Goal: Information Seeking & Learning: Learn about a topic

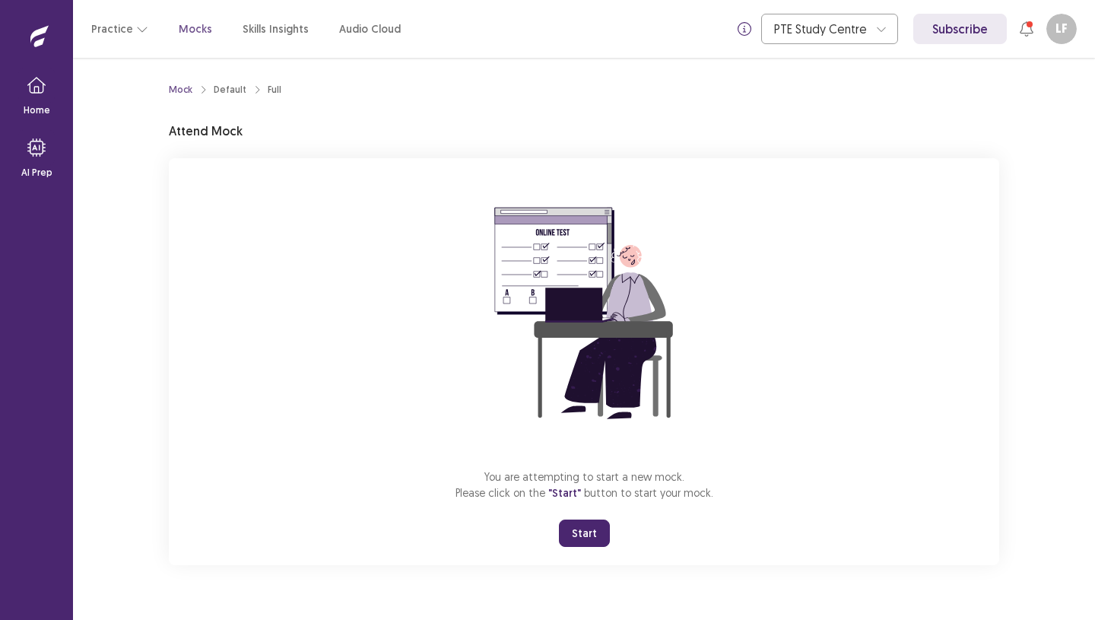
click at [589, 530] on button "Start" at bounding box center [584, 532] width 51 height 27
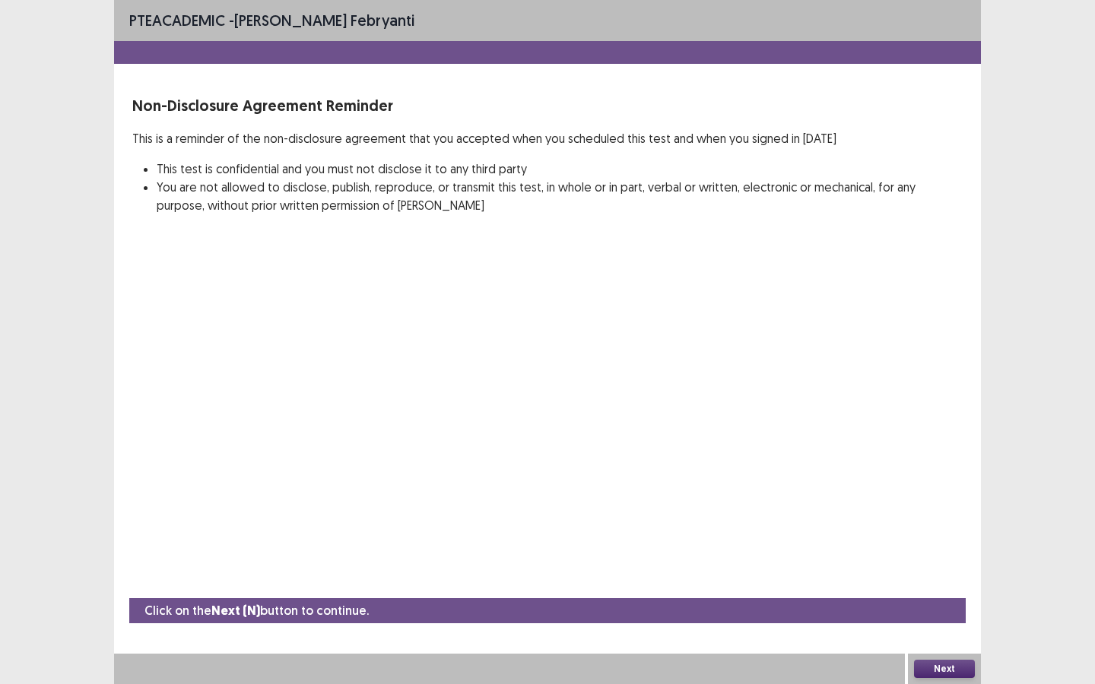
click at [939, 619] on button "Next" at bounding box center [944, 669] width 61 height 18
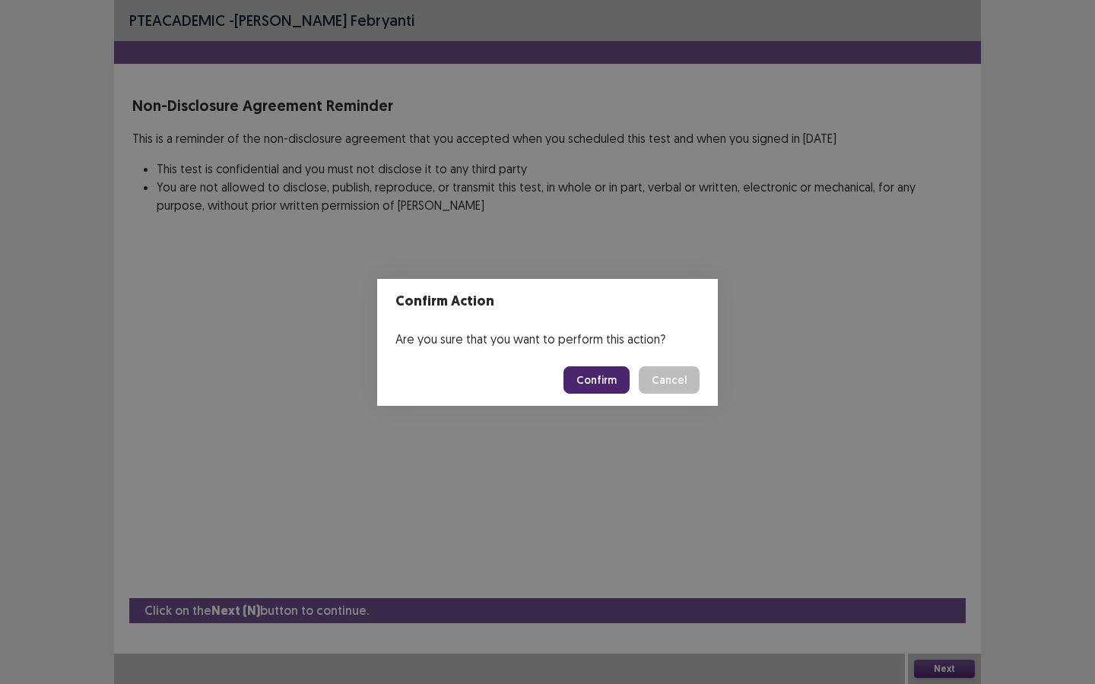
click at [600, 375] on button "Confirm" at bounding box center [596, 379] width 66 height 27
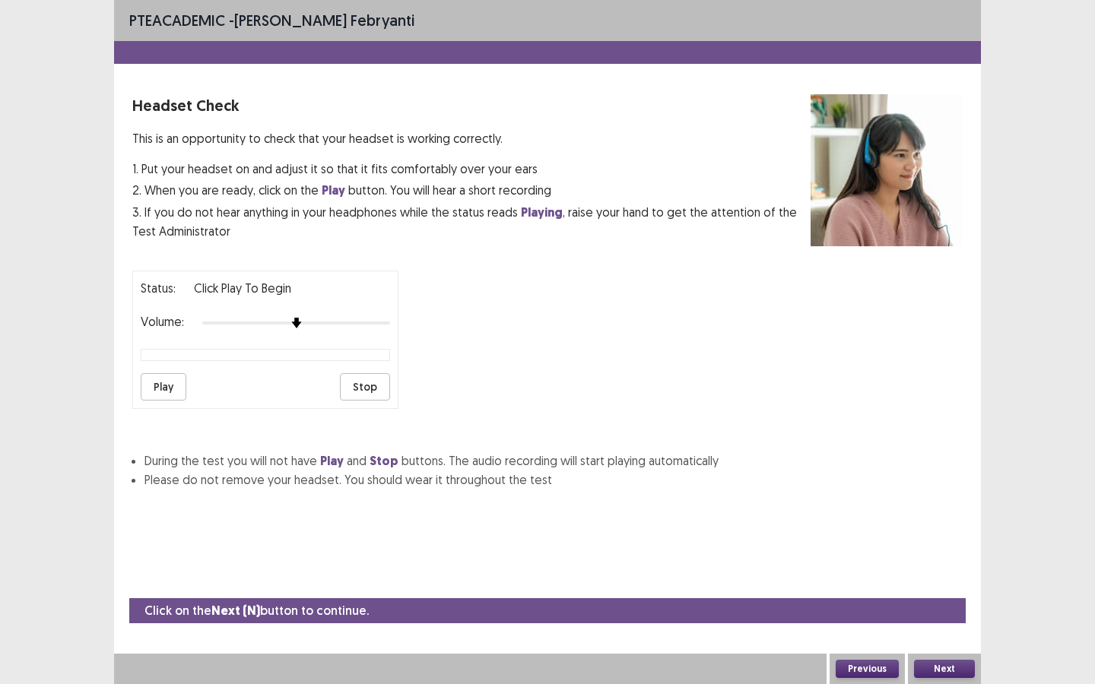
click at [146, 387] on button "Play" at bounding box center [164, 386] width 46 height 27
click at [944, 619] on button "Next" at bounding box center [944, 669] width 61 height 18
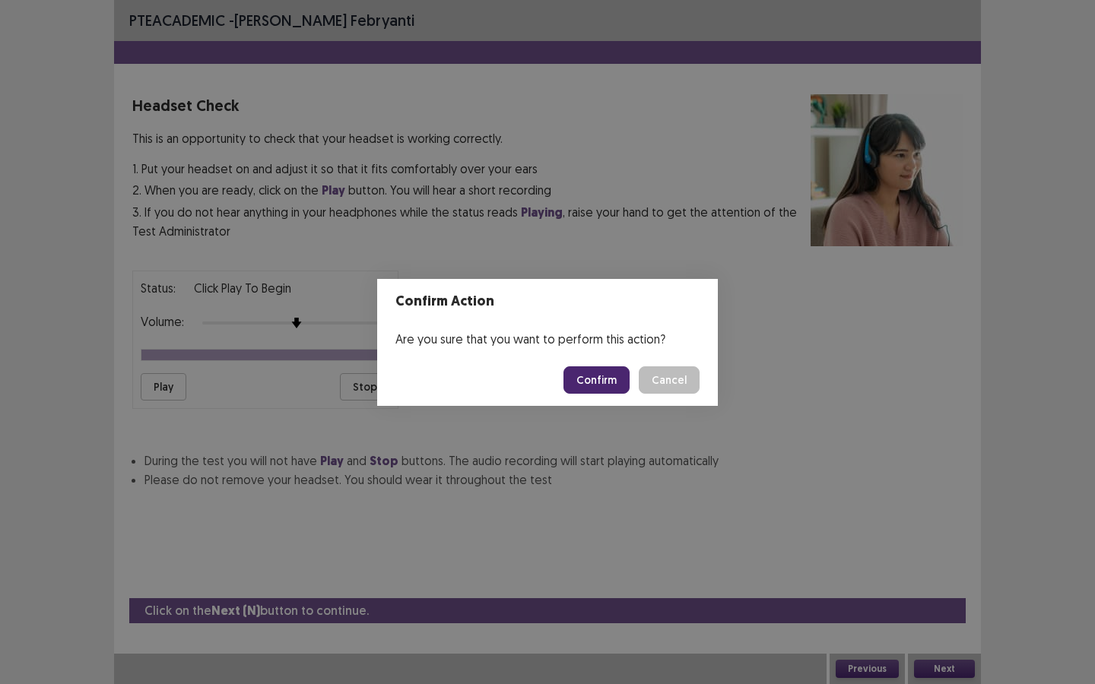
click at [604, 382] on button "Confirm" at bounding box center [596, 379] width 66 height 27
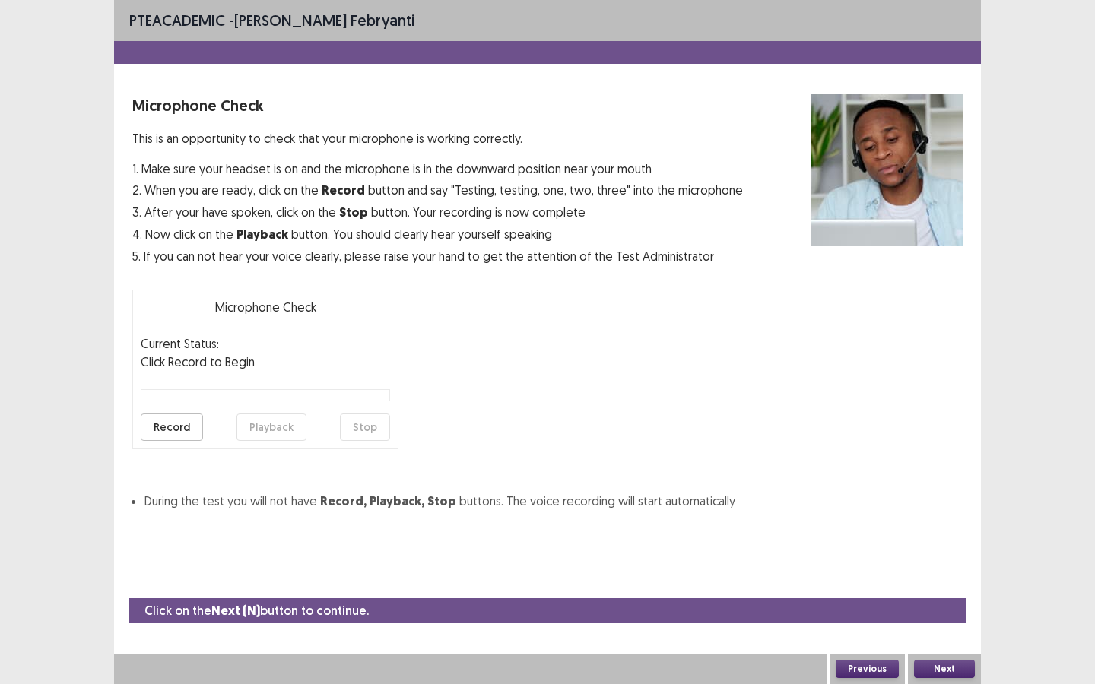
click at [177, 435] on button "Record" at bounding box center [172, 427] width 62 height 27
click at [346, 431] on button "Stop" at bounding box center [365, 427] width 50 height 27
click at [287, 431] on button "Playback" at bounding box center [271, 427] width 70 height 27
click at [944, 619] on button "Next" at bounding box center [944, 669] width 61 height 18
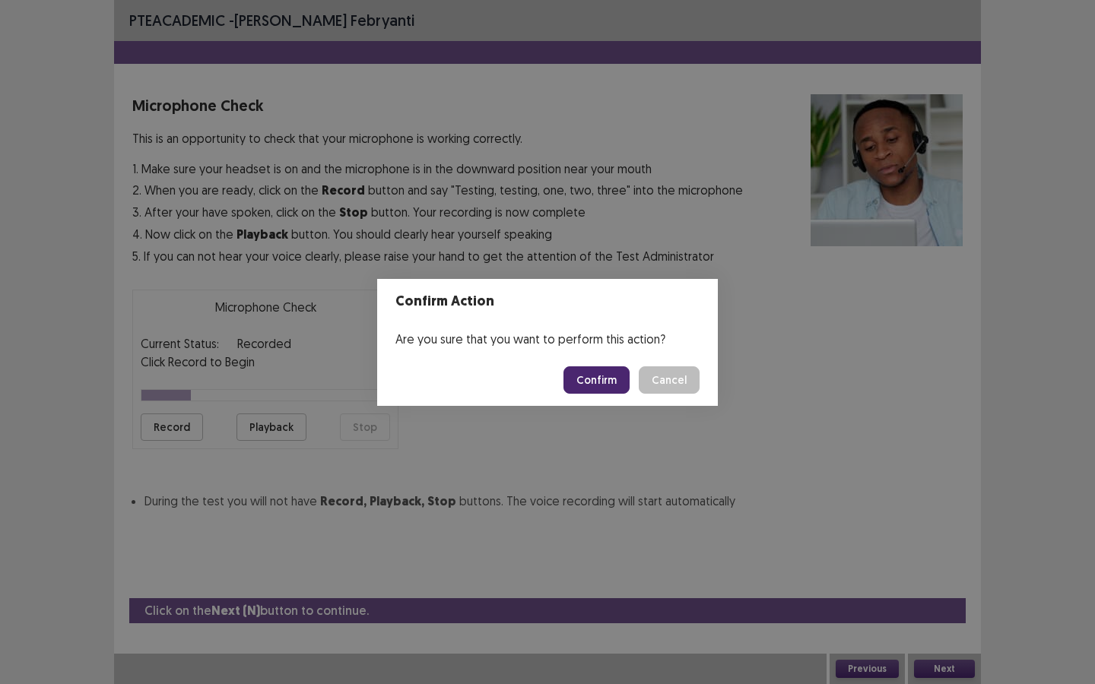
click at [596, 373] on button "Confirm" at bounding box center [596, 379] width 66 height 27
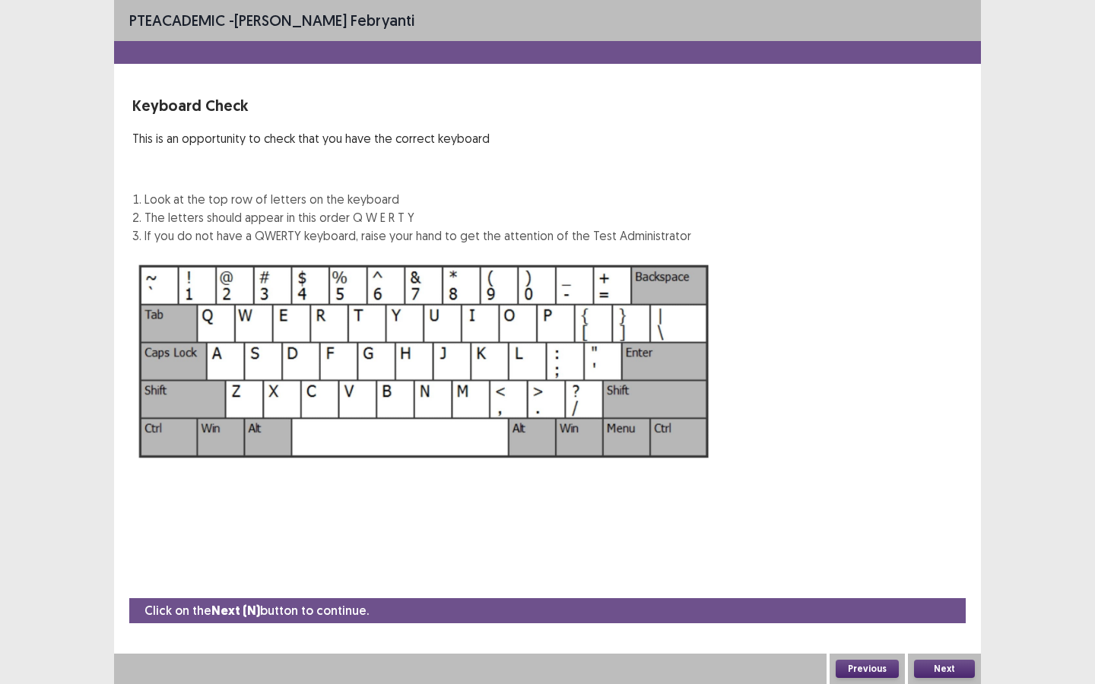
click at [943, 619] on button "Next" at bounding box center [944, 669] width 61 height 18
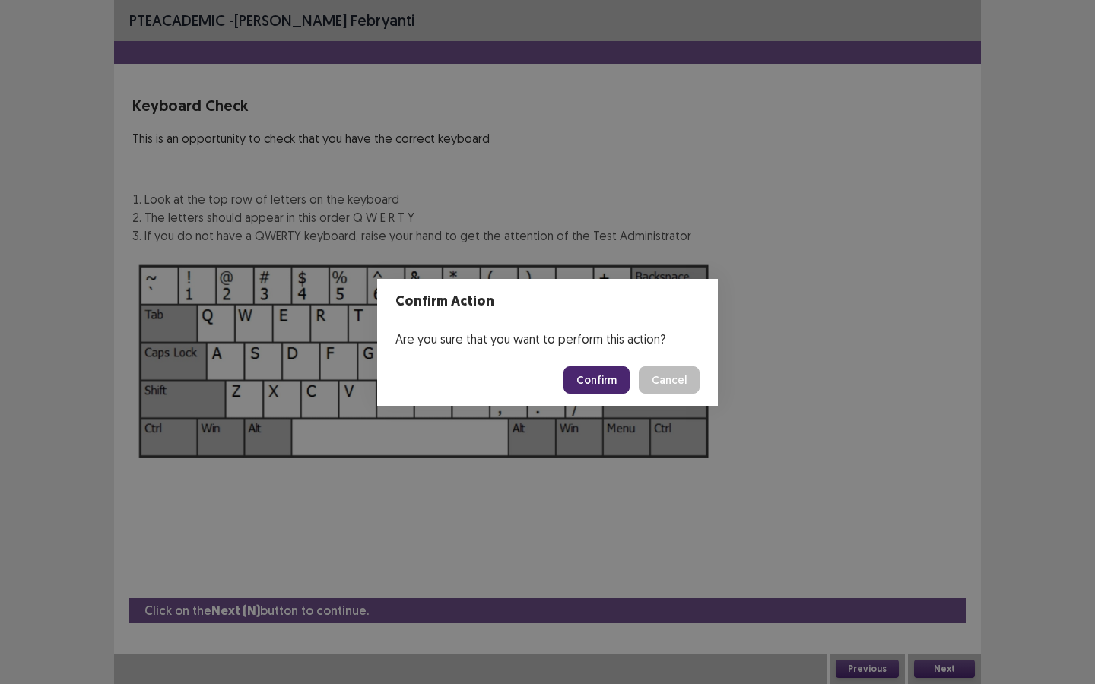
click at [609, 381] on button "Confirm" at bounding box center [596, 379] width 66 height 27
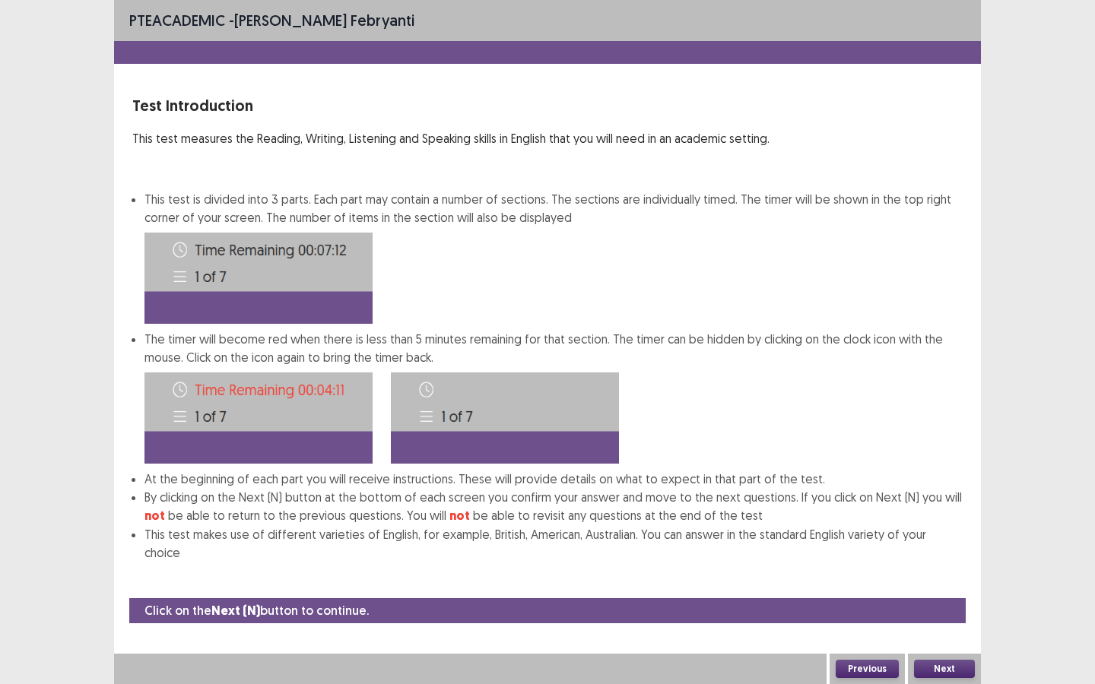
click at [952, 619] on button "Next" at bounding box center [944, 669] width 61 height 18
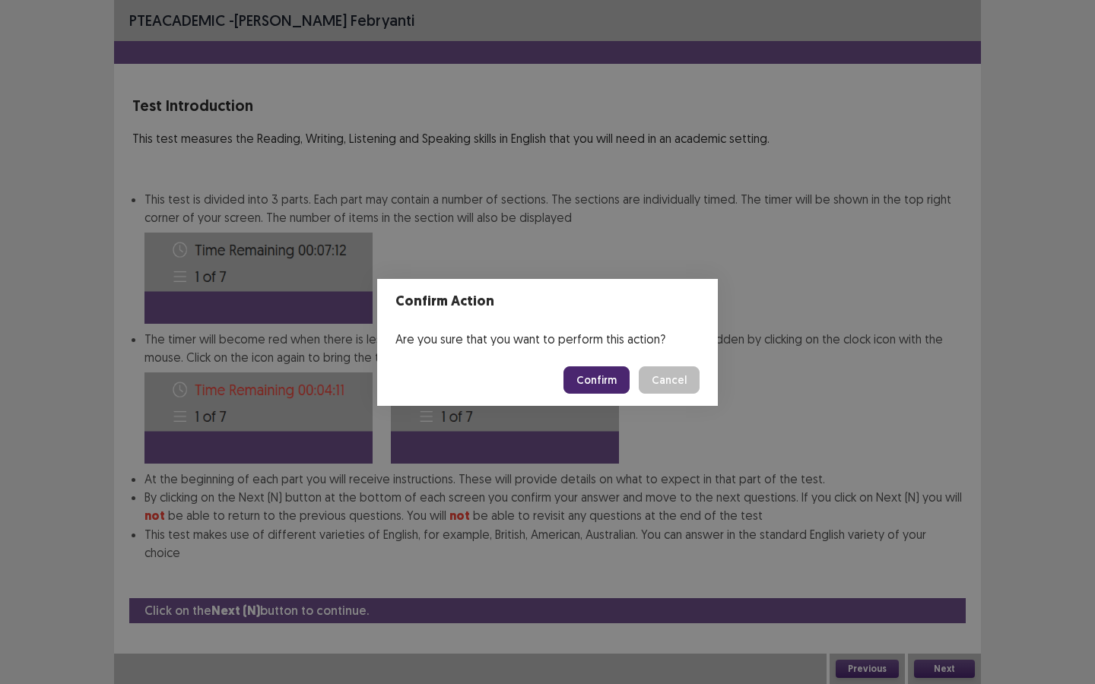
click at [601, 380] on button "Confirm" at bounding box center [596, 379] width 66 height 27
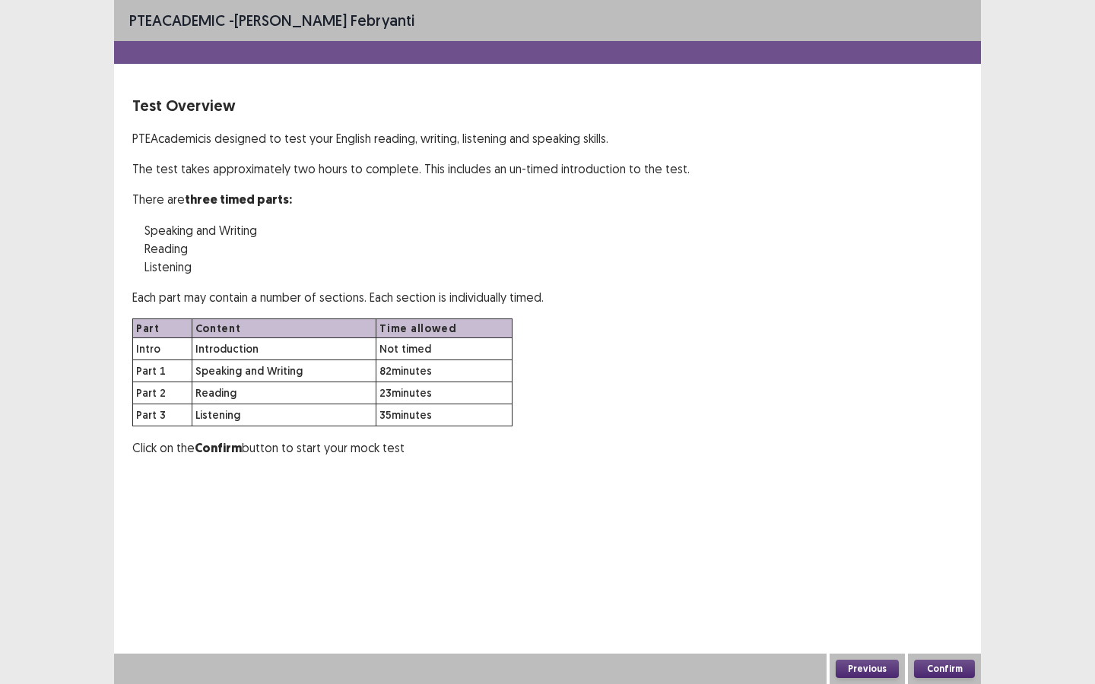
click at [955, 619] on button "Confirm" at bounding box center [944, 669] width 61 height 18
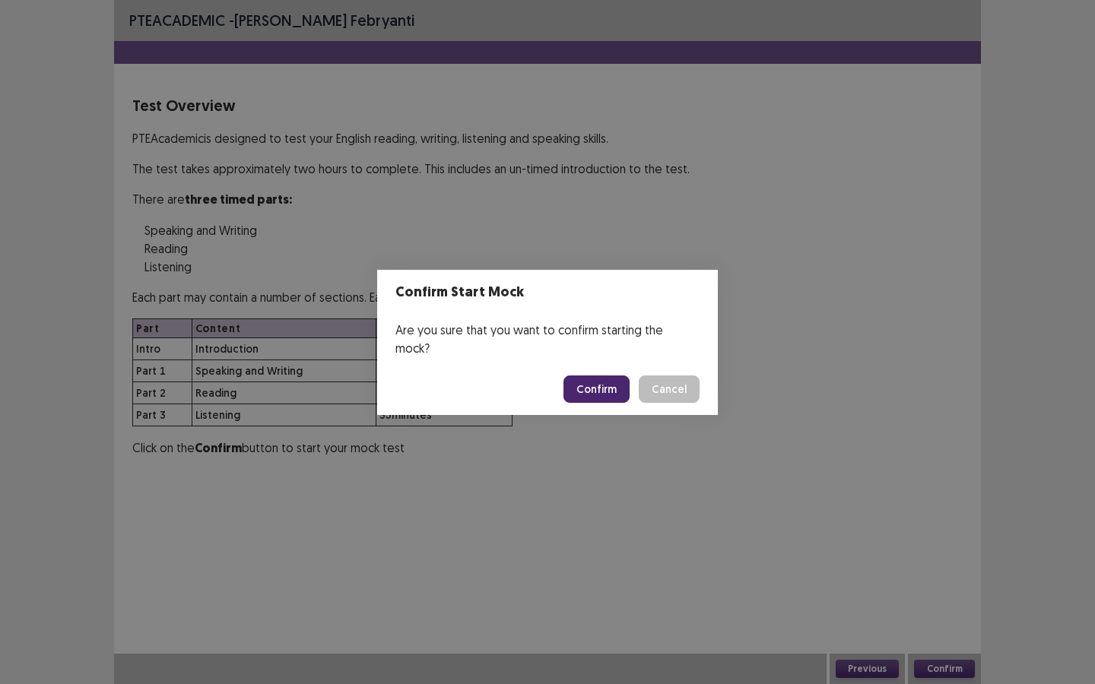
click at [605, 384] on button "Confirm" at bounding box center [596, 389] width 66 height 27
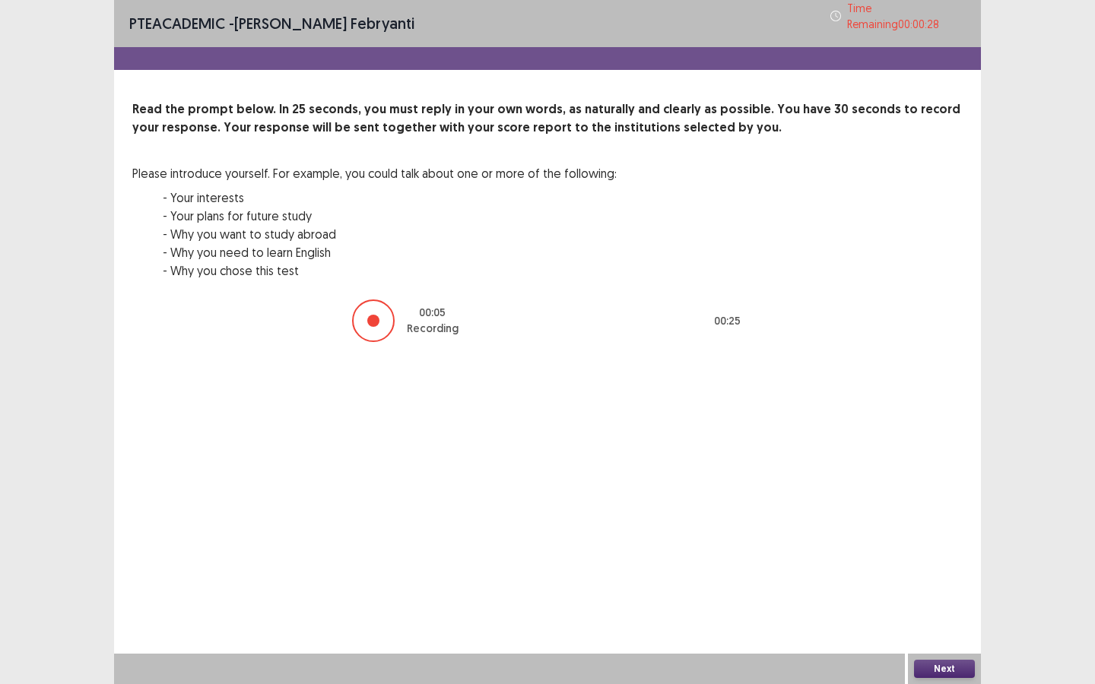
click at [934, 619] on button "Next" at bounding box center [944, 669] width 61 height 18
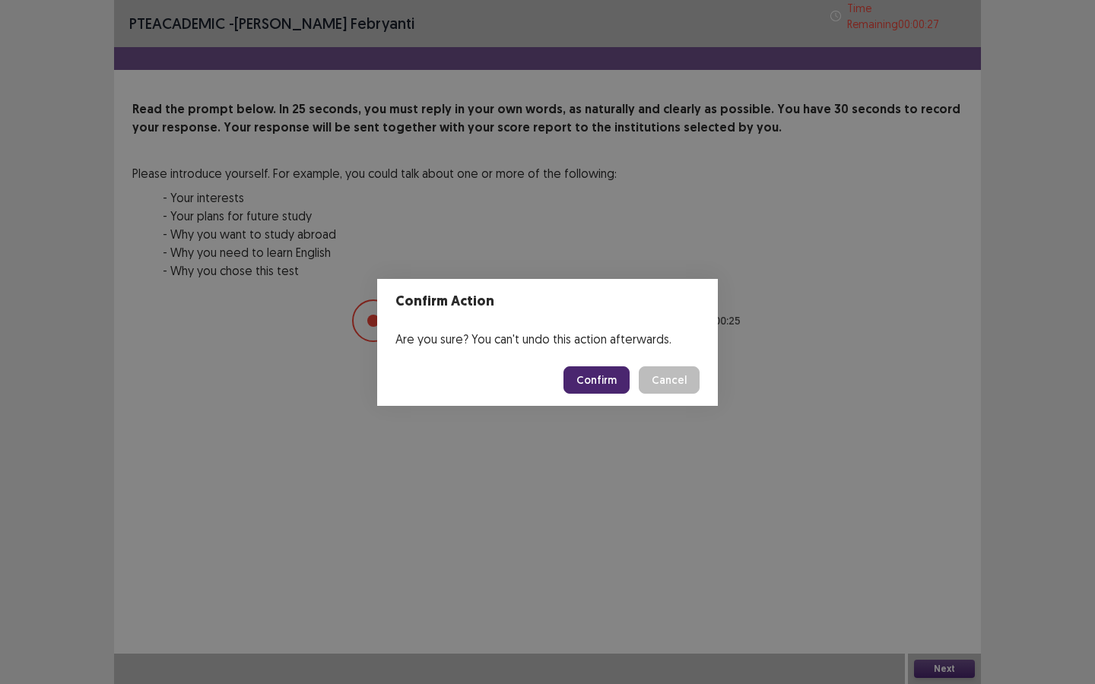
click at [608, 385] on button "Confirm" at bounding box center [596, 379] width 66 height 27
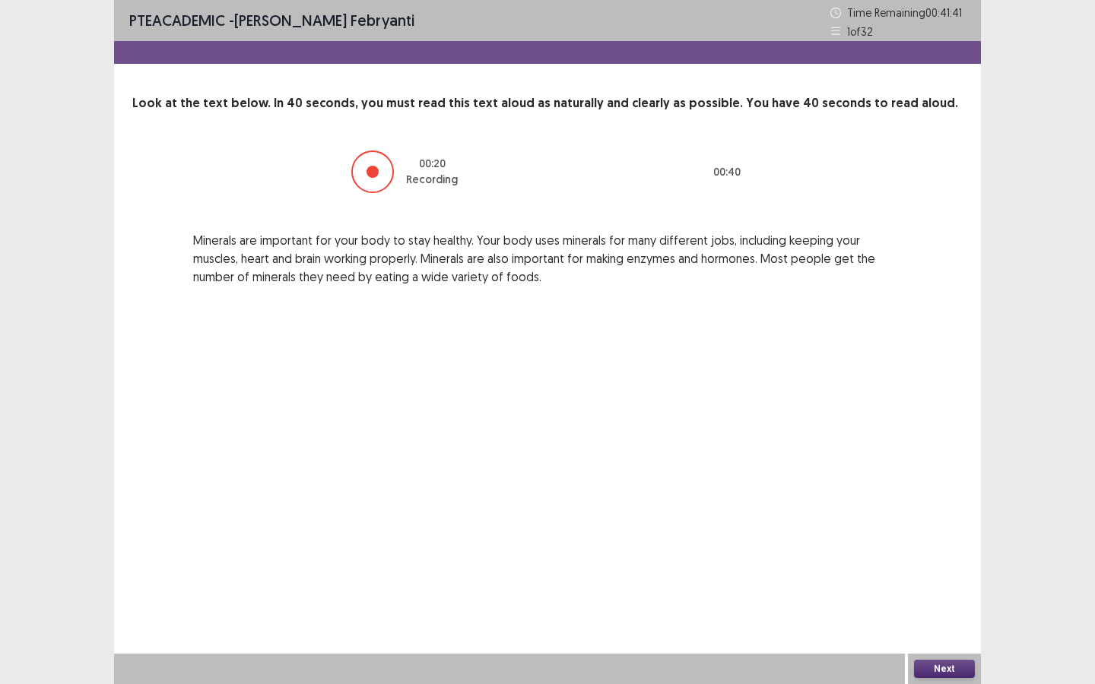
click at [950, 619] on button "Next" at bounding box center [944, 669] width 61 height 18
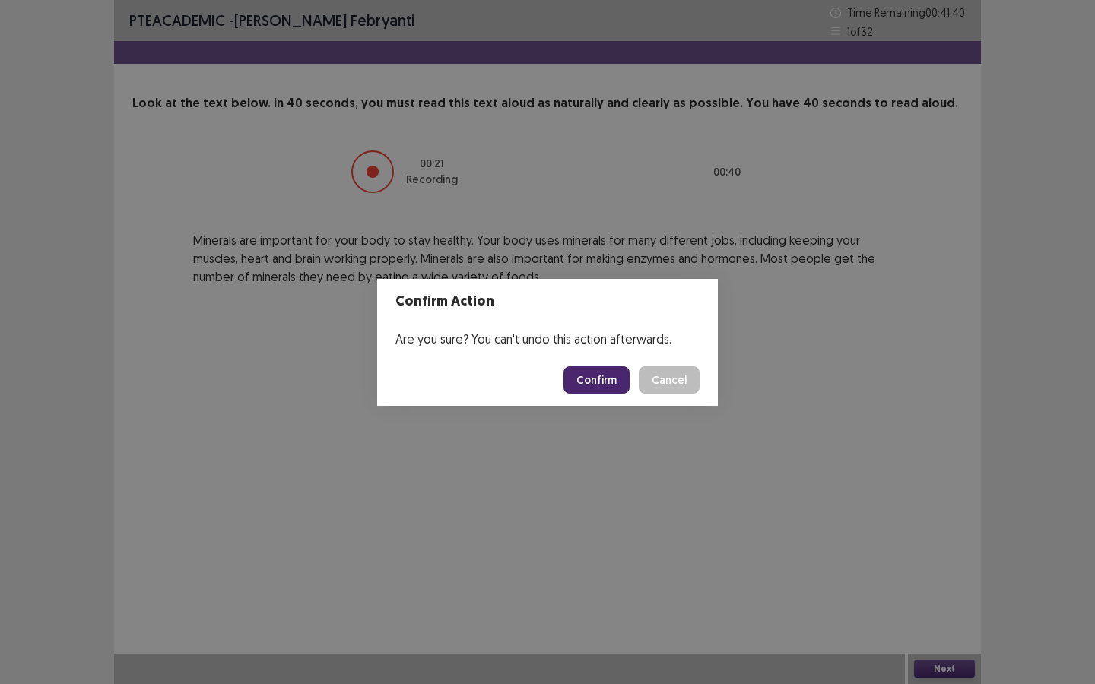
click at [618, 382] on button "Confirm" at bounding box center [596, 379] width 66 height 27
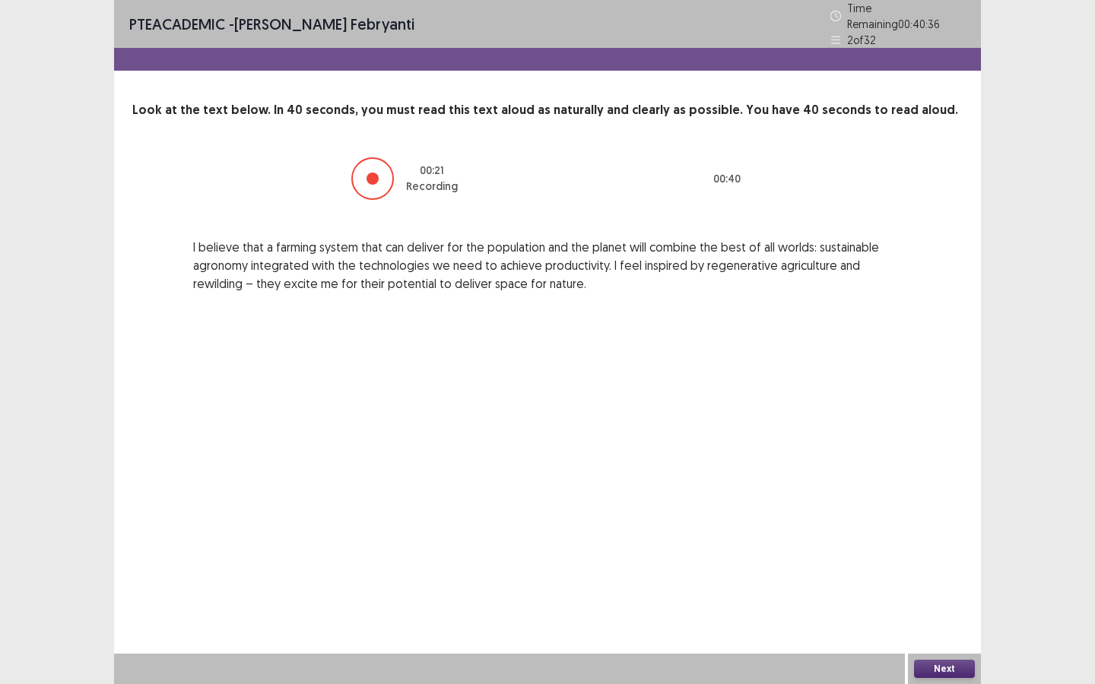
click at [938, 619] on button "Next" at bounding box center [944, 669] width 61 height 18
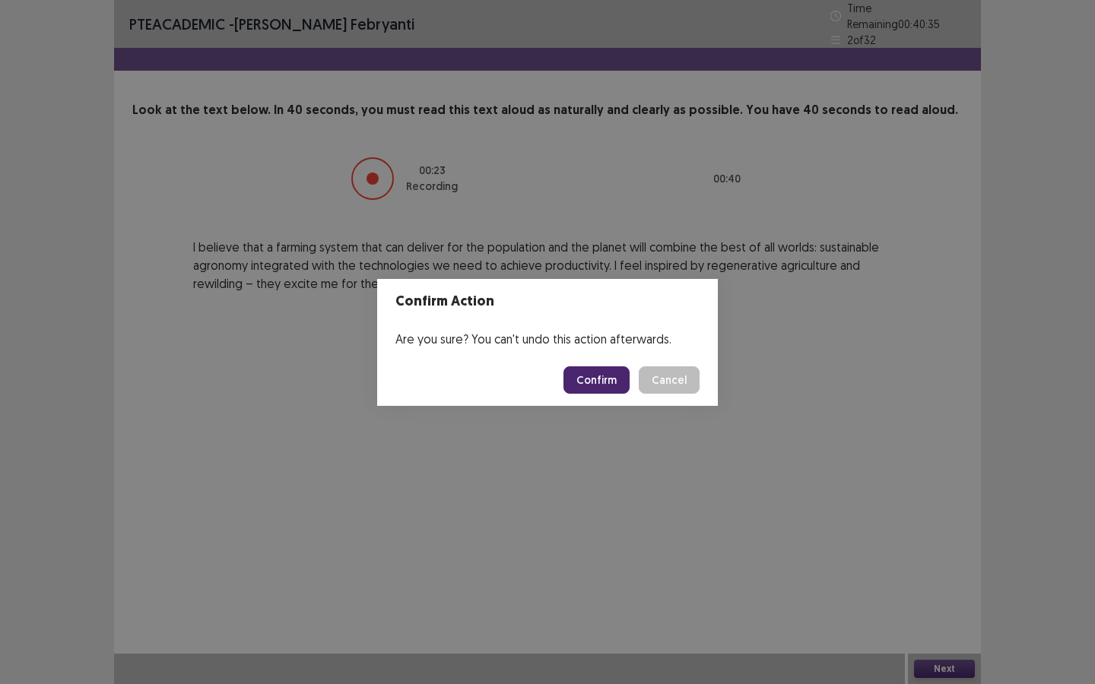
click at [614, 369] on button "Confirm" at bounding box center [596, 379] width 66 height 27
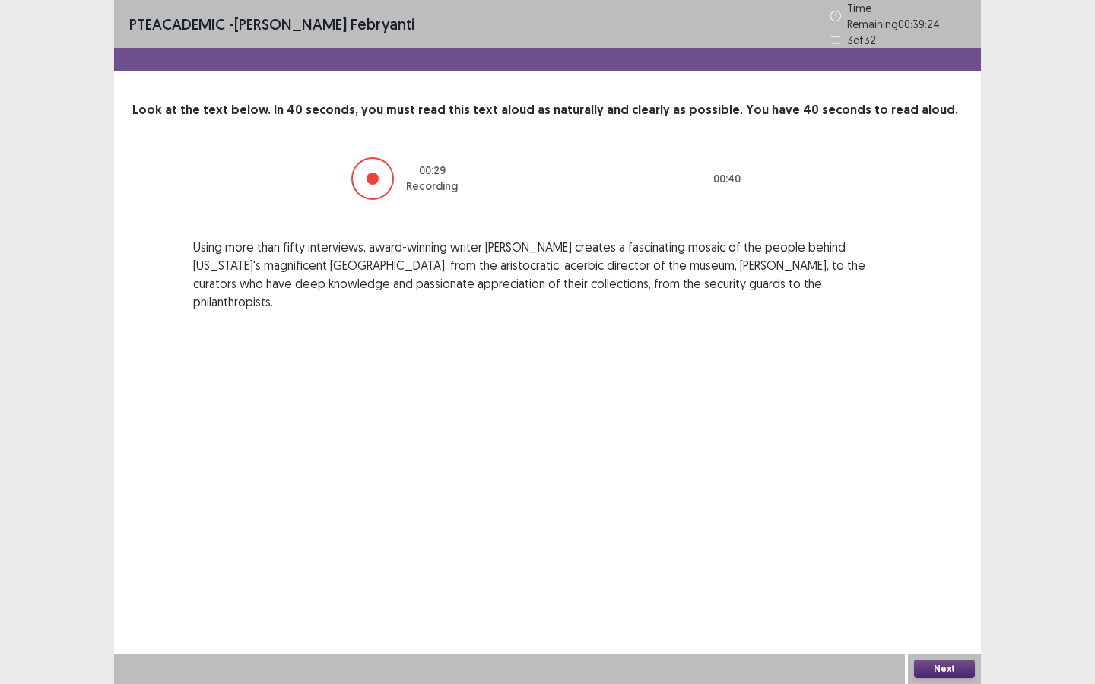
click at [941, 619] on button "Next" at bounding box center [944, 669] width 61 height 18
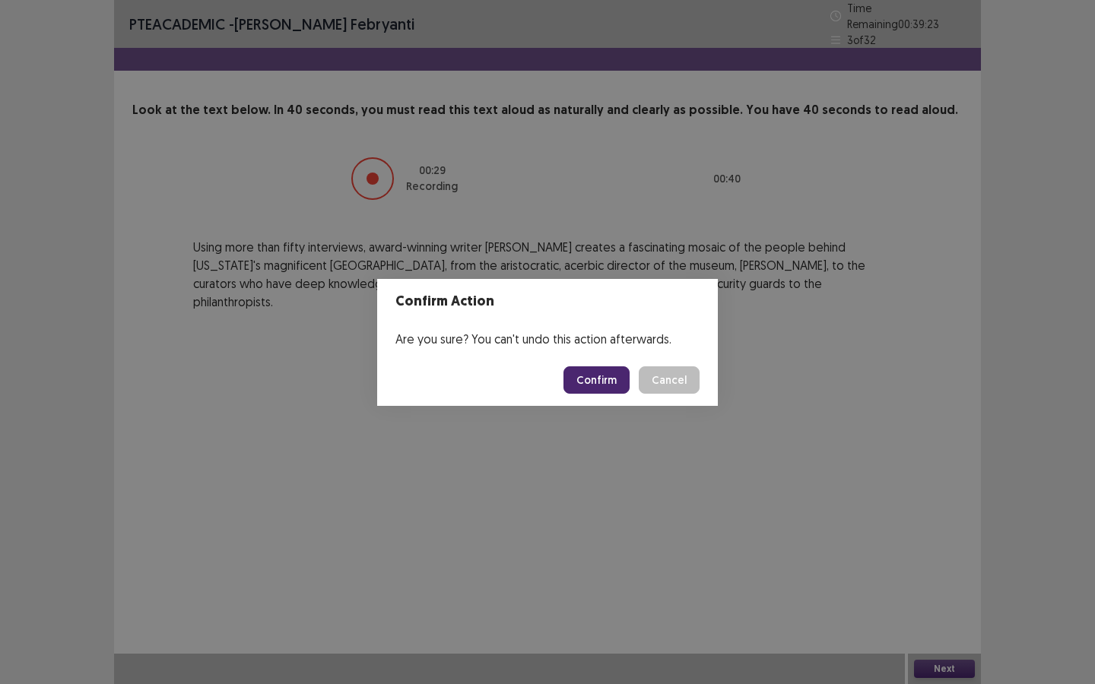
click at [601, 378] on button "Confirm" at bounding box center [596, 379] width 66 height 27
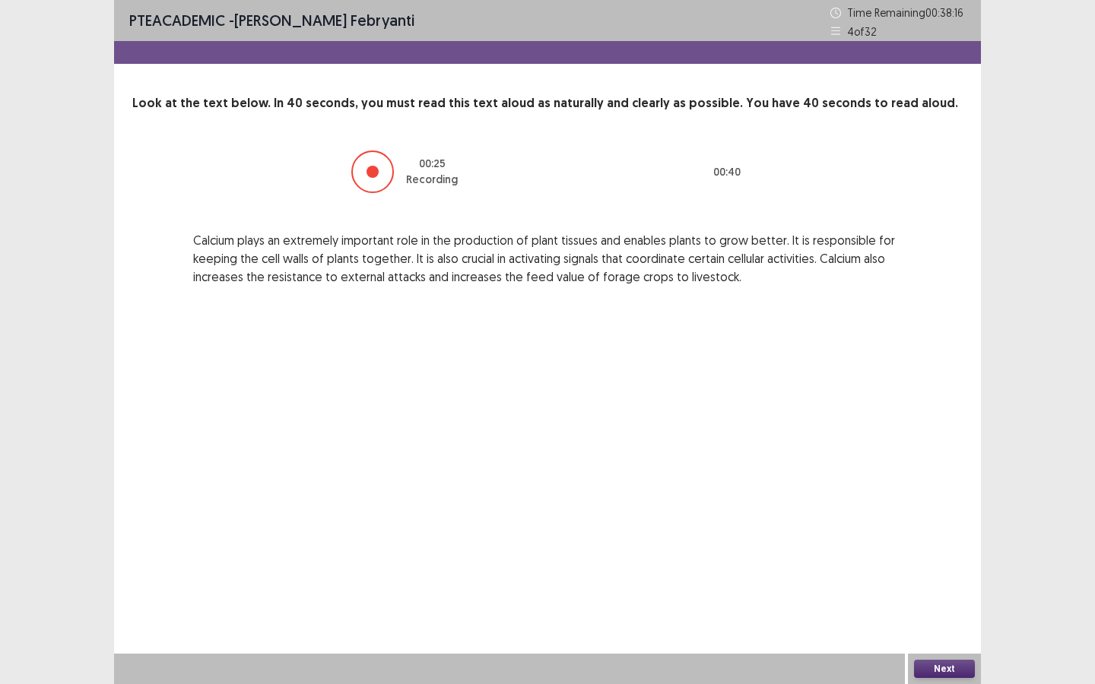
click at [939, 619] on button "Next" at bounding box center [944, 669] width 61 height 18
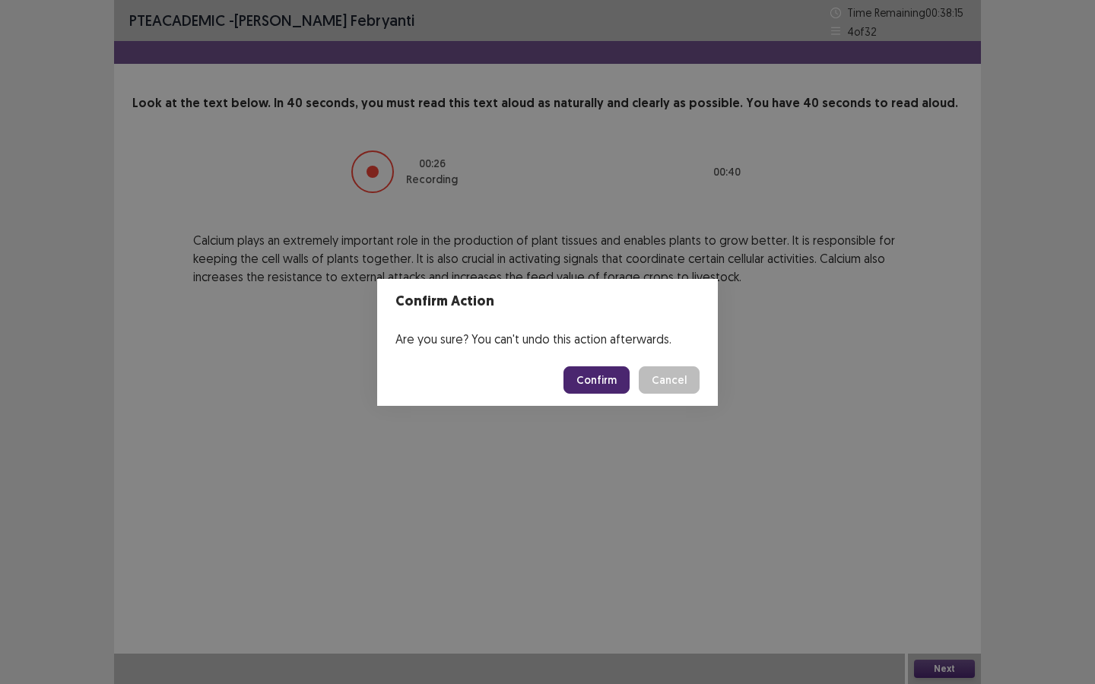
click at [597, 379] on button "Confirm" at bounding box center [596, 379] width 66 height 27
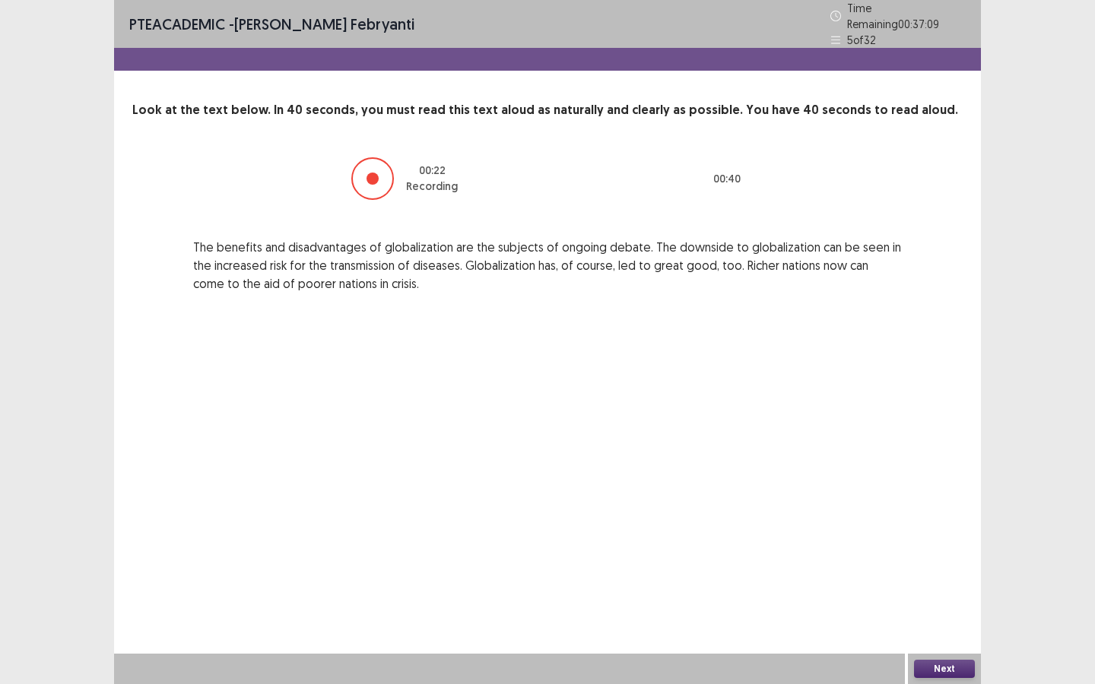
click at [931, 619] on button "Next" at bounding box center [944, 669] width 61 height 18
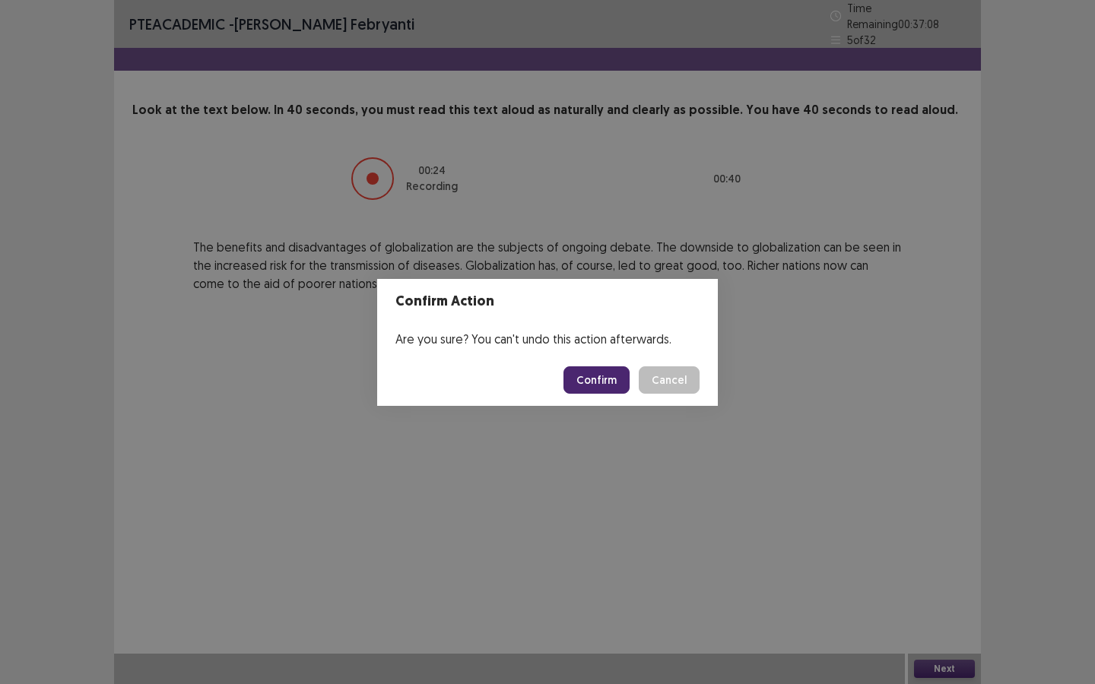
click at [598, 382] on button "Confirm" at bounding box center [596, 379] width 66 height 27
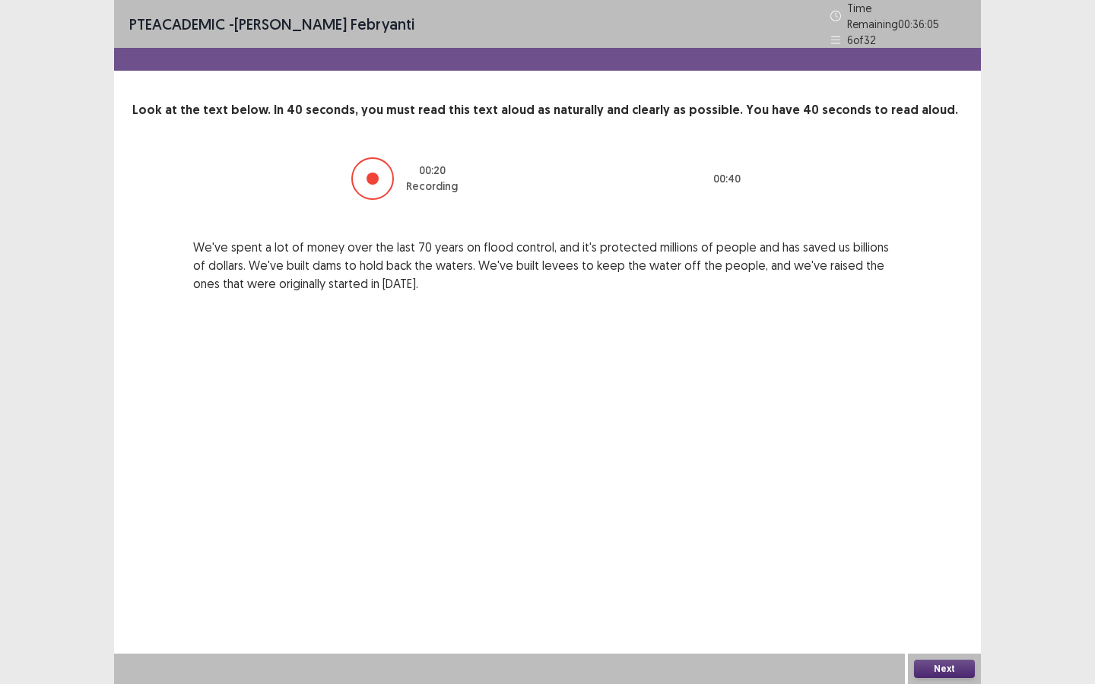
click at [939, 619] on button "Next" at bounding box center [944, 669] width 61 height 18
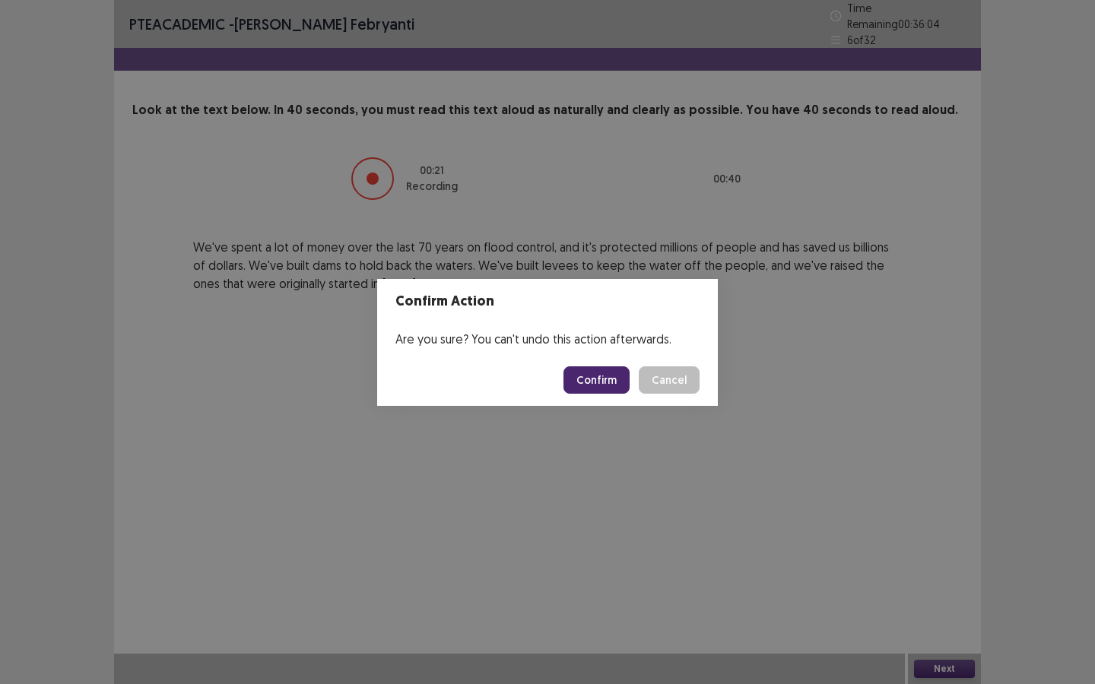
click at [604, 384] on button "Confirm" at bounding box center [596, 379] width 66 height 27
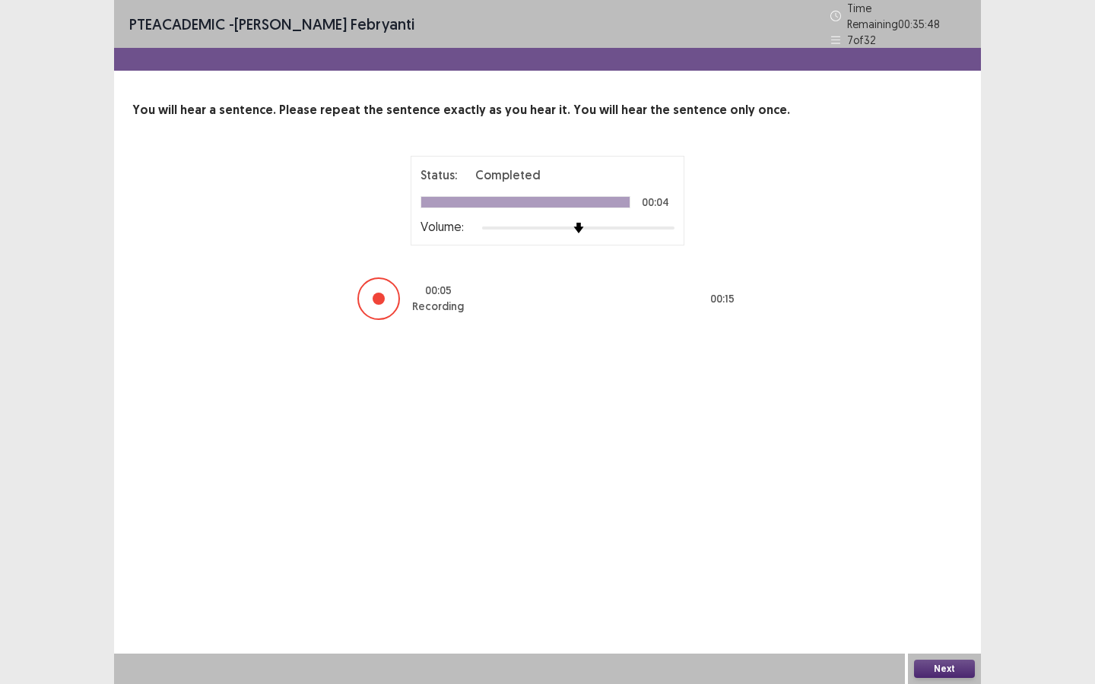
click at [938, 619] on div "Next" at bounding box center [944, 669] width 73 height 30
click at [961, 619] on button "Next" at bounding box center [944, 669] width 61 height 18
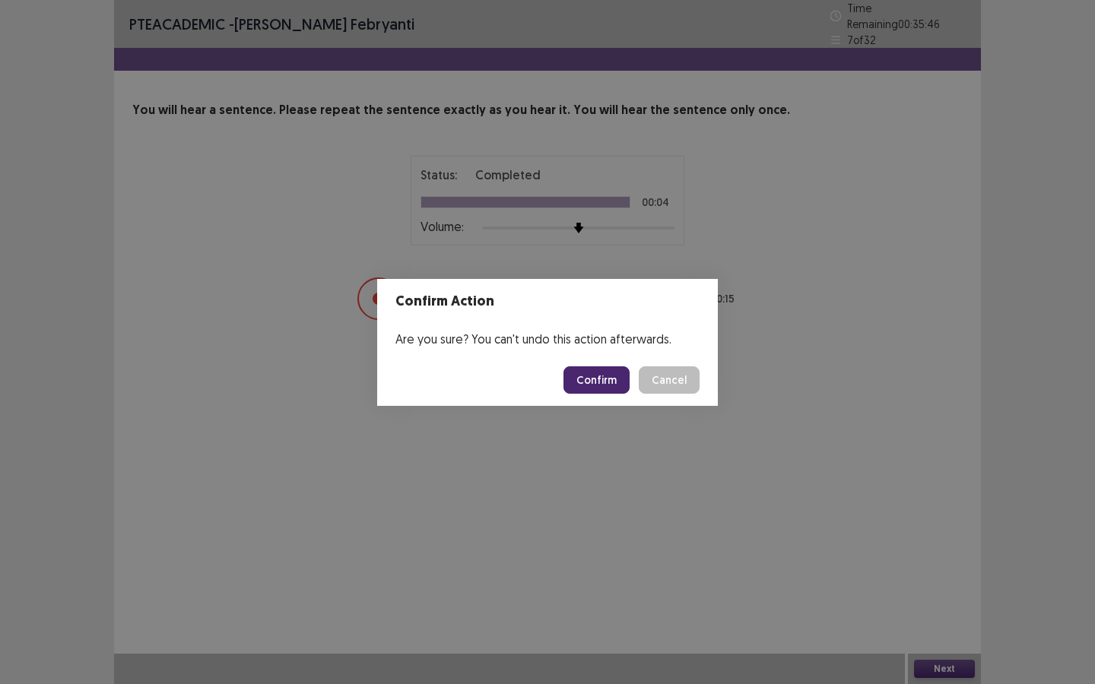
click at [613, 385] on button "Confirm" at bounding box center [596, 379] width 66 height 27
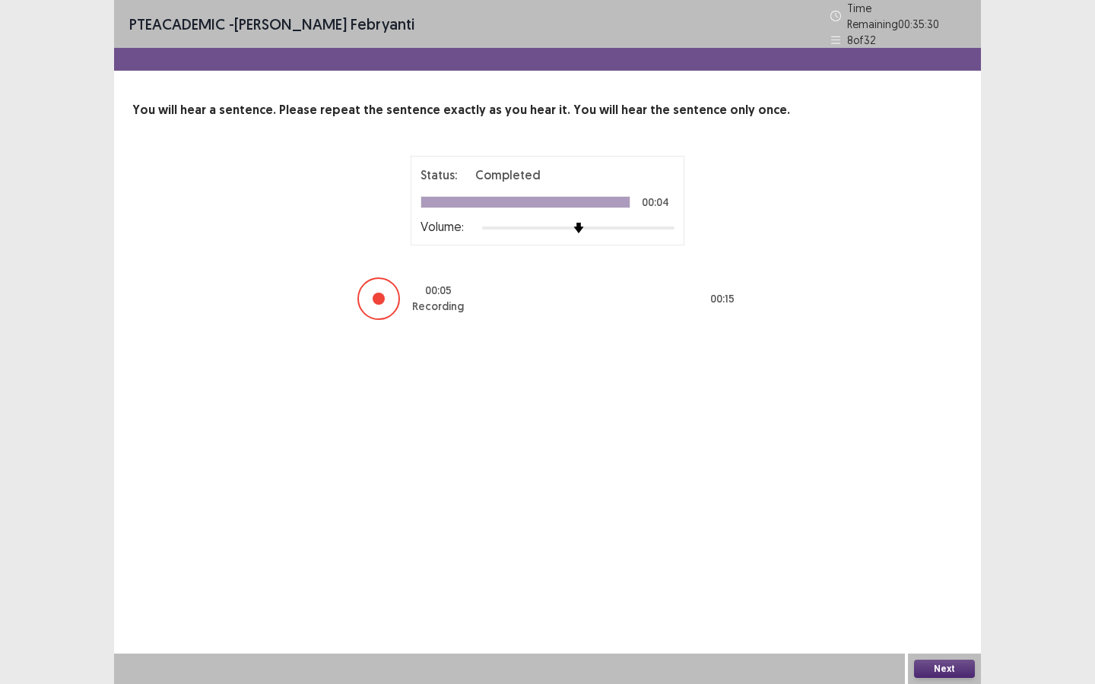
click at [954, 619] on button "Next" at bounding box center [944, 669] width 61 height 18
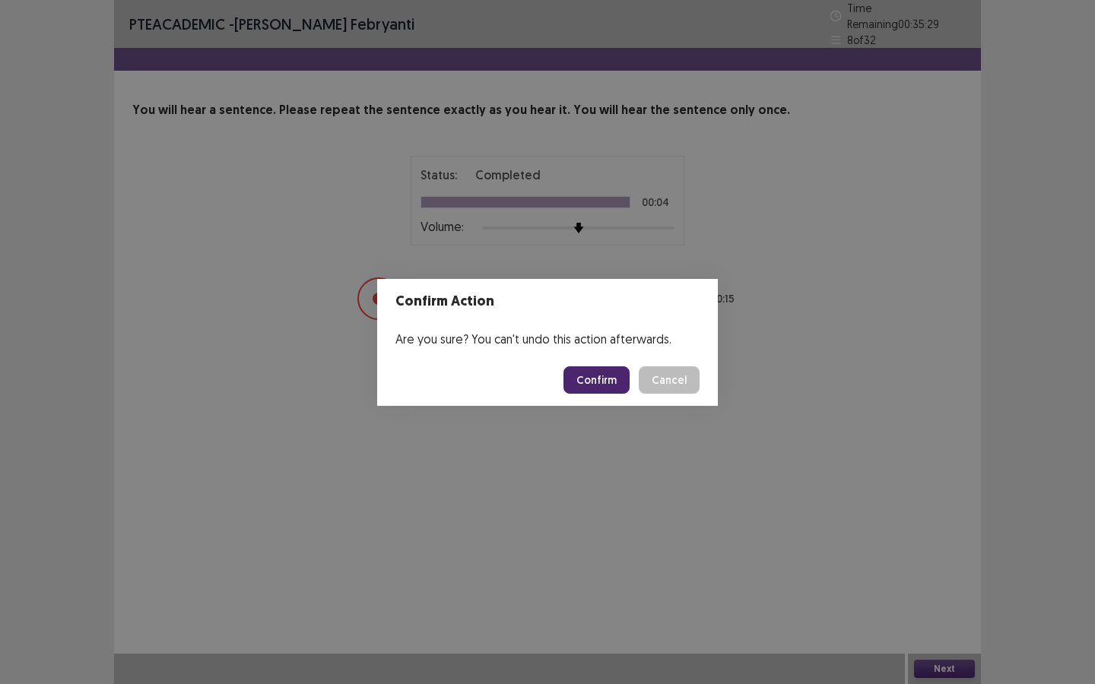
click at [607, 371] on button "Confirm" at bounding box center [596, 379] width 66 height 27
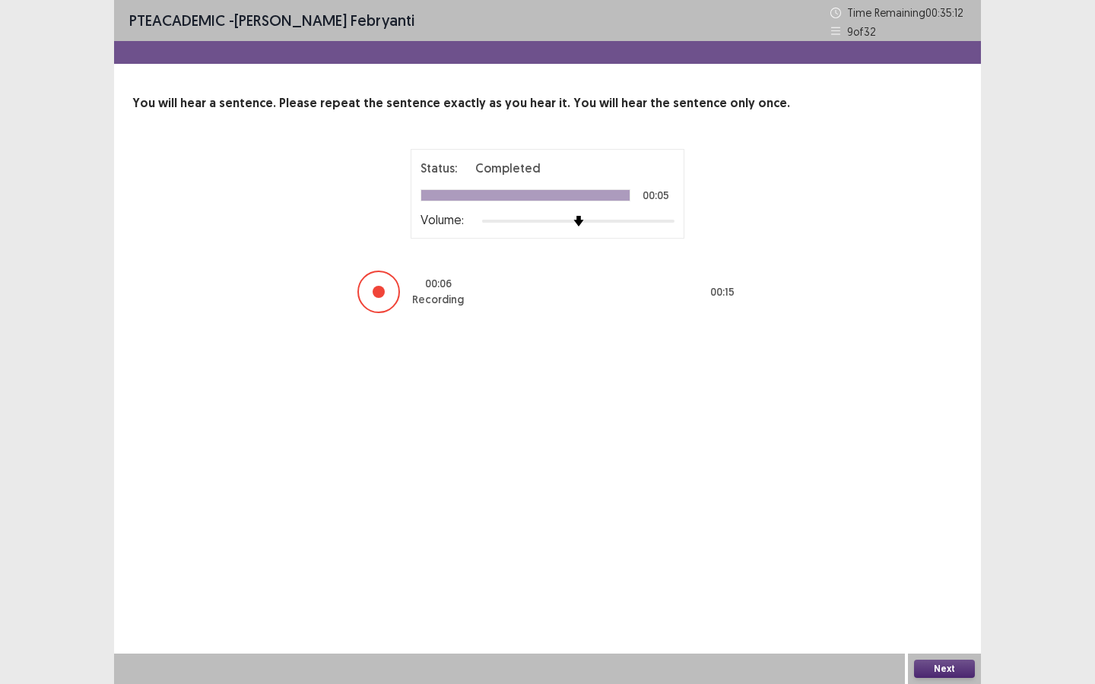
click at [944, 619] on button "Next" at bounding box center [944, 669] width 61 height 18
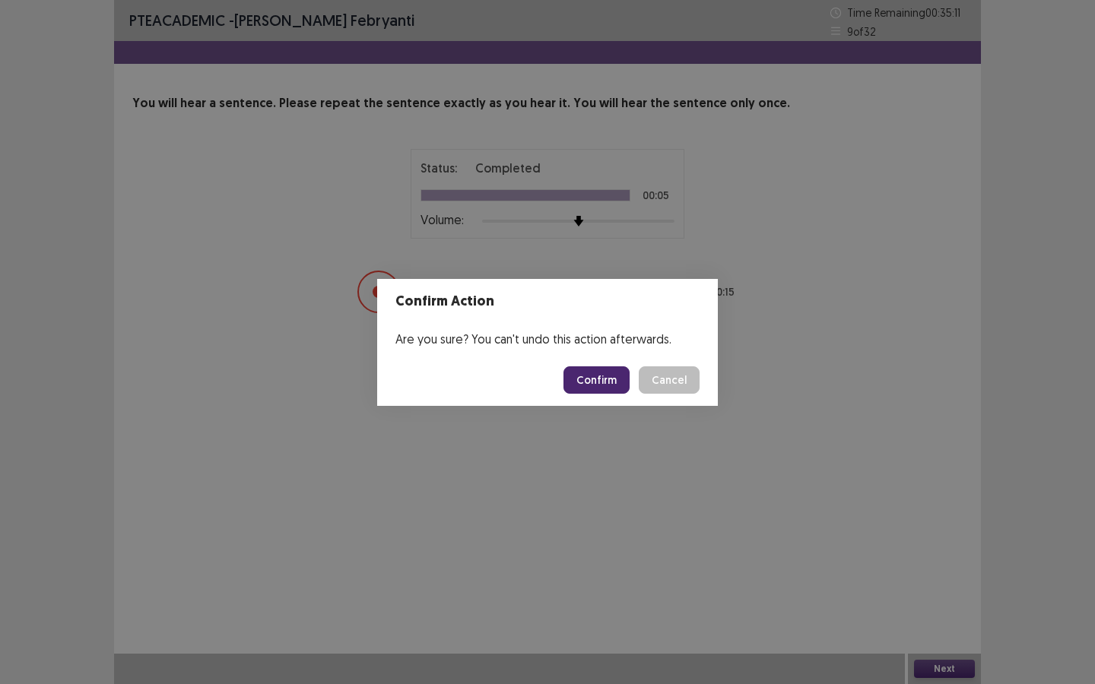
click at [616, 385] on button "Confirm" at bounding box center [596, 379] width 66 height 27
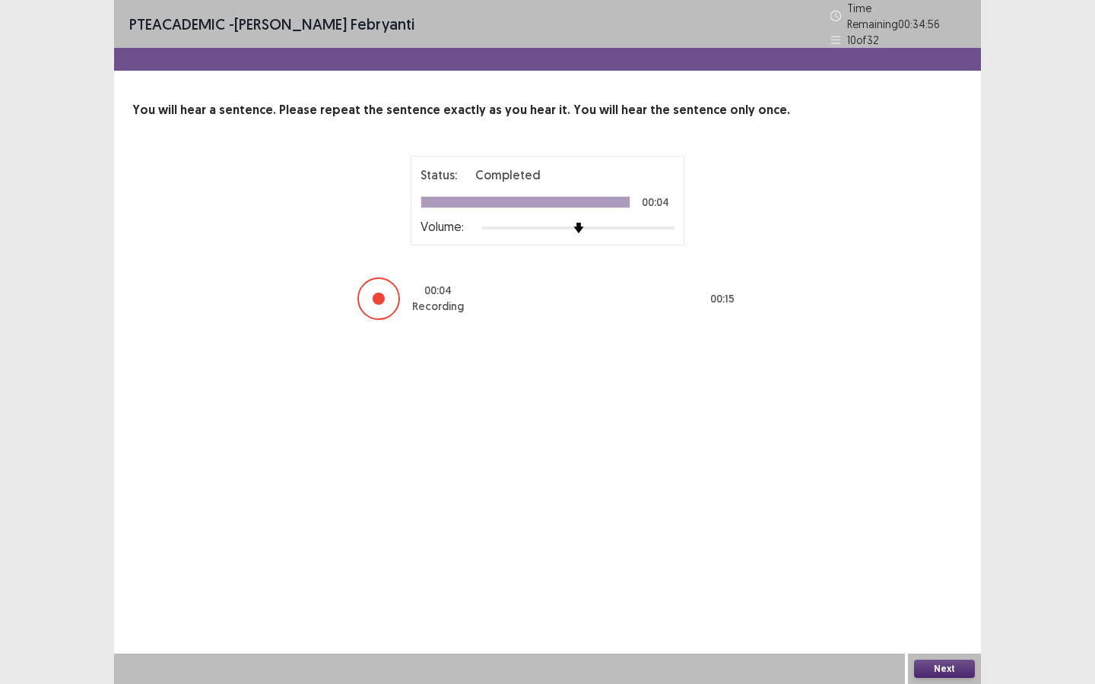
click at [953, 619] on button "Next" at bounding box center [944, 669] width 61 height 18
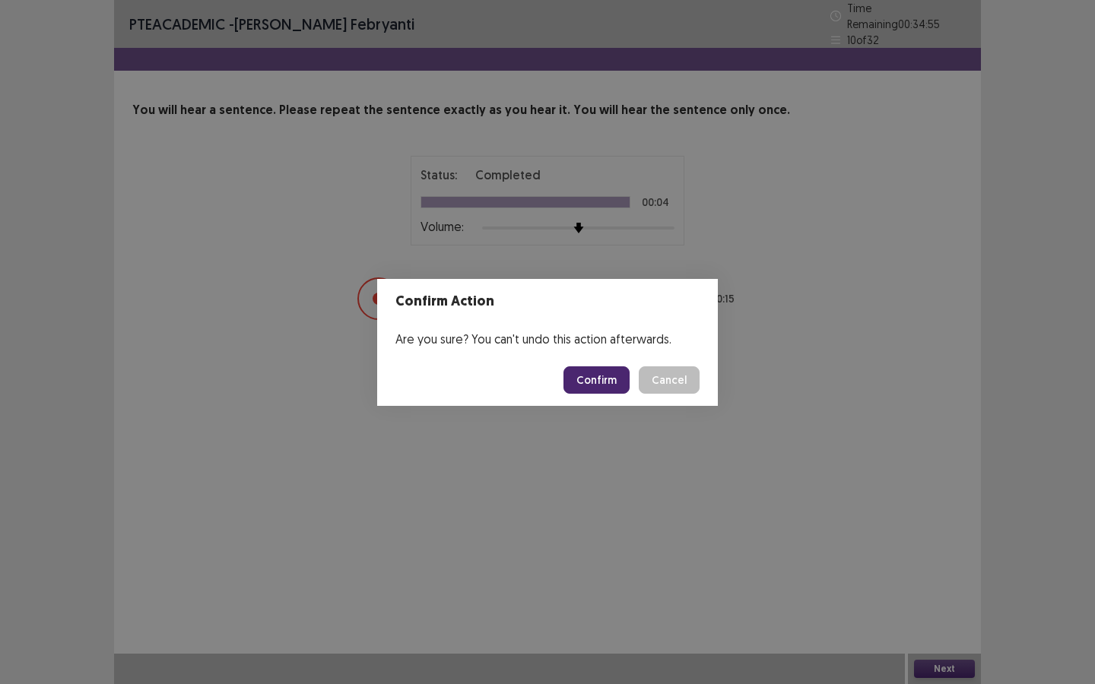
click at [614, 382] on button "Confirm" at bounding box center [596, 379] width 66 height 27
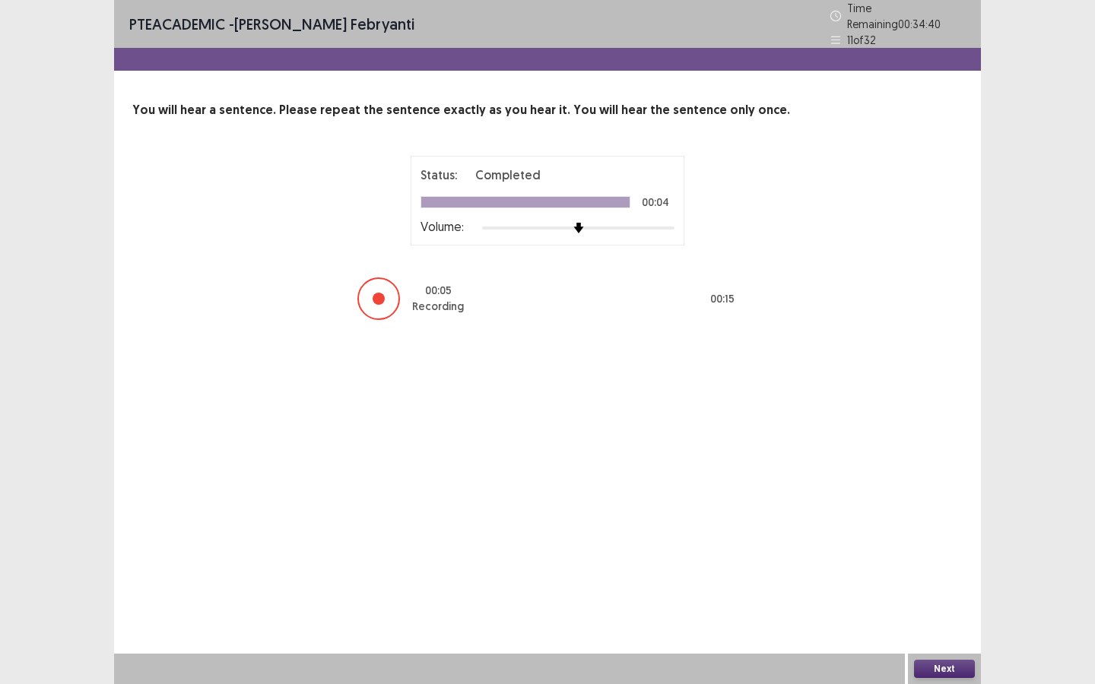
click at [948, 619] on button "Next" at bounding box center [944, 669] width 61 height 18
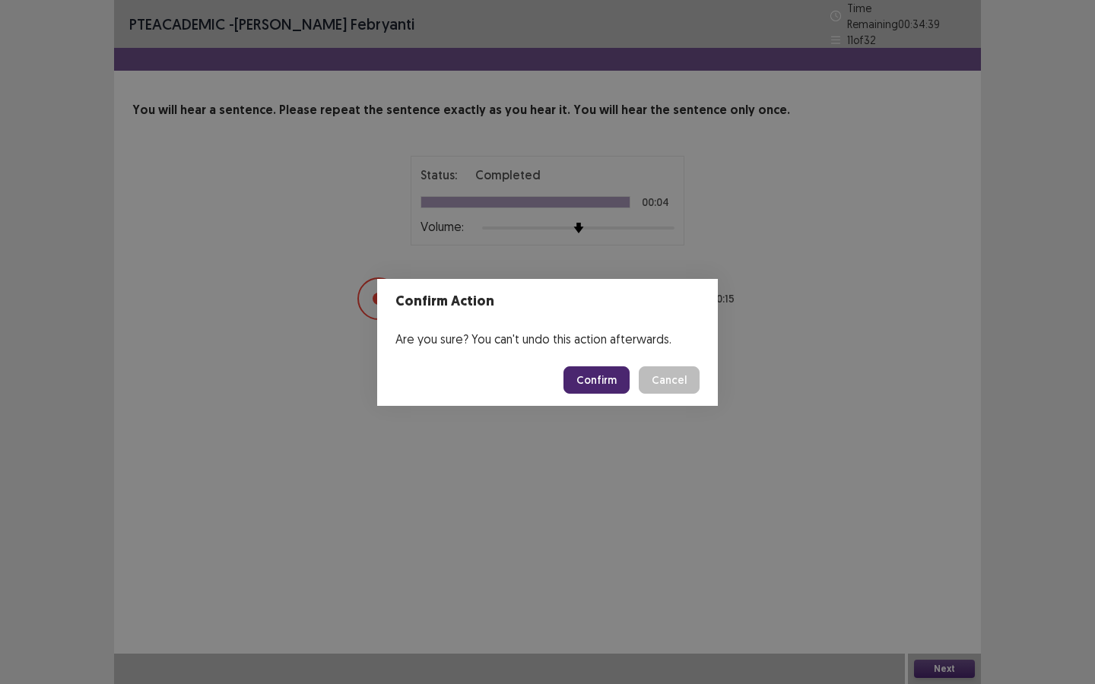
click at [603, 379] on button "Confirm" at bounding box center [596, 379] width 66 height 27
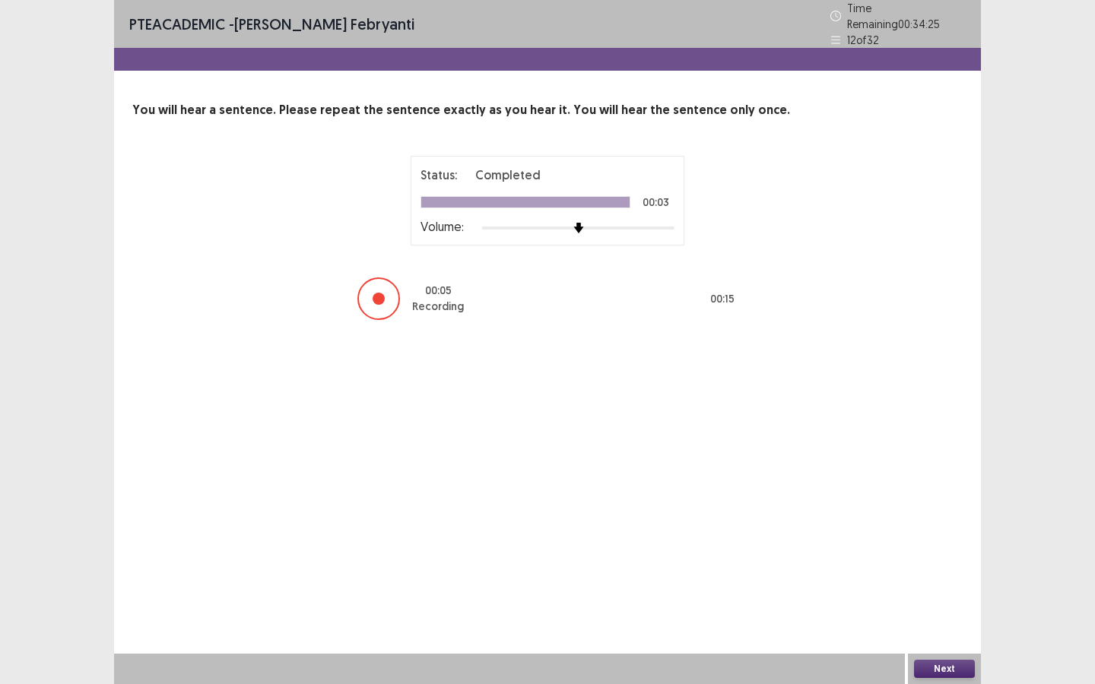
click at [947, 619] on button "Next" at bounding box center [944, 669] width 61 height 18
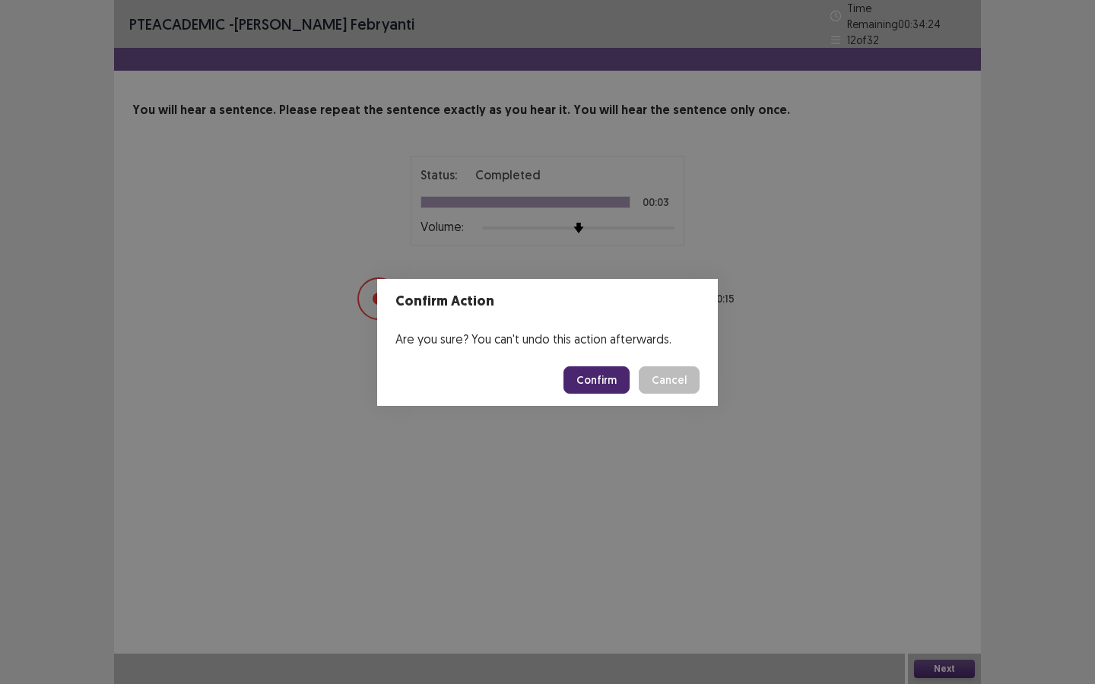
click at [608, 370] on button "Confirm" at bounding box center [596, 379] width 66 height 27
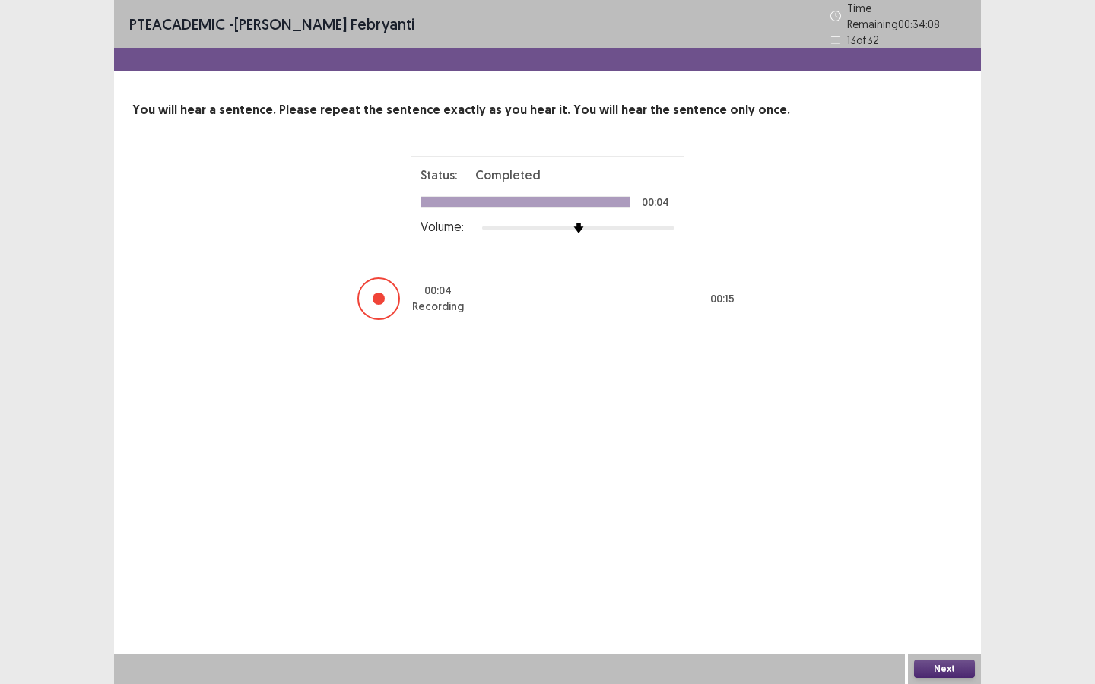
click at [935, 619] on div "Next" at bounding box center [944, 669] width 73 height 30
click at [938, 619] on button "Next" at bounding box center [944, 669] width 61 height 18
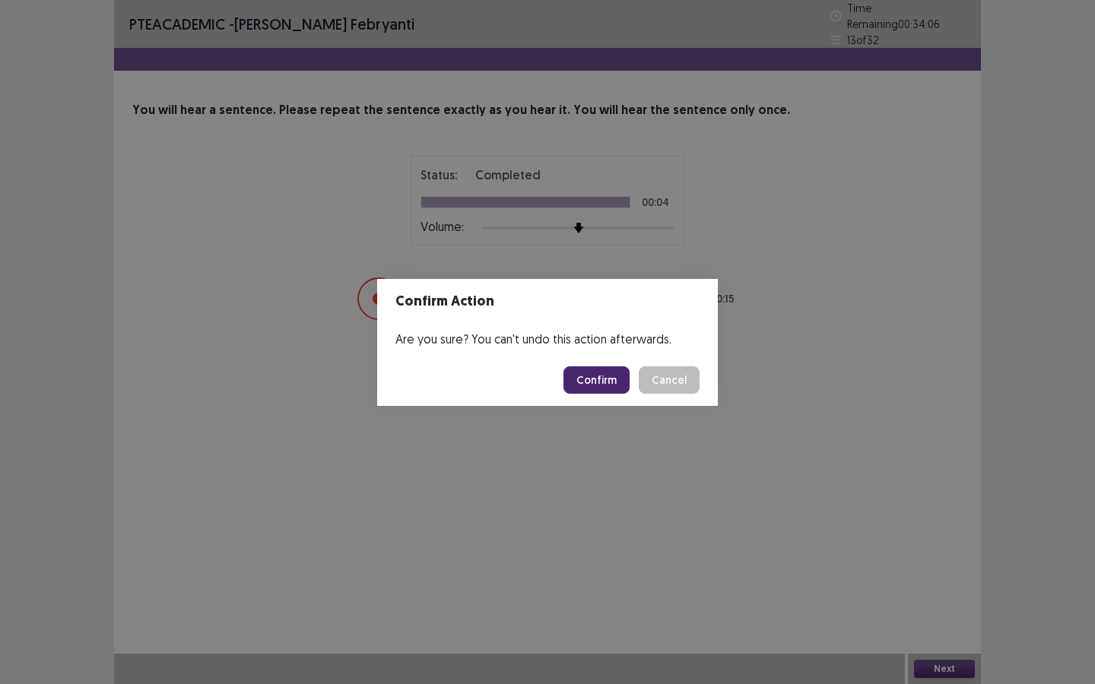
click at [597, 373] on button "Confirm" at bounding box center [596, 379] width 66 height 27
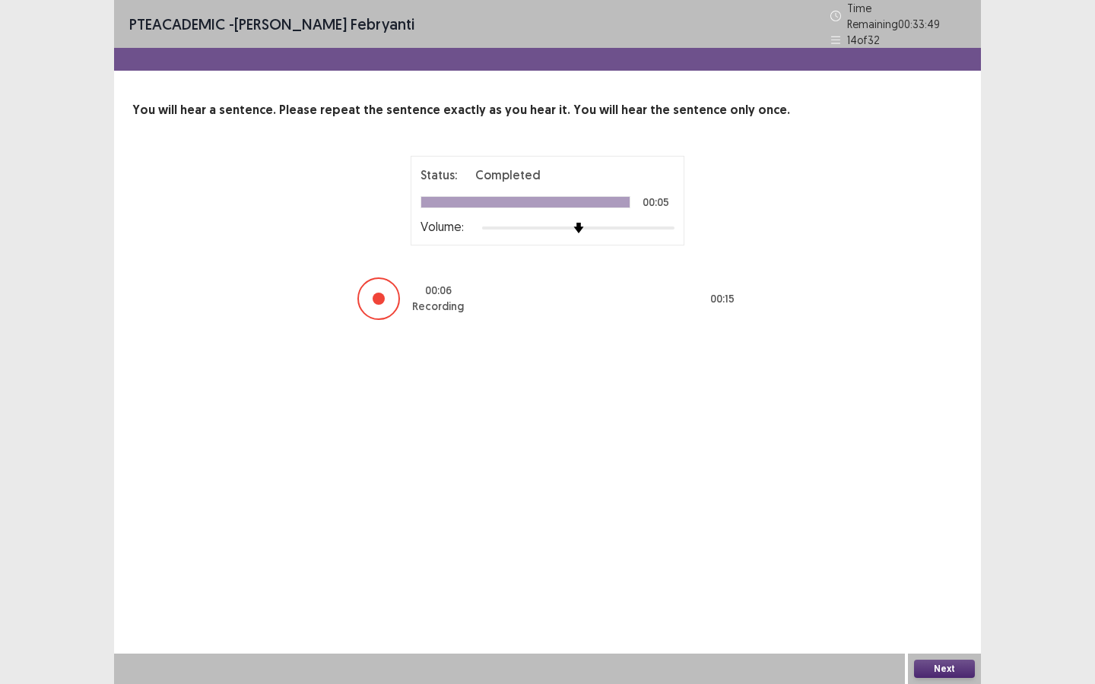
click at [943, 619] on div "Next" at bounding box center [944, 669] width 73 height 30
click at [947, 619] on button "Next" at bounding box center [944, 669] width 61 height 18
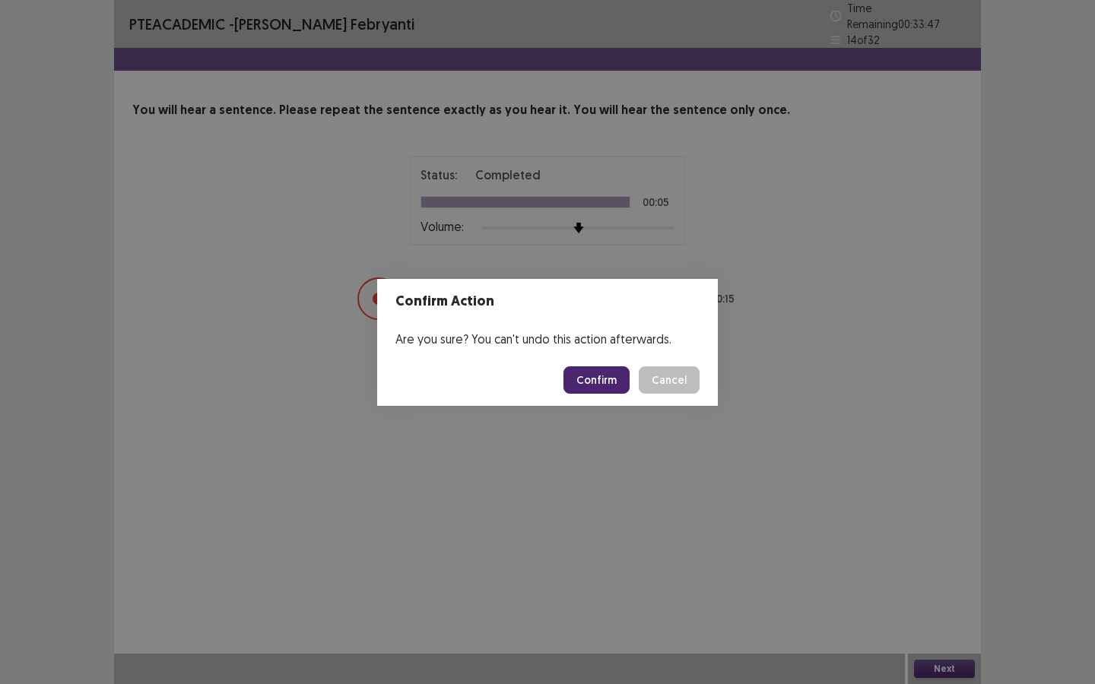
click at [611, 389] on button "Confirm" at bounding box center [596, 379] width 66 height 27
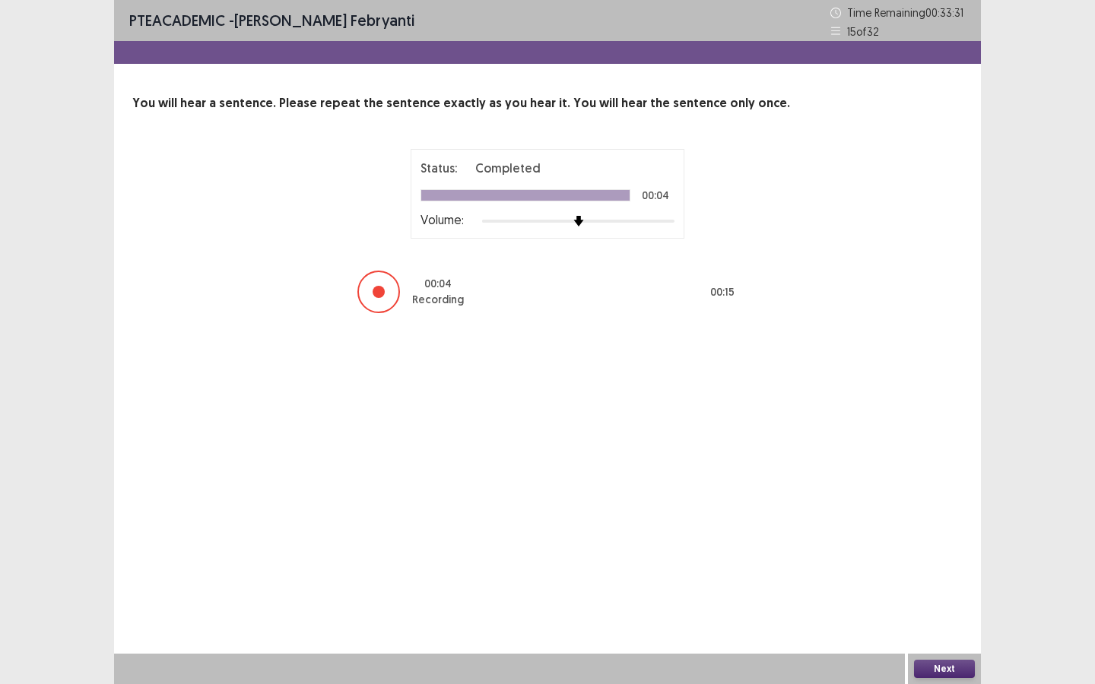
click at [954, 619] on button "Next" at bounding box center [944, 669] width 61 height 18
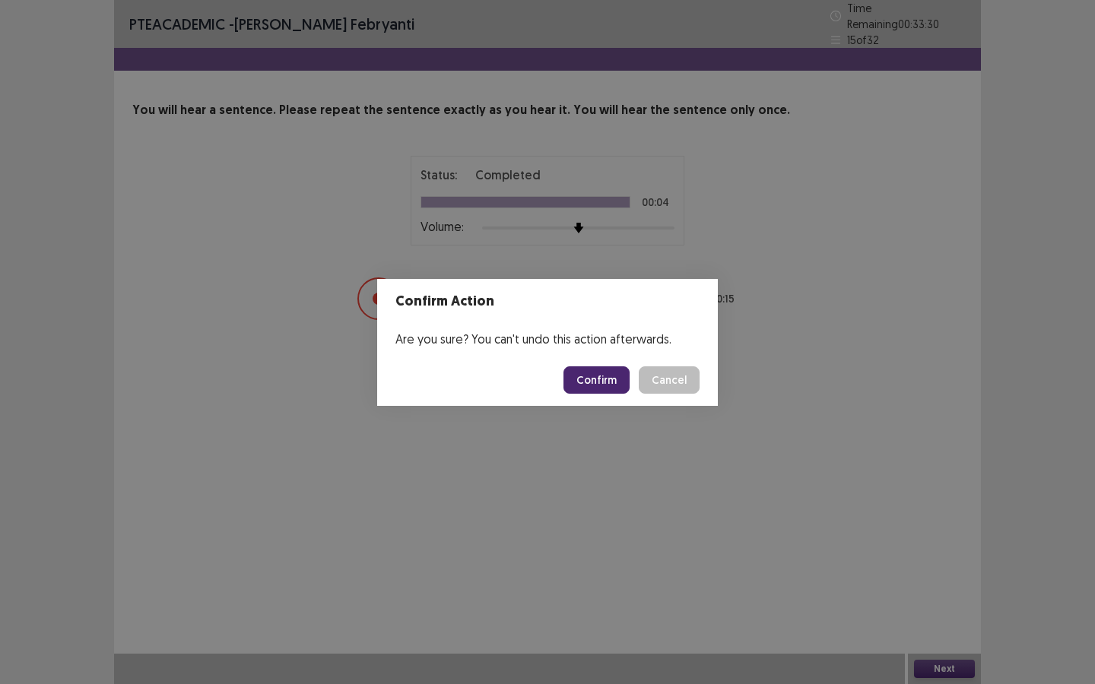
click at [628, 380] on button "Confirm" at bounding box center [596, 379] width 66 height 27
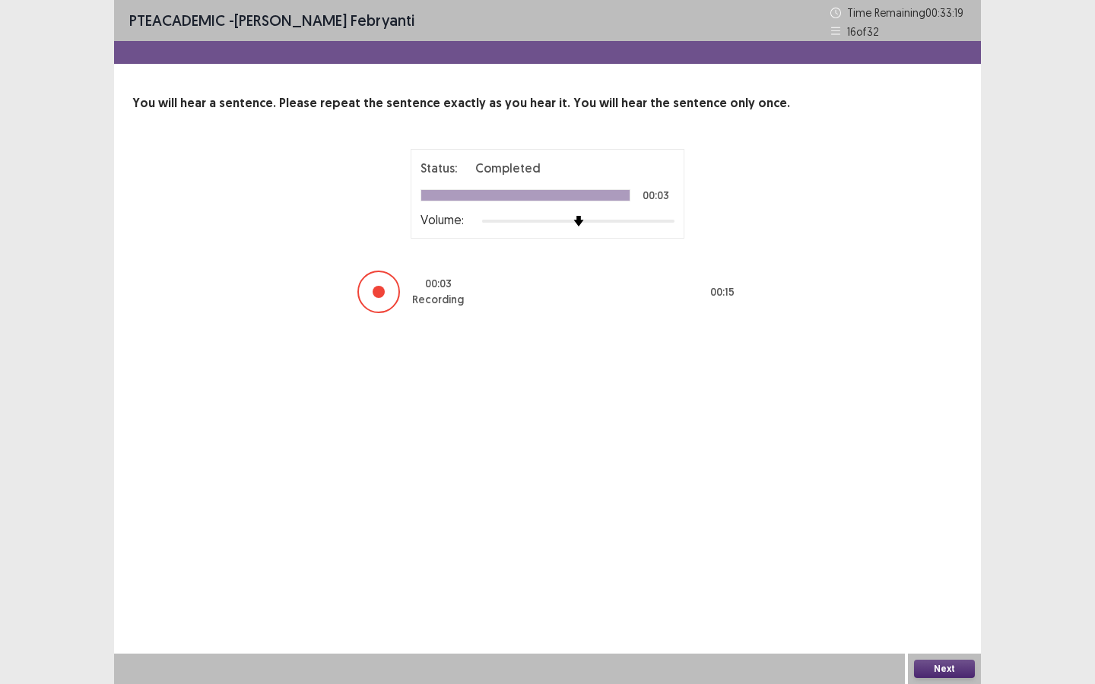
click at [935, 619] on button "Next" at bounding box center [944, 669] width 61 height 18
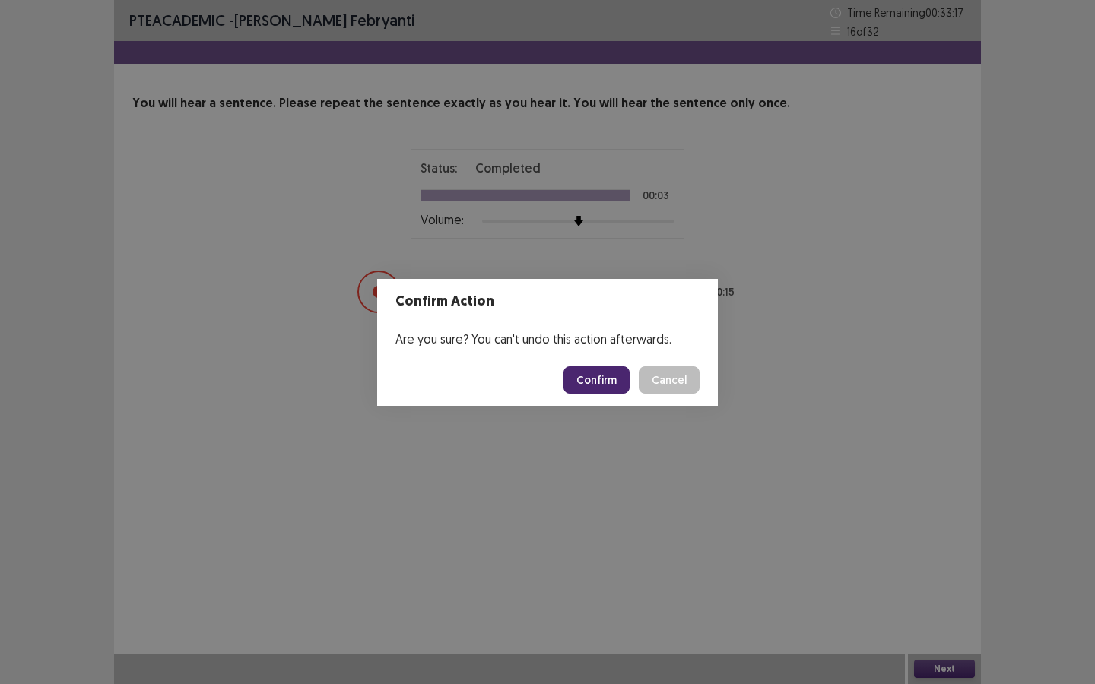
click at [593, 382] on button "Confirm" at bounding box center [596, 379] width 66 height 27
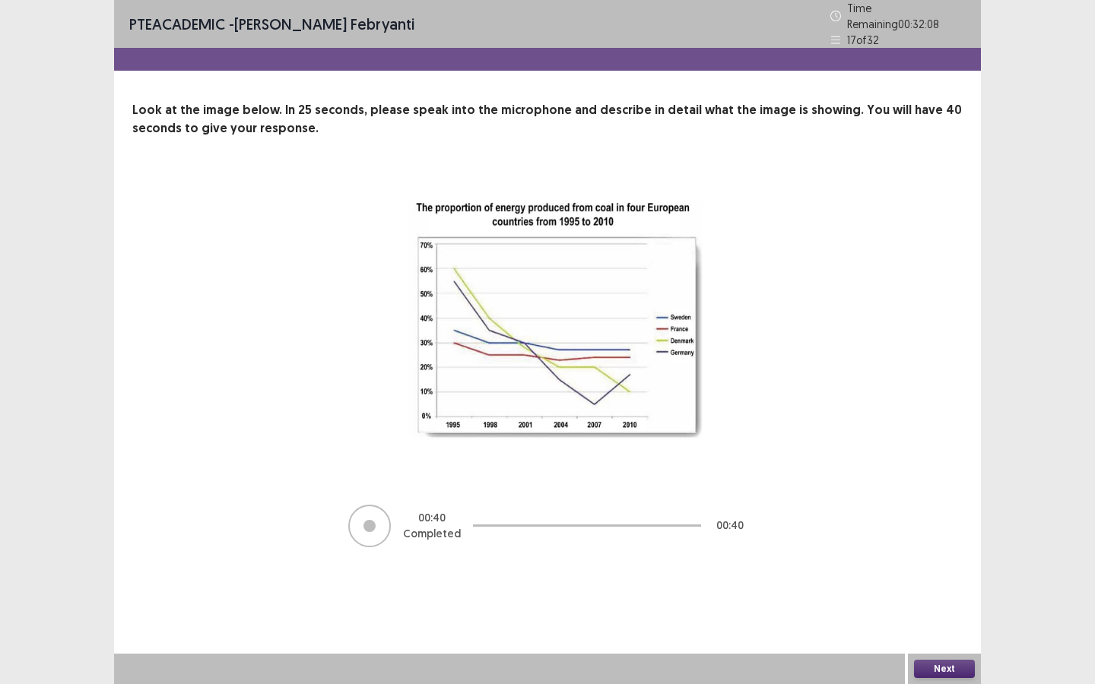
click at [960, 619] on button "Next" at bounding box center [944, 669] width 61 height 18
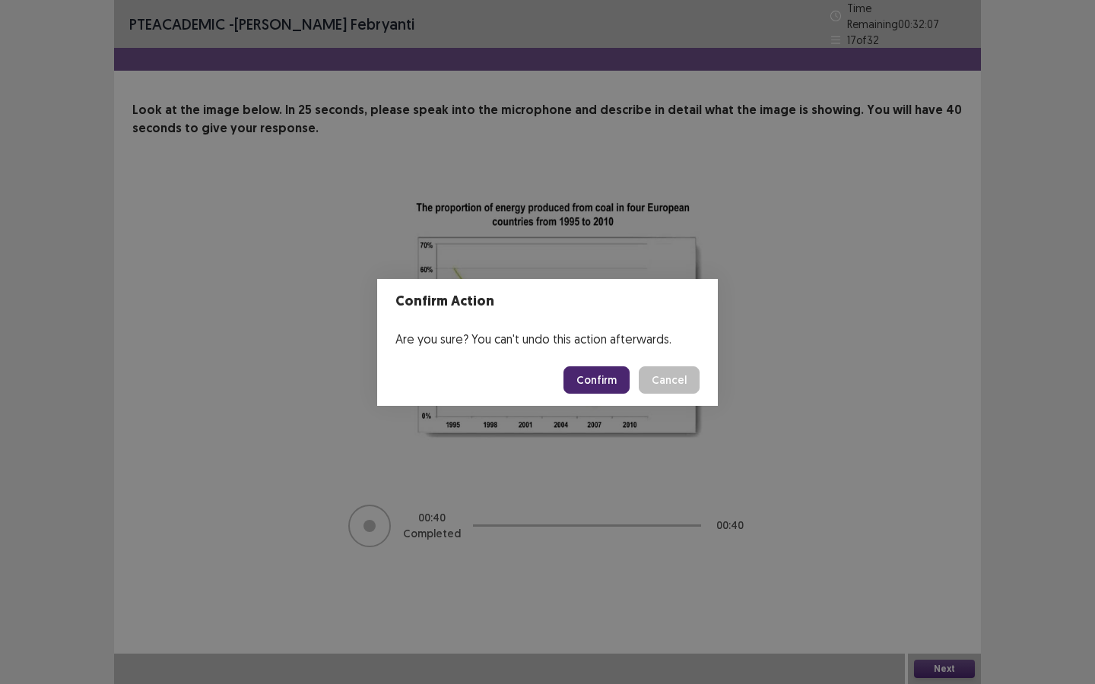
click at [613, 371] on button "Confirm" at bounding box center [596, 379] width 66 height 27
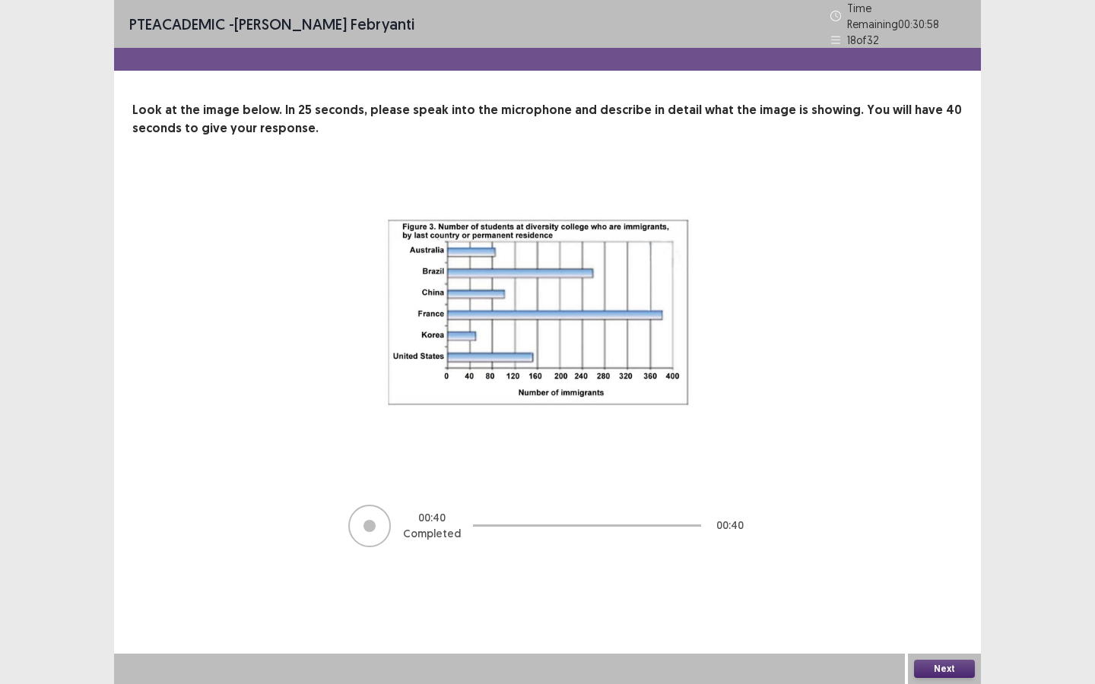
click at [959, 619] on button "Next" at bounding box center [944, 669] width 61 height 18
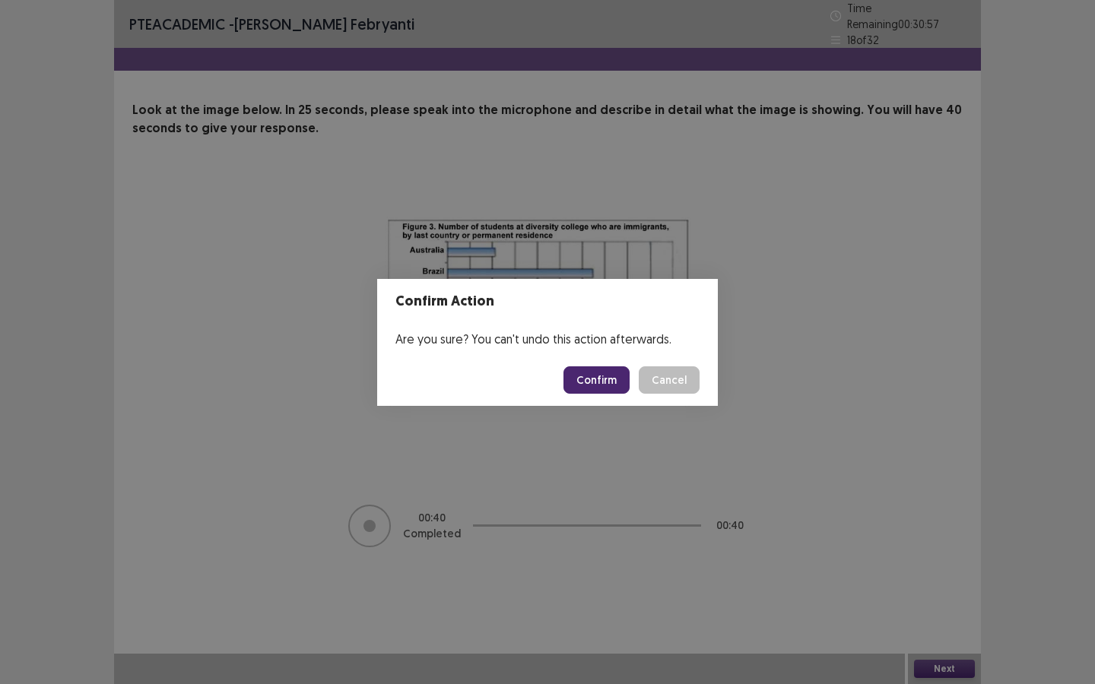
click at [611, 380] on button "Confirm" at bounding box center [596, 379] width 66 height 27
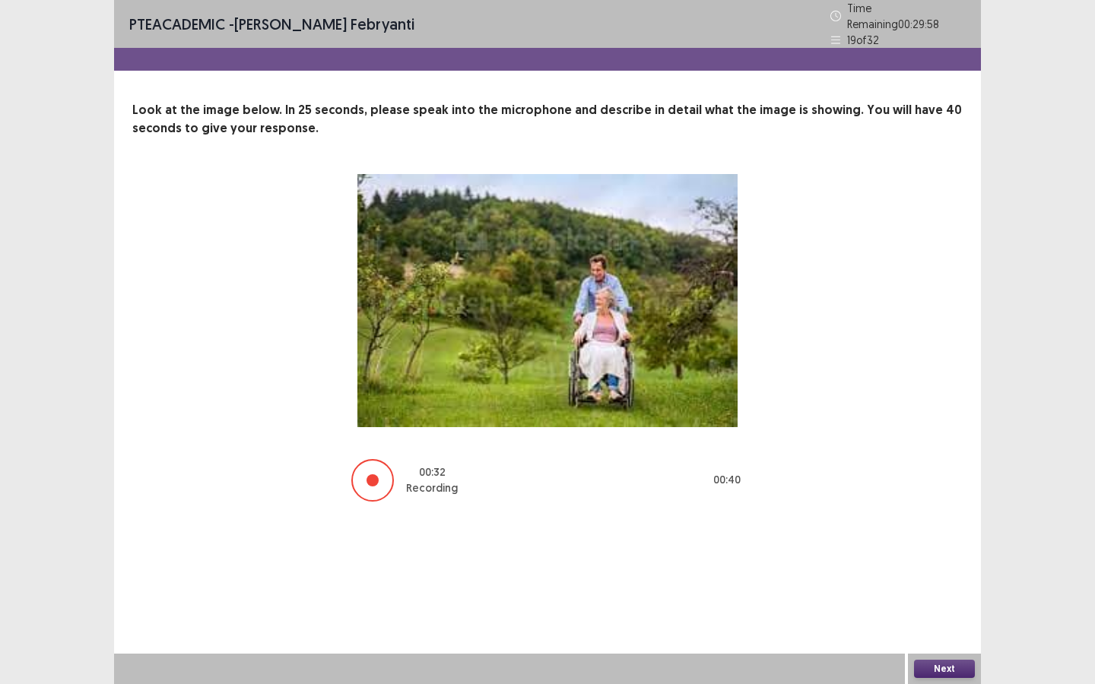
click at [953, 619] on button "Next" at bounding box center [944, 669] width 61 height 18
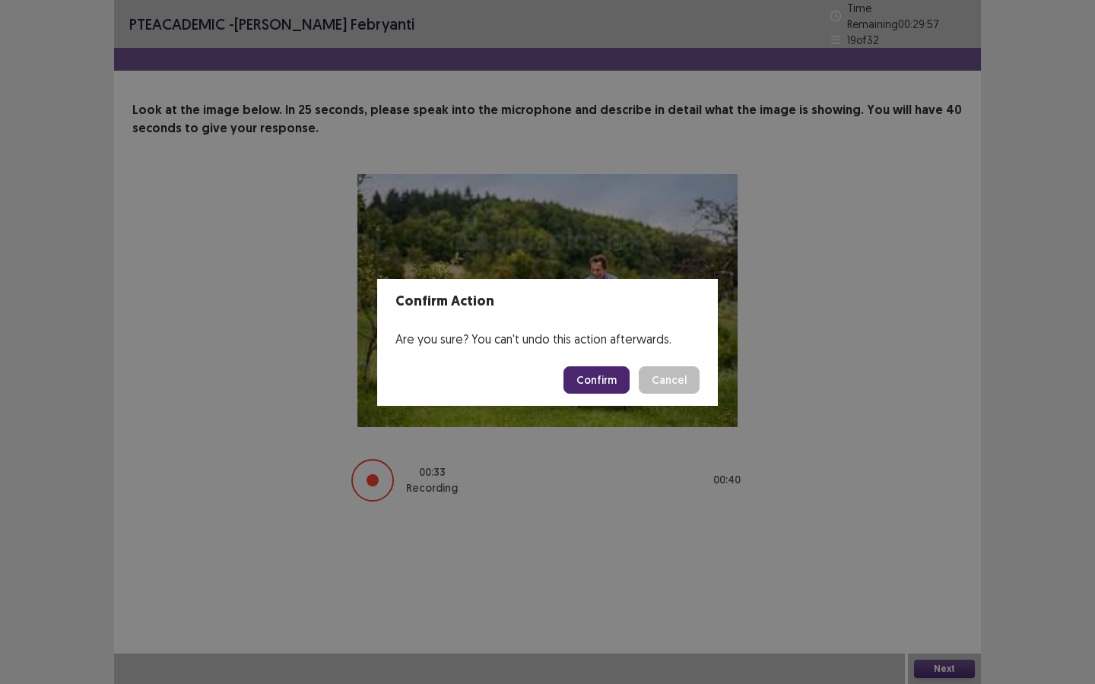
click at [601, 390] on button "Confirm" at bounding box center [596, 379] width 66 height 27
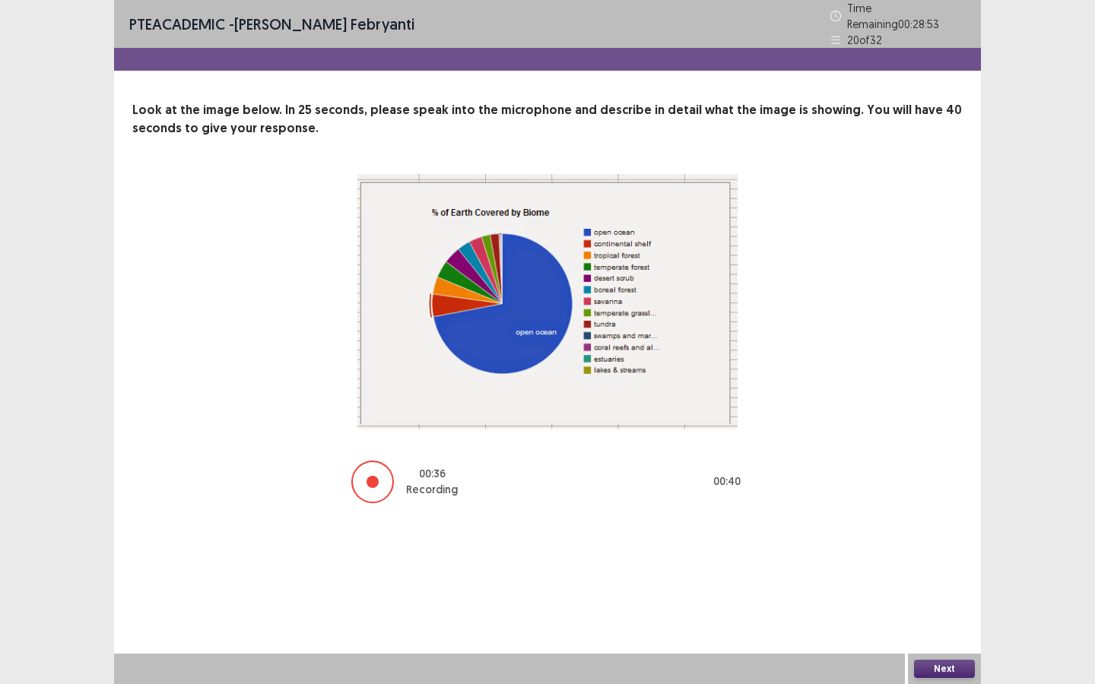
click at [949, 619] on button "Next" at bounding box center [944, 669] width 61 height 18
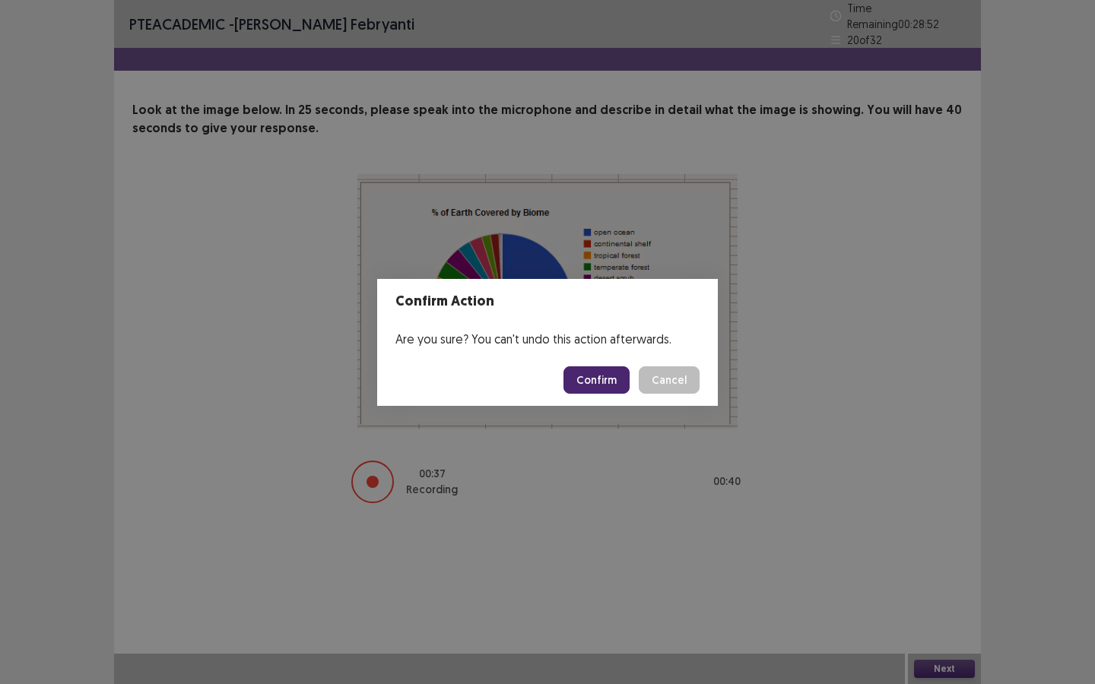
click at [619, 385] on button "Confirm" at bounding box center [596, 379] width 66 height 27
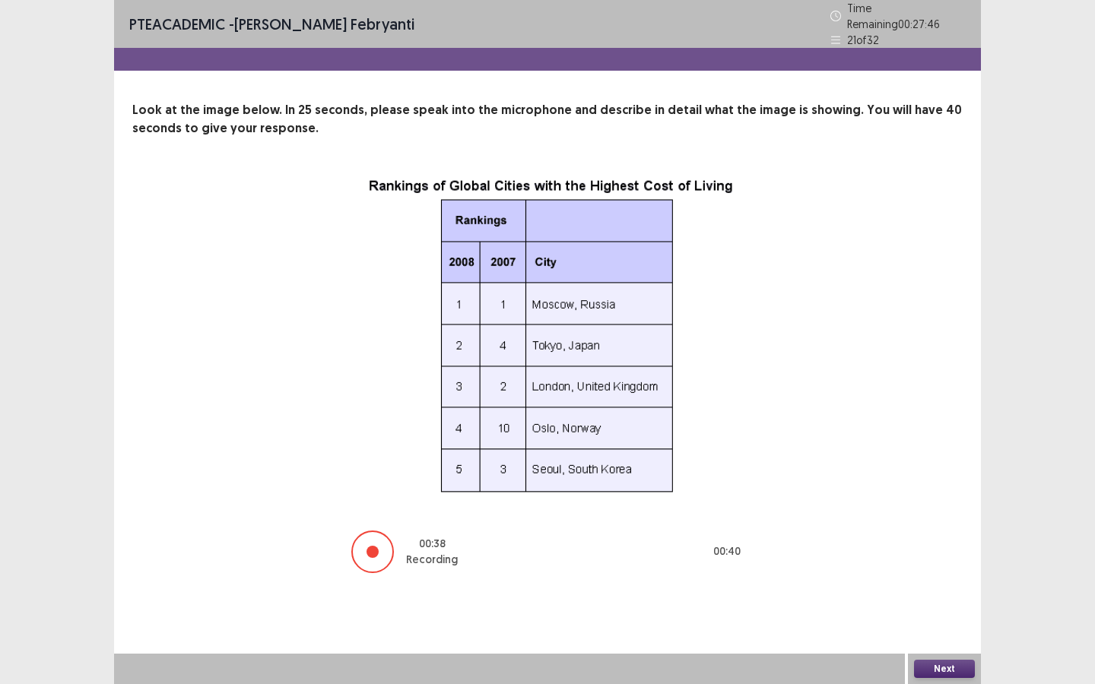
click at [925, 619] on button "Next" at bounding box center [944, 669] width 61 height 18
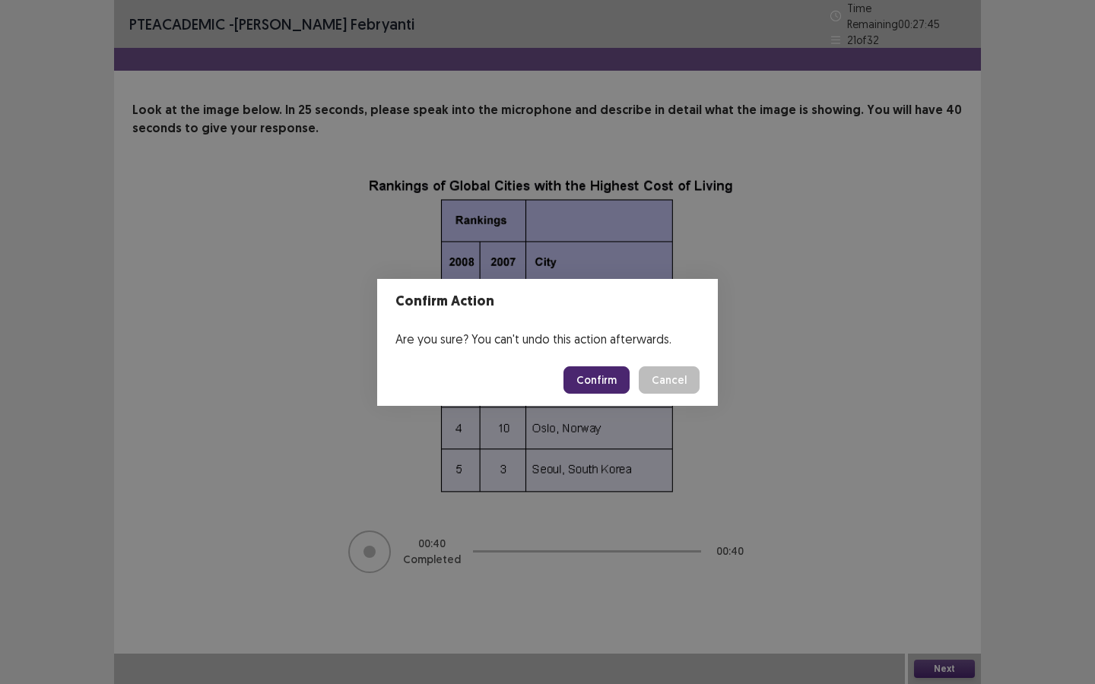
click at [609, 372] on button "Confirm" at bounding box center [596, 379] width 66 height 27
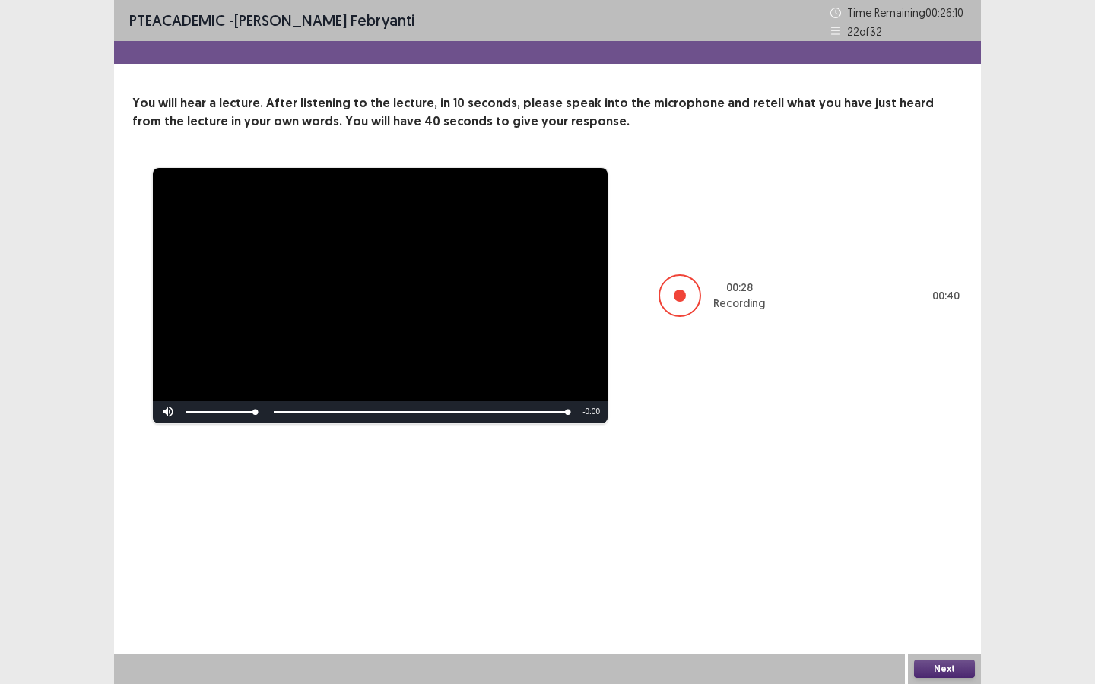
click at [945, 619] on button "Next" at bounding box center [944, 669] width 61 height 18
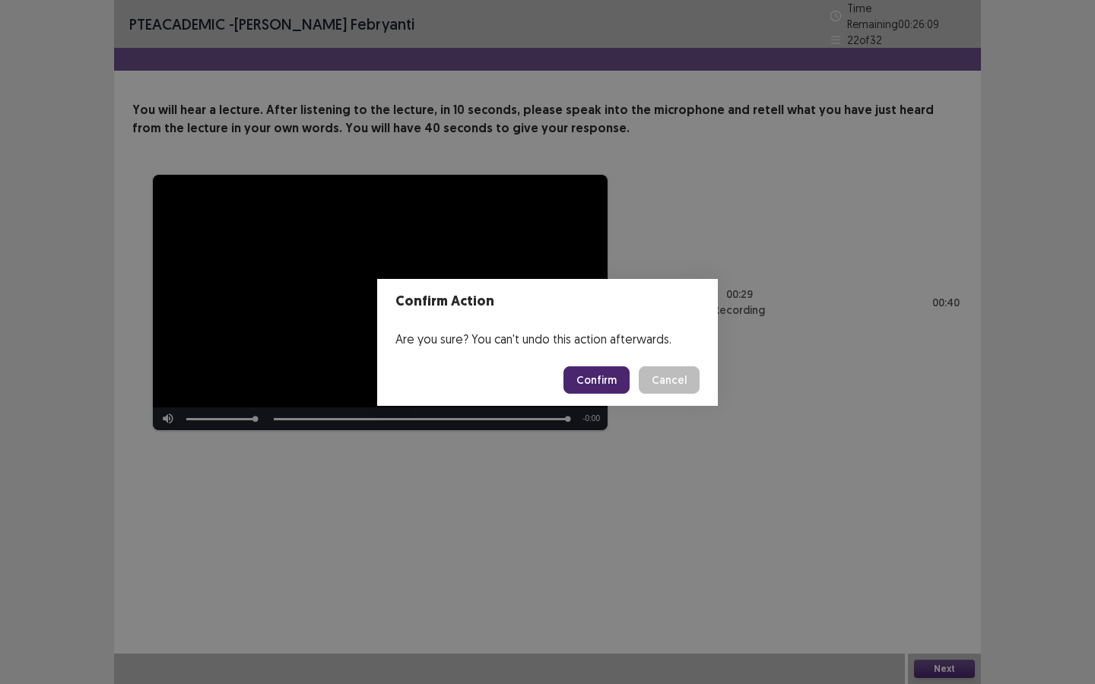
click at [602, 373] on button "Confirm" at bounding box center [596, 379] width 66 height 27
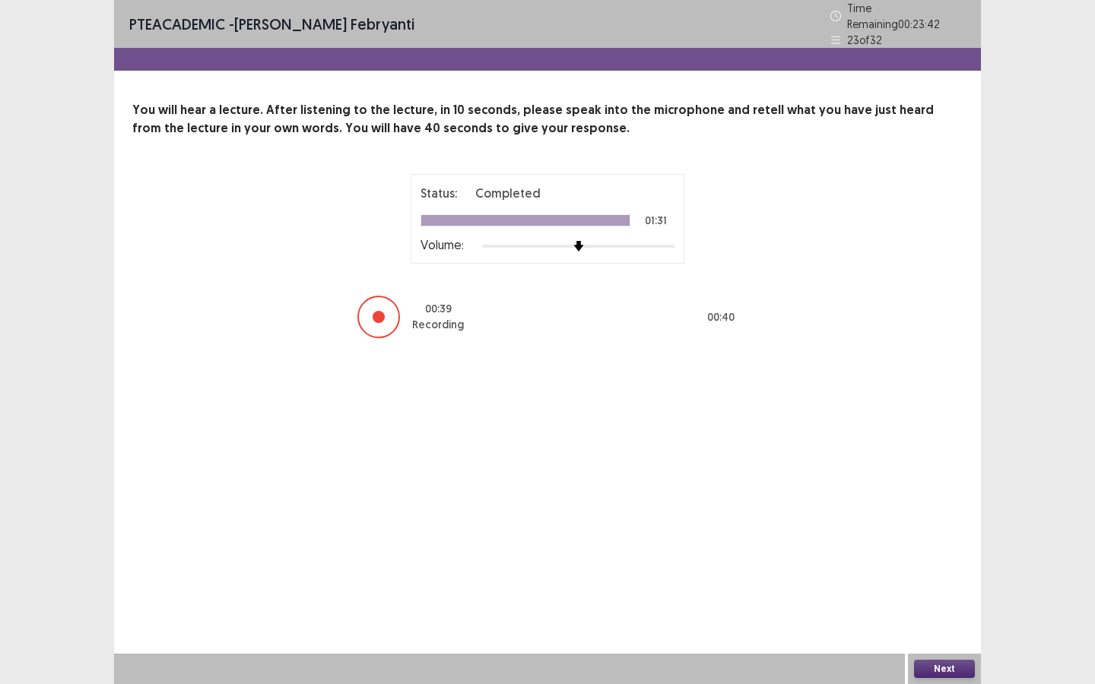
click at [954, 619] on button "Next" at bounding box center [944, 669] width 61 height 18
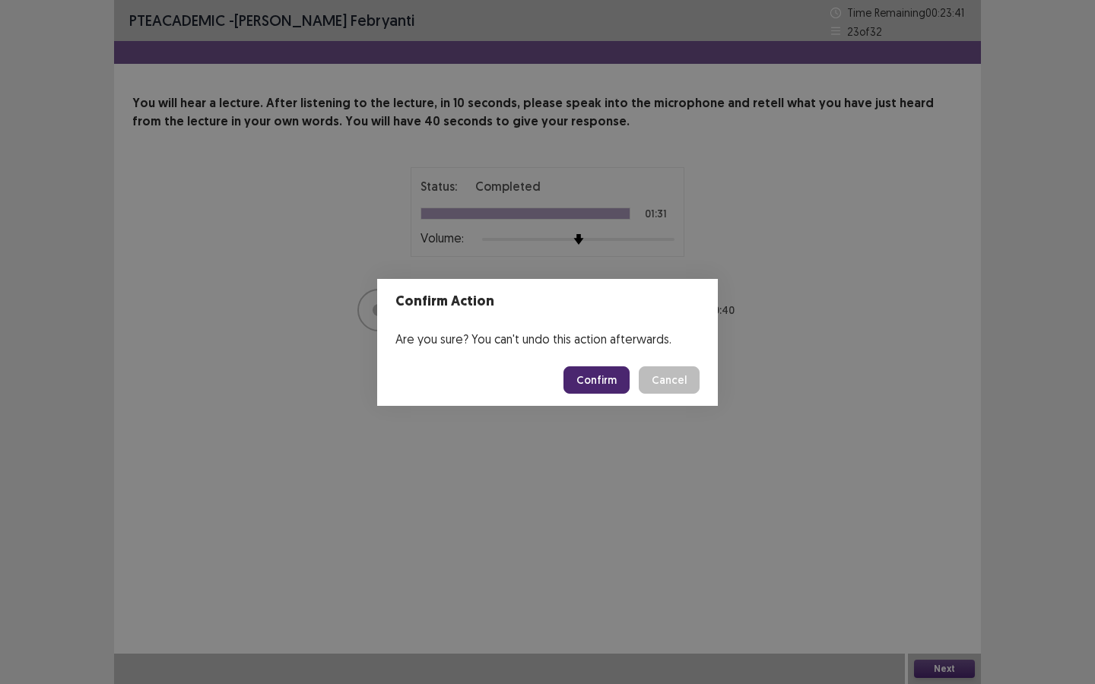
click at [591, 376] on button "Confirm" at bounding box center [596, 379] width 66 height 27
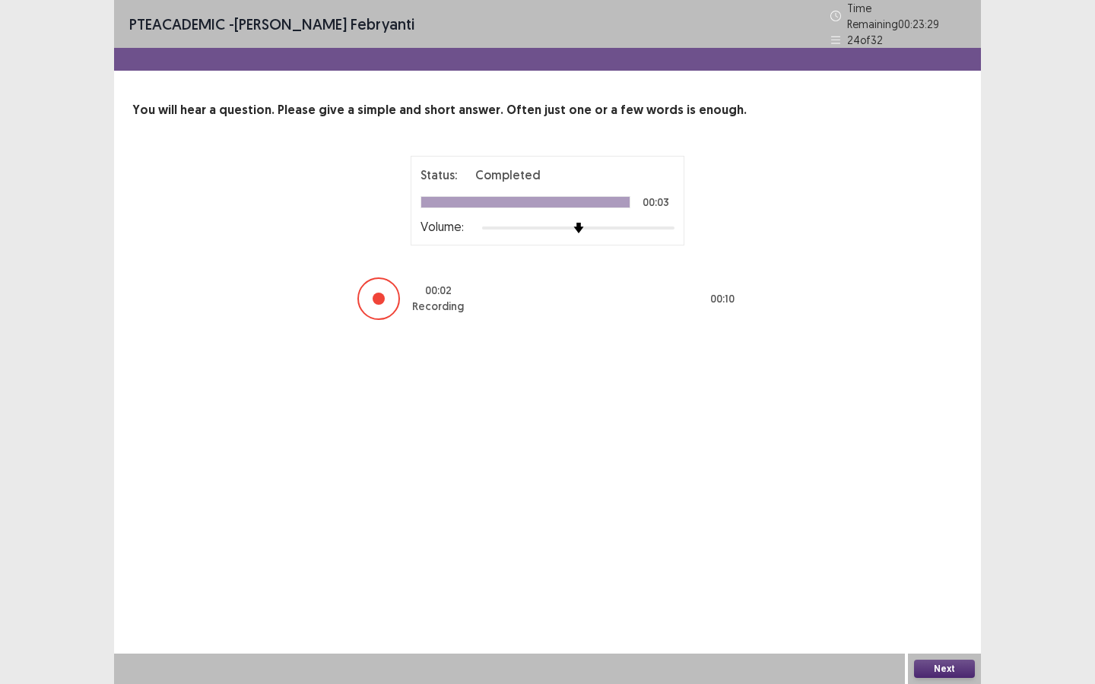
click at [948, 619] on button "Next" at bounding box center [944, 669] width 61 height 18
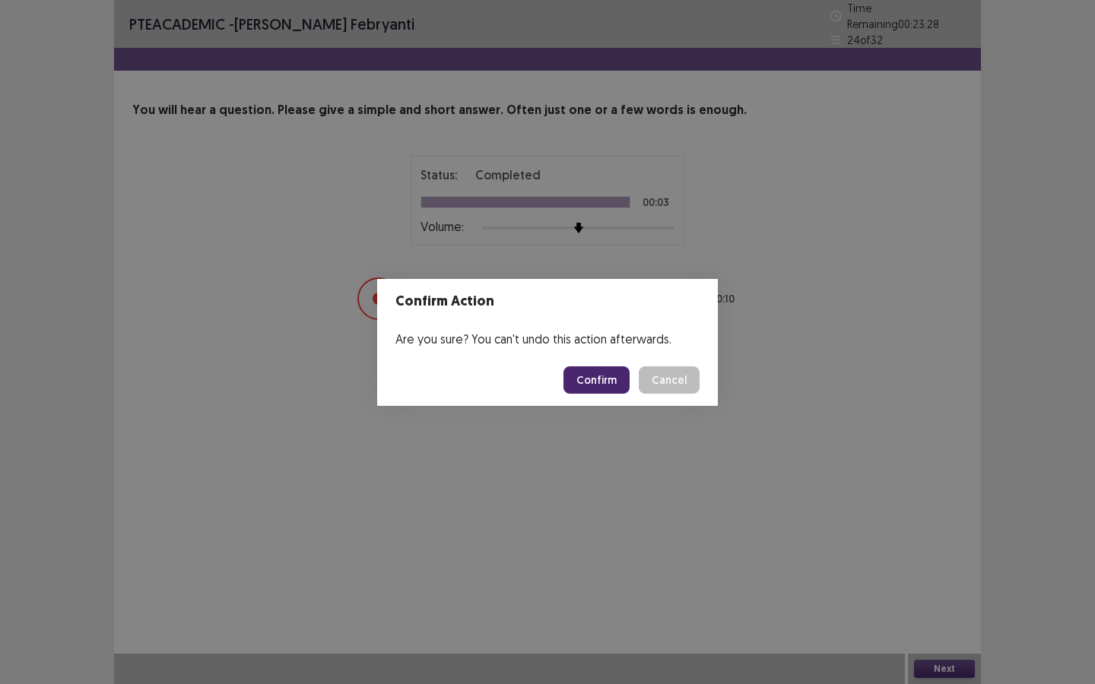
click at [615, 380] on button "Confirm" at bounding box center [596, 379] width 66 height 27
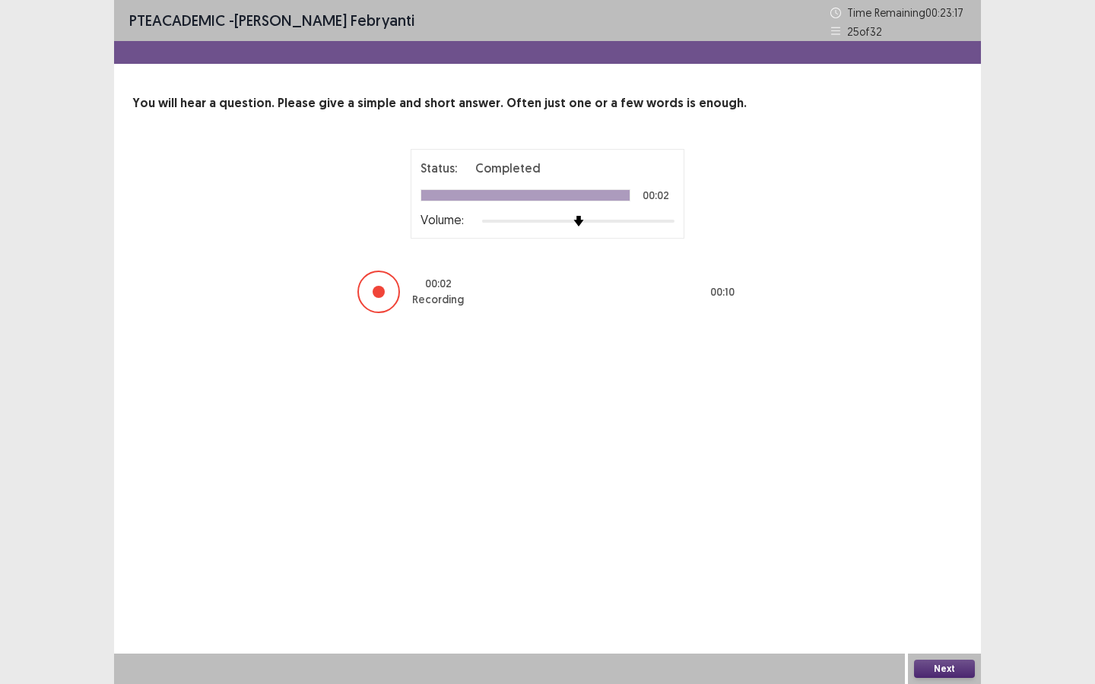
click at [935, 619] on button "Next" at bounding box center [944, 669] width 61 height 18
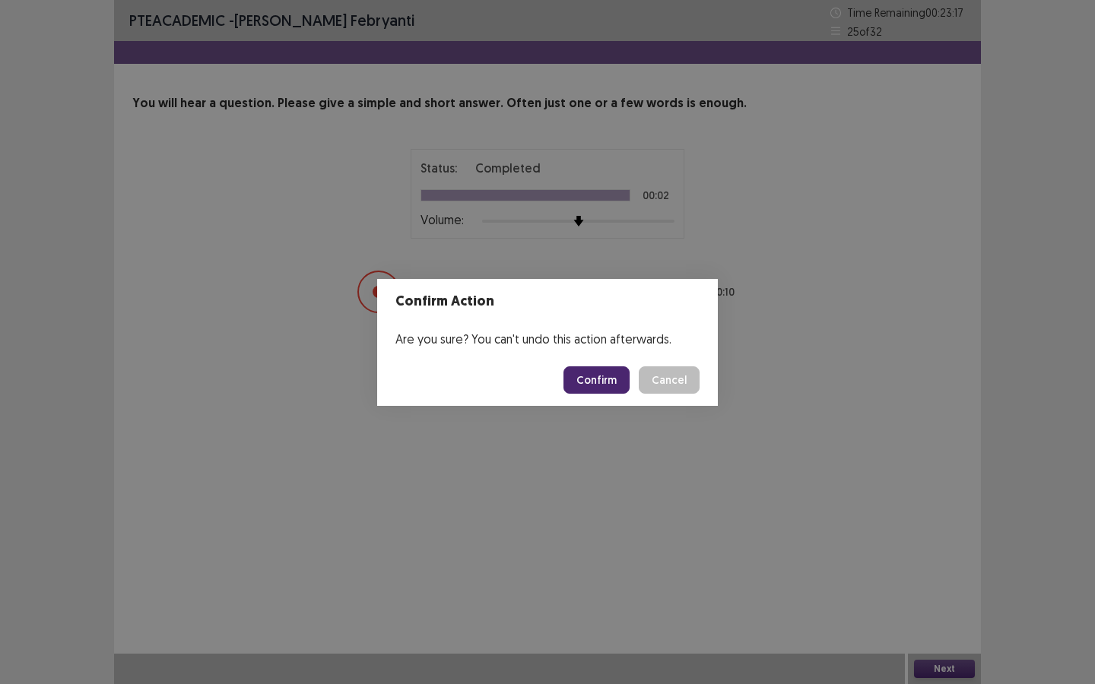
click at [610, 380] on button "Confirm" at bounding box center [596, 379] width 66 height 27
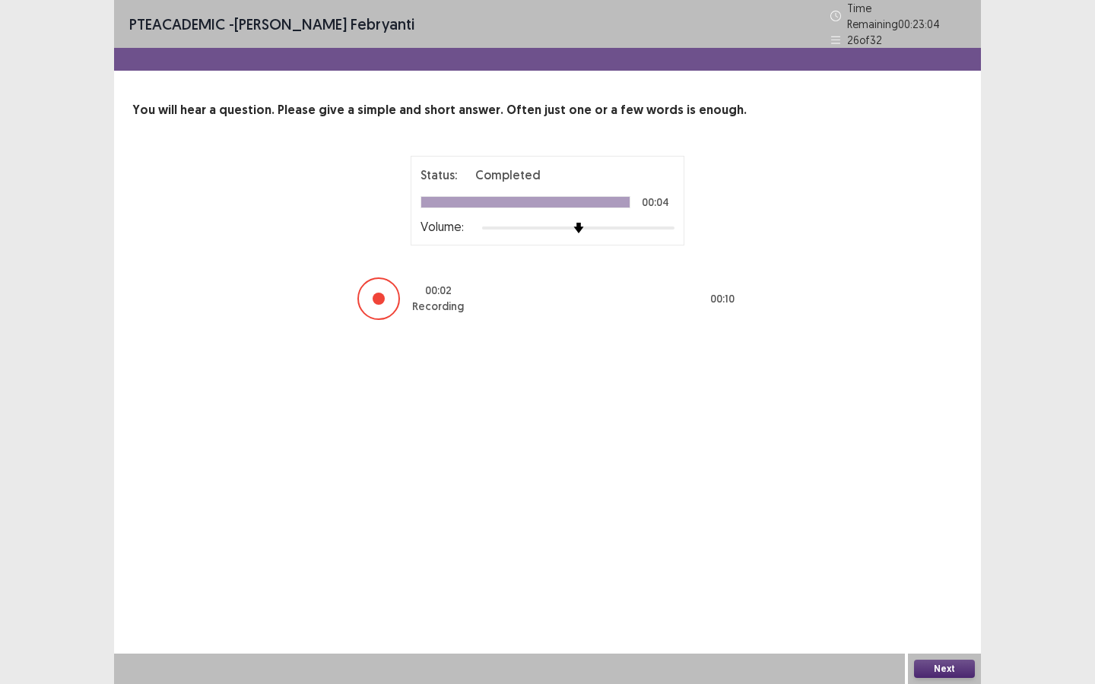
click at [934, 619] on button "Next" at bounding box center [944, 669] width 61 height 18
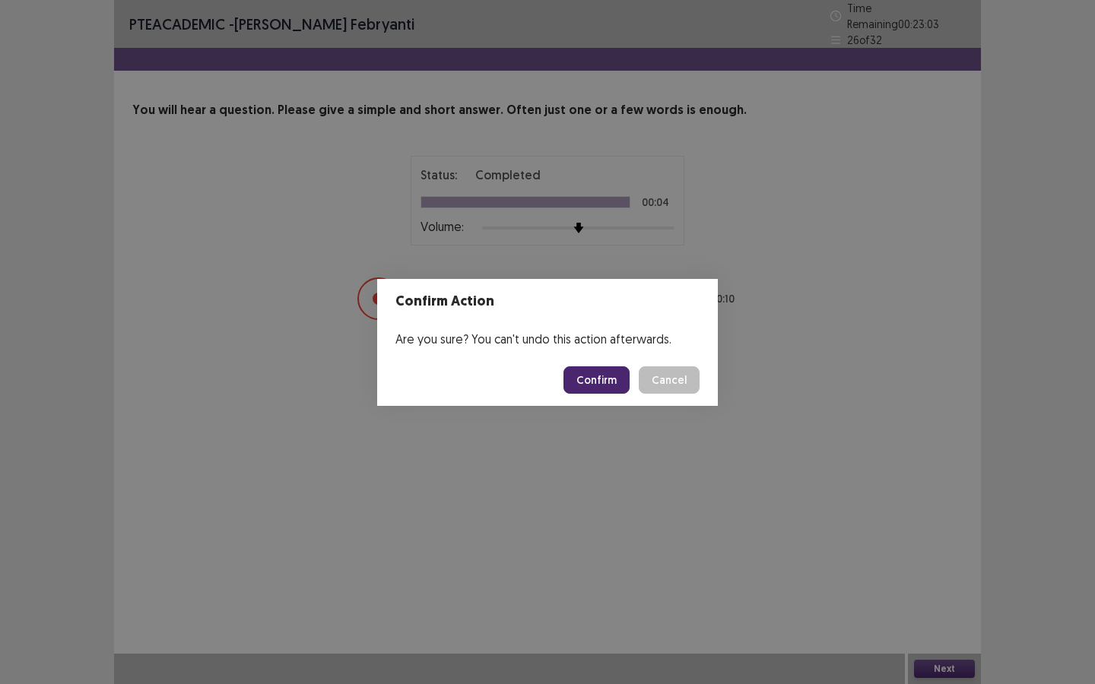
click at [606, 389] on button "Confirm" at bounding box center [596, 379] width 66 height 27
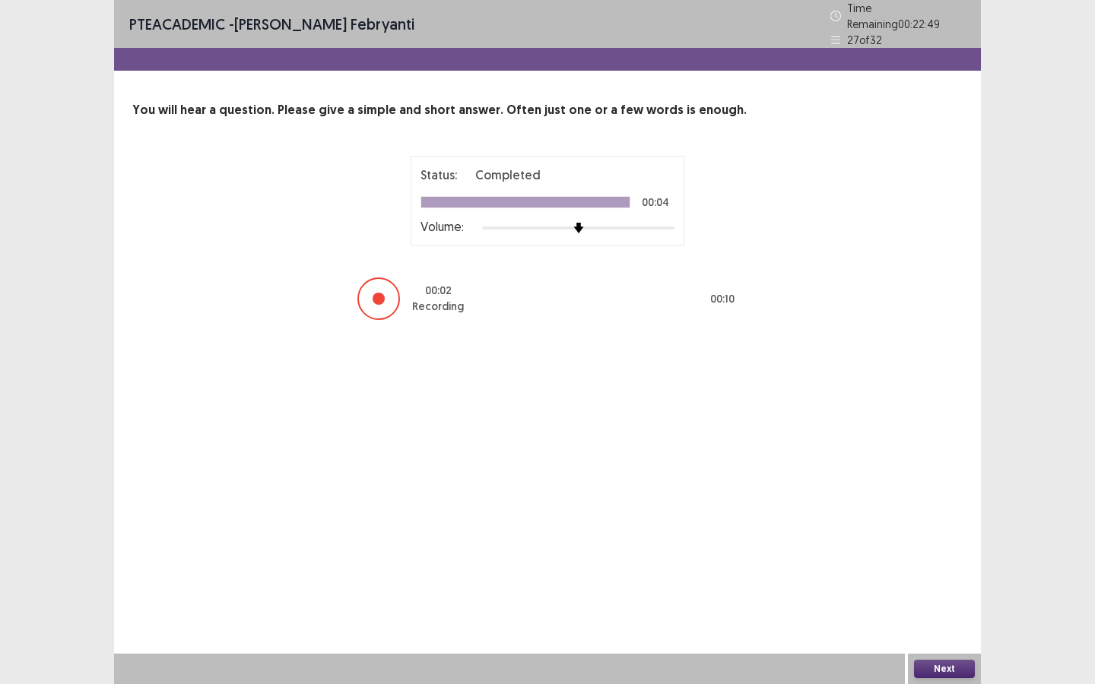
click at [960, 619] on button "Next" at bounding box center [944, 669] width 61 height 18
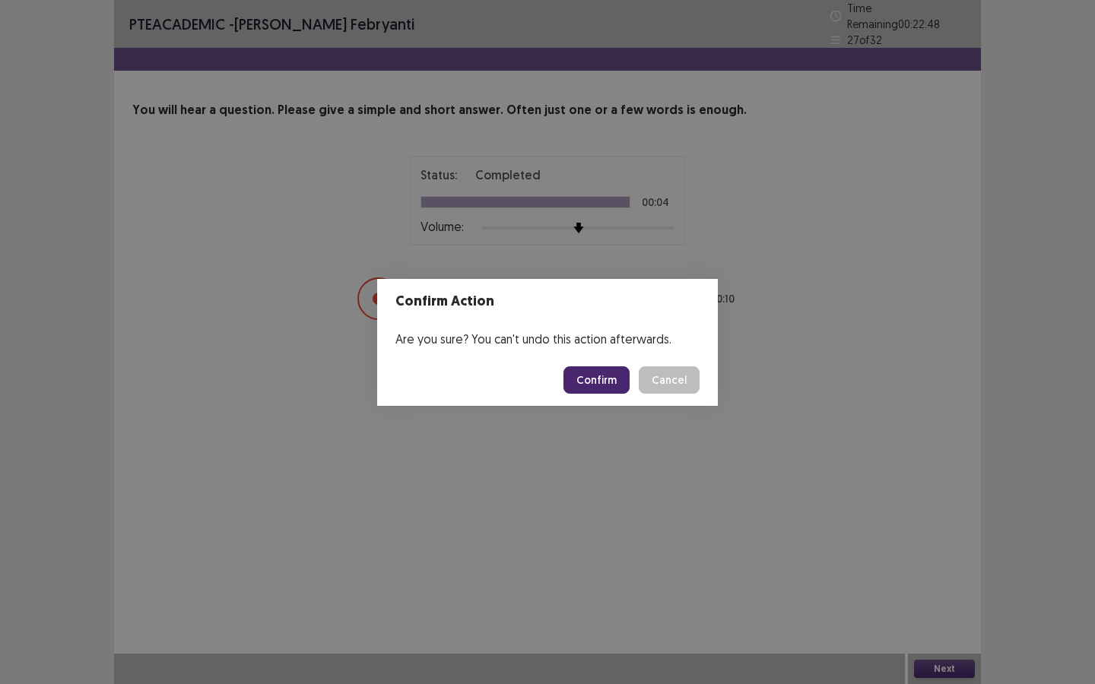
click at [620, 382] on button "Confirm" at bounding box center [596, 379] width 66 height 27
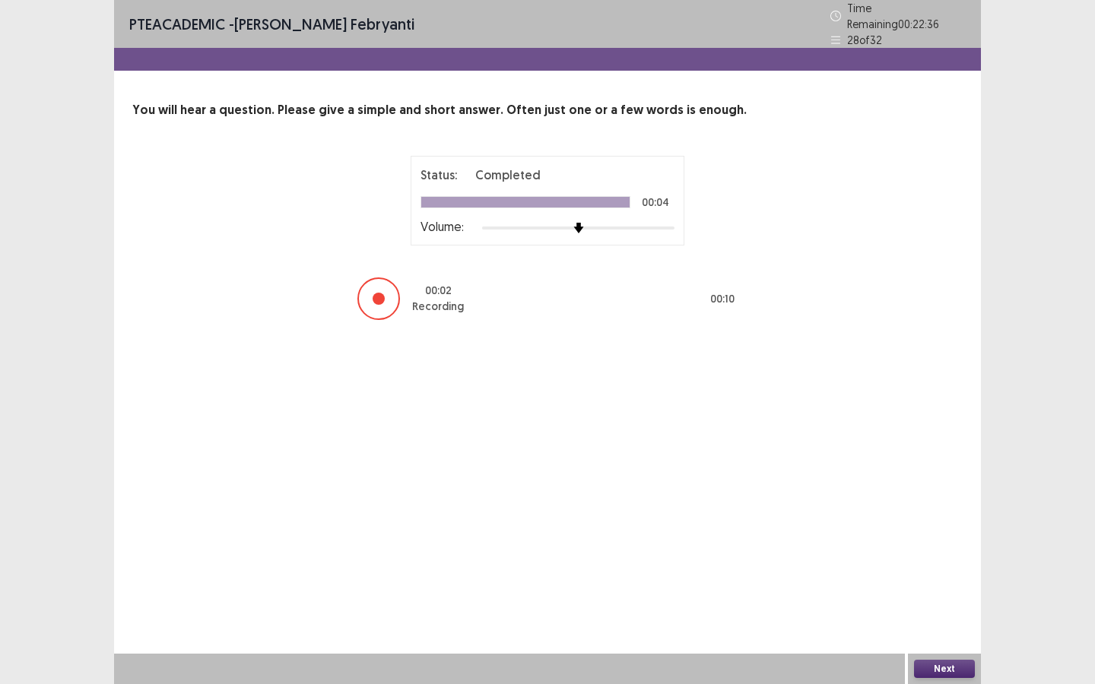
click at [937, 619] on button "Next" at bounding box center [944, 669] width 61 height 18
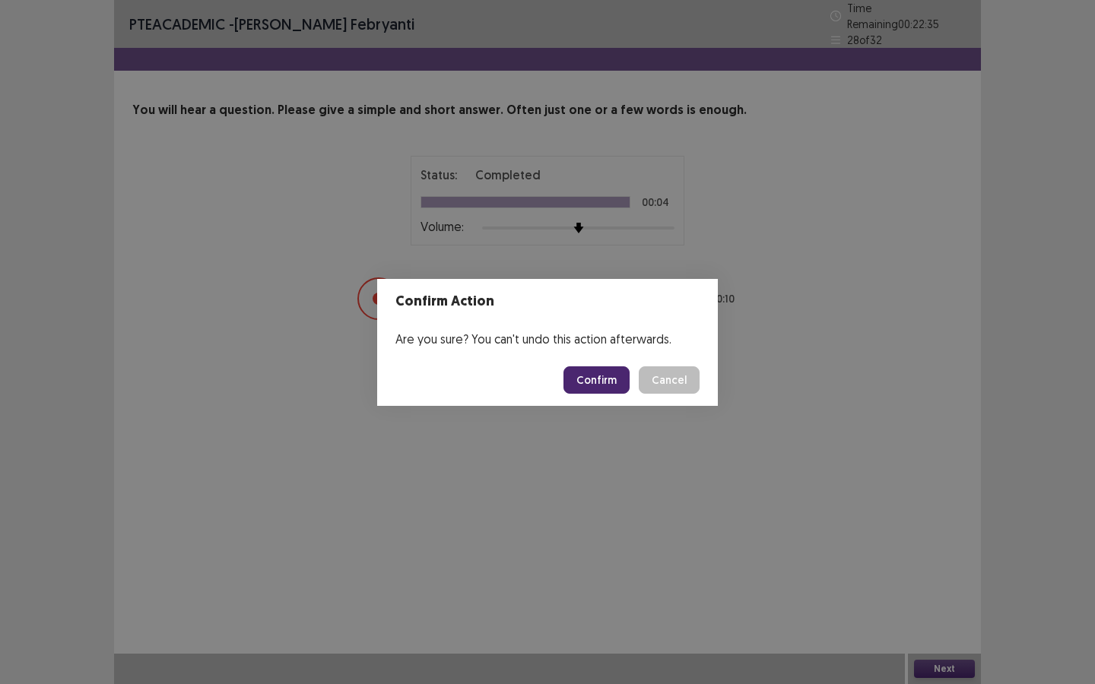
click at [613, 373] on button "Confirm" at bounding box center [596, 379] width 66 height 27
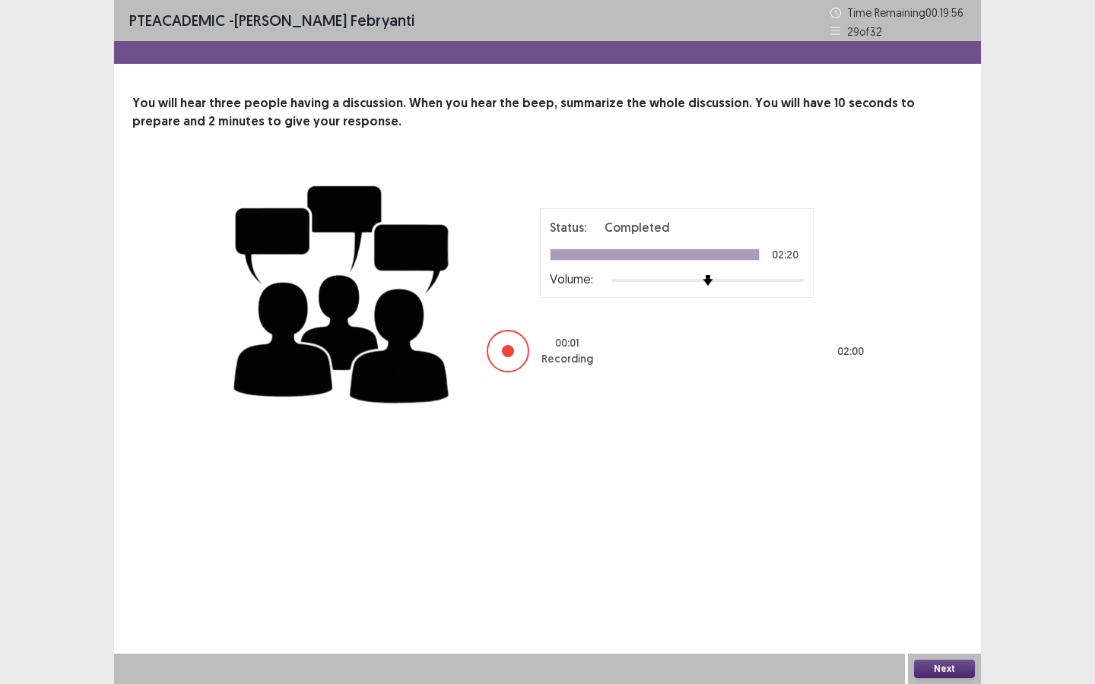
click at [958, 619] on button "Next" at bounding box center [944, 669] width 61 height 18
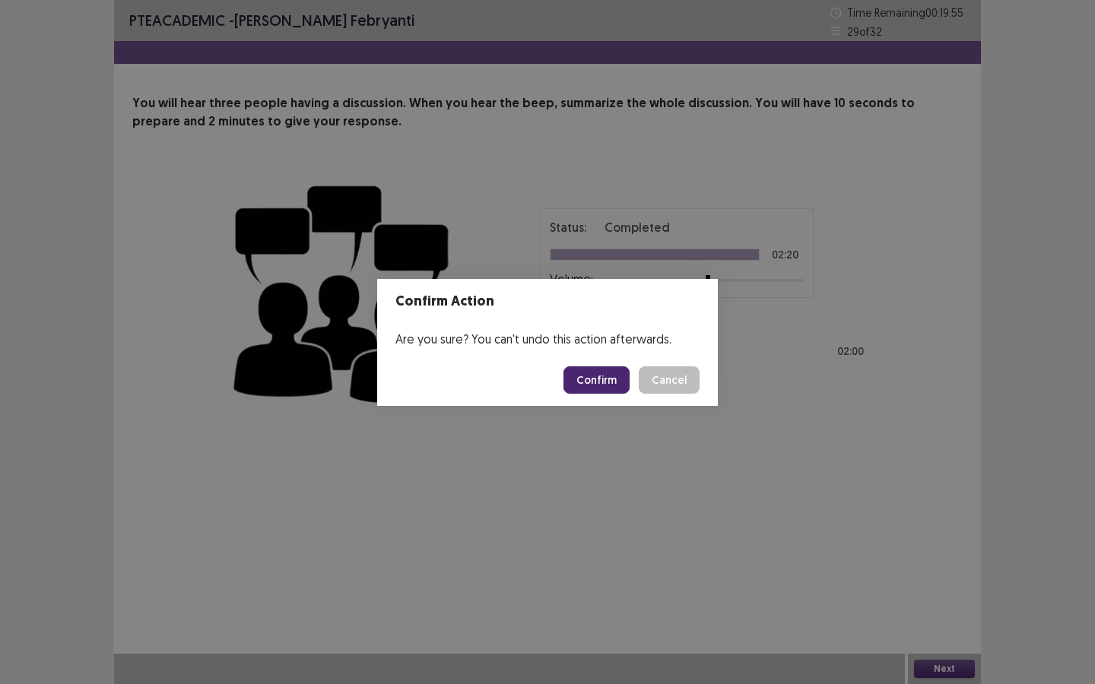
click at [605, 383] on button "Confirm" at bounding box center [596, 379] width 66 height 27
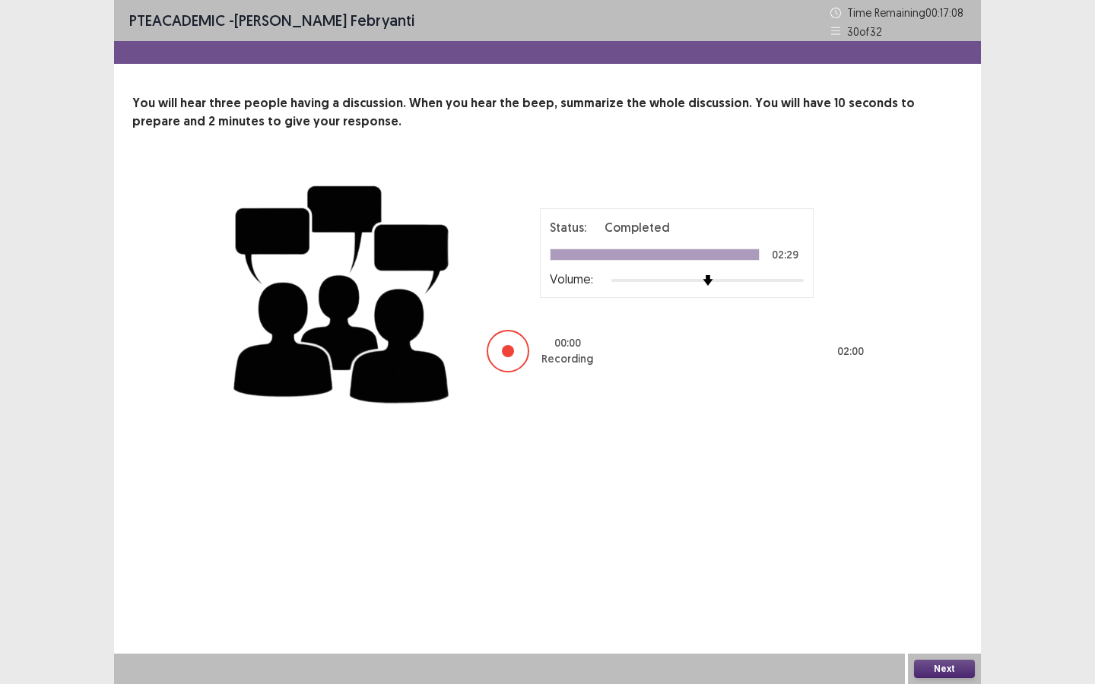
click at [940, 619] on button "Next" at bounding box center [944, 669] width 61 height 18
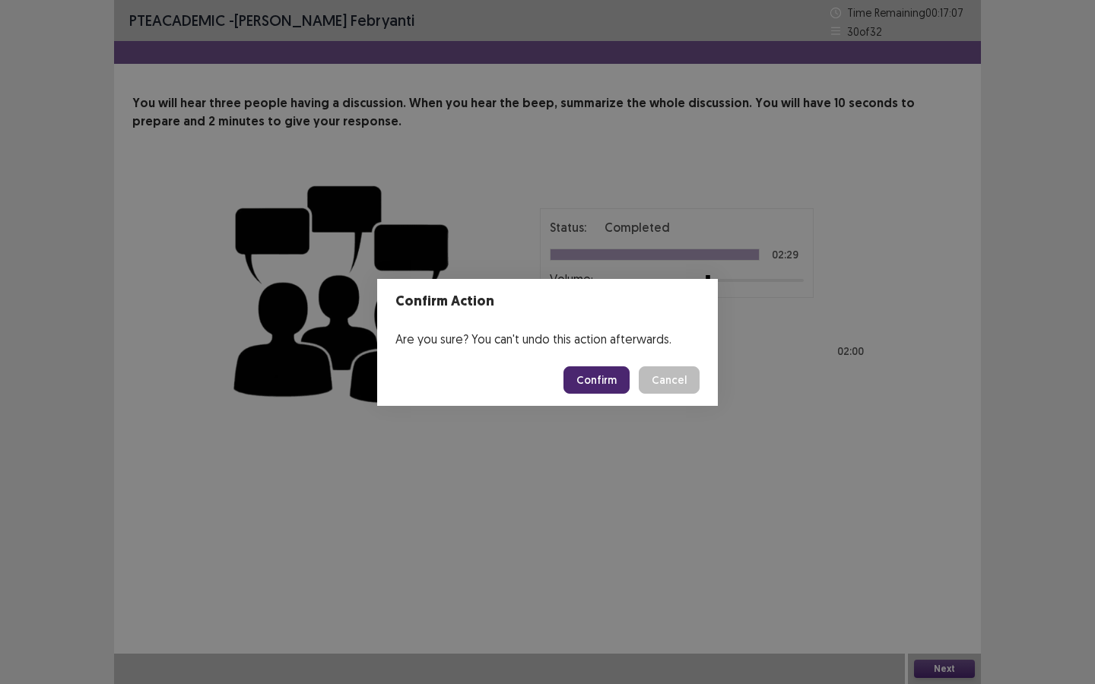
click at [601, 382] on button "Confirm" at bounding box center [596, 379] width 66 height 27
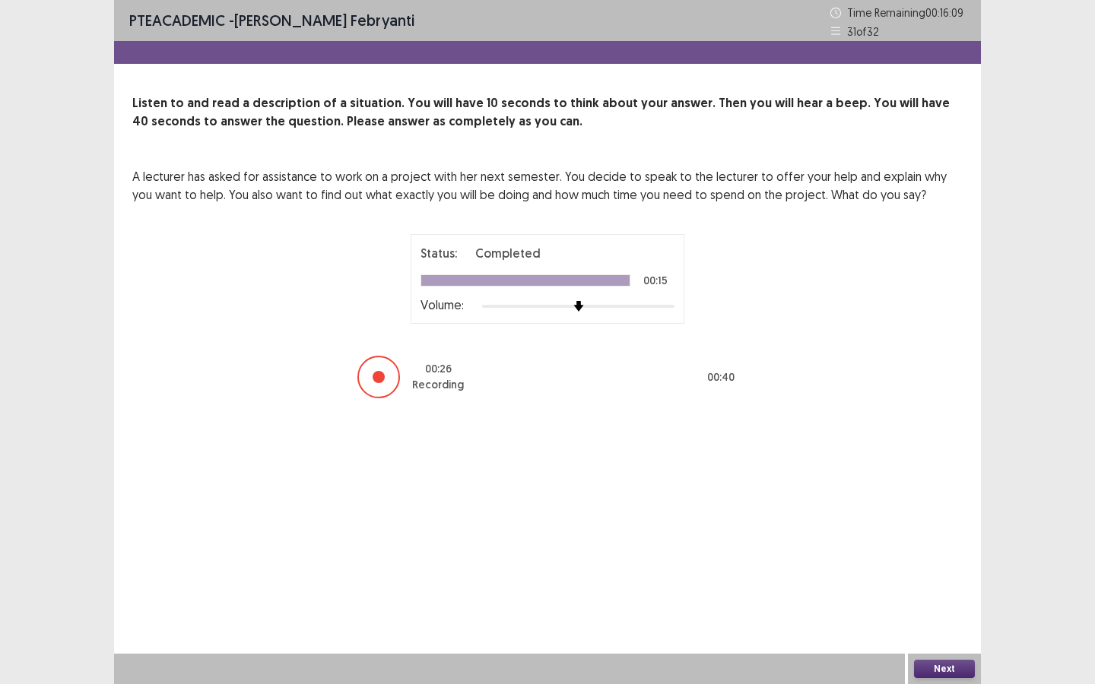
click at [939, 619] on button "Next" at bounding box center [944, 669] width 61 height 18
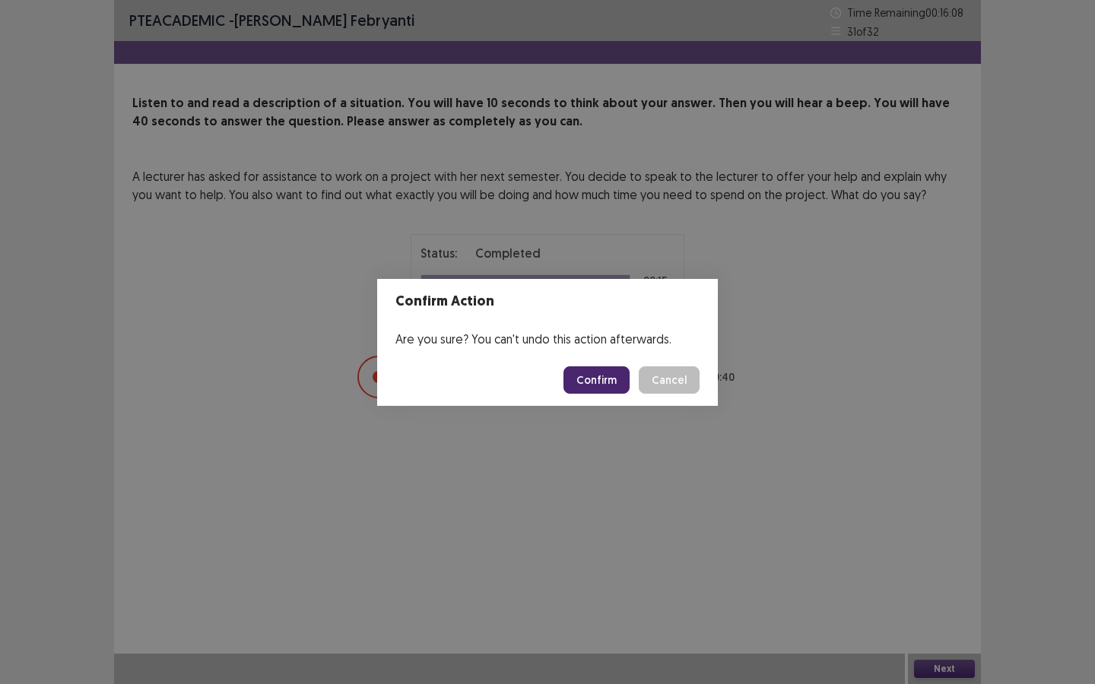
click at [597, 386] on button "Confirm" at bounding box center [596, 379] width 66 height 27
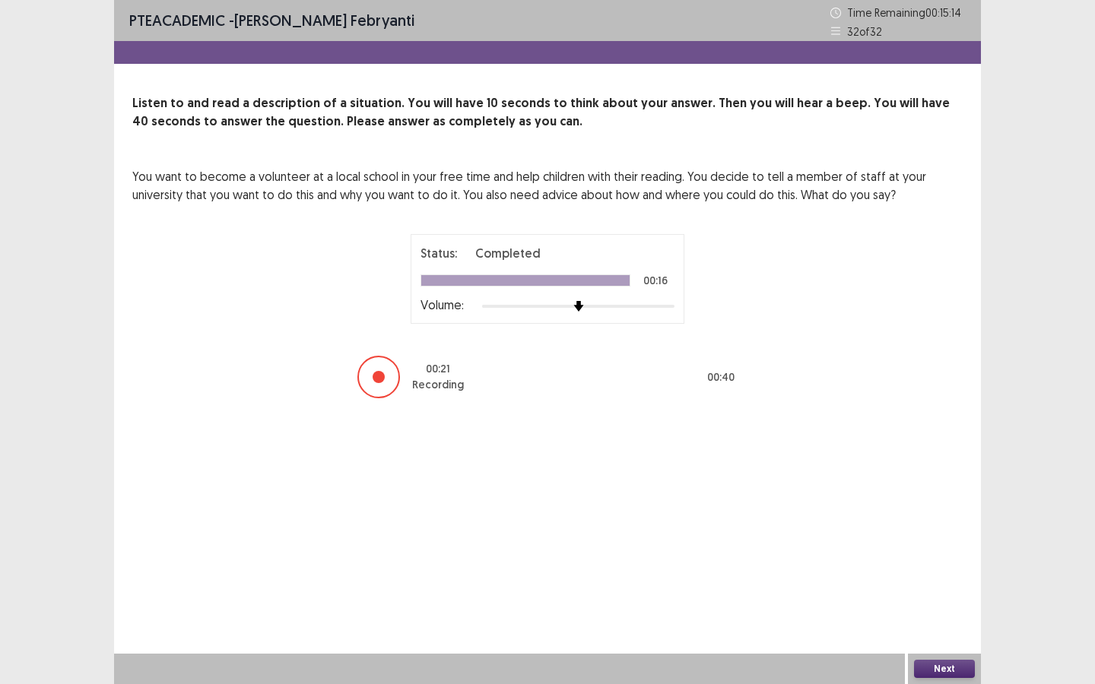
click at [966, 619] on button "Next" at bounding box center [944, 669] width 61 height 18
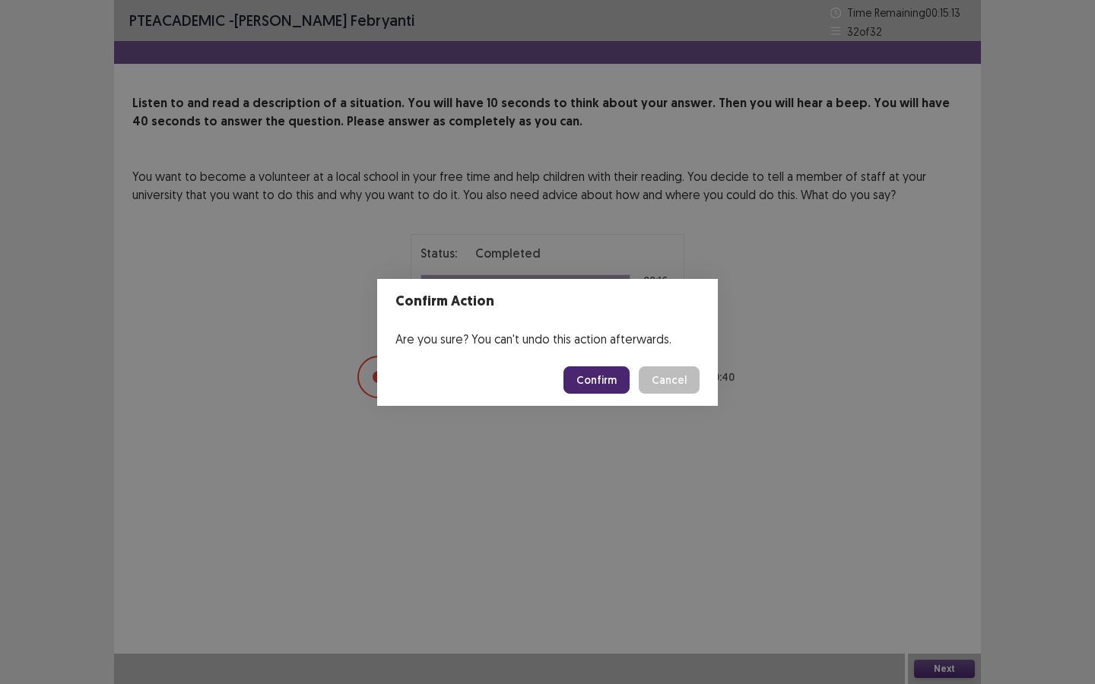
click at [594, 370] on button "Confirm" at bounding box center [596, 379] width 66 height 27
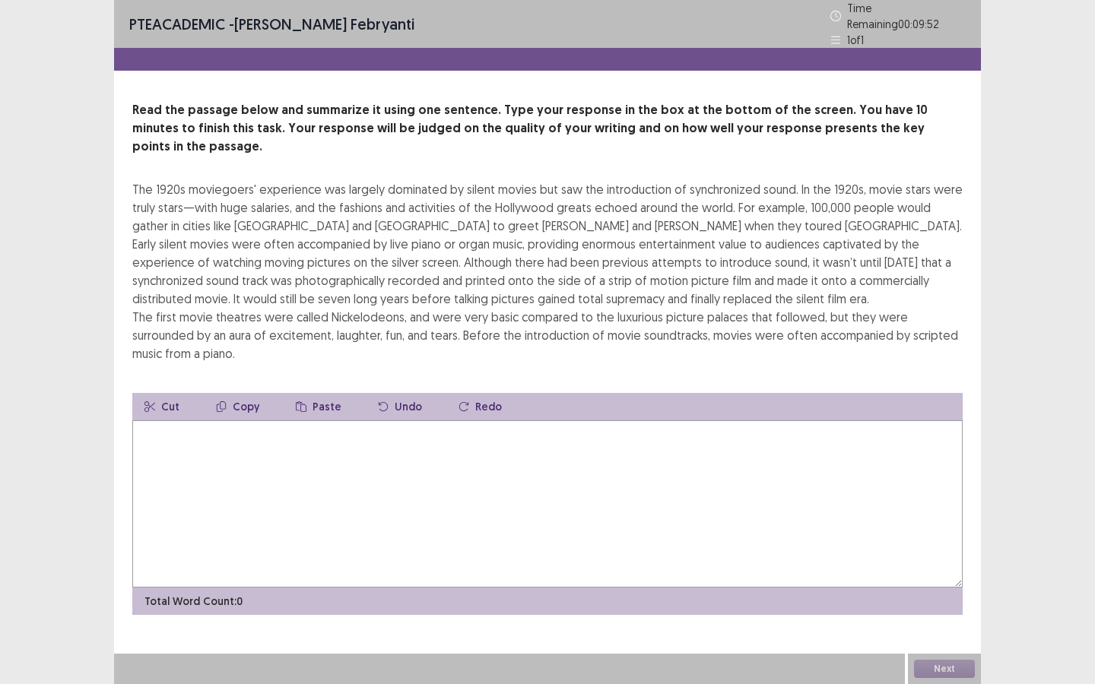
click at [394, 437] on textarea at bounding box center [547, 503] width 830 height 167
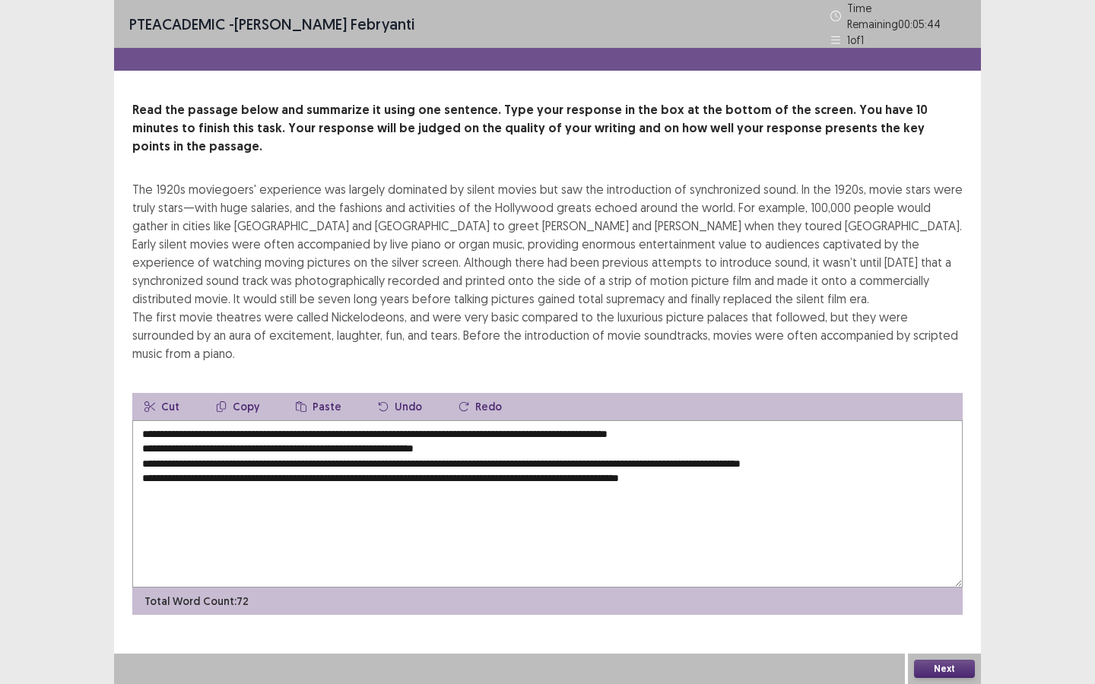
click at [443, 440] on textarea "**********" at bounding box center [547, 503] width 830 height 167
click at [140, 424] on textarea "**********" at bounding box center [547, 503] width 830 height 167
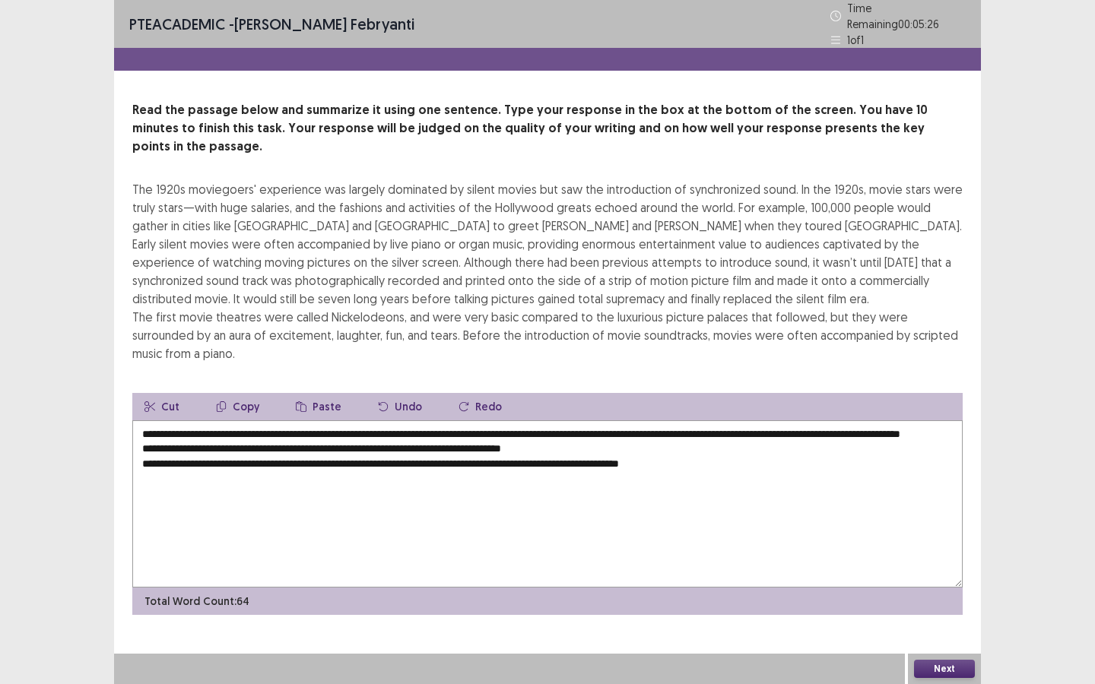
click at [142, 427] on textarea "**********" at bounding box center [547, 503] width 830 height 167
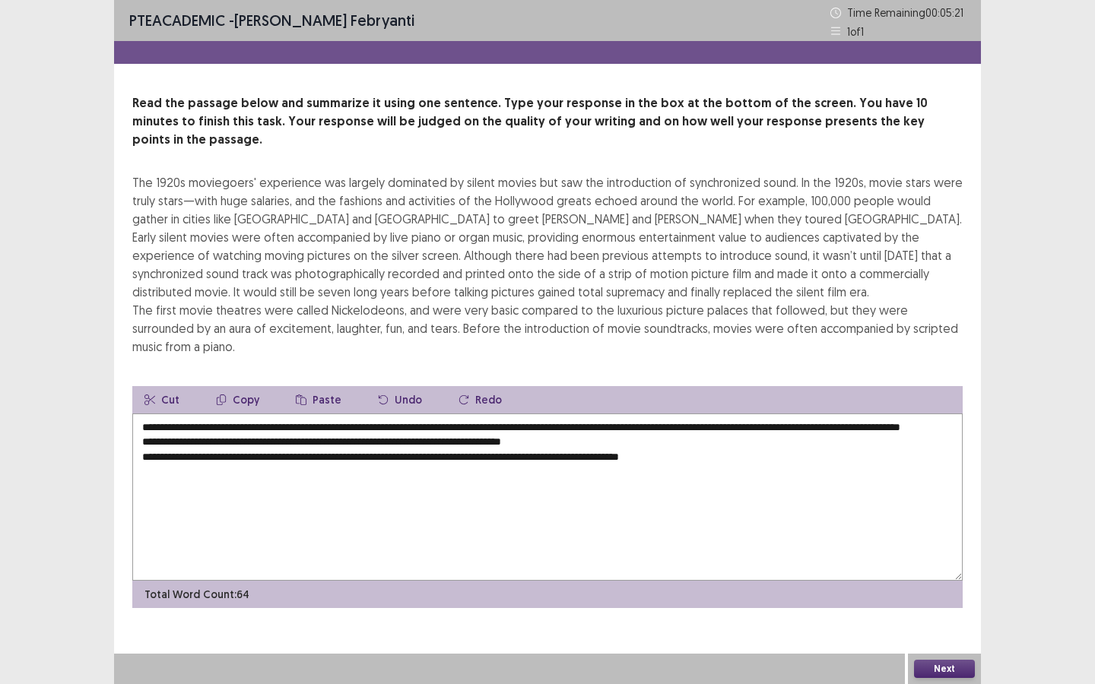
click at [141, 439] on textarea "**********" at bounding box center [547, 497] width 830 height 167
click at [138, 440] on textarea "**********" at bounding box center [547, 497] width 830 height 167
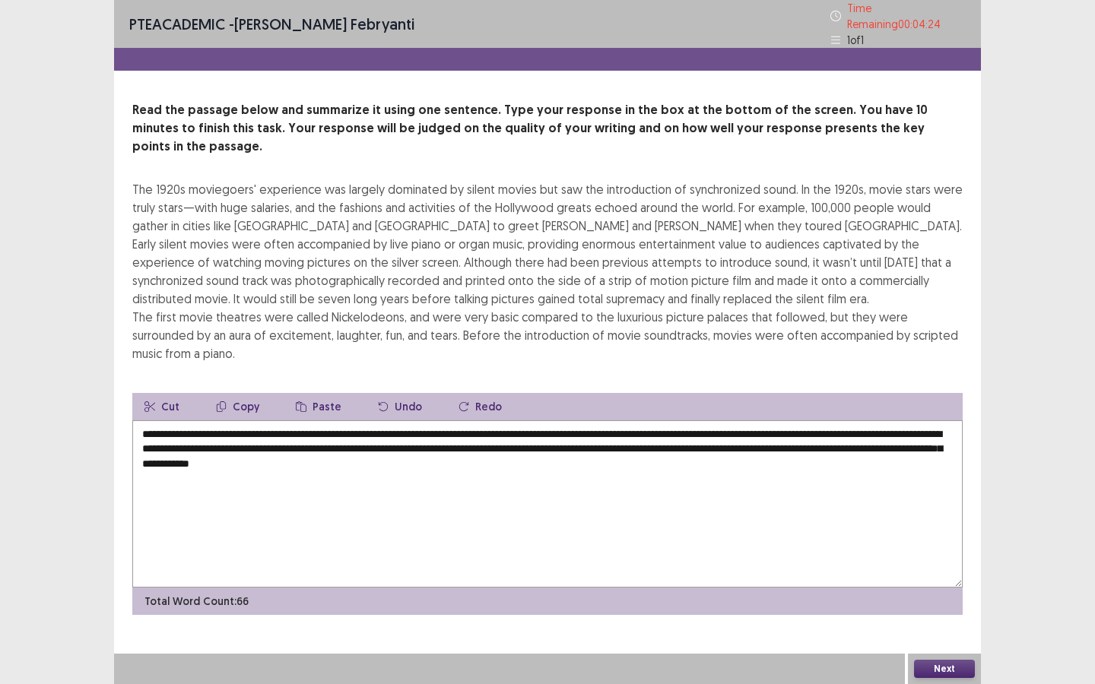
type textarea "**********"
click at [953, 619] on button "Next" at bounding box center [944, 669] width 61 height 18
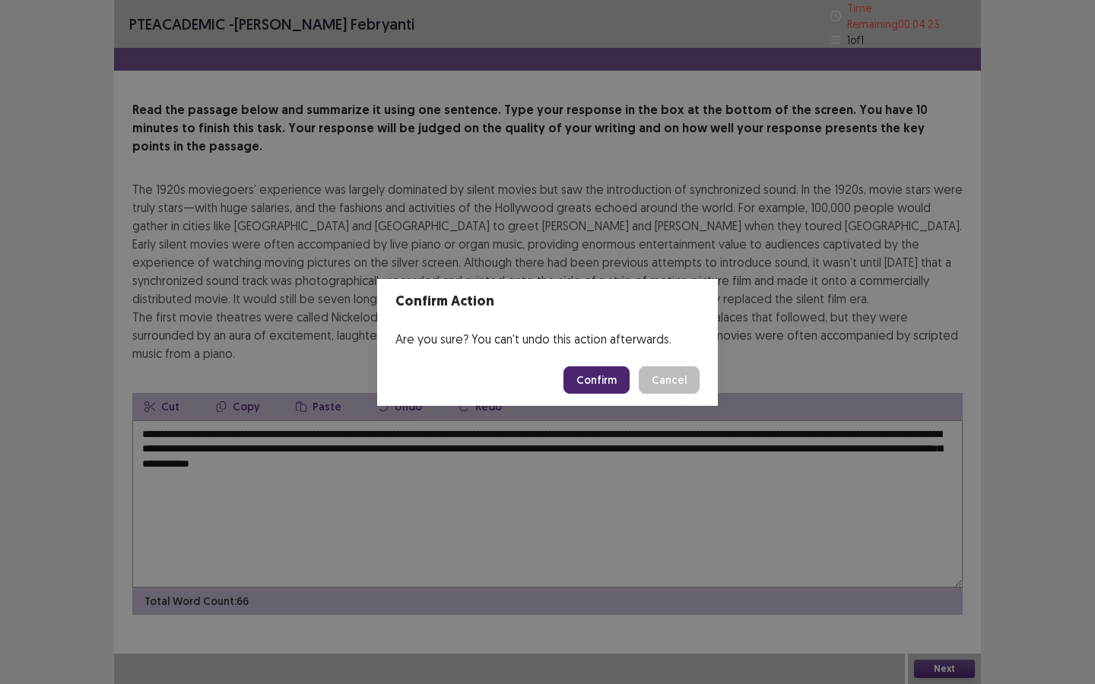
click at [608, 386] on button "Confirm" at bounding box center [596, 379] width 66 height 27
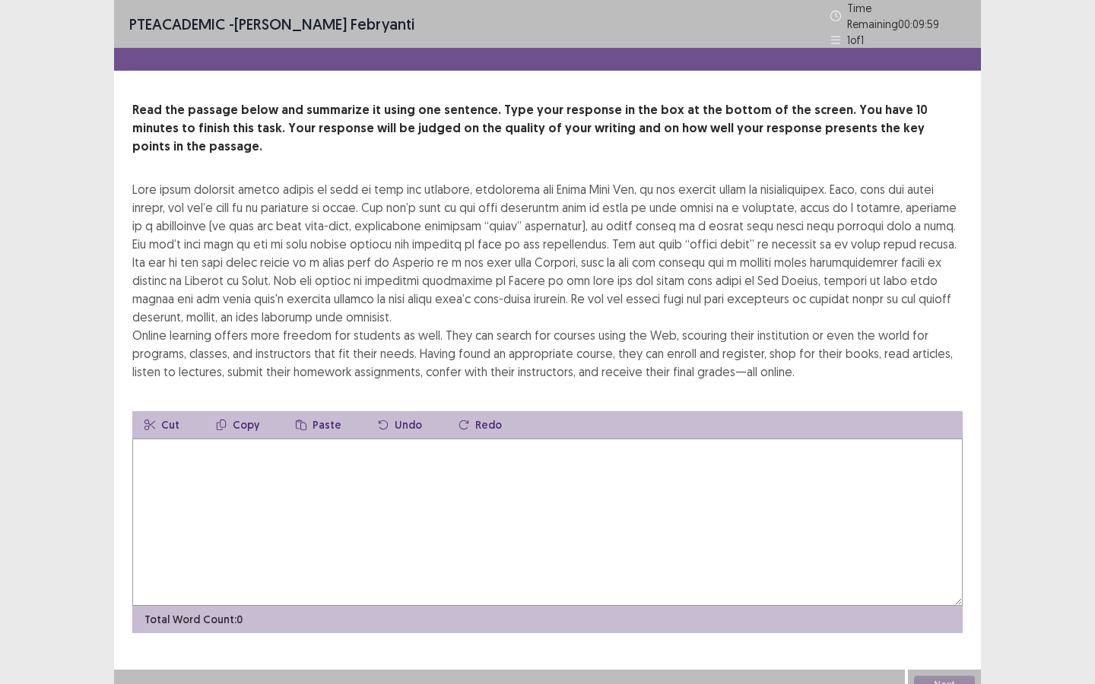
click at [535, 466] on textarea at bounding box center [547, 522] width 830 height 167
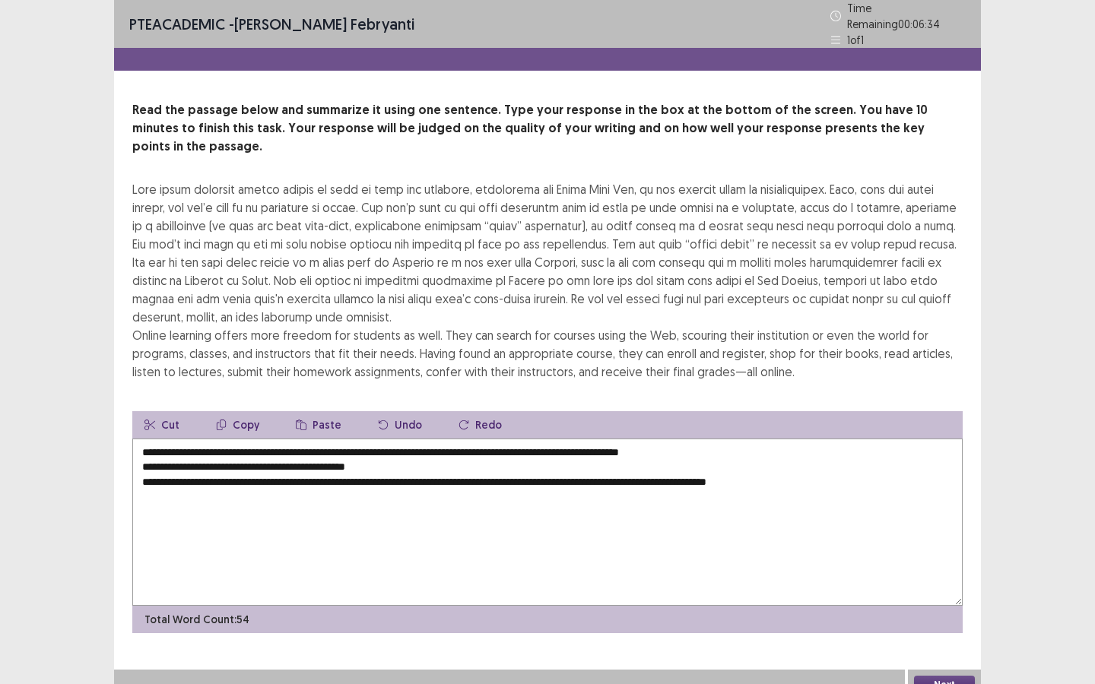
click at [788, 439] on textarea "**********" at bounding box center [547, 522] width 830 height 167
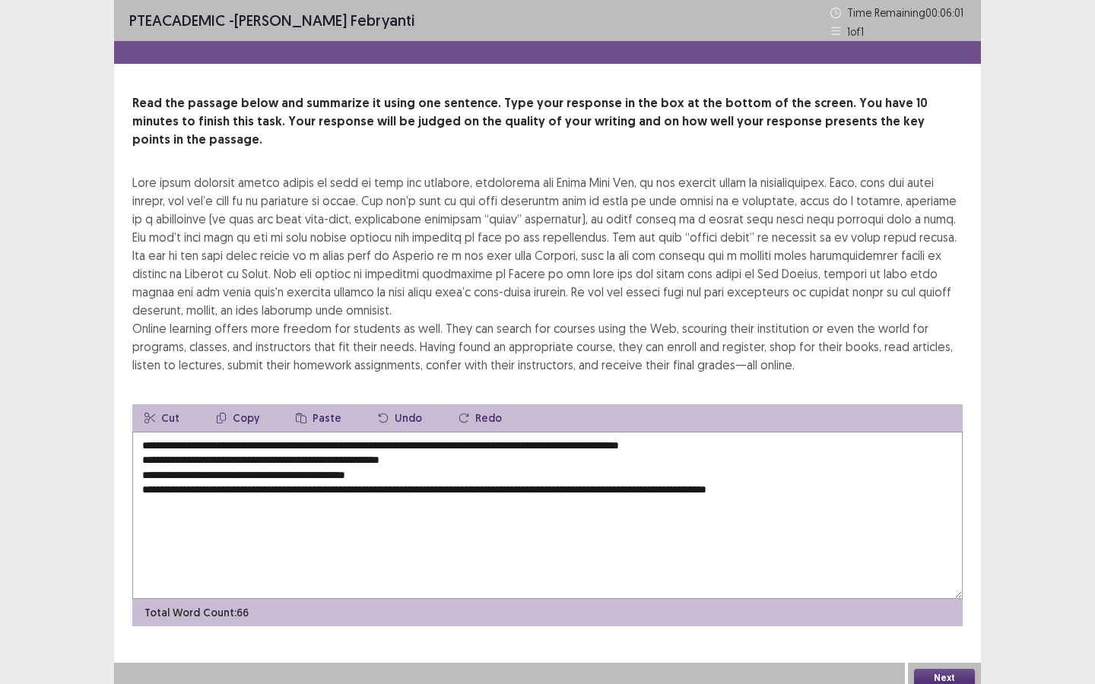
click at [142, 445] on textarea "**********" at bounding box center [547, 515] width 830 height 167
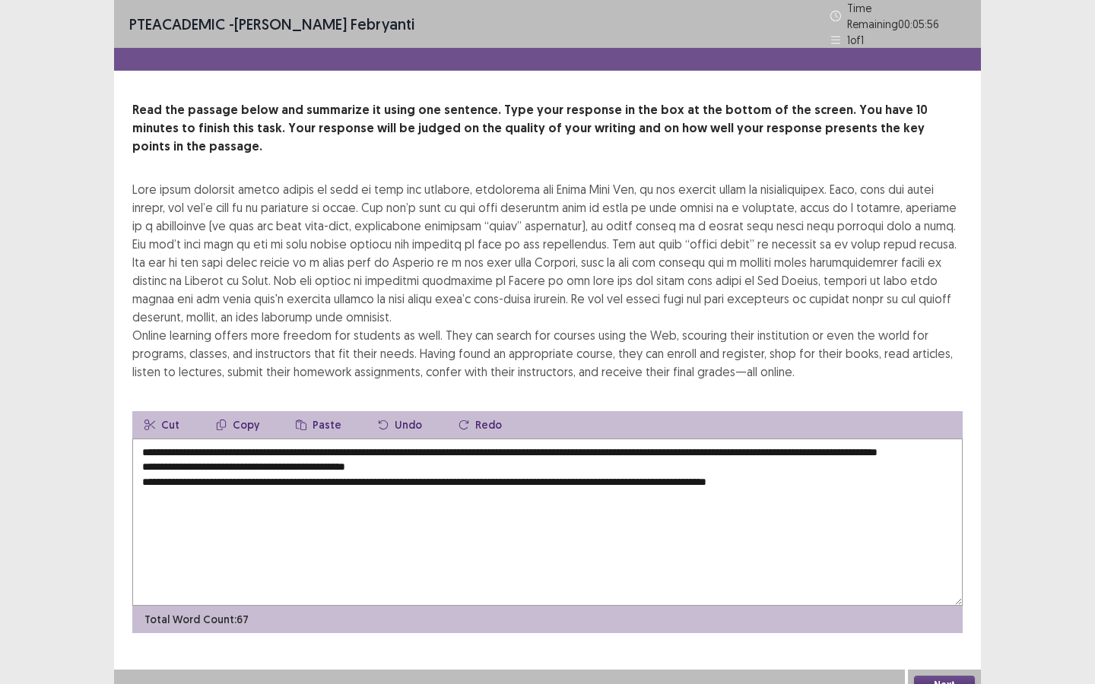
click at [138, 462] on textarea "**********" at bounding box center [547, 522] width 830 height 167
click at [141, 459] on textarea "**********" at bounding box center [547, 522] width 830 height 167
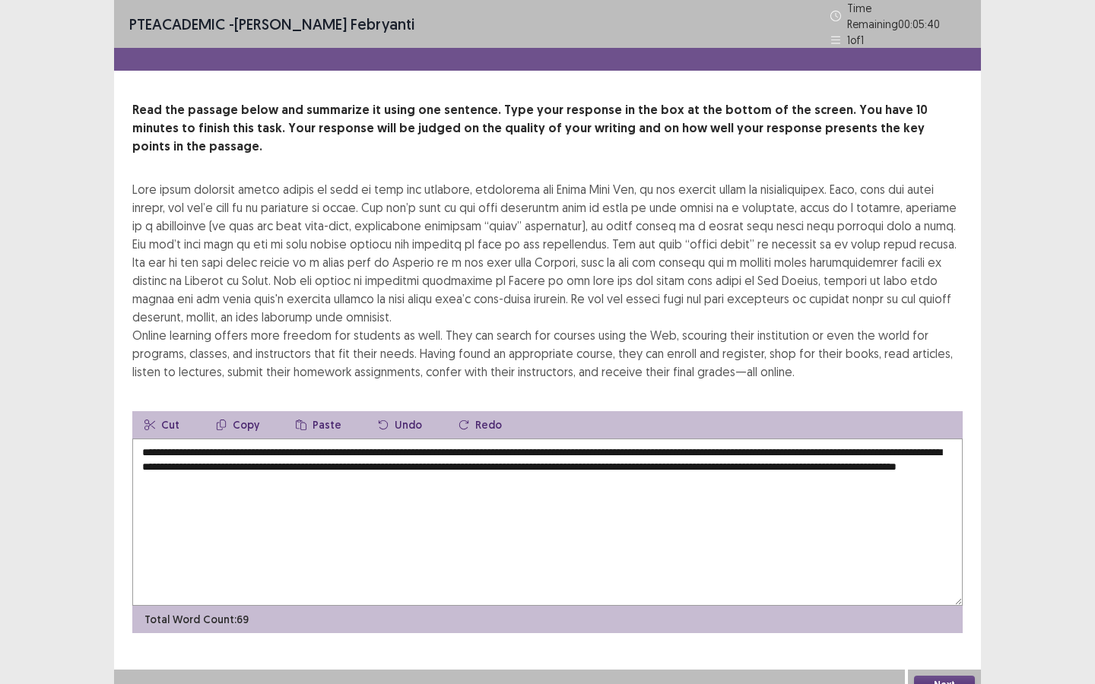
click at [440, 458] on textarea "**********" at bounding box center [547, 522] width 830 height 167
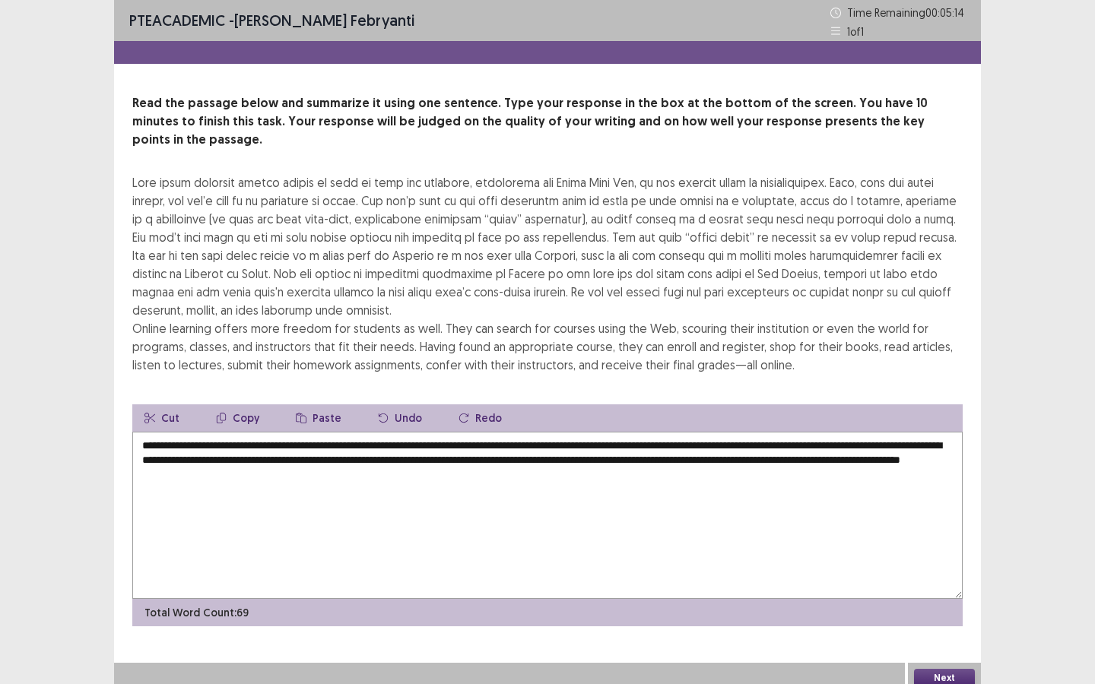
type textarea "**********"
click at [950, 619] on button "Next" at bounding box center [944, 678] width 61 height 18
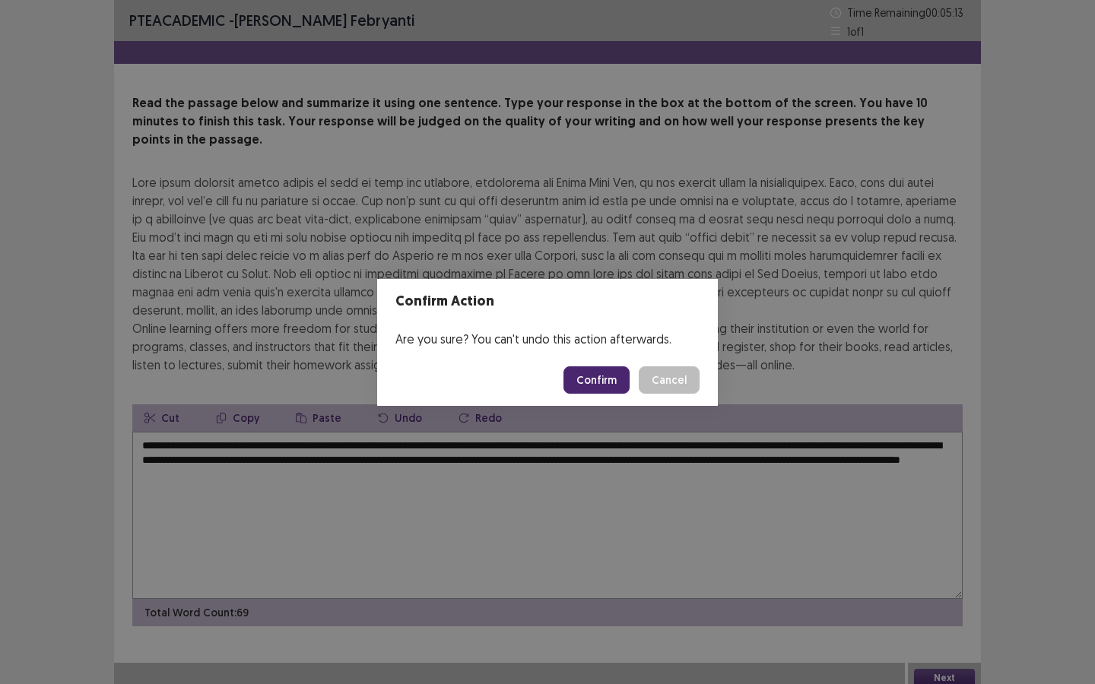
click at [618, 383] on button "Confirm" at bounding box center [596, 379] width 66 height 27
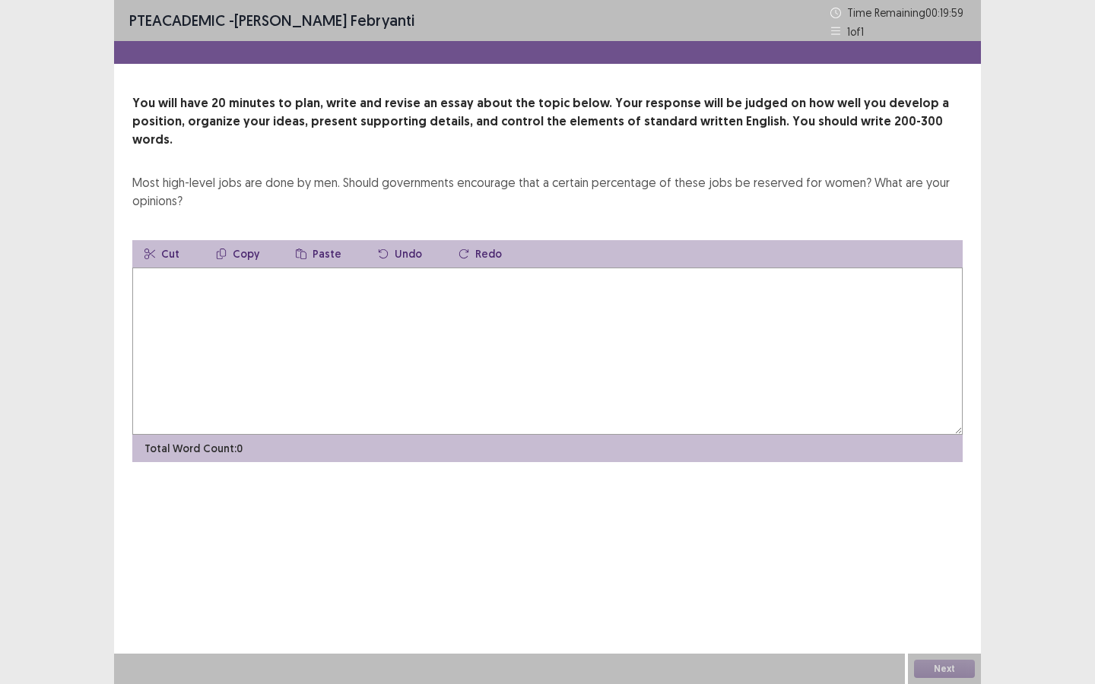
click at [432, 293] on textarea at bounding box center [547, 351] width 830 height 167
click at [255, 268] on textarea "**********" at bounding box center [547, 351] width 830 height 167
click at [386, 272] on textarea "**********" at bounding box center [547, 351] width 830 height 167
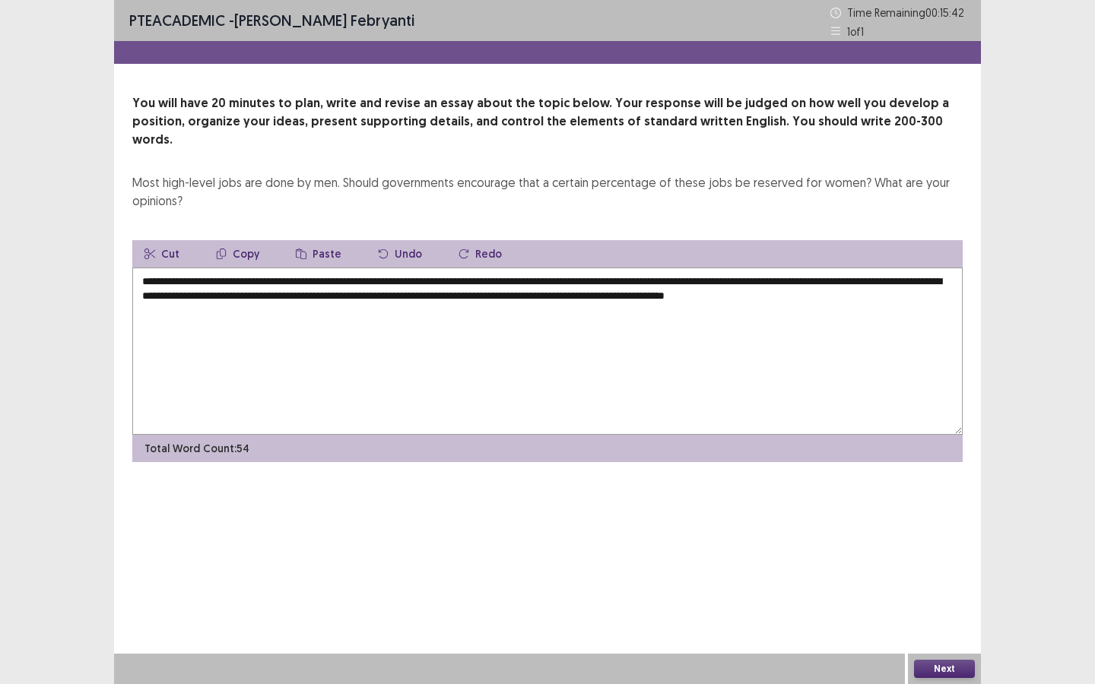
click at [844, 268] on textarea "**********" at bounding box center [547, 351] width 830 height 167
click at [374, 281] on textarea "**********" at bounding box center [547, 351] width 830 height 167
click at [321, 305] on textarea "**********" at bounding box center [547, 351] width 830 height 167
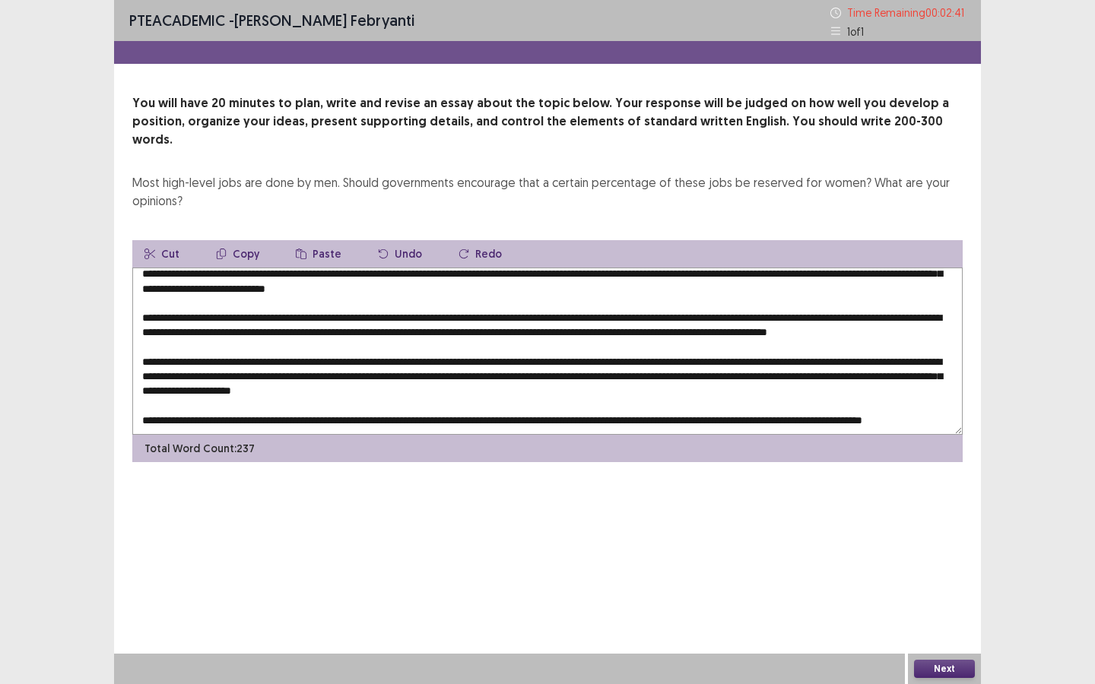
scroll to position [14, 0]
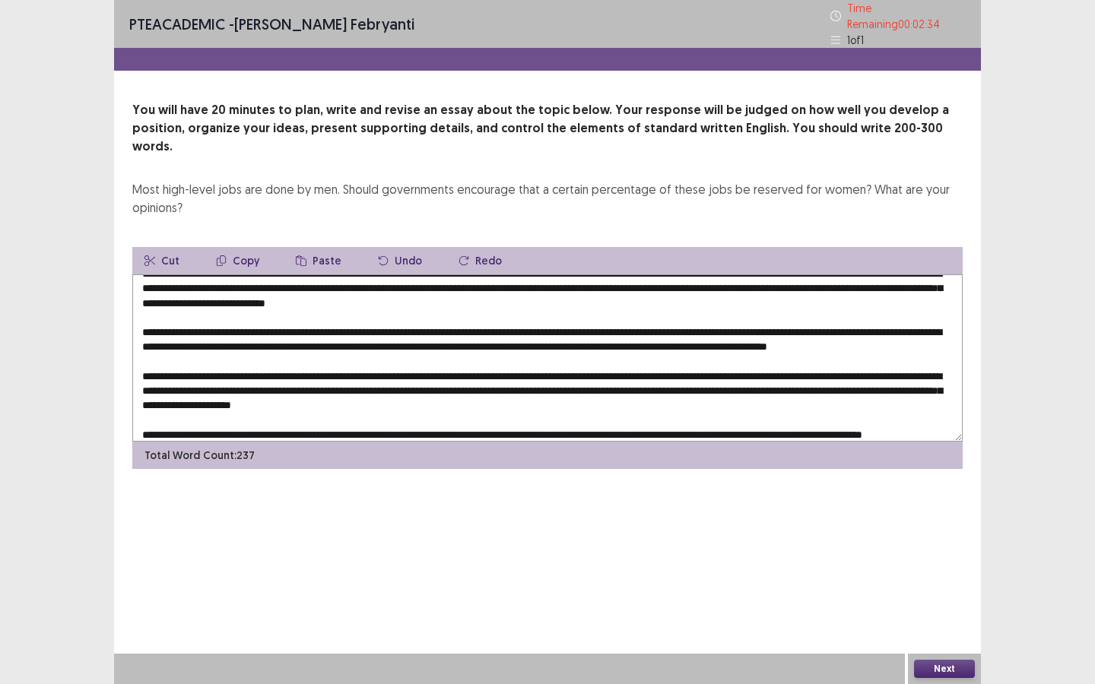
click at [539, 274] on textarea at bounding box center [547, 357] width 830 height 167
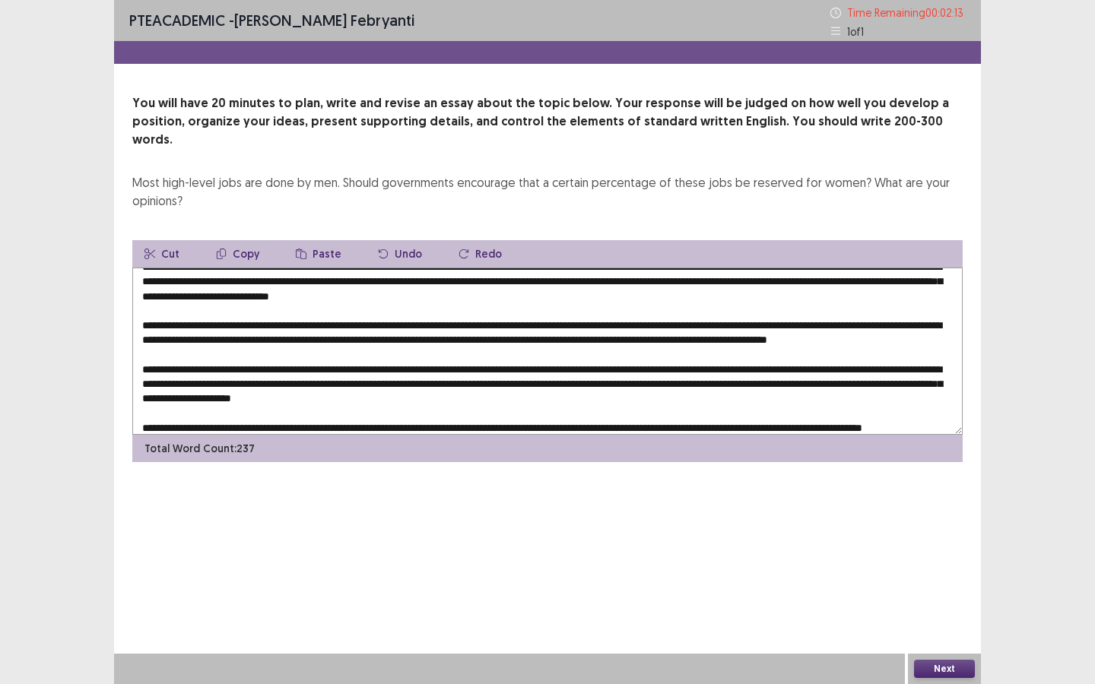
scroll to position [52, 0]
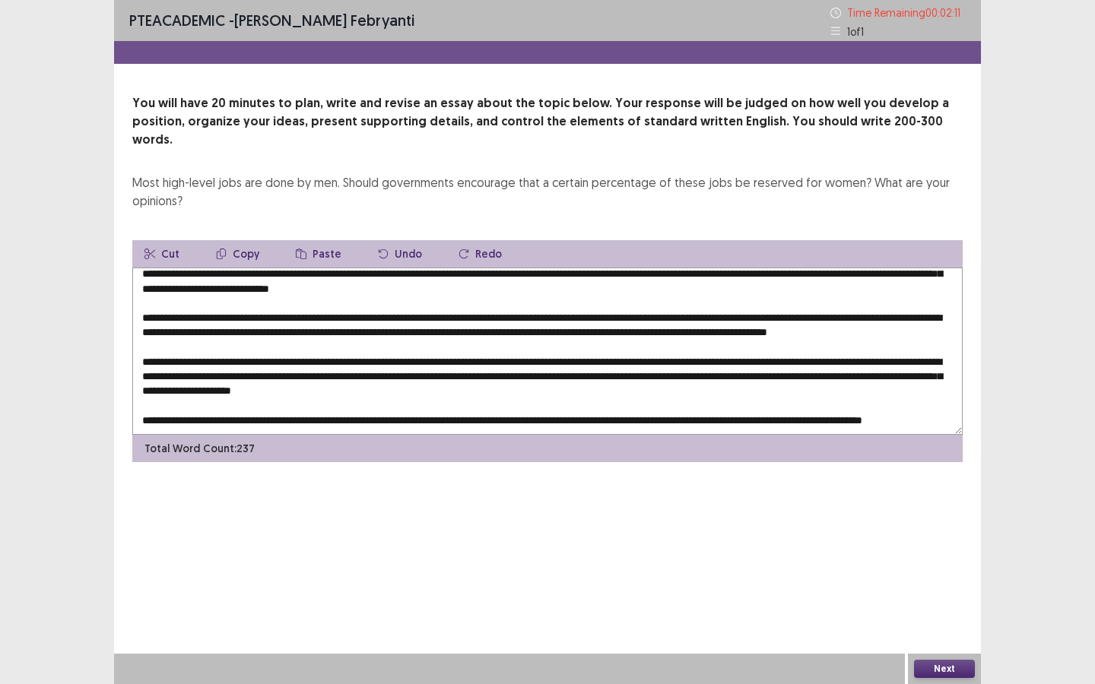
type textarea "**********"
click at [932, 619] on button "Next" at bounding box center [944, 669] width 61 height 18
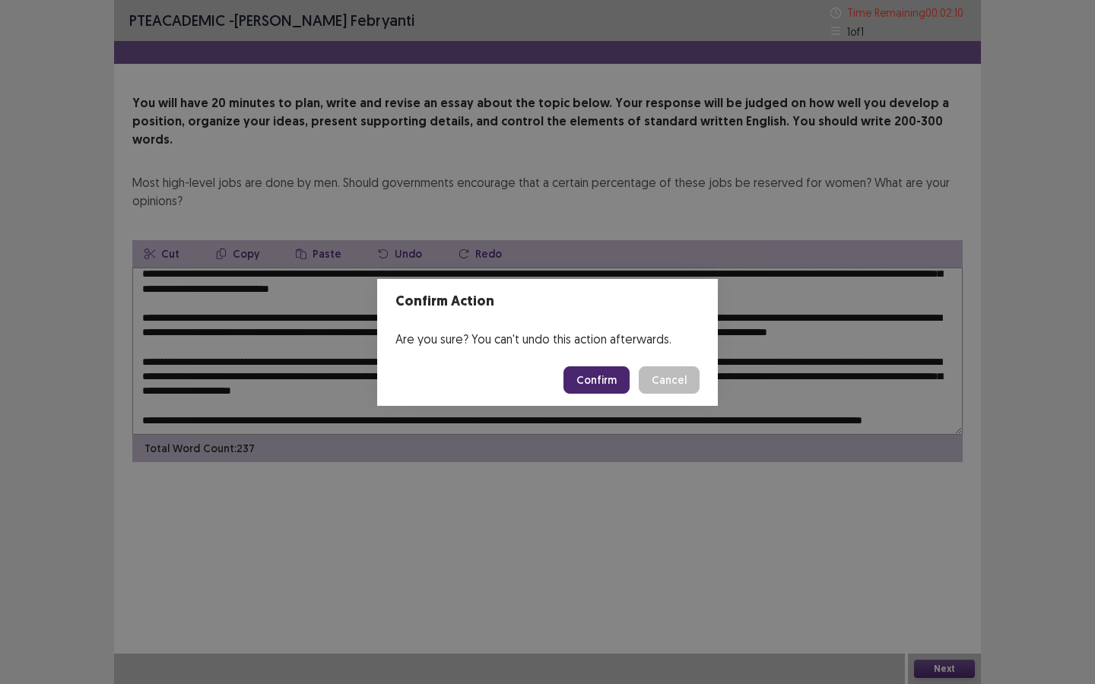
click at [617, 376] on button "Confirm" at bounding box center [596, 379] width 66 height 27
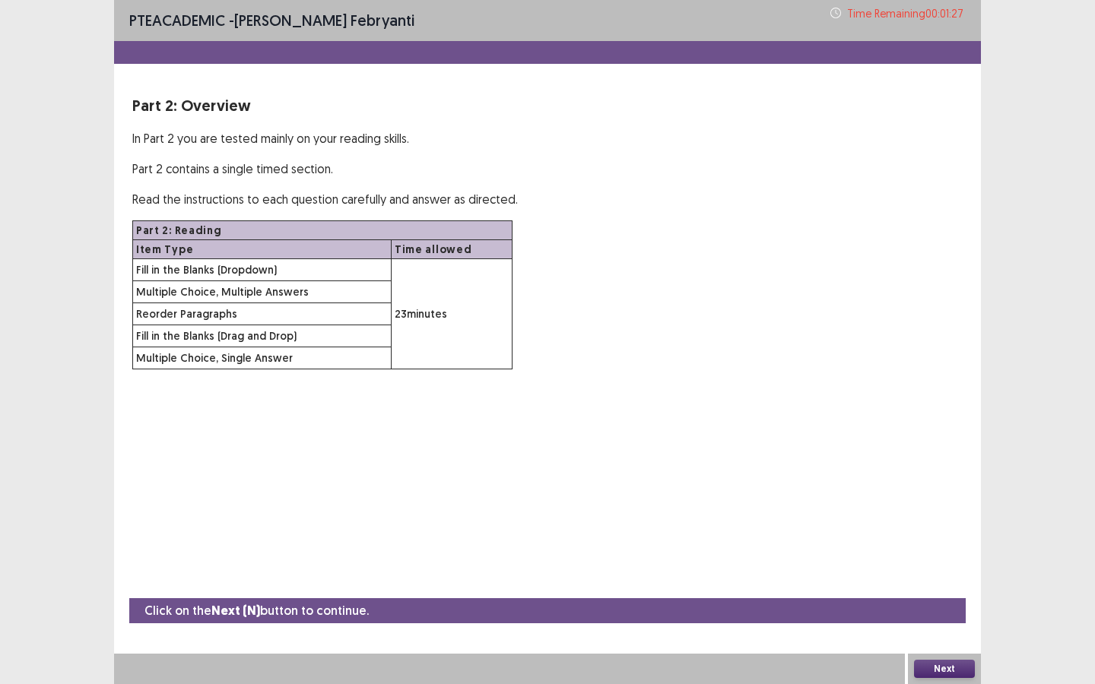
click at [950, 619] on button "Next" at bounding box center [944, 669] width 61 height 18
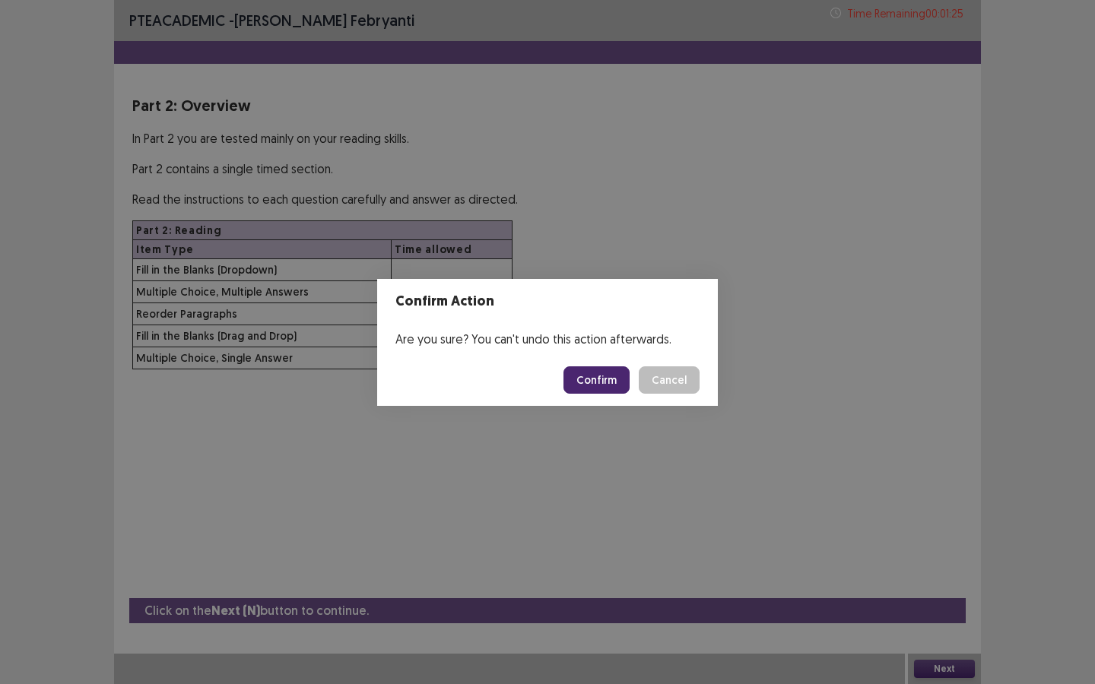
click at [589, 380] on button "Confirm" at bounding box center [596, 379] width 66 height 27
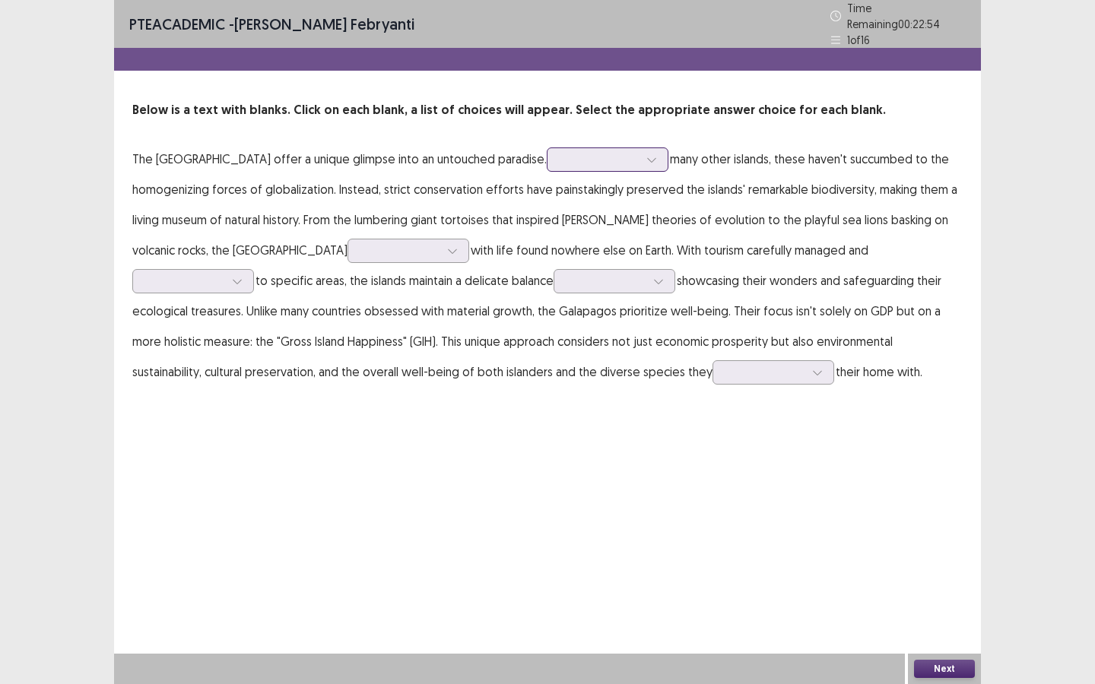
click at [640, 157] on div at bounding box center [651, 159] width 23 height 23
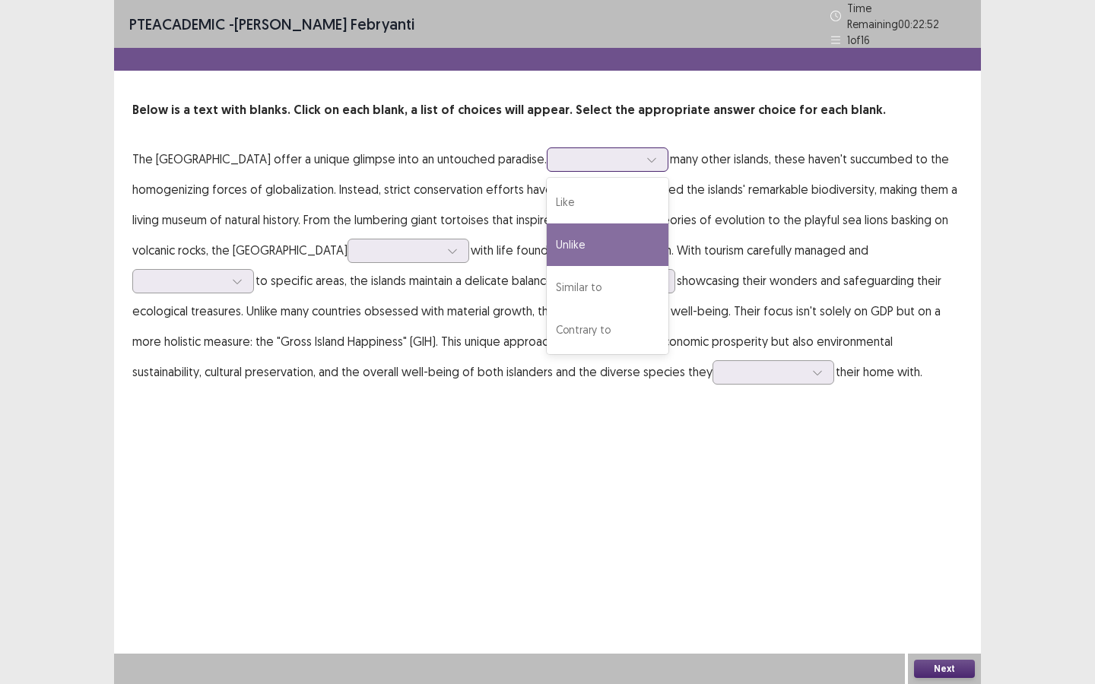
click at [590, 245] on div "Unlike" at bounding box center [608, 245] width 122 height 43
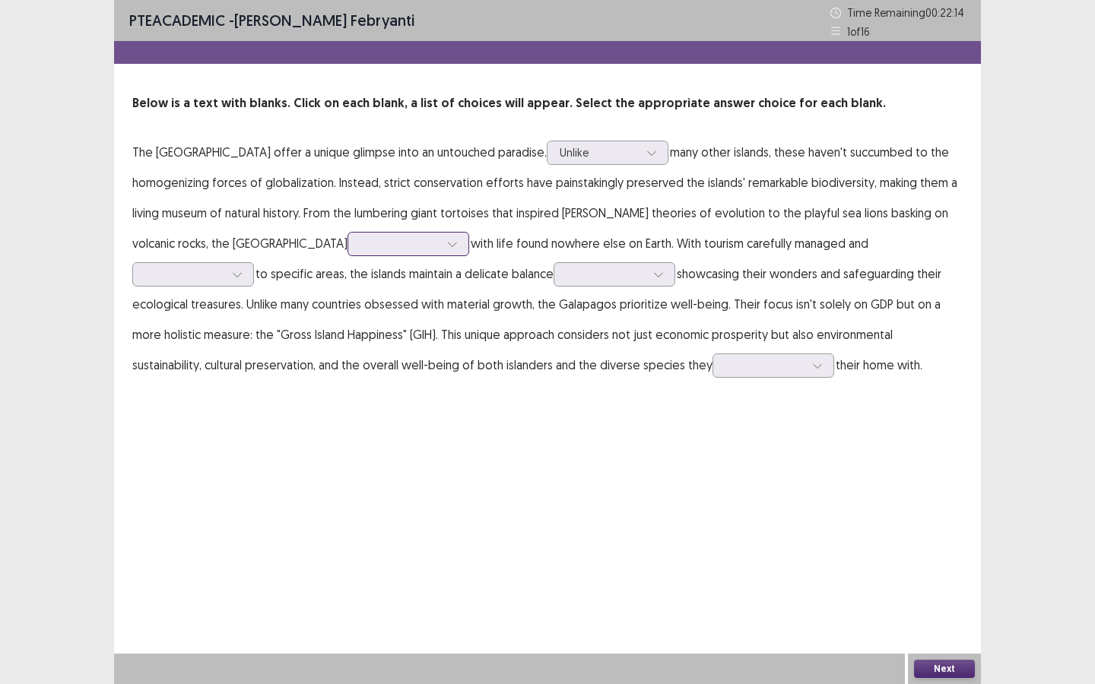
click at [441, 251] on div at bounding box center [452, 244] width 23 height 23
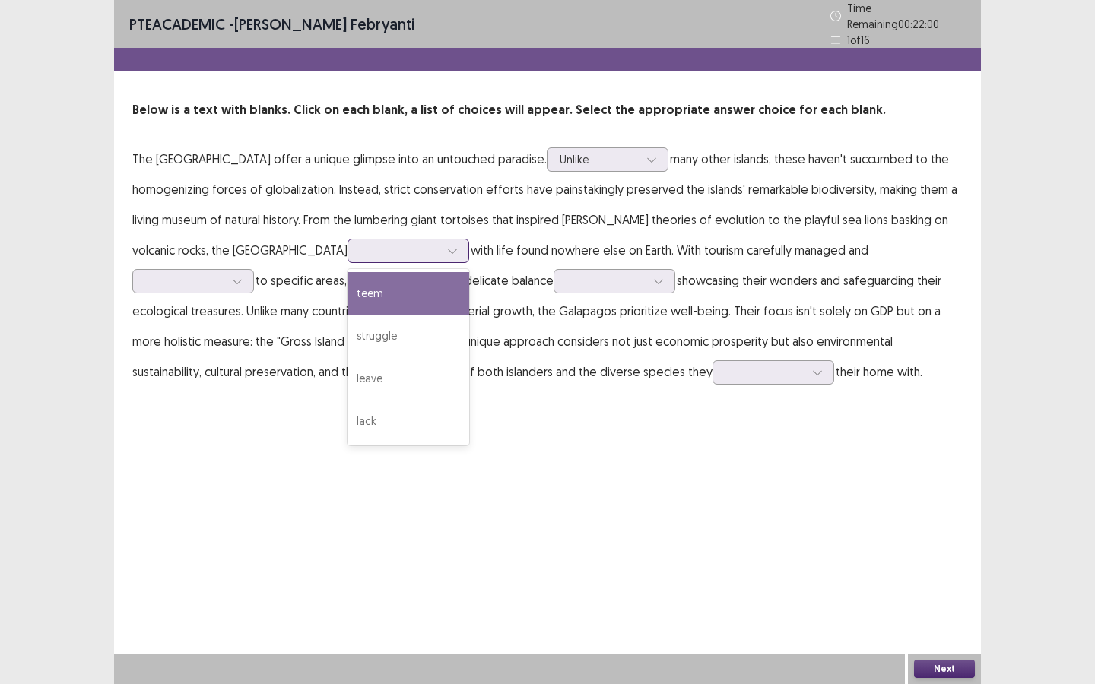
click at [390, 286] on div "teem" at bounding box center [408, 293] width 122 height 43
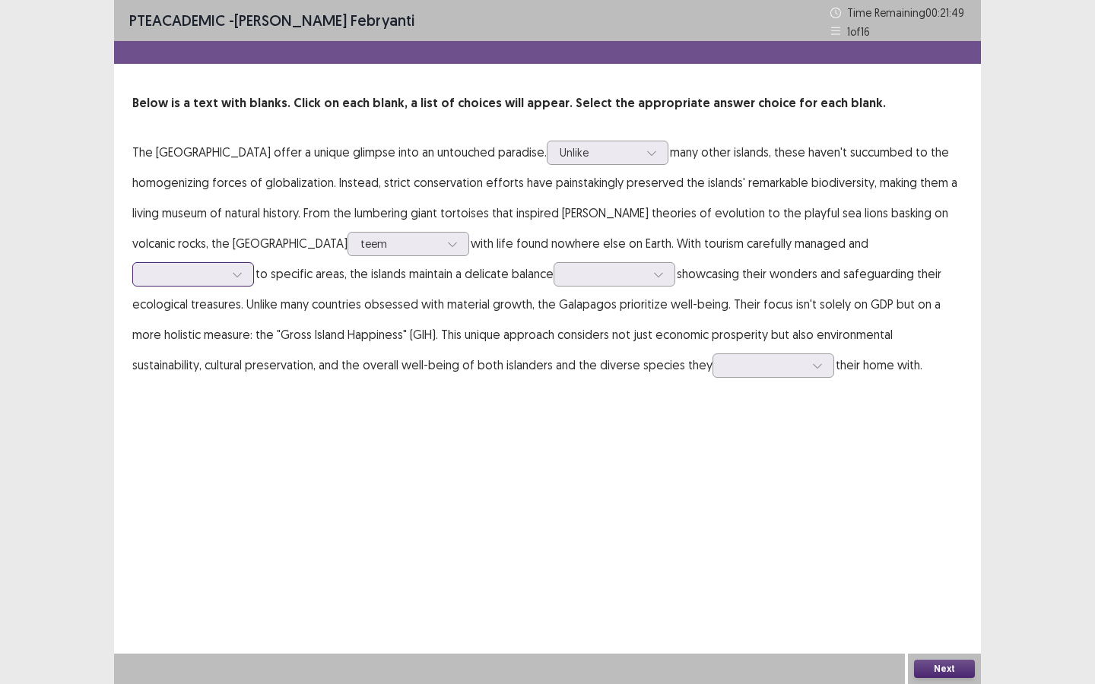
click at [224, 267] on div at bounding box center [184, 274] width 79 height 14
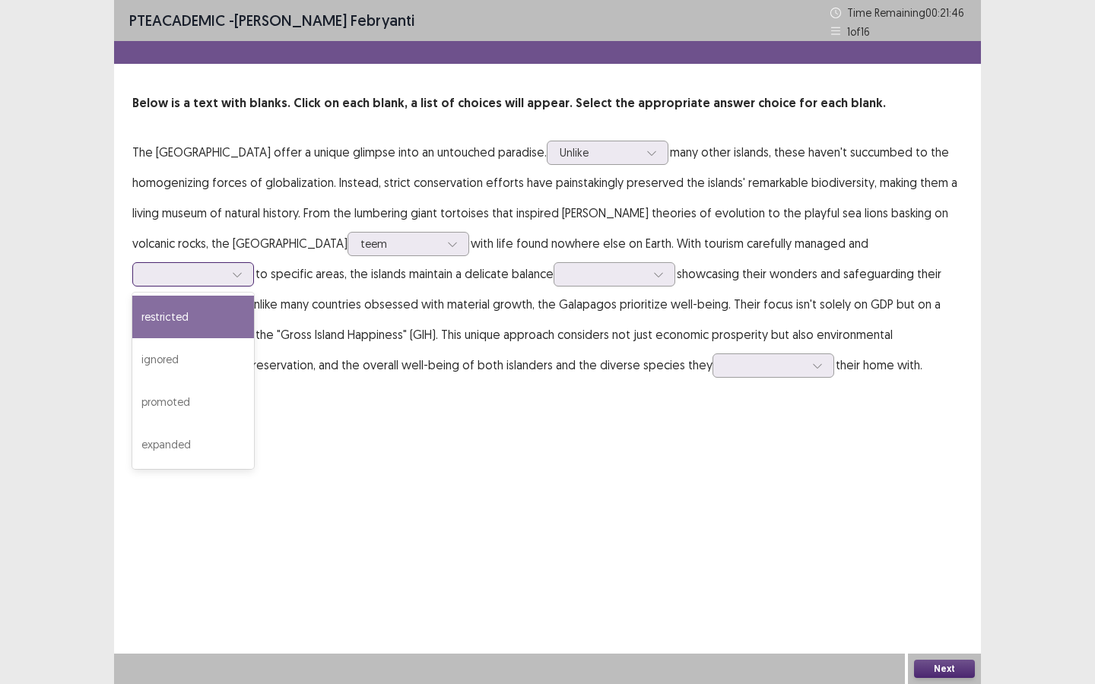
click at [254, 296] on div "restricted" at bounding box center [193, 317] width 122 height 43
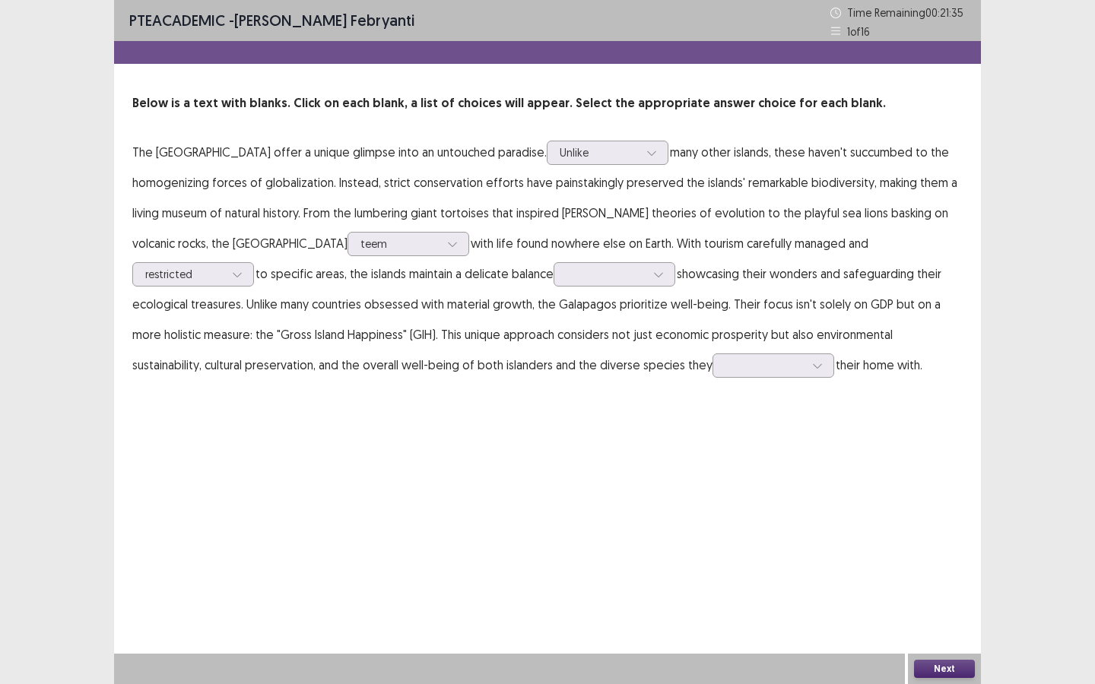
click at [456, 288] on p "The [GEOGRAPHIC_DATA] offer a unique glimpse into an untouched paradise. Unlike…" at bounding box center [547, 258] width 830 height 243
click at [566, 279] on div at bounding box center [605, 274] width 79 height 14
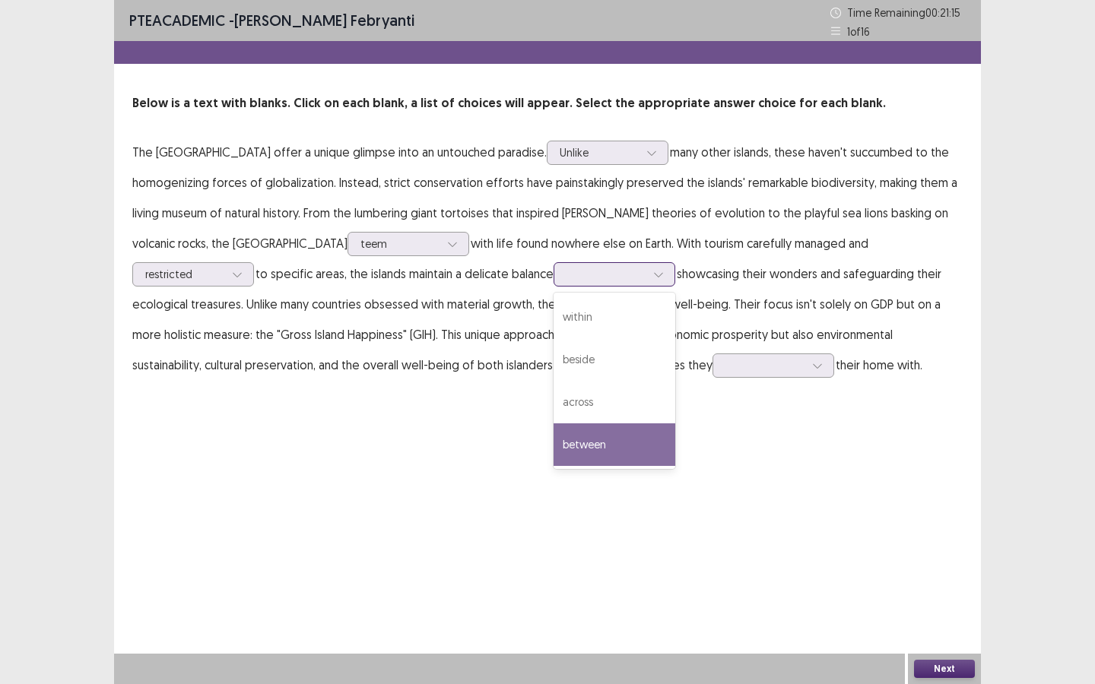
click at [554, 437] on div "between" at bounding box center [615, 445] width 122 height 43
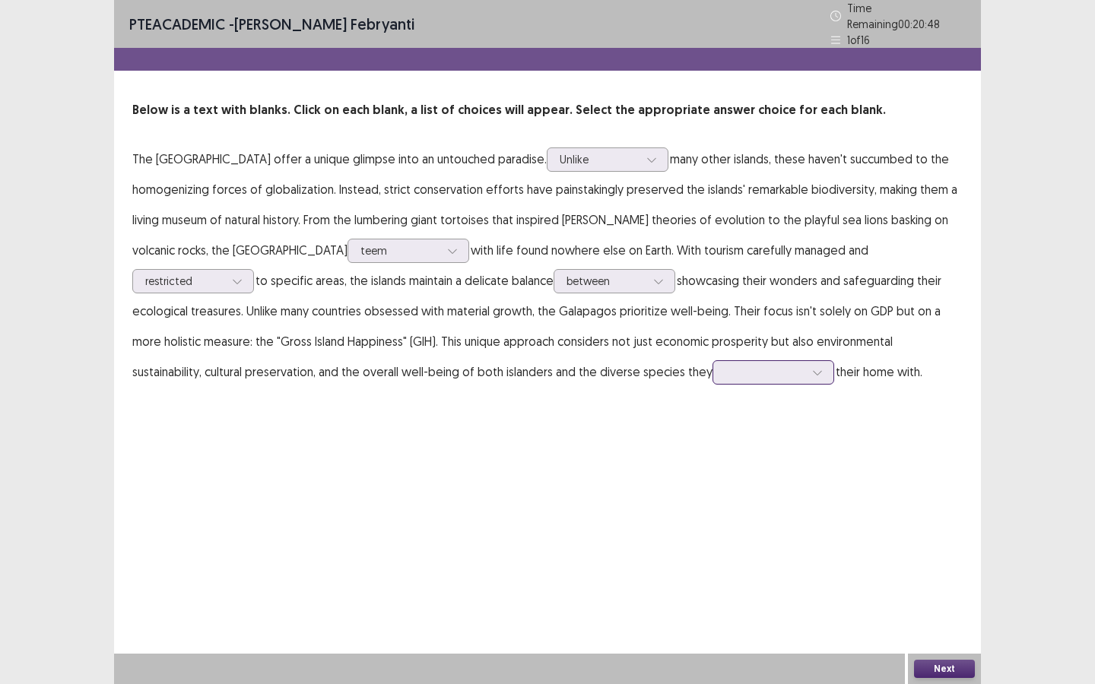
click at [806, 376] on div at bounding box center [817, 372] width 23 height 23
click at [712, 411] on div "share" at bounding box center [773, 415] width 122 height 43
click at [953, 619] on button "Next" at bounding box center [944, 669] width 61 height 18
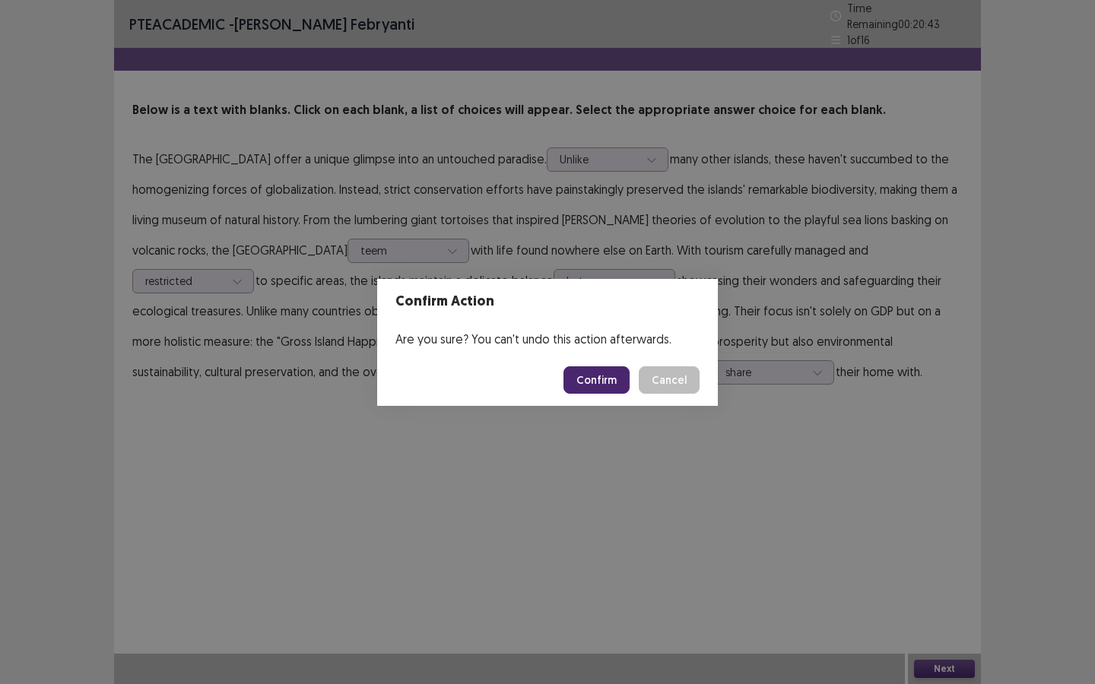
click at [604, 384] on button "Confirm" at bounding box center [596, 379] width 66 height 27
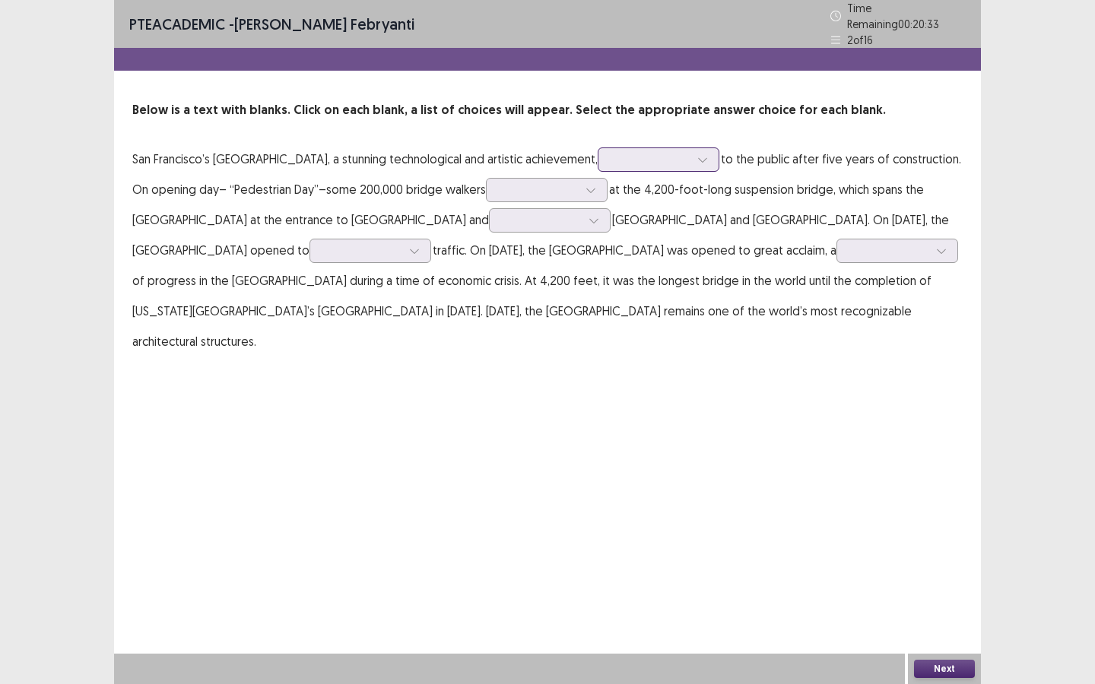
click at [691, 150] on div at bounding box center [702, 159] width 23 height 23
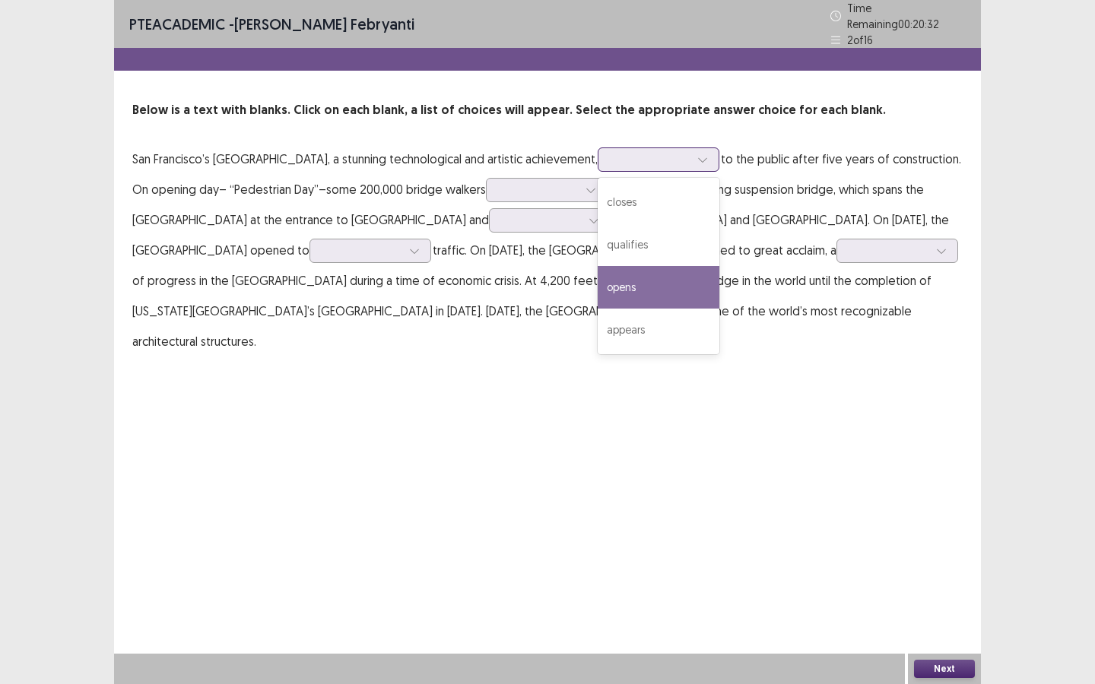
click at [645, 270] on div "opens" at bounding box center [659, 287] width 122 height 43
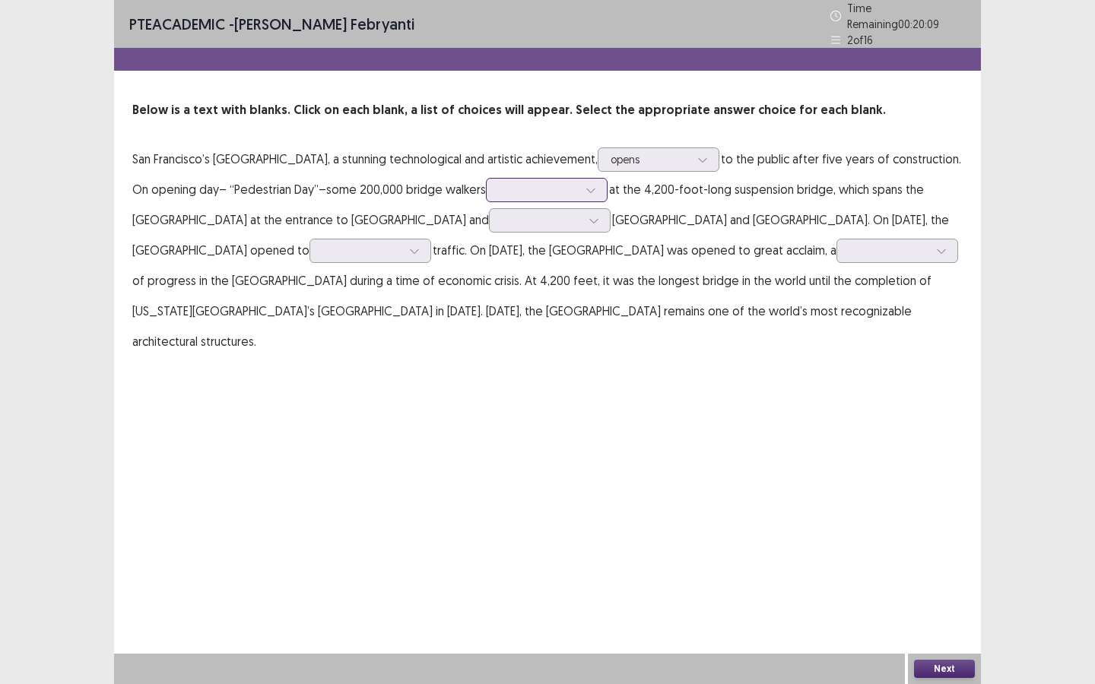
click at [536, 186] on div at bounding box center [538, 189] width 79 height 14
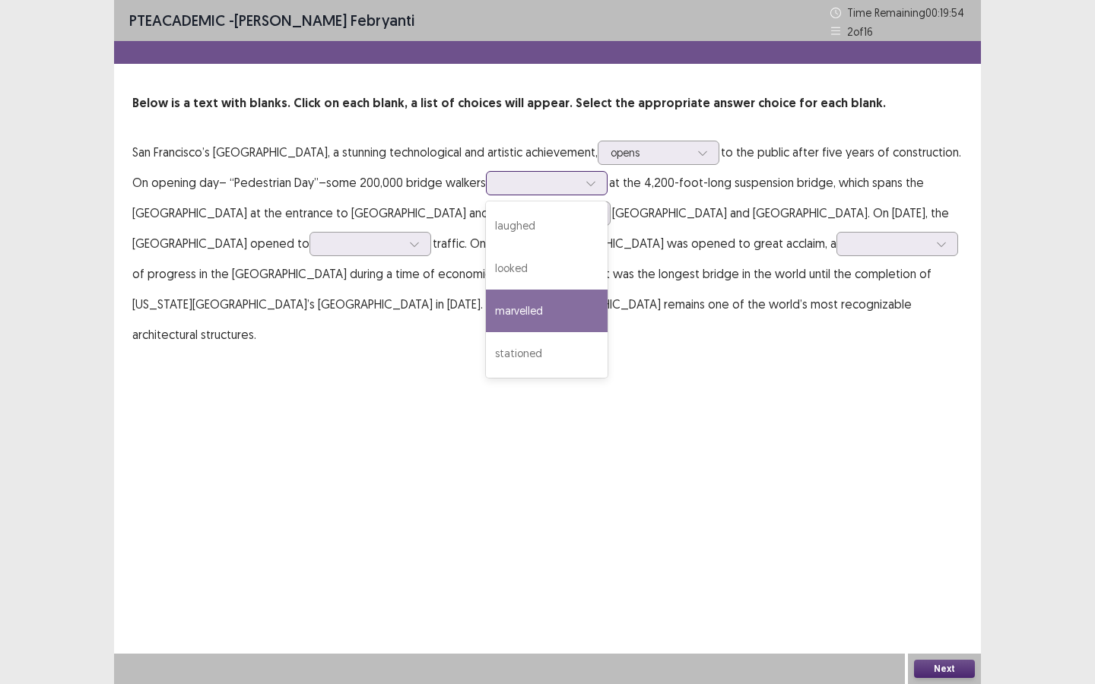
click at [541, 312] on div "marvelled" at bounding box center [547, 311] width 122 height 43
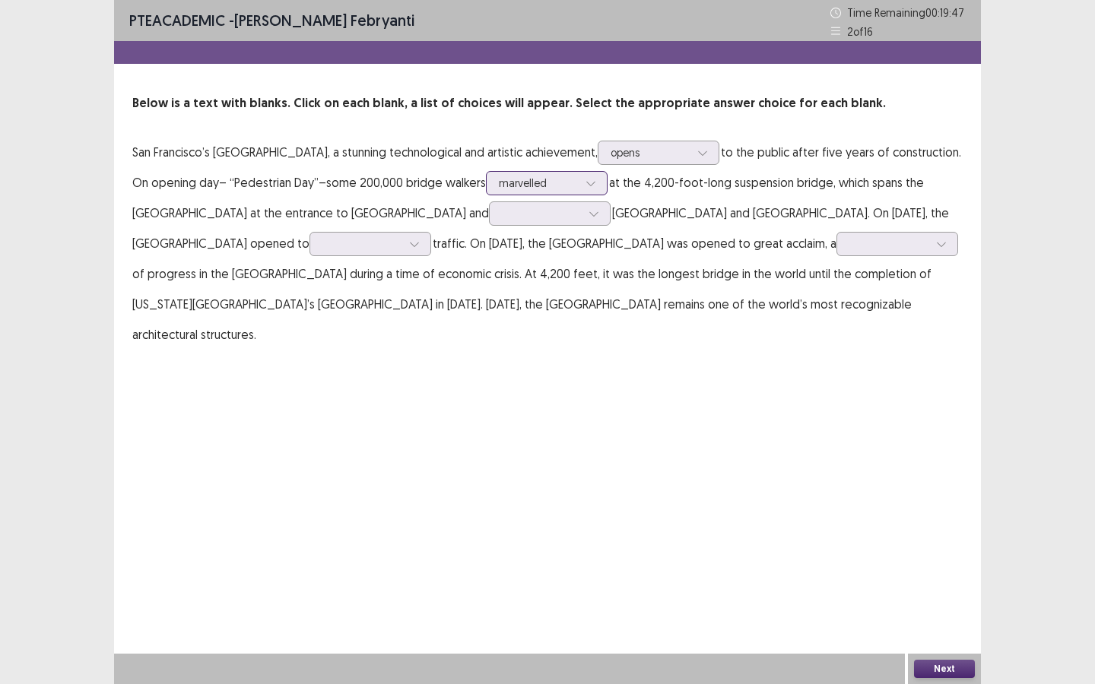
click at [507, 179] on div at bounding box center [538, 183] width 79 height 14
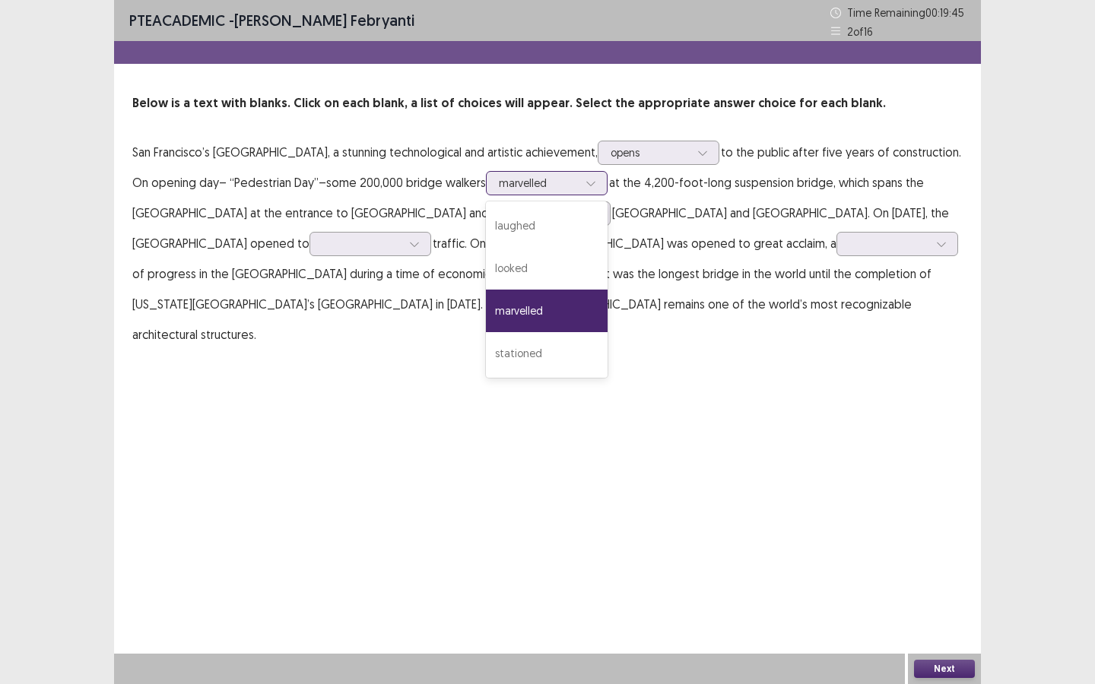
click at [500, 311] on div "marvelled" at bounding box center [547, 311] width 122 height 43
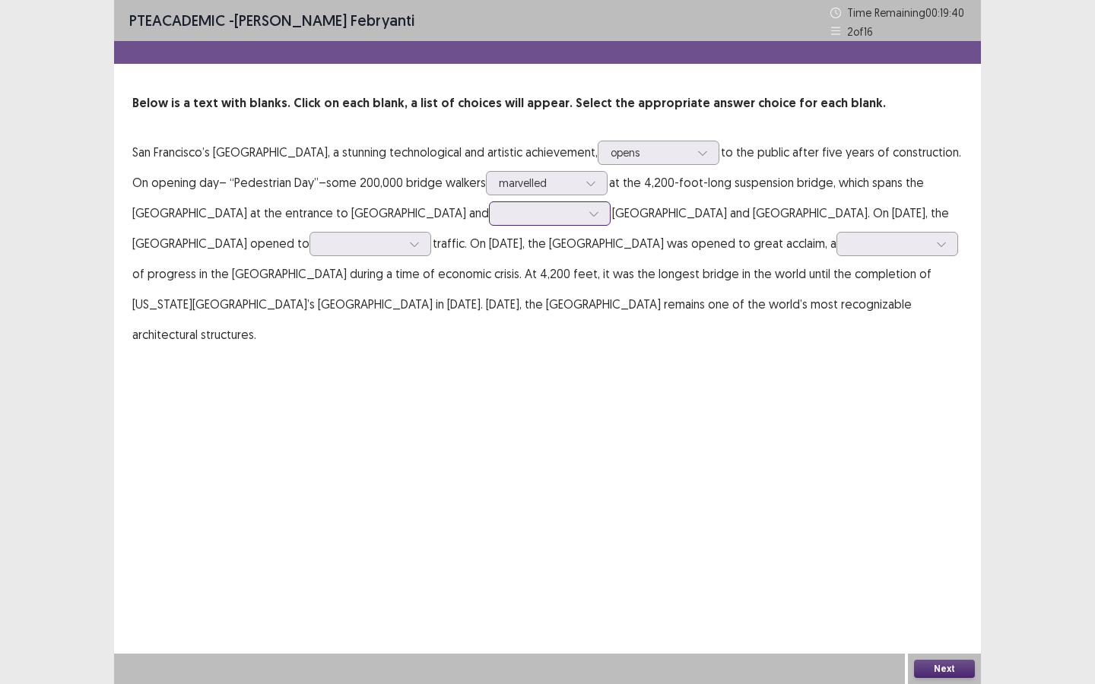
click at [502, 220] on div at bounding box center [541, 213] width 79 height 14
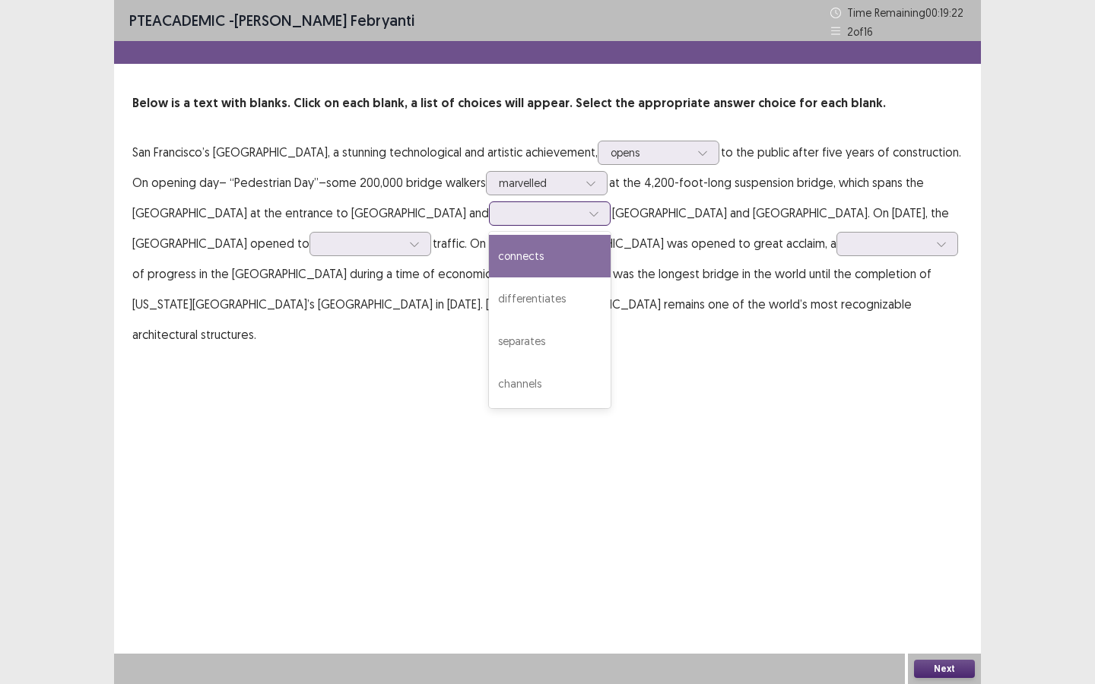
click at [489, 252] on div "connects" at bounding box center [550, 256] width 122 height 43
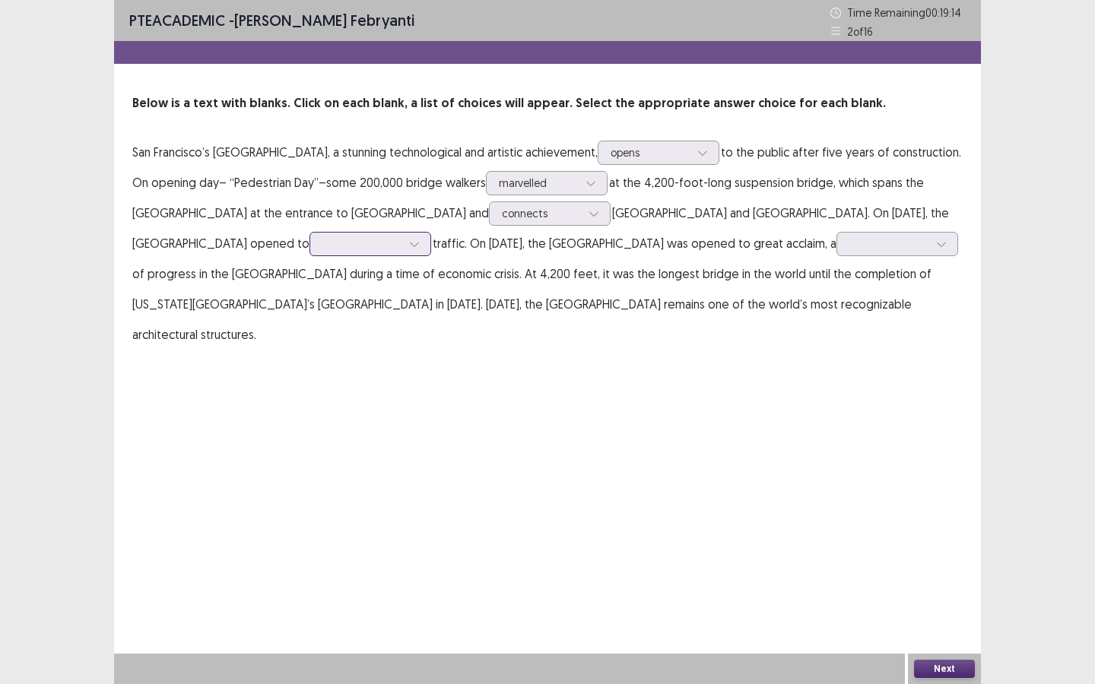
click at [322, 243] on div at bounding box center [361, 243] width 79 height 14
click at [309, 288] on div "vehicular" at bounding box center [370, 286] width 122 height 43
click at [848, 252] on div at bounding box center [889, 243] width 82 height 17
click at [836, 287] on div "symbol" at bounding box center [897, 286] width 122 height 43
click at [849, 252] on div "symbol" at bounding box center [888, 244] width 79 height 23
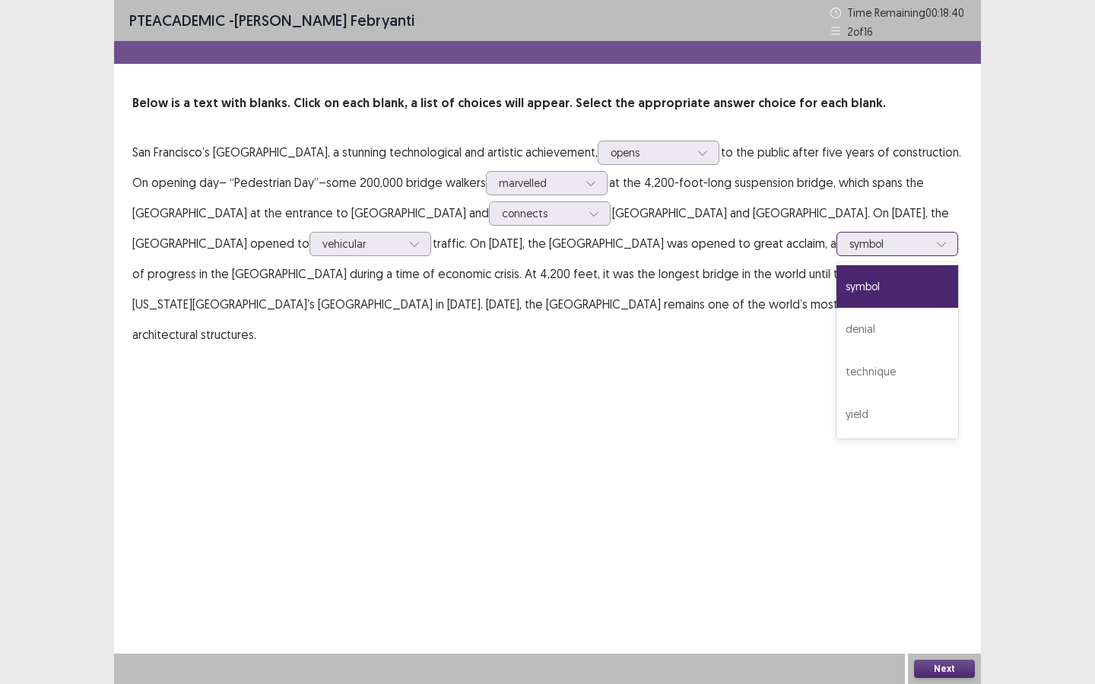
click at [836, 295] on div "symbol" at bounding box center [897, 286] width 122 height 43
click at [940, 619] on button "Next" at bounding box center [944, 669] width 61 height 18
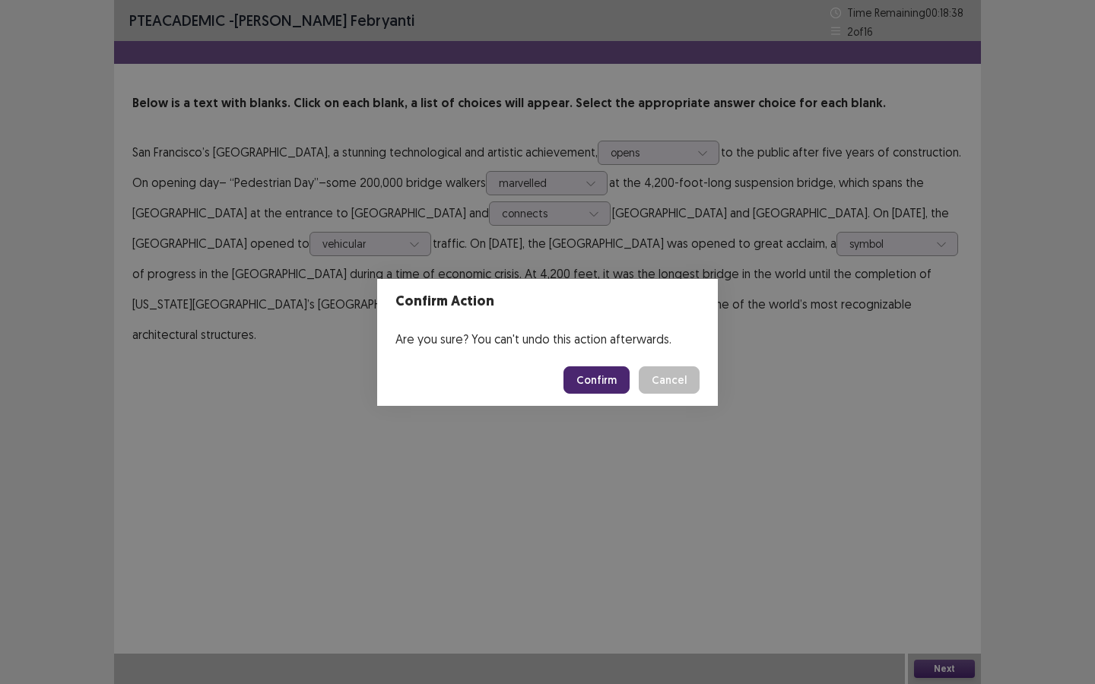
click at [600, 379] on button "Confirm" at bounding box center [596, 379] width 66 height 27
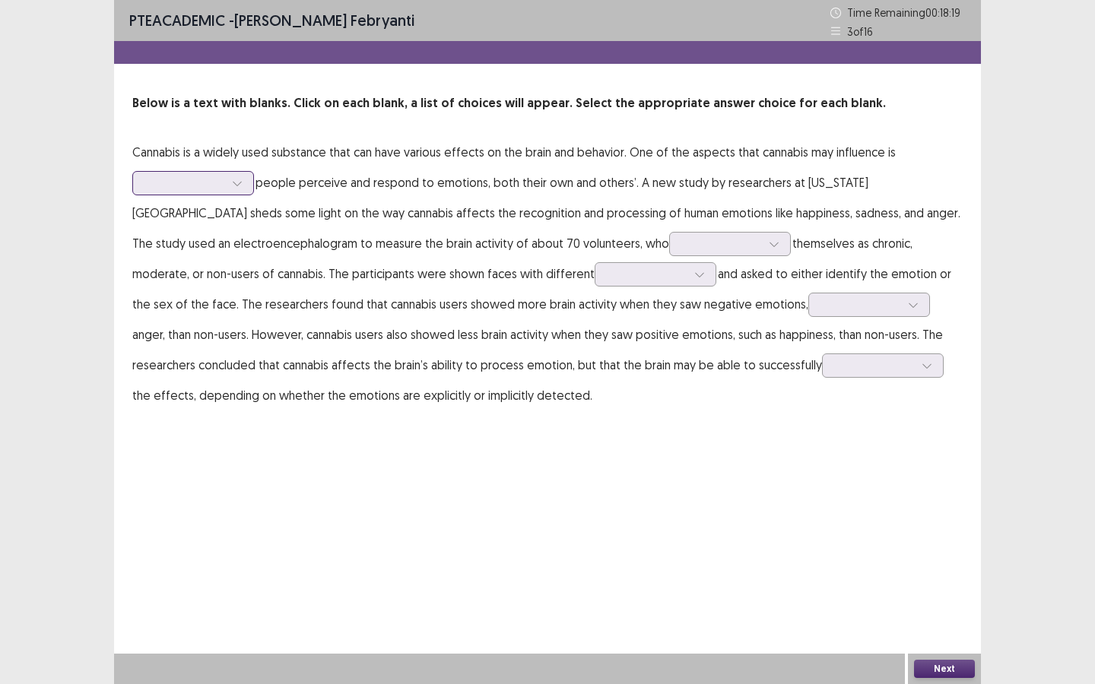
click at [211, 184] on div at bounding box center [184, 183] width 79 height 14
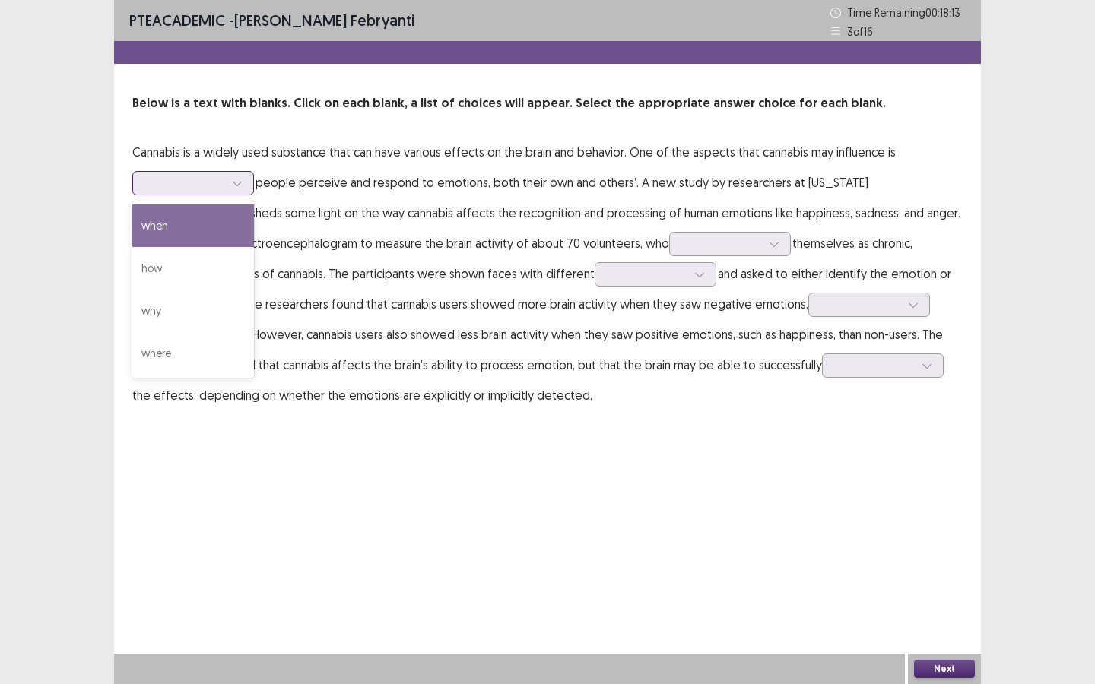
click at [222, 225] on div "when" at bounding box center [193, 226] width 122 height 43
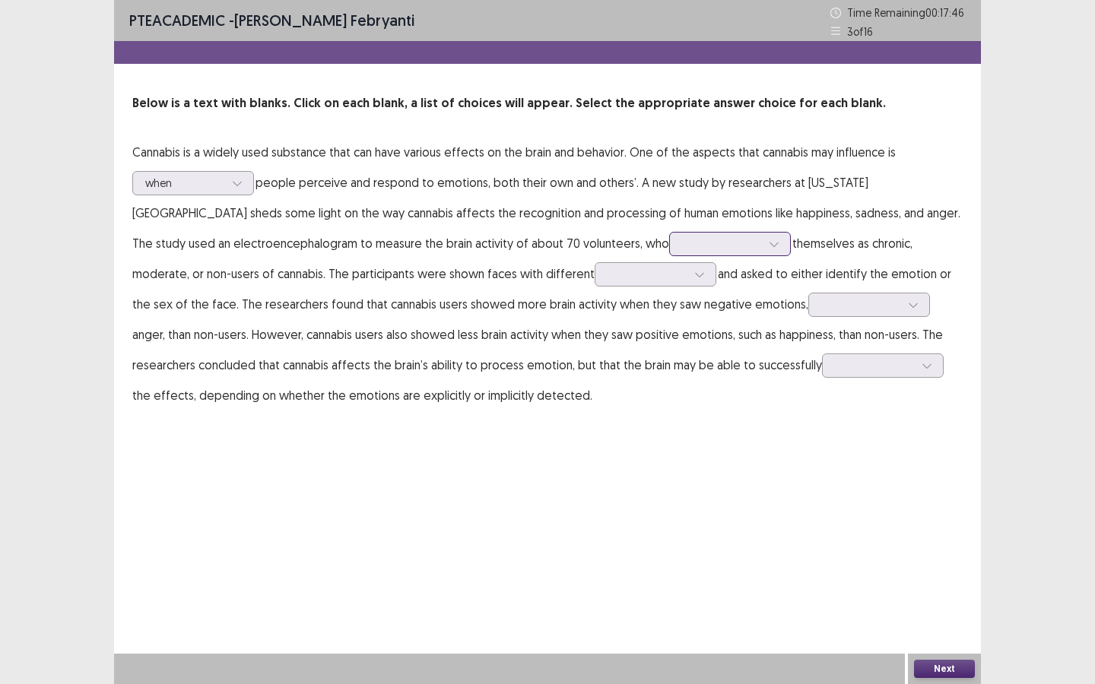
click at [682, 242] on div at bounding box center [721, 243] width 79 height 14
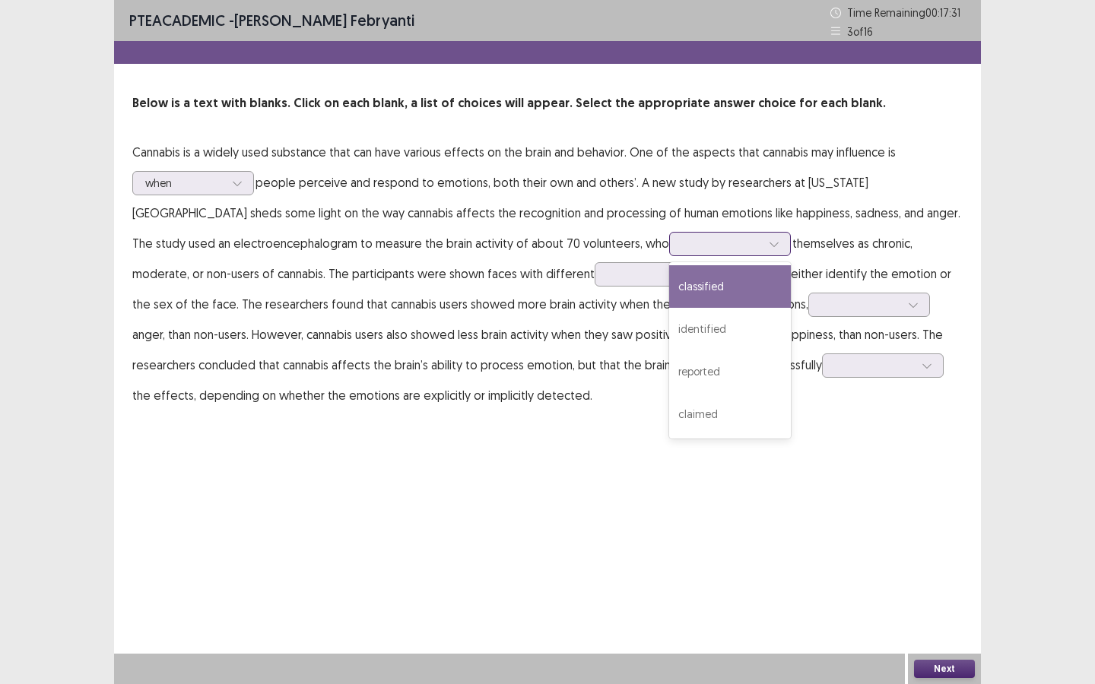
click at [669, 290] on div "classified" at bounding box center [730, 286] width 122 height 43
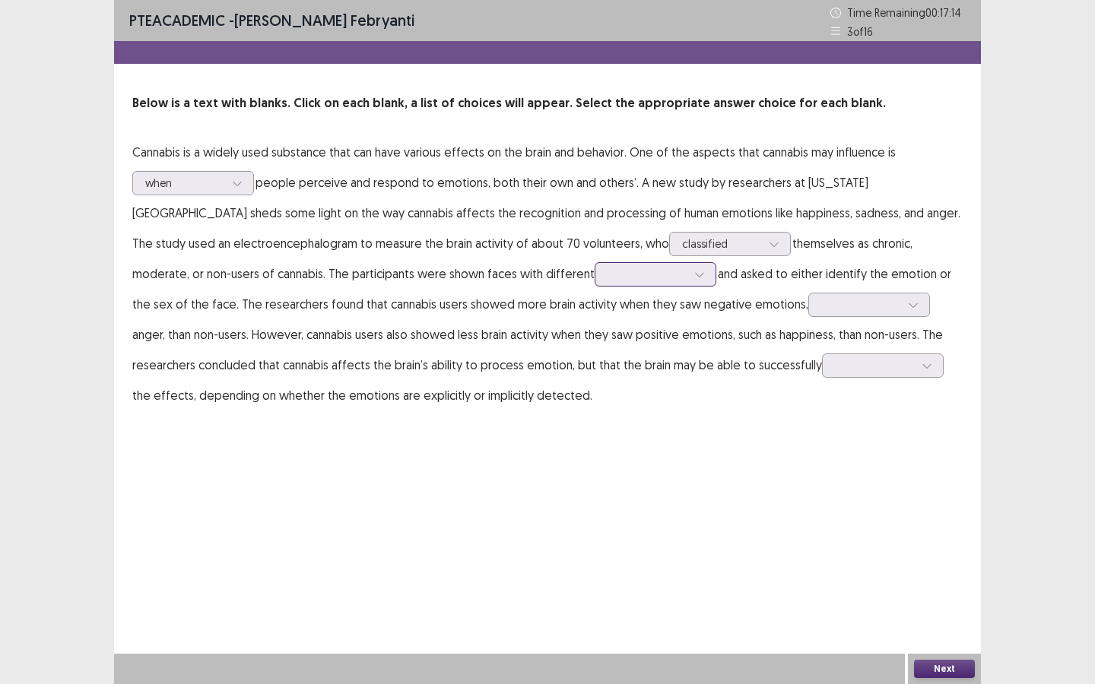
click at [608, 268] on div at bounding box center [647, 274] width 79 height 14
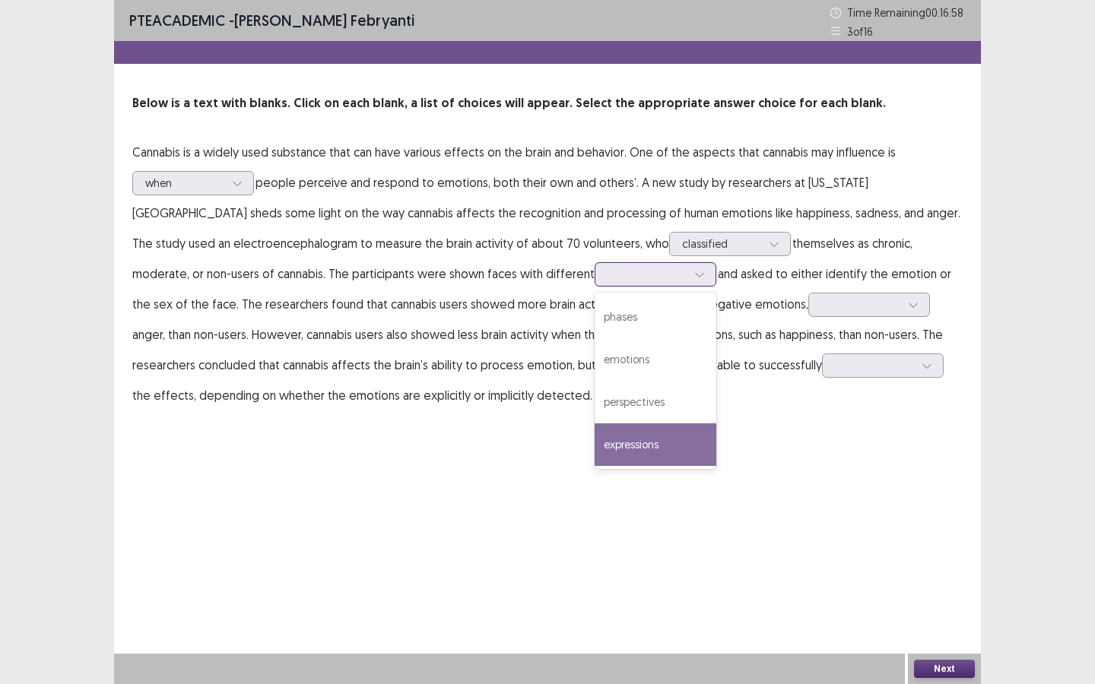
click at [595, 449] on div "expressions" at bounding box center [656, 445] width 122 height 43
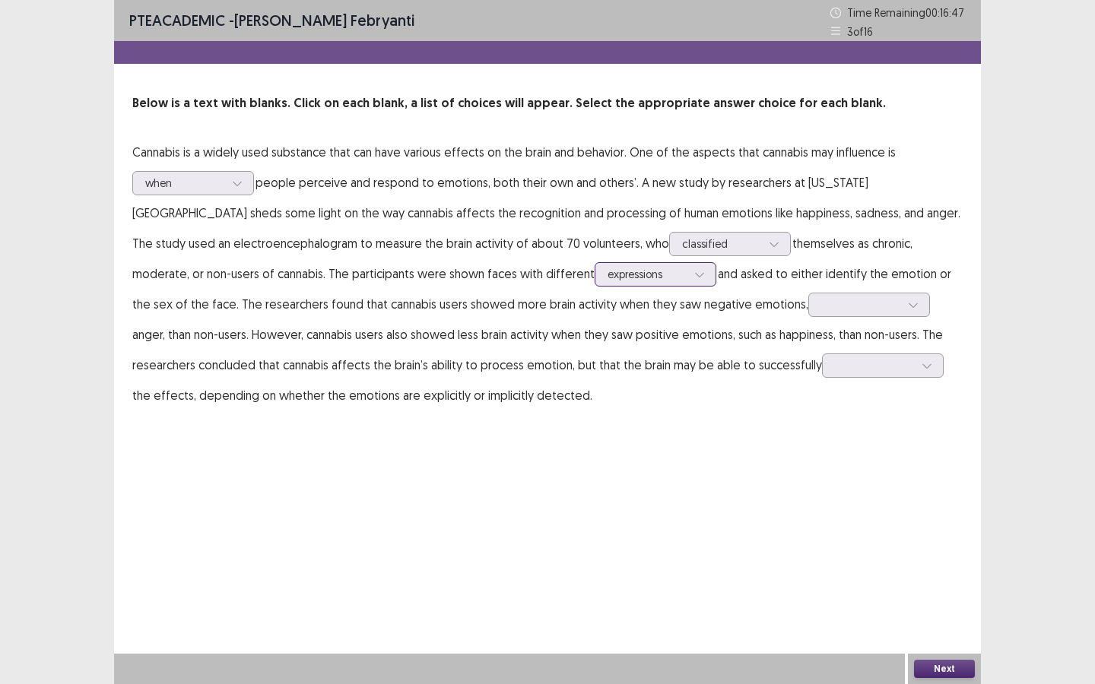
click at [608, 271] on div at bounding box center [647, 274] width 79 height 14
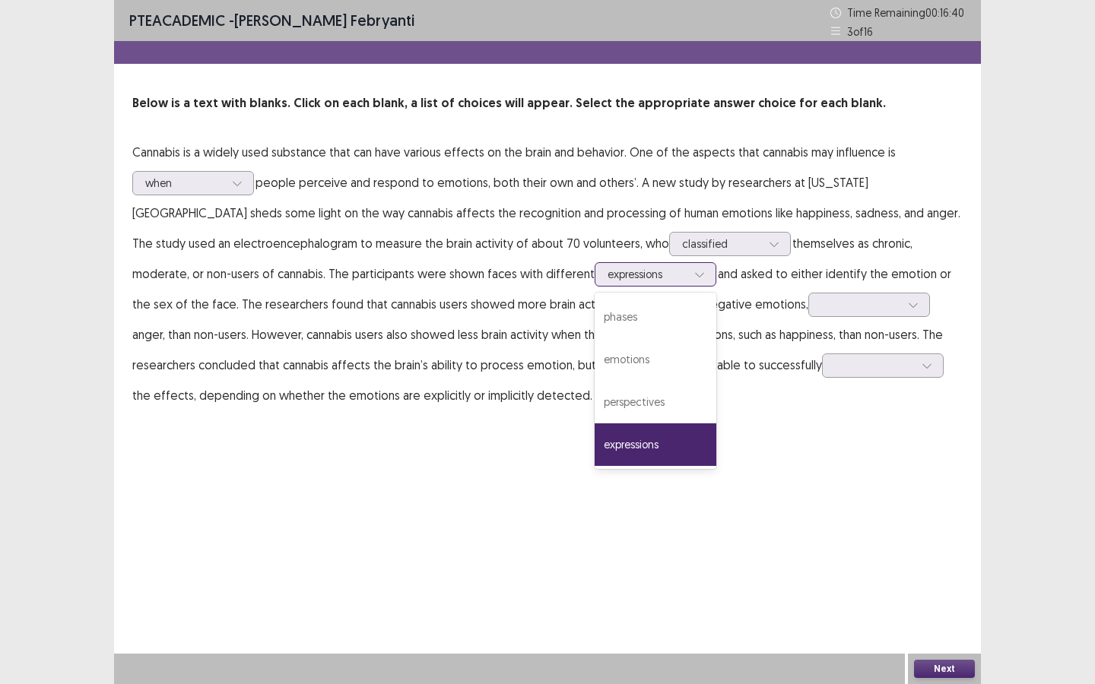
click at [595, 448] on div "expressions" at bounding box center [656, 445] width 122 height 43
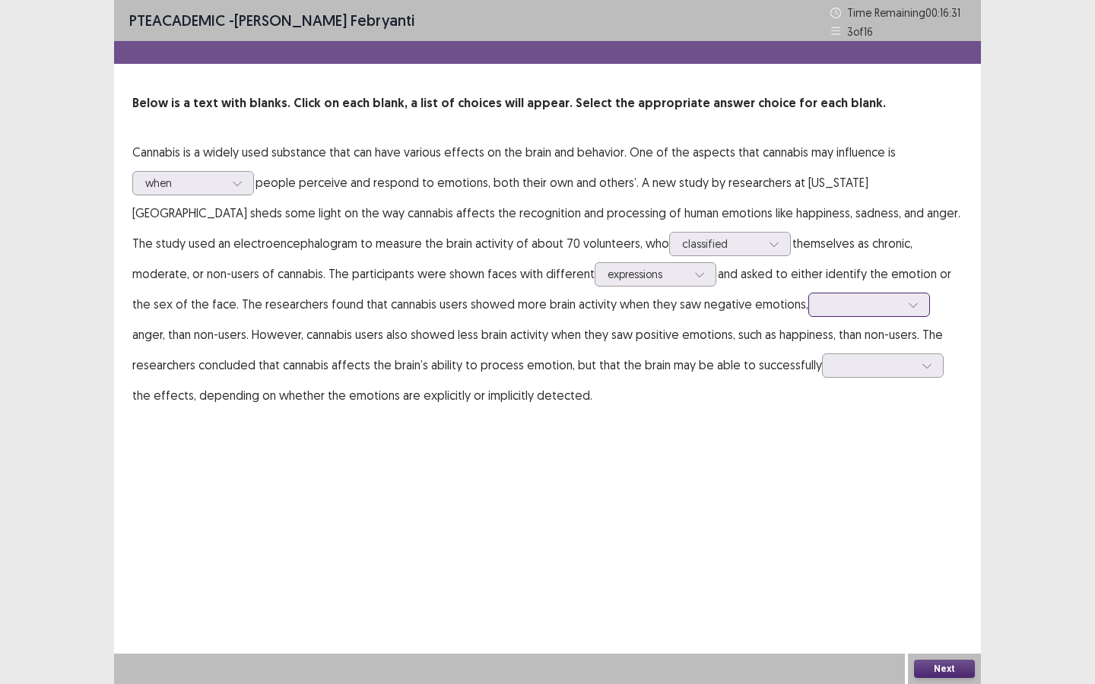
click at [821, 303] on div at bounding box center [860, 304] width 79 height 14
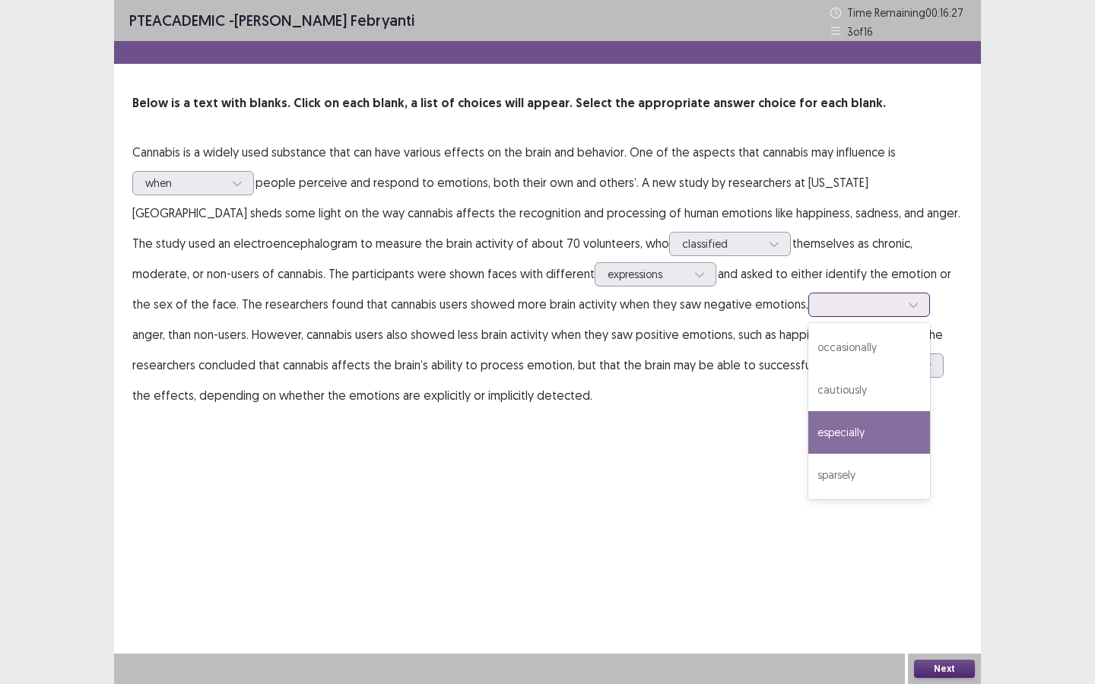
click at [808, 437] on div "especially" at bounding box center [869, 432] width 122 height 43
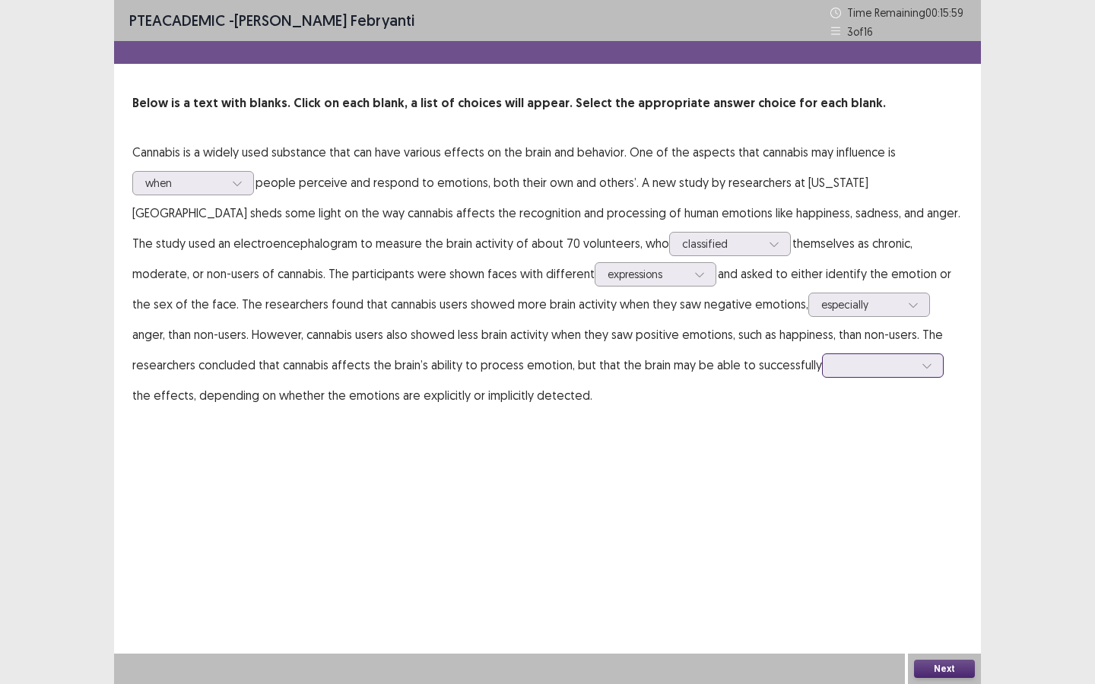
click at [835, 373] on div at bounding box center [874, 365] width 79 height 14
click at [822, 408] on div "counter" at bounding box center [883, 408] width 122 height 43
click at [937, 619] on button "Next" at bounding box center [944, 669] width 61 height 18
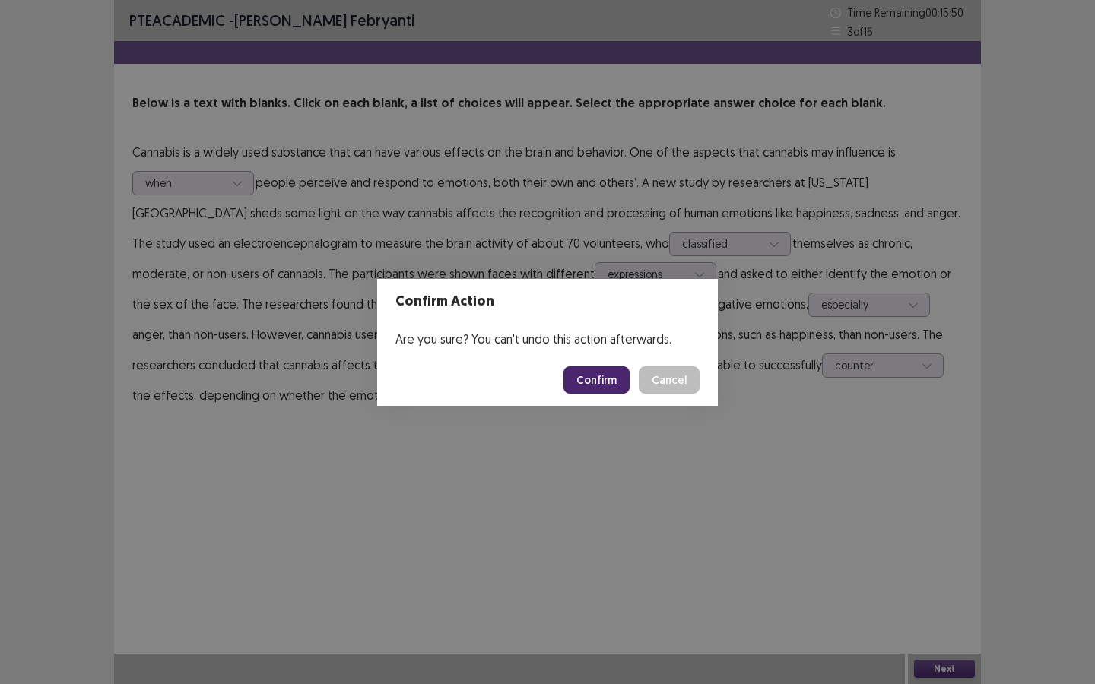
click at [617, 376] on button "Confirm" at bounding box center [596, 379] width 66 height 27
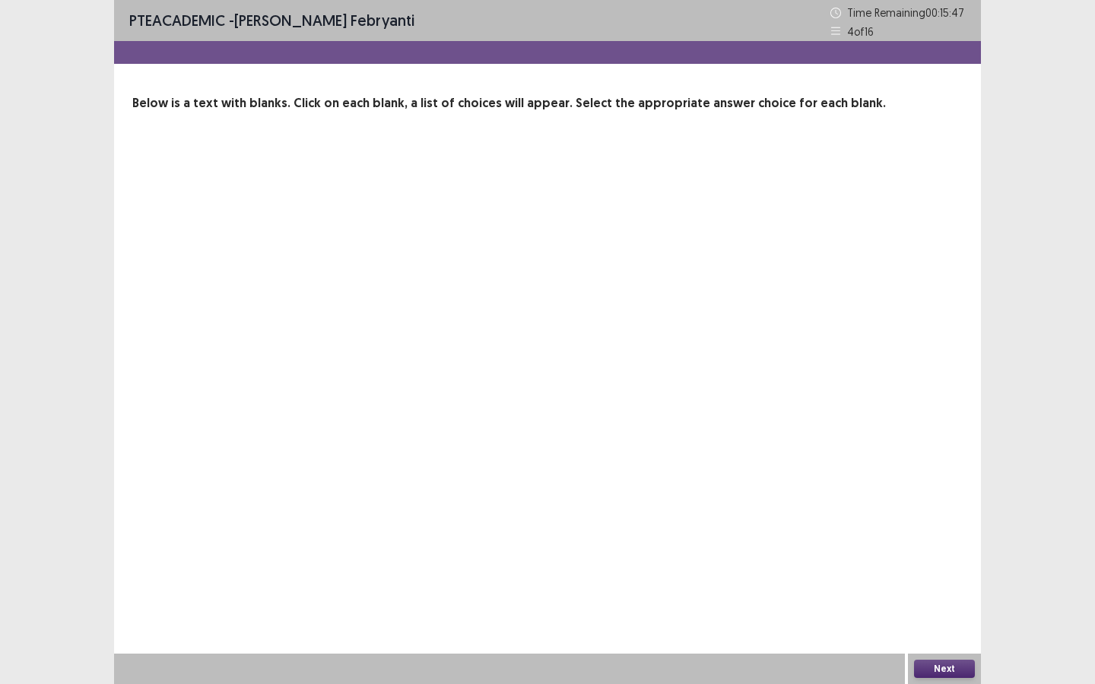
click at [610, 268] on div "PTE academic - [PERSON_NAME] Febryanti Time Remaining 00 : 15 : 47 4 of 16 Belo…" at bounding box center [547, 342] width 867 height 684
click at [953, 619] on button "Next" at bounding box center [944, 669] width 61 height 18
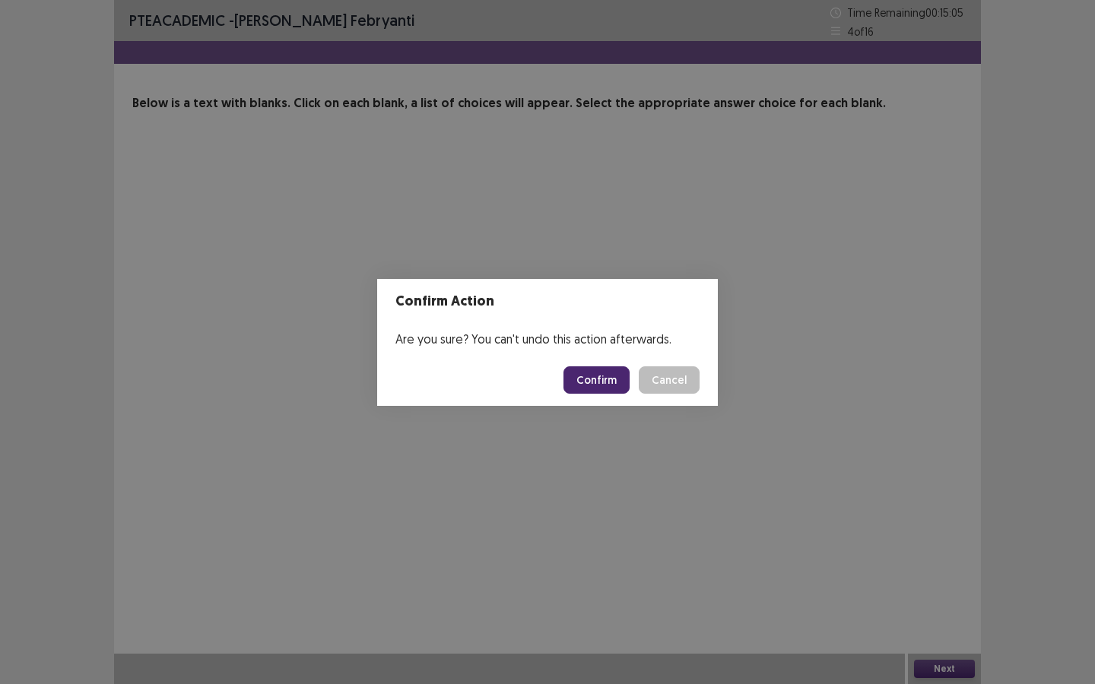
click at [601, 377] on button "Confirm" at bounding box center [596, 379] width 66 height 27
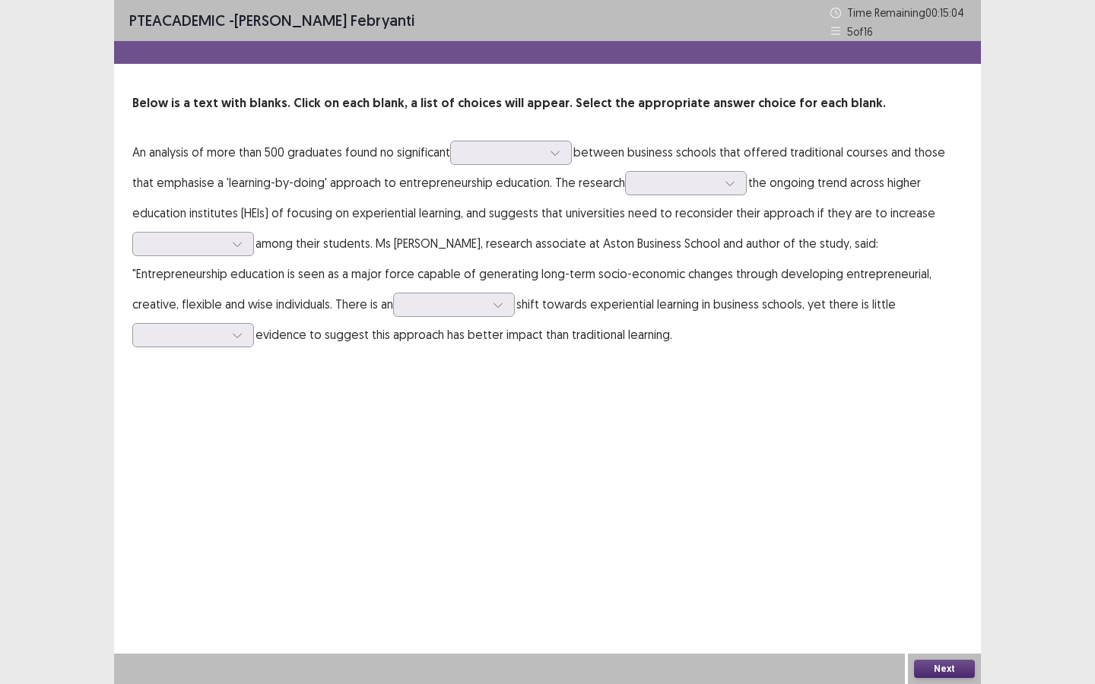
click at [601, 377] on div "PTE academic - [PERSON_NAME] Febryanti Time Remaining 00 : 15 : 04 5 of 16 Belo…" at bounding box center [547, 190] width 867 height 380
click at [512, 154] on div at bounding box center [502, 152] width 79 height 14
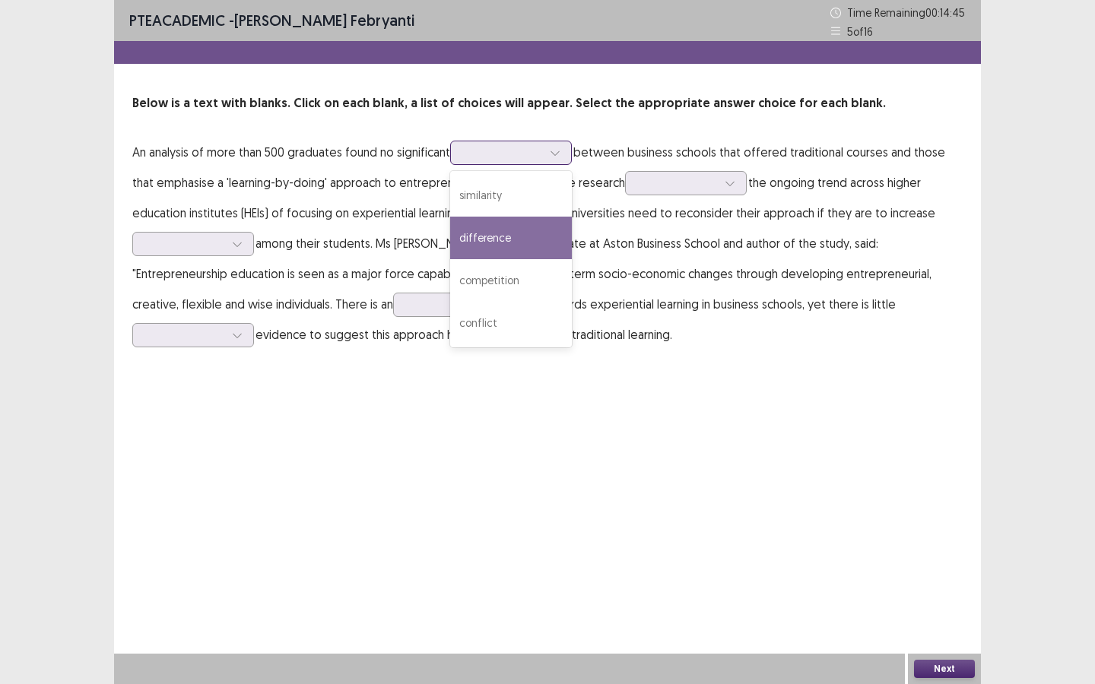
click at [493, 234] on div "difference" at bounding box center [511, 238] width 122 height 43
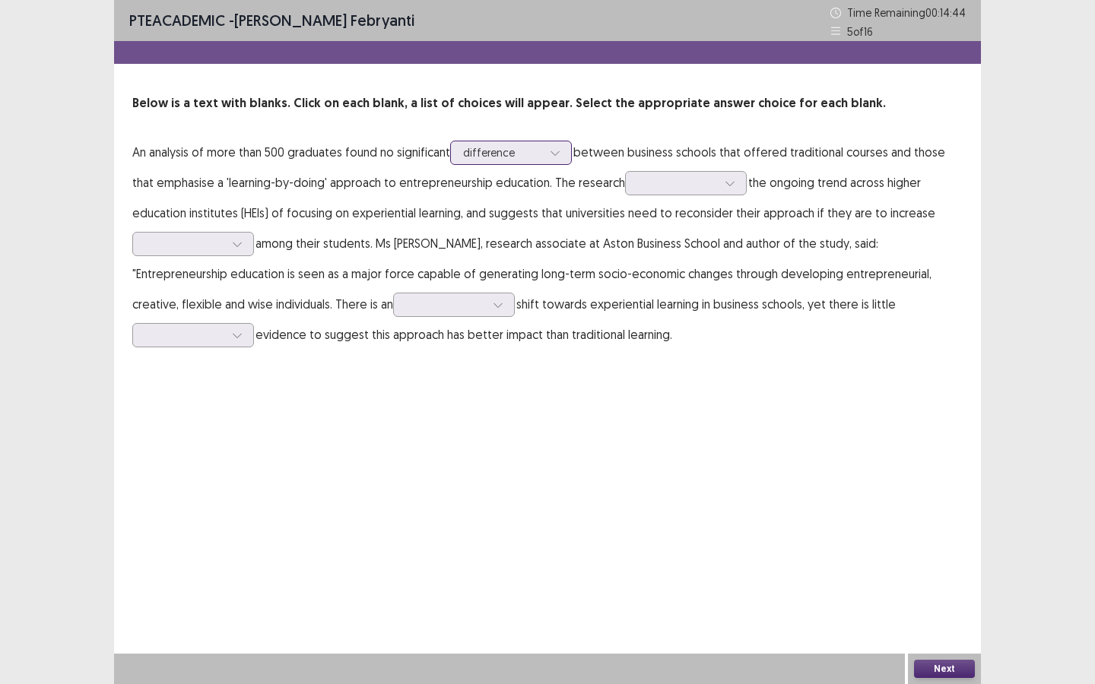
click at [547, 154] on div at bounding box center [555, 152] width 23 height 23
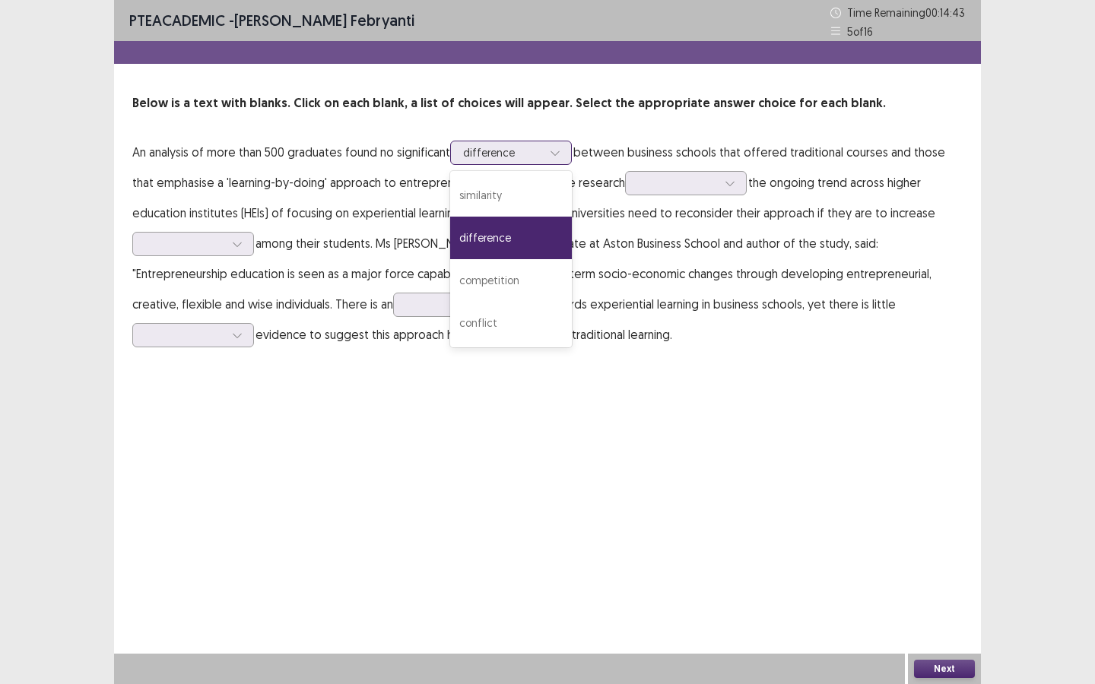
click at [525, 240] on div "difference" at bounding box center [511, 238] width 122 height 43
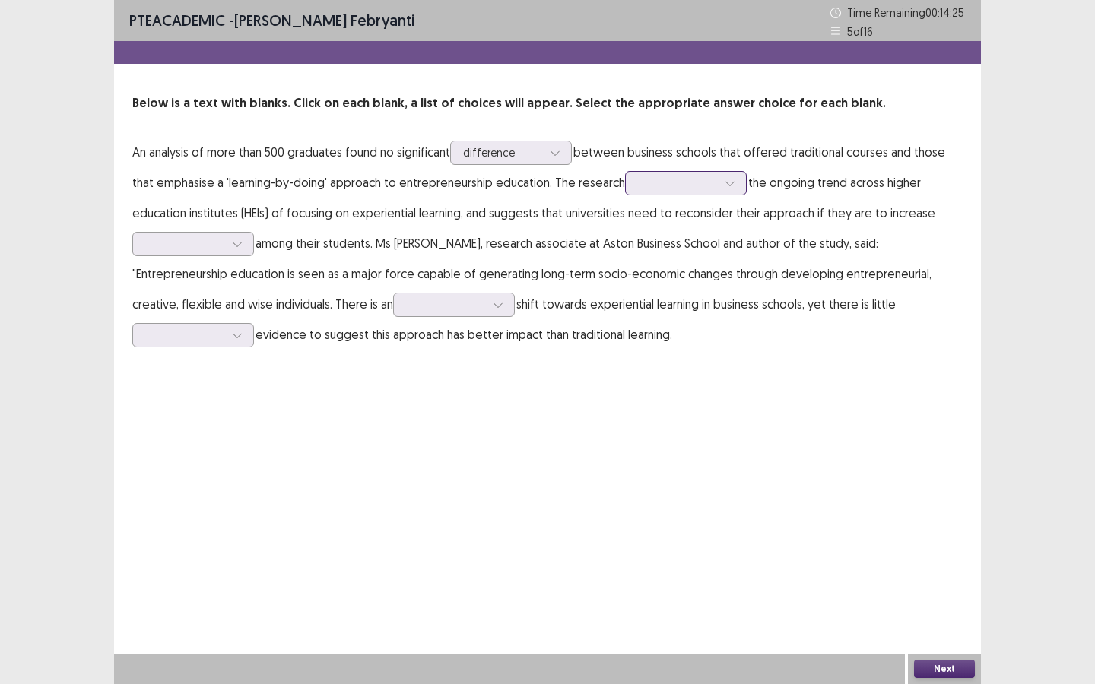
click at [712, 183] on div at bounding box center [677, 183] width 79 height 14
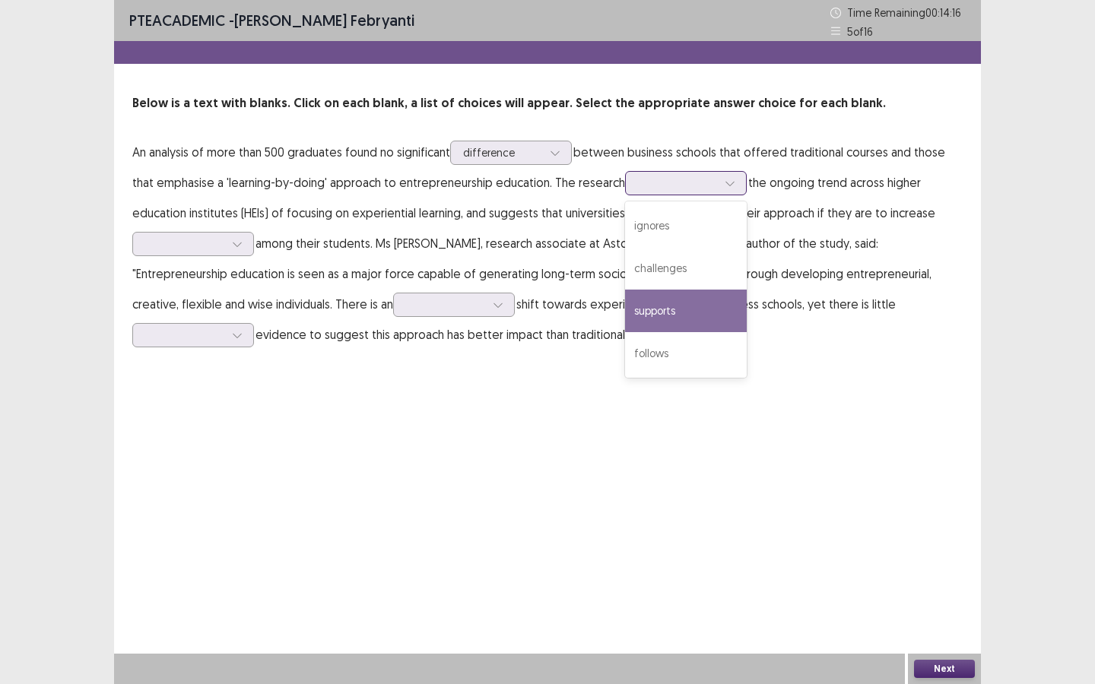
click at [660, 322] on div "supports" at bounding box center [686, 311] width 122 height 43
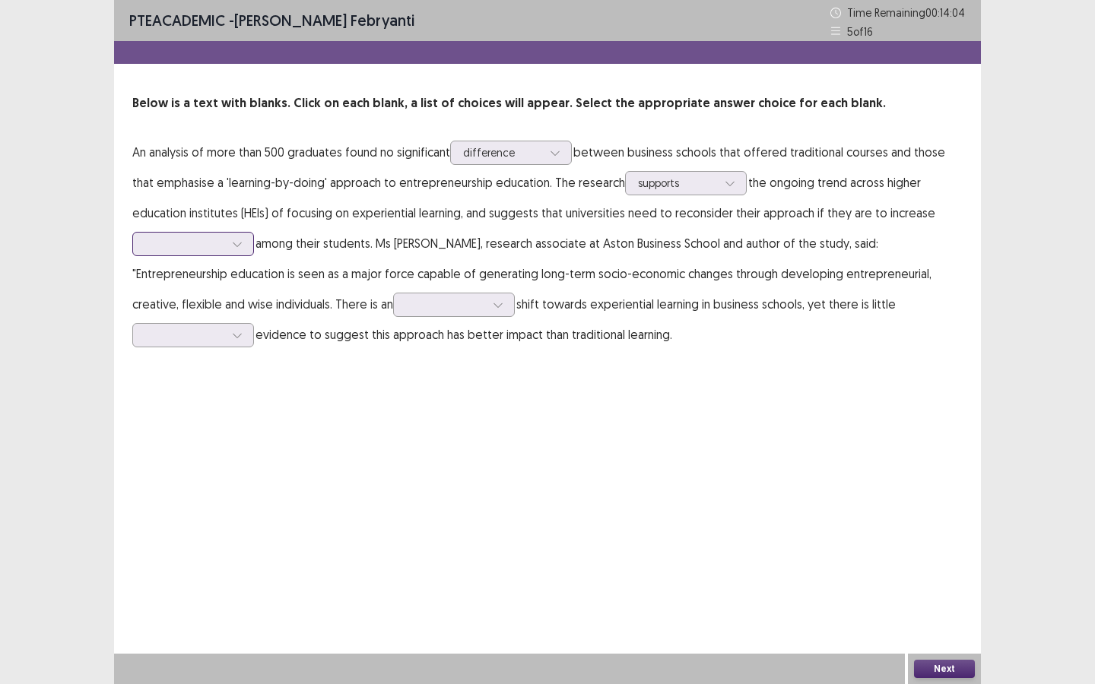
click at [233, 249] on icon at bounding box center [237, 244] width 11 height 11
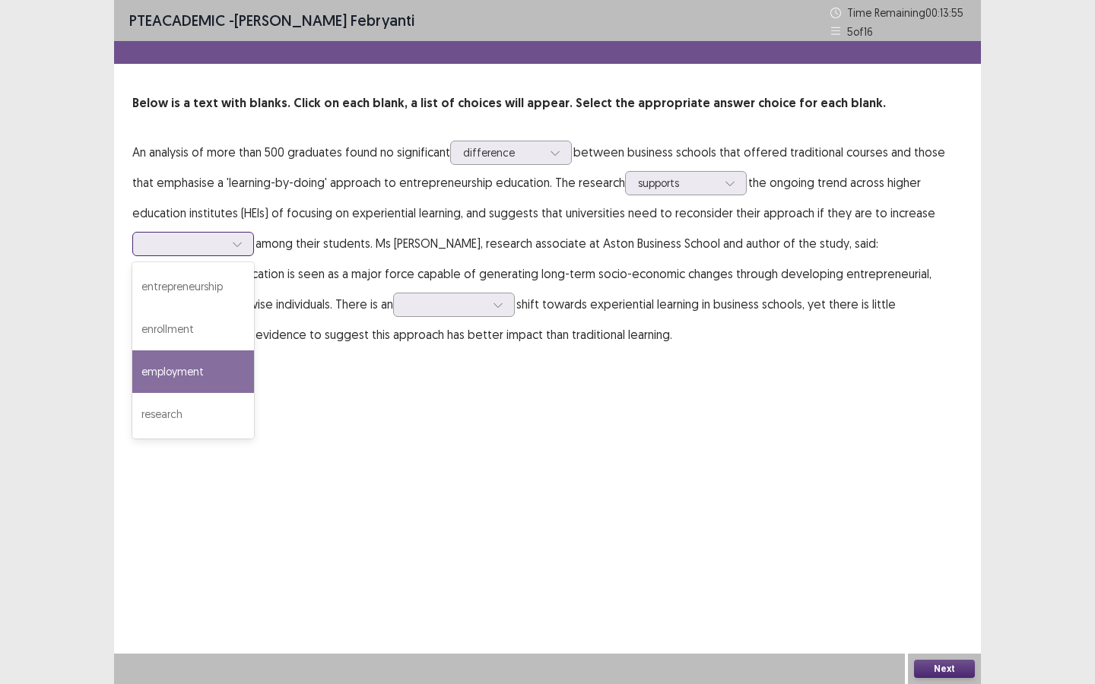
click at [187, 381] on div "employment" at bounding box center [193, 372] width 122 height 43
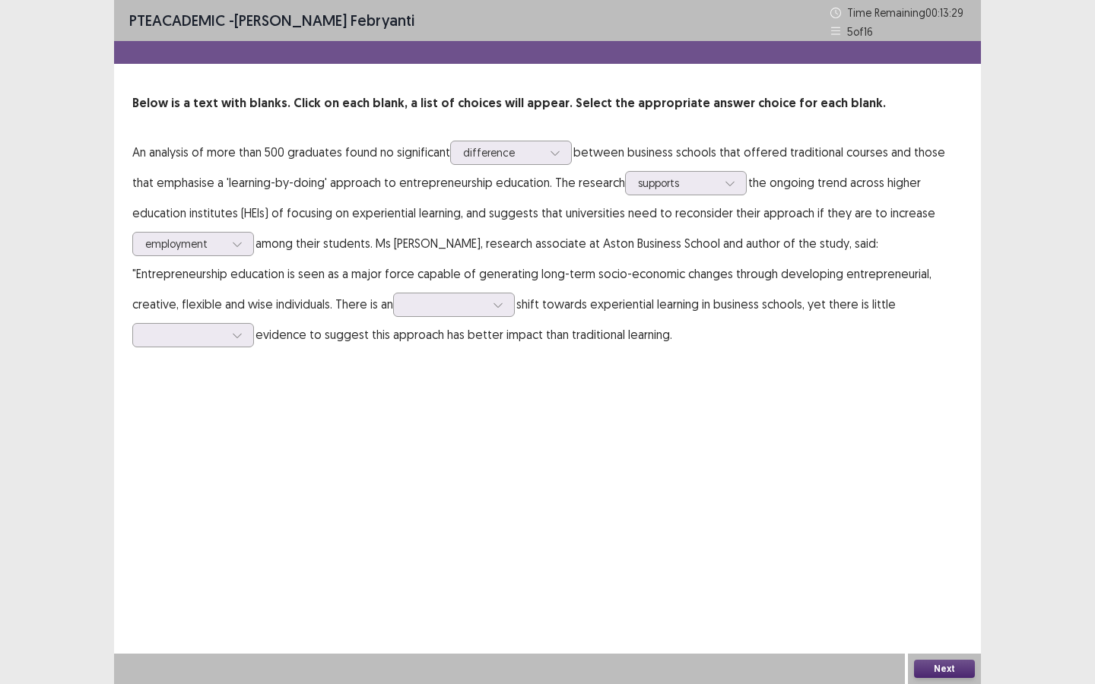
click at [375, 317] on p "An analysis of more than 500 graduates found no significant difference between …" at bounding box center [547, 243] width 830 height 213
click at [487, 304] on div at bounding box center [498, 304] width 23 height 23
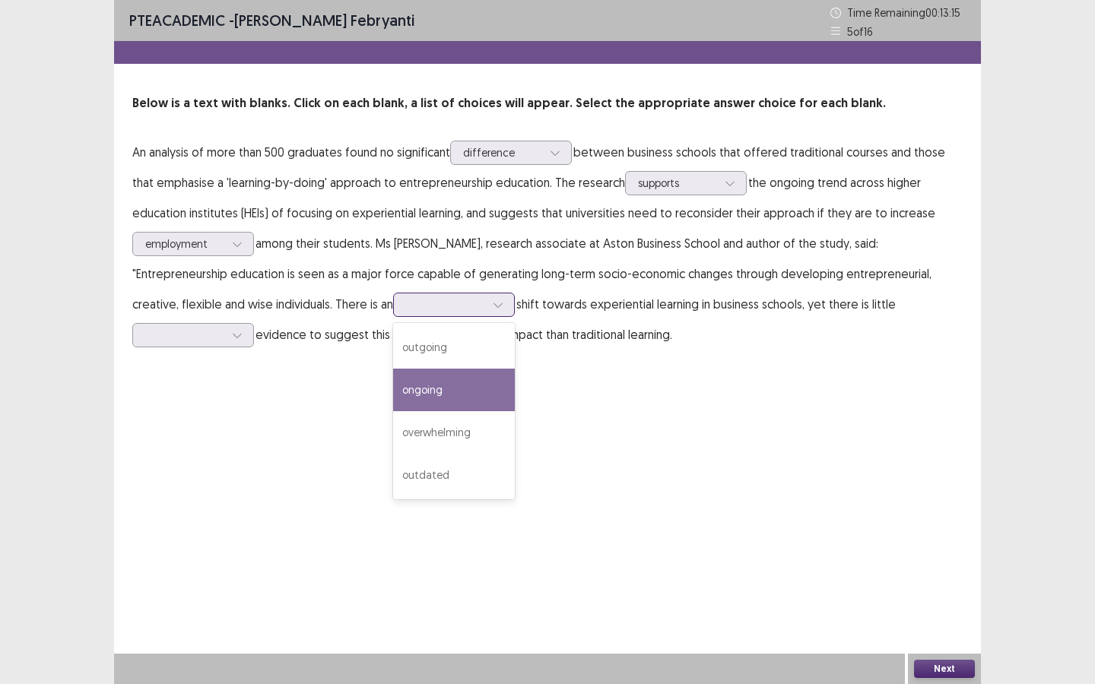
click at [393, 401] on div "ongoing" at bounding box center [454, 390] width 122 height 43
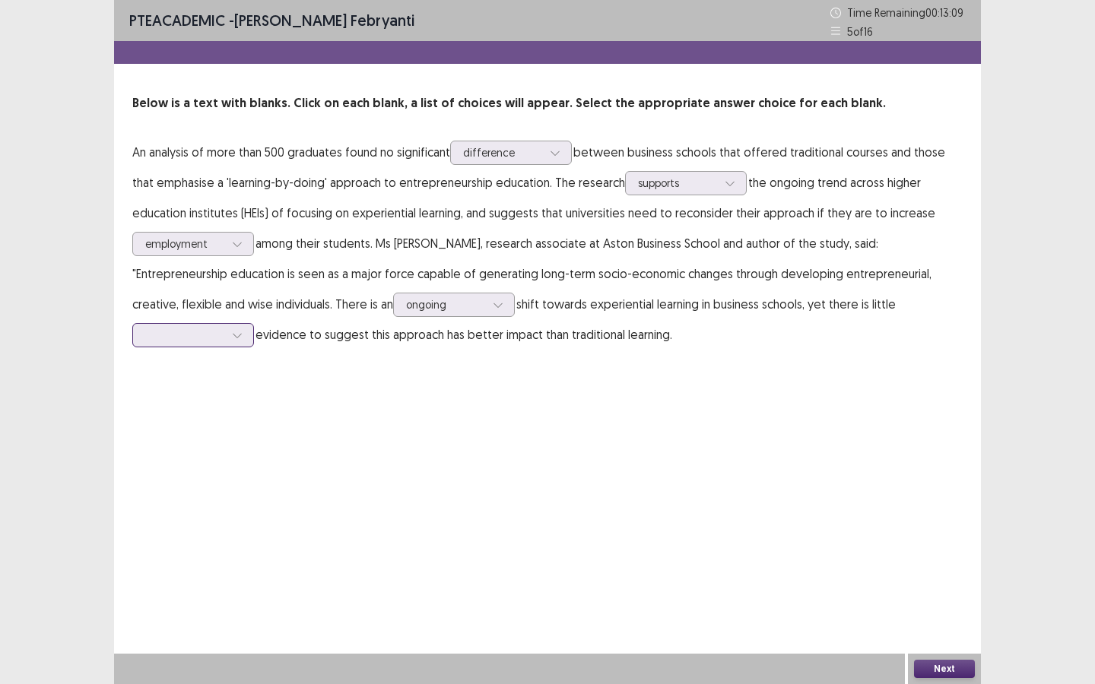
click at [254, 323] on div at bounding box center [193, 335] width 122 height 24
click at [254, 357] on div "theoretical" at bounding box center [193, 378] width 122 height 43
click at [952, 619] on button "Next" at bounding box center [944, 669] width 61 height 18
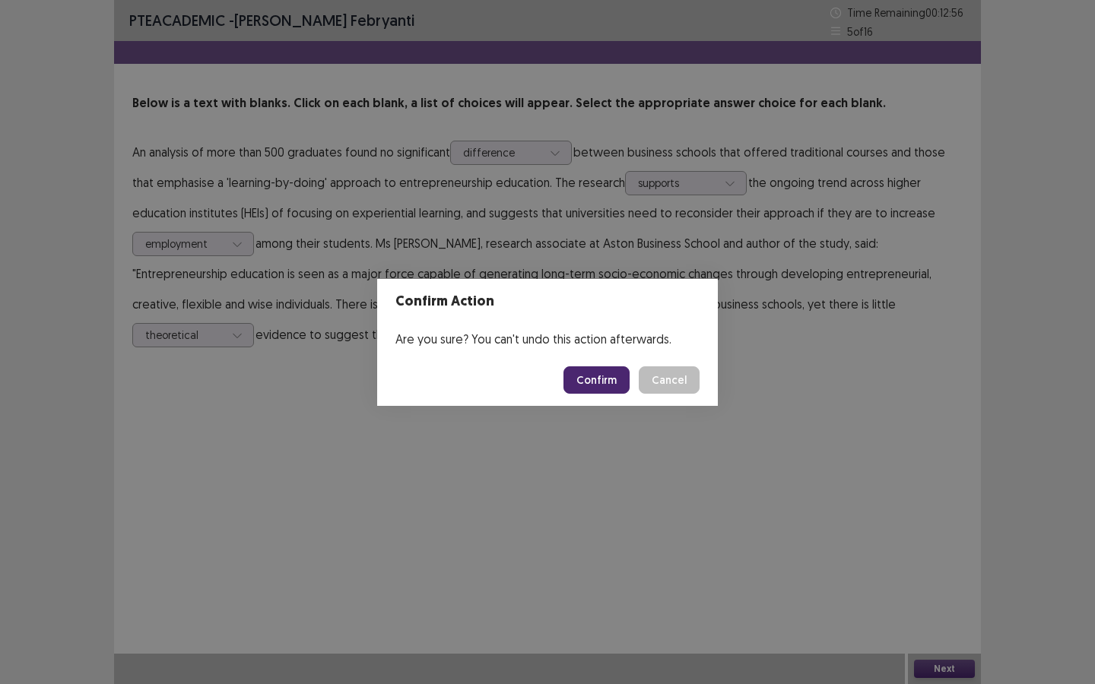
click at [614, 382] on button "Confirm" at bounding box center [596, 379] width 66 height 27
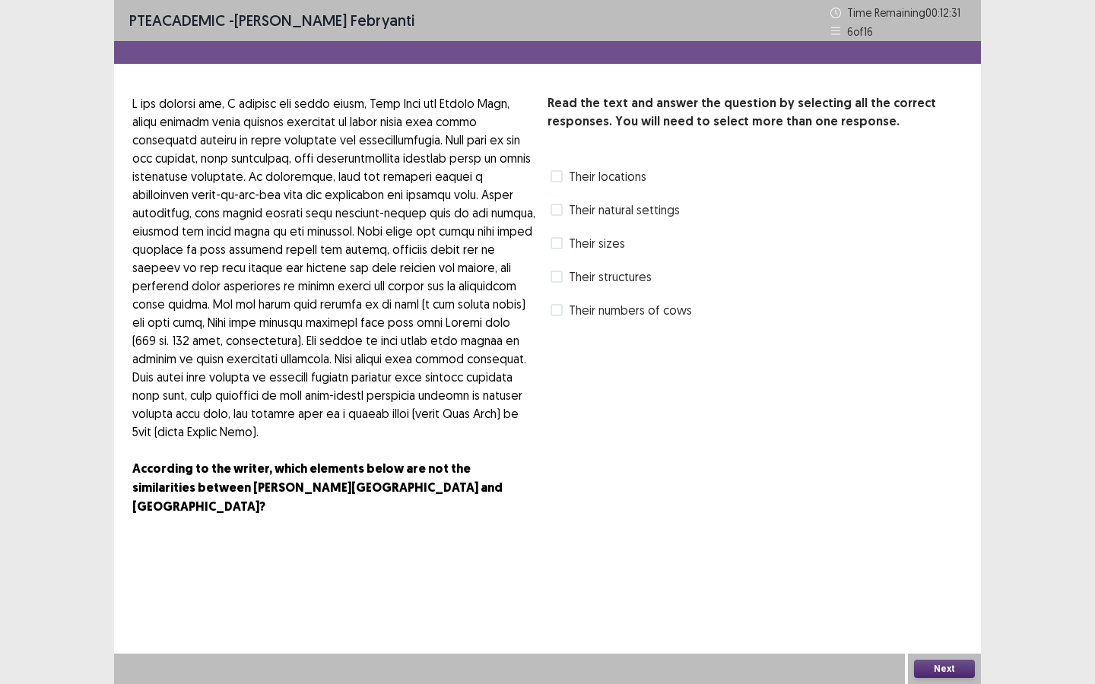
click at [557, 173] on span at bounding box center [556, 176] width 12 height 12
click at [563, 310] on label "Their numbers of cows" at bounding box center [620, 310] width 141 height 18
click at [557, 244] on span at bounding box center [556, 243] width 12 height 12
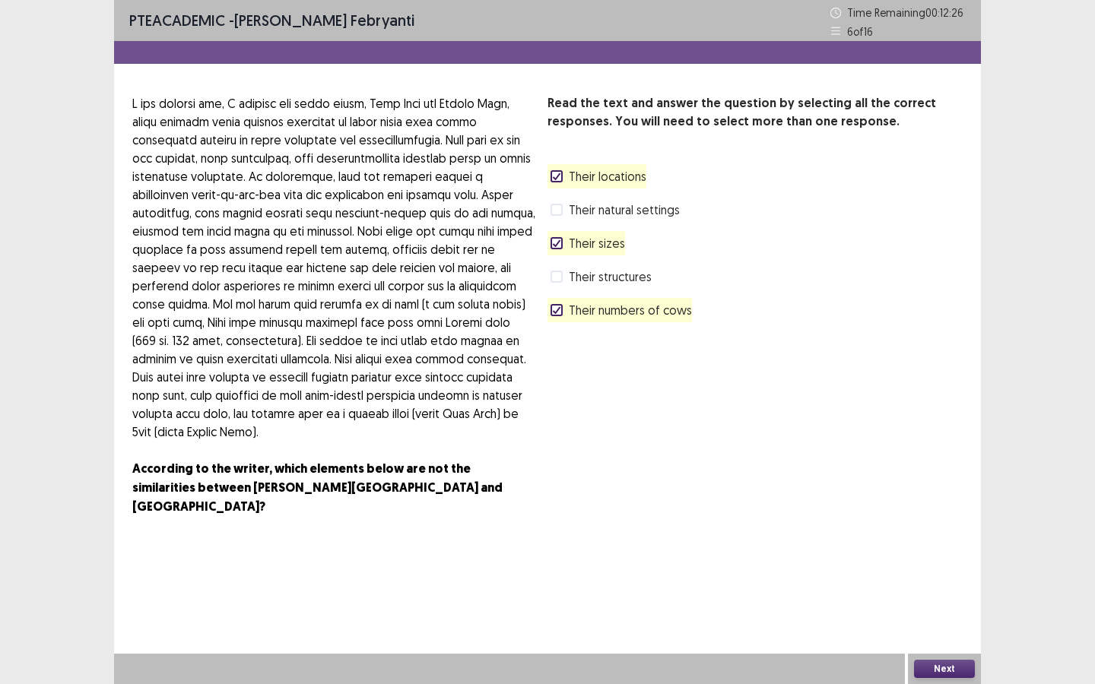
click at [957, 619] on button "Next" at bounding box center [944, 669] width 61 height 18
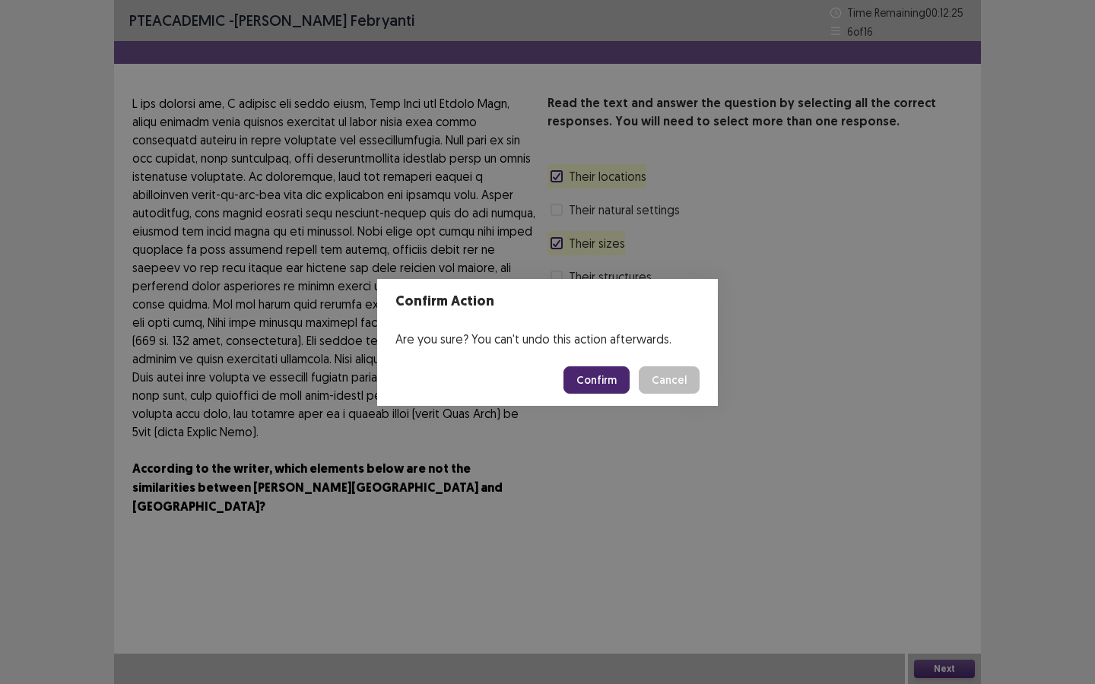
click at [625, 379] on button "Confirm" at bounding box center [596, 379] width 66 height 27
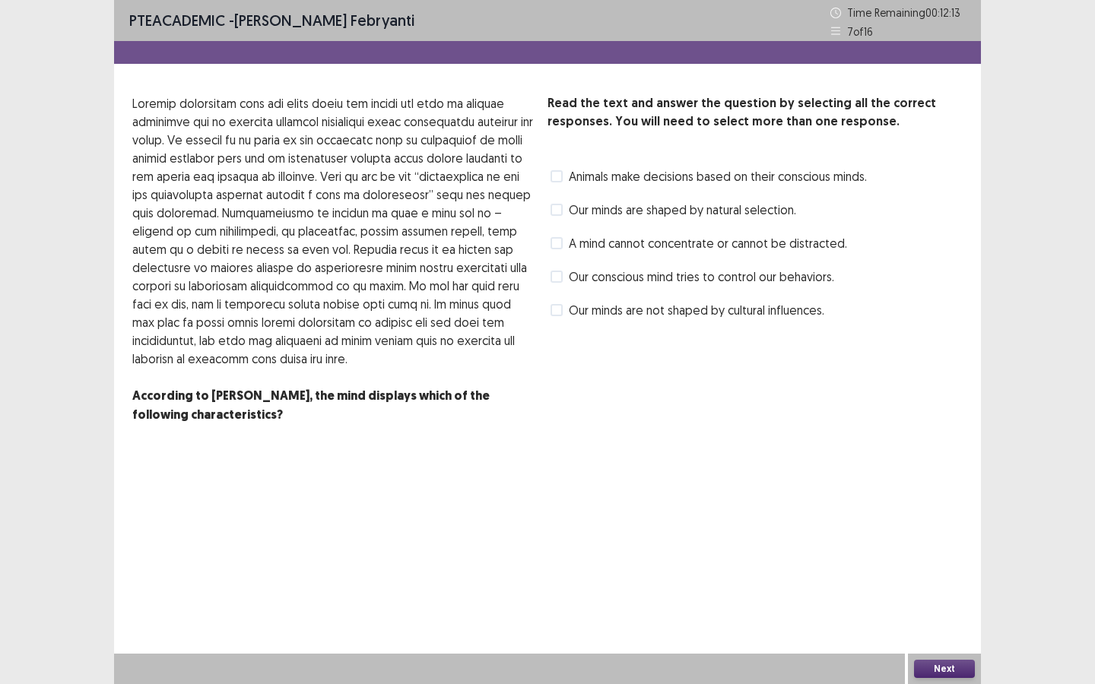
click at [563, 278] on label "Our conscious mind tries to control our behaviors." at bounding box center [692, 277] width 284 height 18
click at [558, 246] on span at bounding box center [556, 243] width 12 height 12
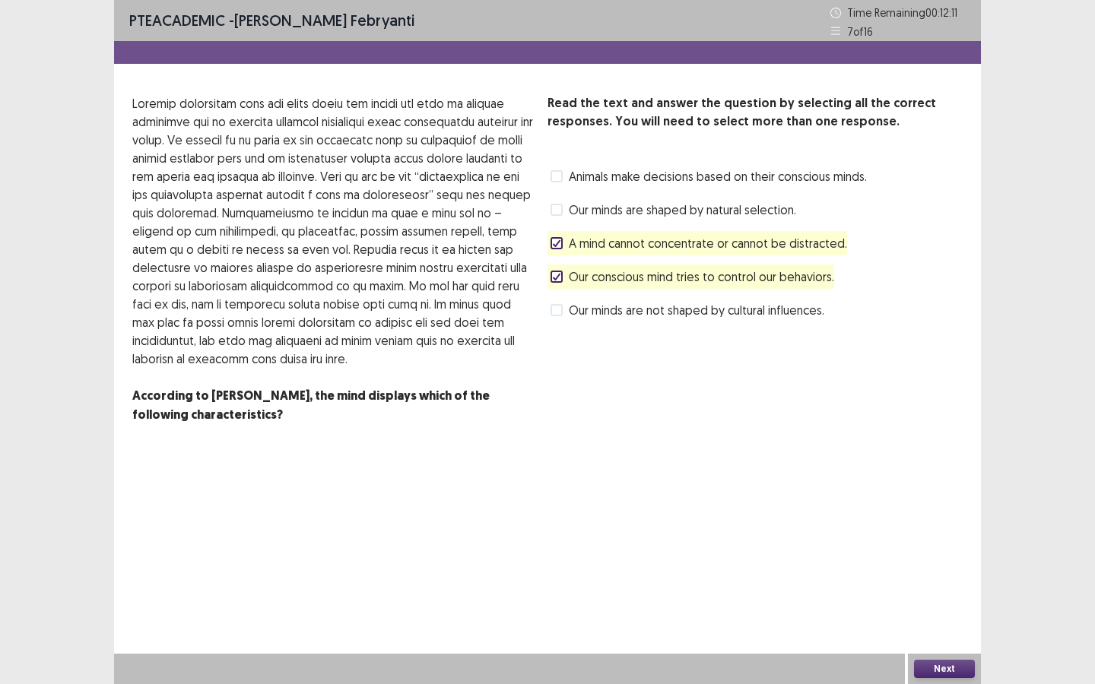
click at [936, 619] on button "Next" at bounding box center [944, 669] width 61 height 18
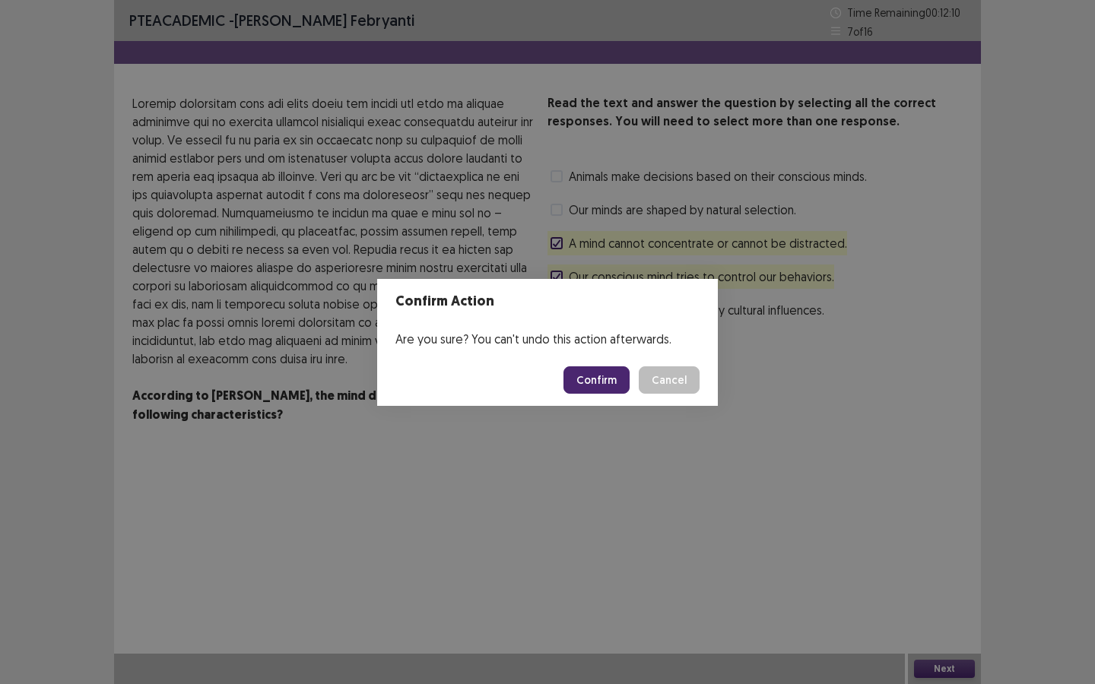
click at [616, 382] on button "Confirm" at bounding box center [596, 379] width 66 height 27
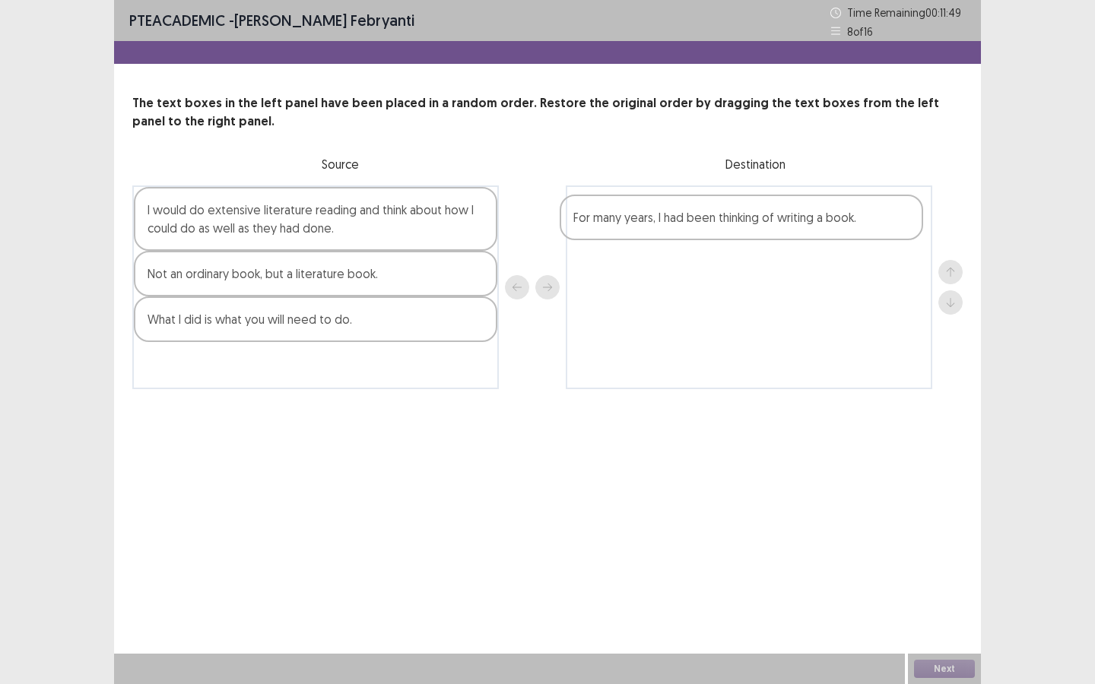
drag, startPoint x: 294, startPoint y: 375, endPoint x: 727, endPoint y: 226, distance: 457.6
click at [727, 226] on div "I would do extensive literature reading and think about how I could do as well …" at bounding box center [547, 288] width 830 height 204
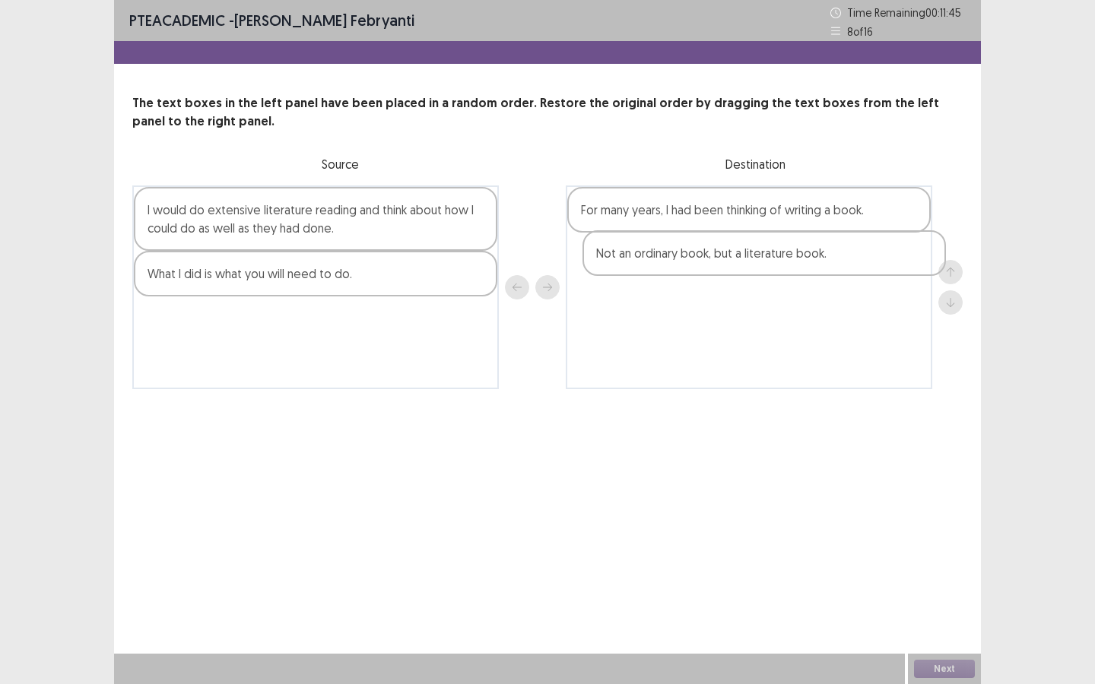
drag, startPoint x: 338, startPoint y: 280, endPoint x: 790, endPoint y: 259, distance: 452.9
click at [790, 259] on div "I would do extensive literature reading and think about how I could do as well …" at bounding box center [547, 288] width 830 height 204
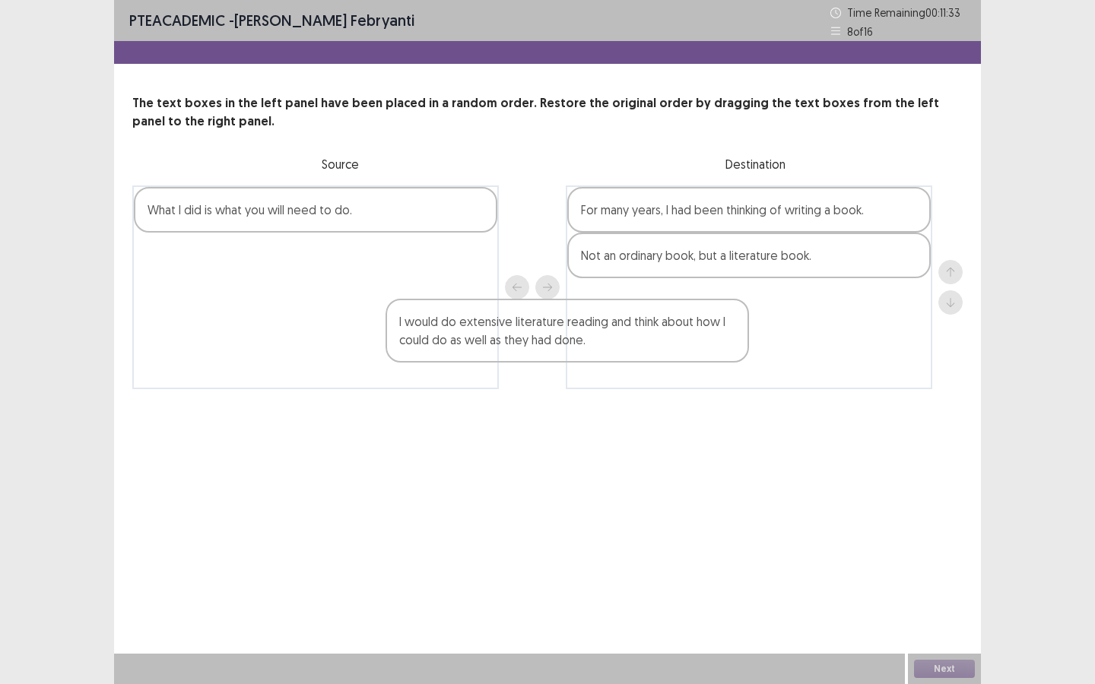
drag, startPoint x: 356, startPoint y: 233, endPoint x: 688, endPoint y: 331, distance: 346.2
click at [688, 331] on div "I would do extensive literature reading and think about how I could do as well …" at bounding box center [547, 288] width 830 height 204
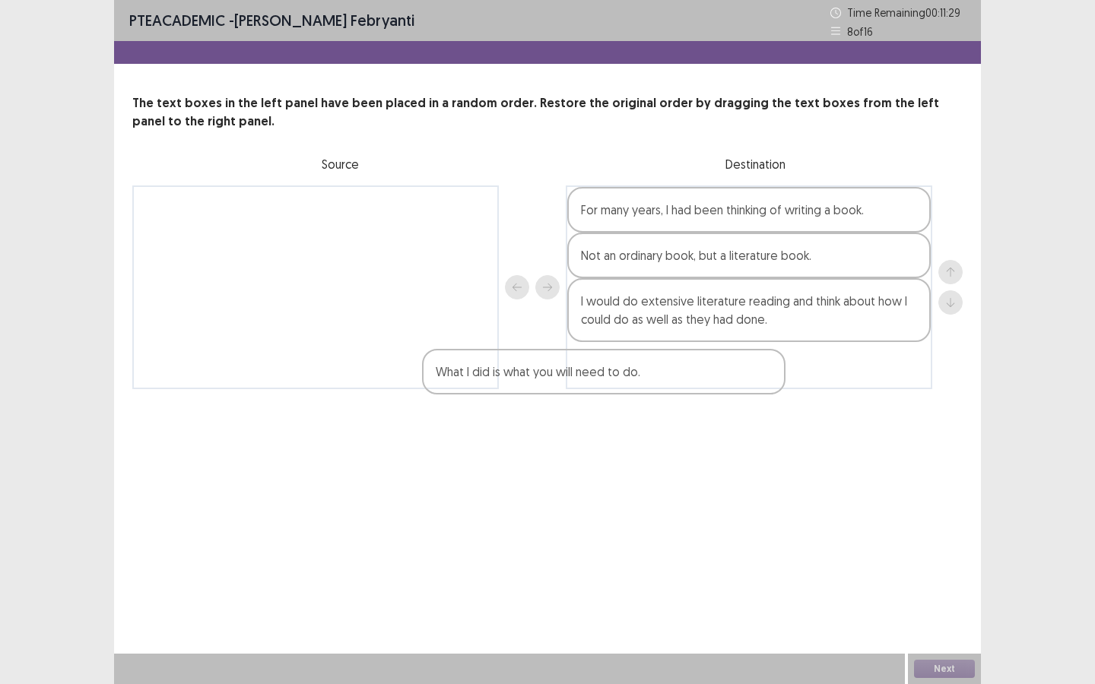
drag, startPoint x: 344, startPoint y: 217, endPoint x: 681, endPoint y: 377, distance: 373.5
click at [681, 377] on div "What I did is what you will need to do. For many years, I had been thinking of …" at bounding box center [547, 288] width 830 height 204
click at [941, 619] on button "Next" at bounding box center [944, 669] width 61 height 18
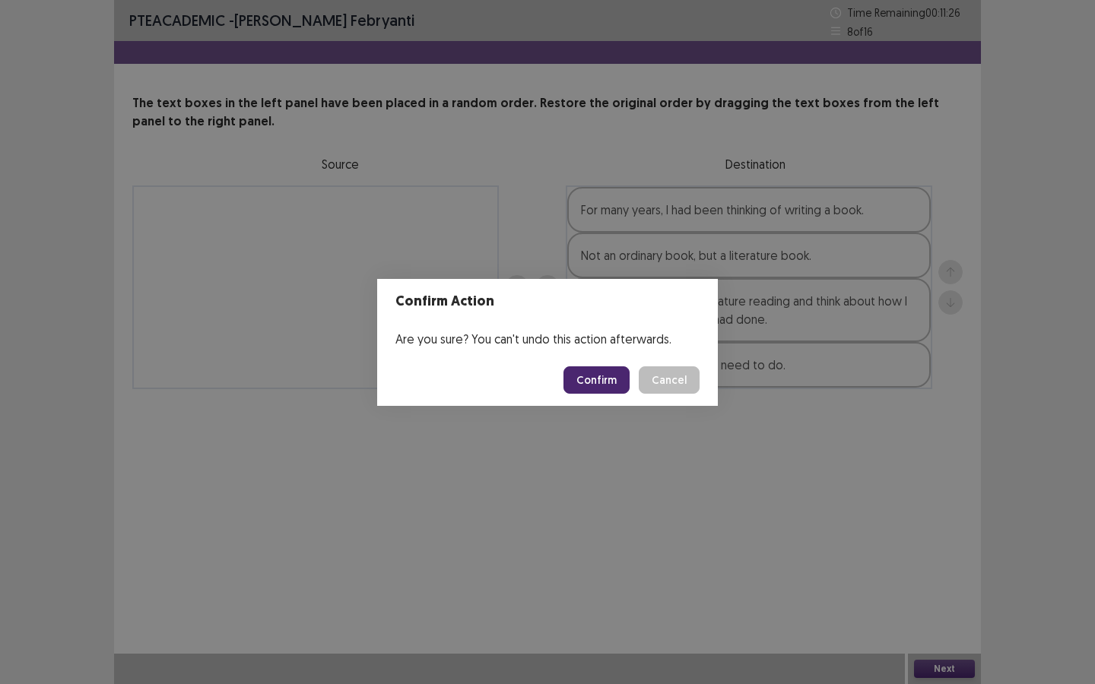
click at [616, 373] on button "Confirm" at bounding box center [596, 379] width 66 height 27
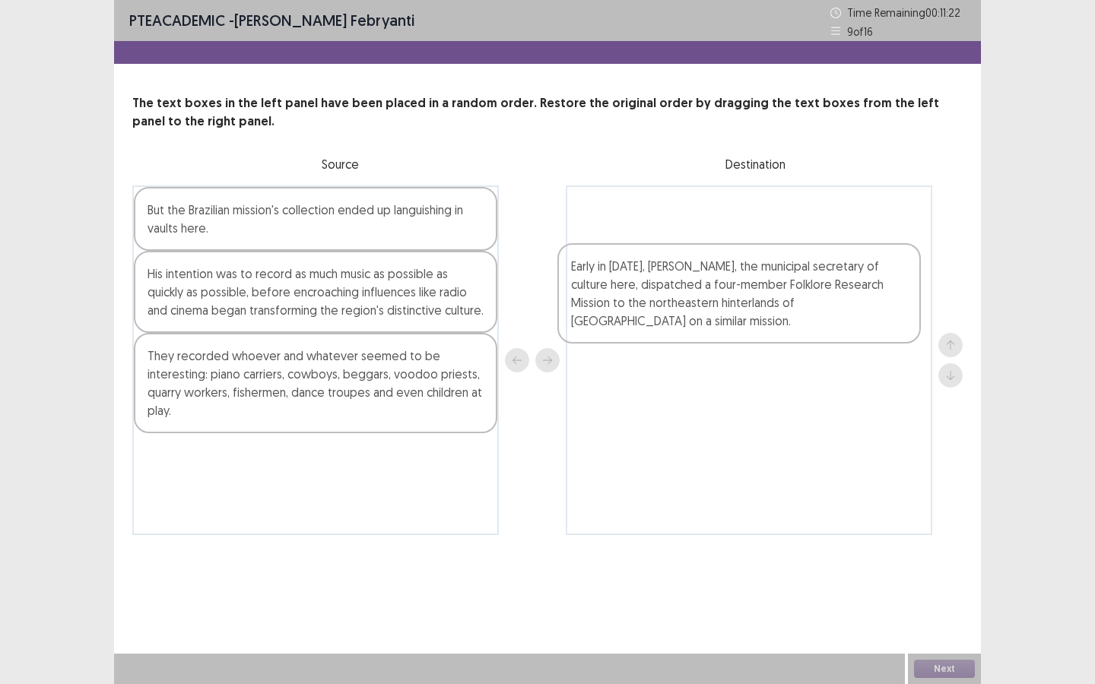
drag, startPoint x: 355, startPoint y: 376, endPoint x: 792, endPoint y: 276, distance: 448.6
click at [792, 278] on div "But the Brazilian mission's collection ended up languishing in vaults here. His…" at bounding box center [547, 361] width 830 height 350
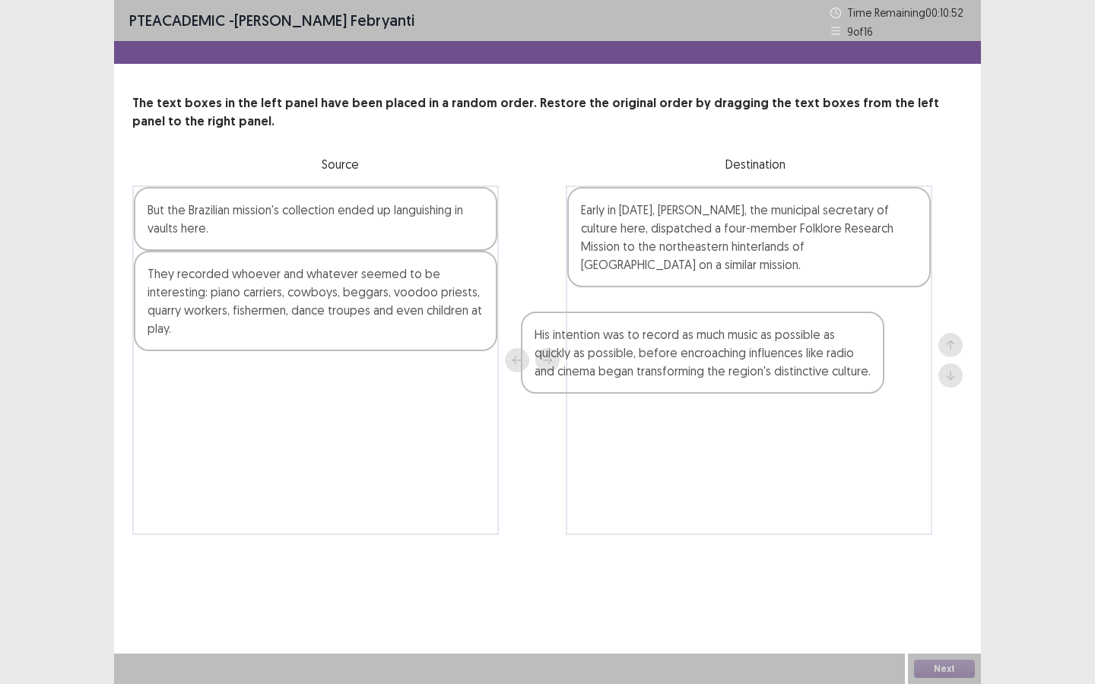
drag, startPoint x: 292, startPoint y: 297, endPoint x: 688, endPoint y: 357, distance: 400.8
click at [688, 357] on div "But the Brazilian mission's collection ended up languishing in vaults here. His…" at bounding box center [547, 361] width 830 height 350
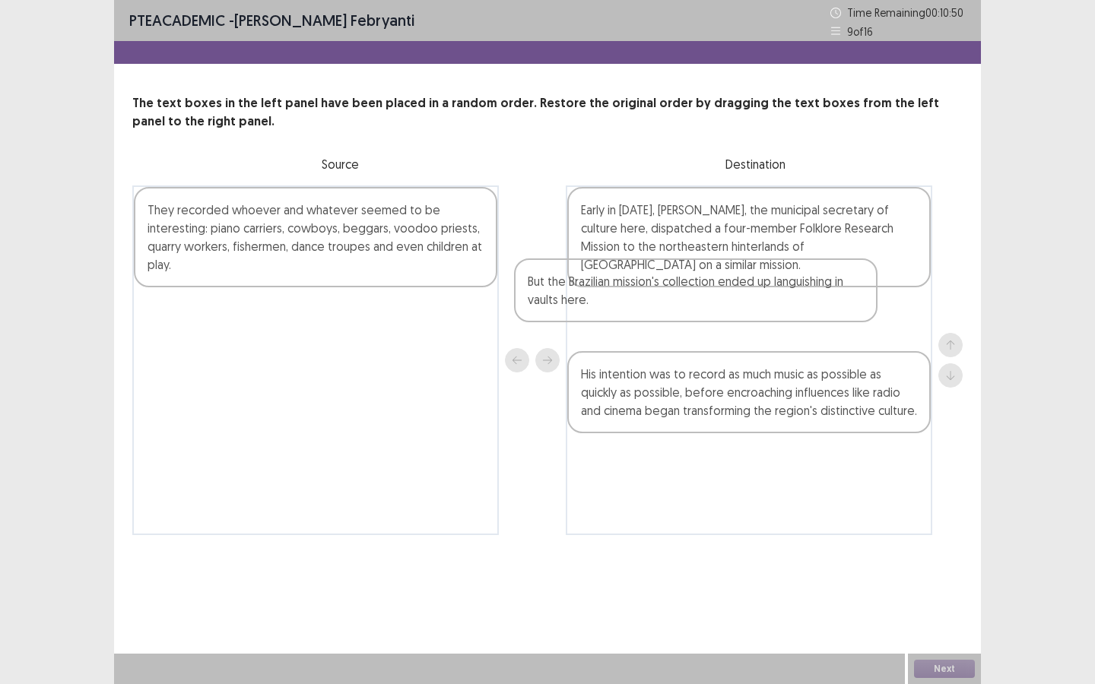
drag, startPoint x: 452, startPoint y: 232, endPoint x: 841, endPoint y: 302, distance: 394.8
click at [841, 302] on div "But the Brazilian mission's collection ended up languishing in vaults here. The…" at bounding box center [547, 361] width 830 height 350
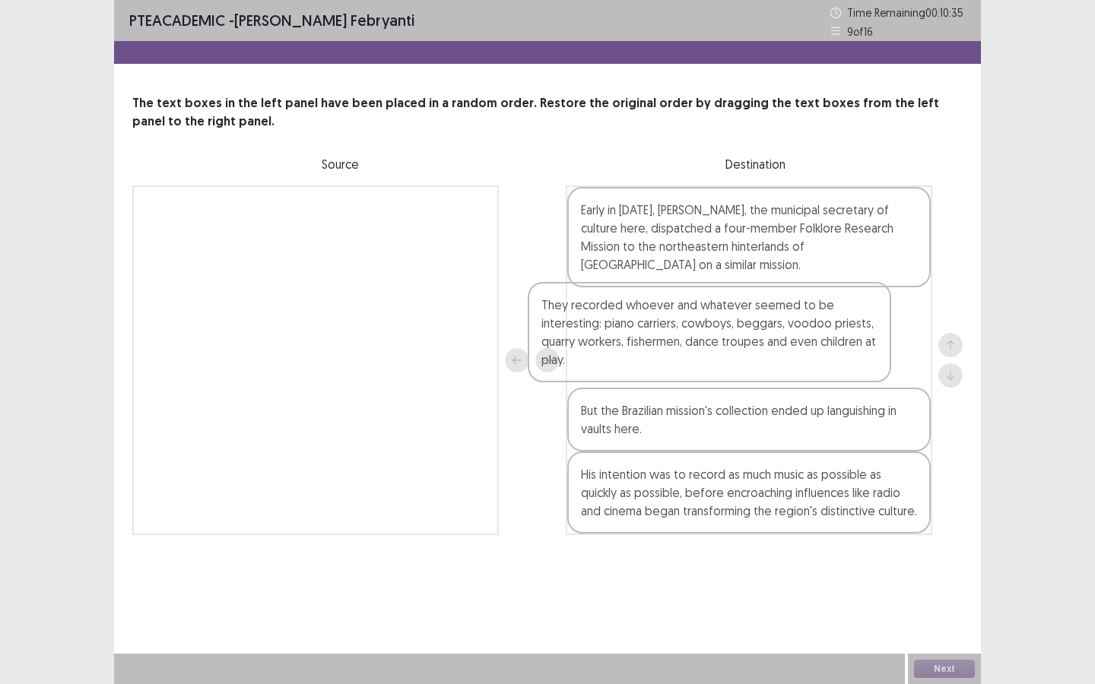
drag, startPoint x: 274, startPoint y: 268, endPoint x: 673, endPoint y: 363, distance: 410.3
click at [673, 363] on div "They recorded whoever and whatever seemed to be interesting: piano carriers, co…" at bounding box center [547, 361] width 830 height 350
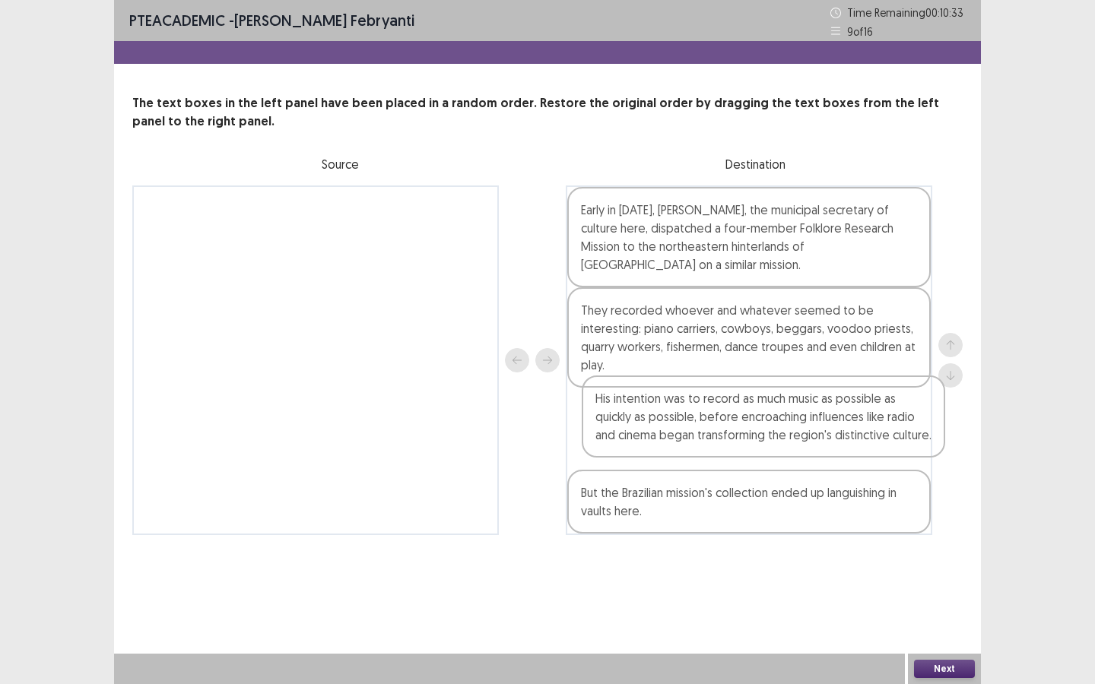
drag, startPoint x: 679, startPoint y: 497, endPoint x: 693, endPoint y: 413, distance: 84.9
click at [693, 413] on div "Early in [DATE], [PERSON_NAME], the municipal secretary of culture here, dispat…" at bounding box center [749, 361] width 366 height 350
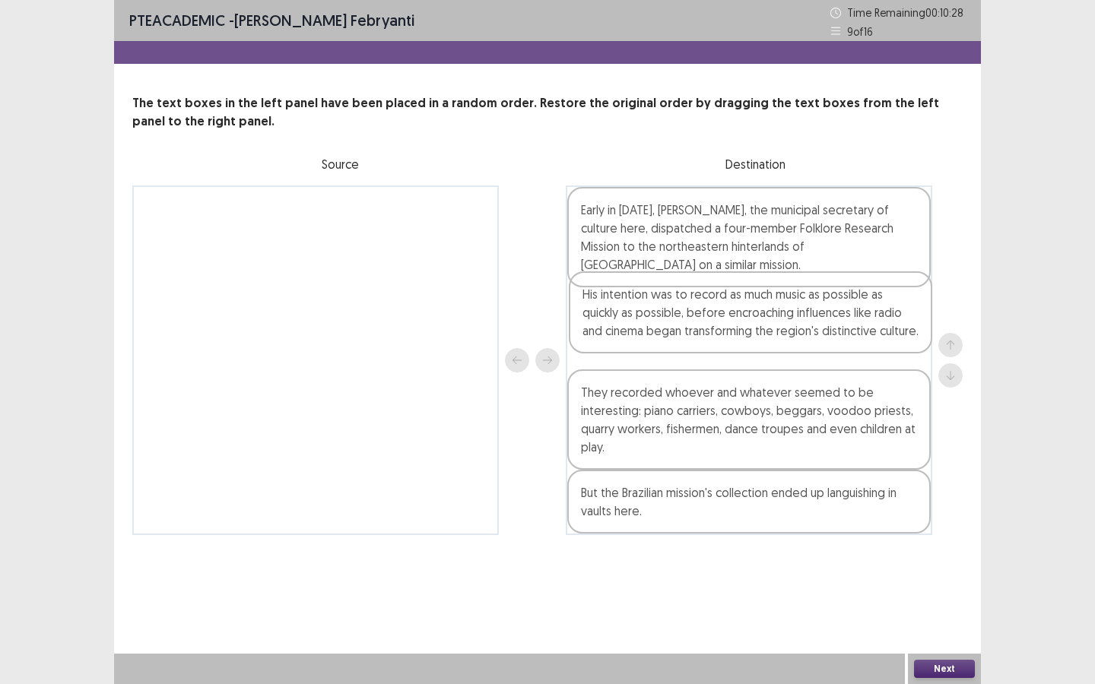
drag, startPoint x: 681, startPoint y: 430, endPoint x: 683, endPoint y: 309, distance: 120.9
click at [683, 309] on div "Early in [DATE], [PERSON_NAME], the municipal secretary of culture here, dispat…" at bounding box center [749, 361] width 366 height 350
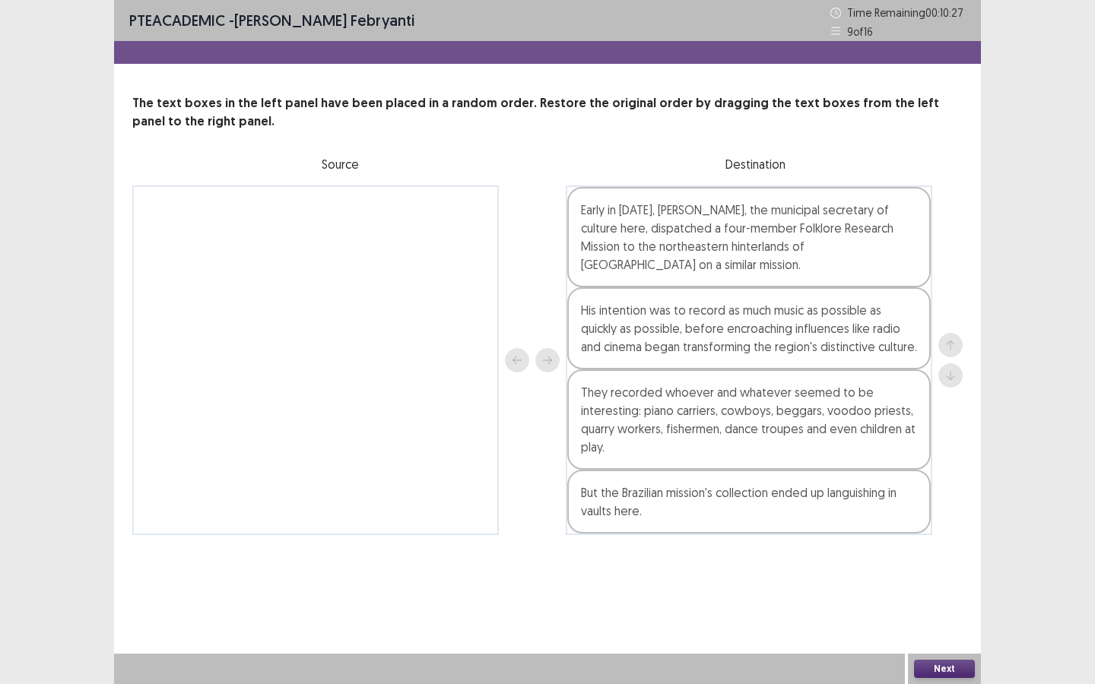
click at [947, 619] on button "Next" at bounding box center [944, 669] width 61 height 18
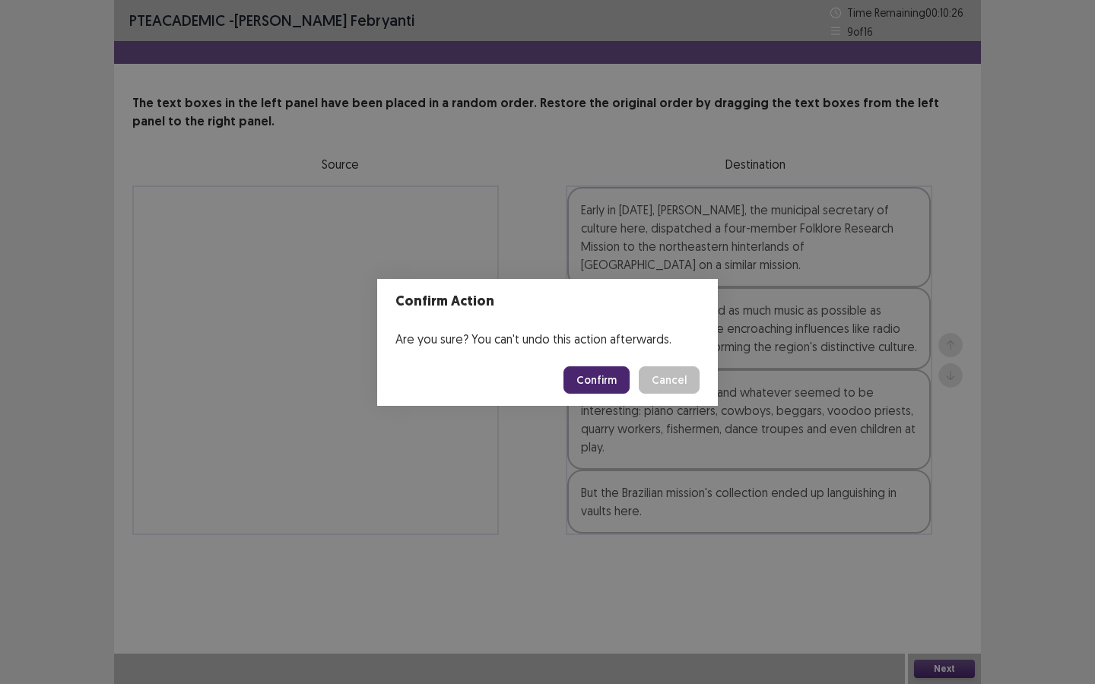
click at [612, 388] on button "Confirm" at bounding box center [596, 379] width 66 height 27
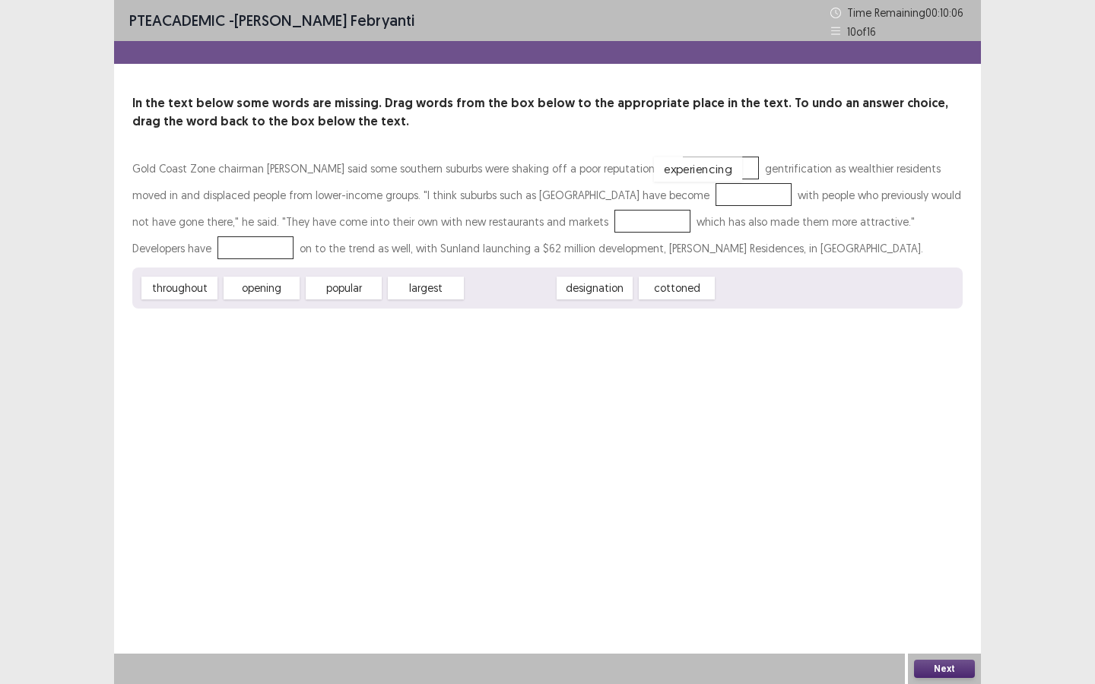
drag, startPoint x: 484, startPoint y: 290, endPoint x: 671, endPoint y: 172, distance: 222.1
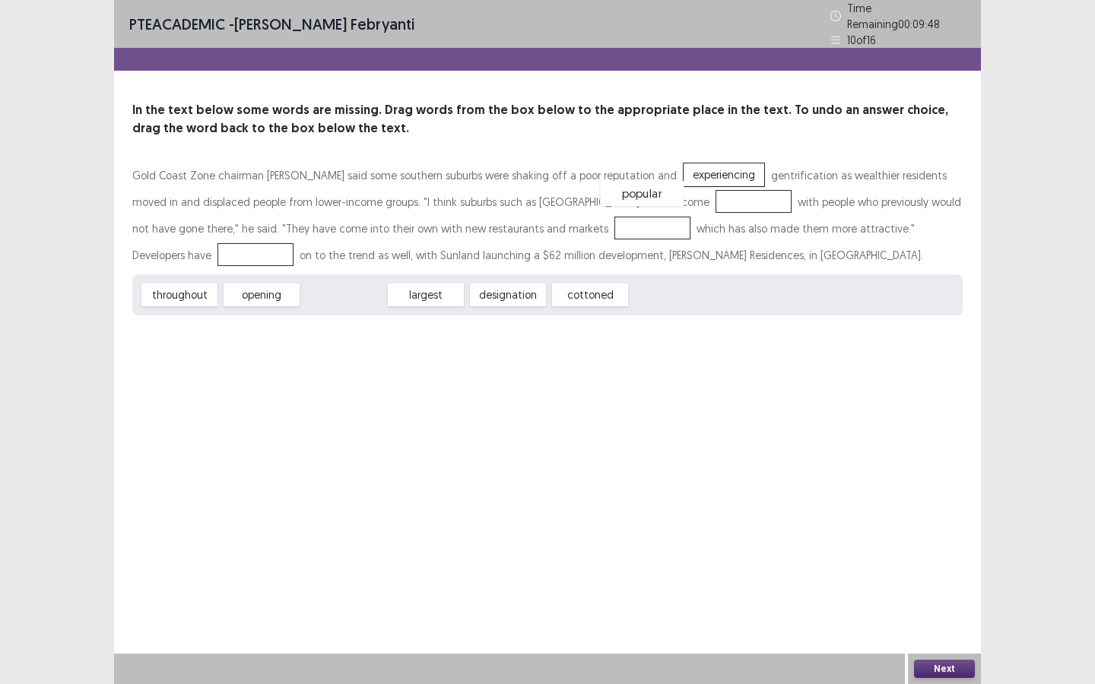
drag, startPoint x: 329, startPoint y: 297, endPoint x: 628, endPoint y: 195, distance: 315.5
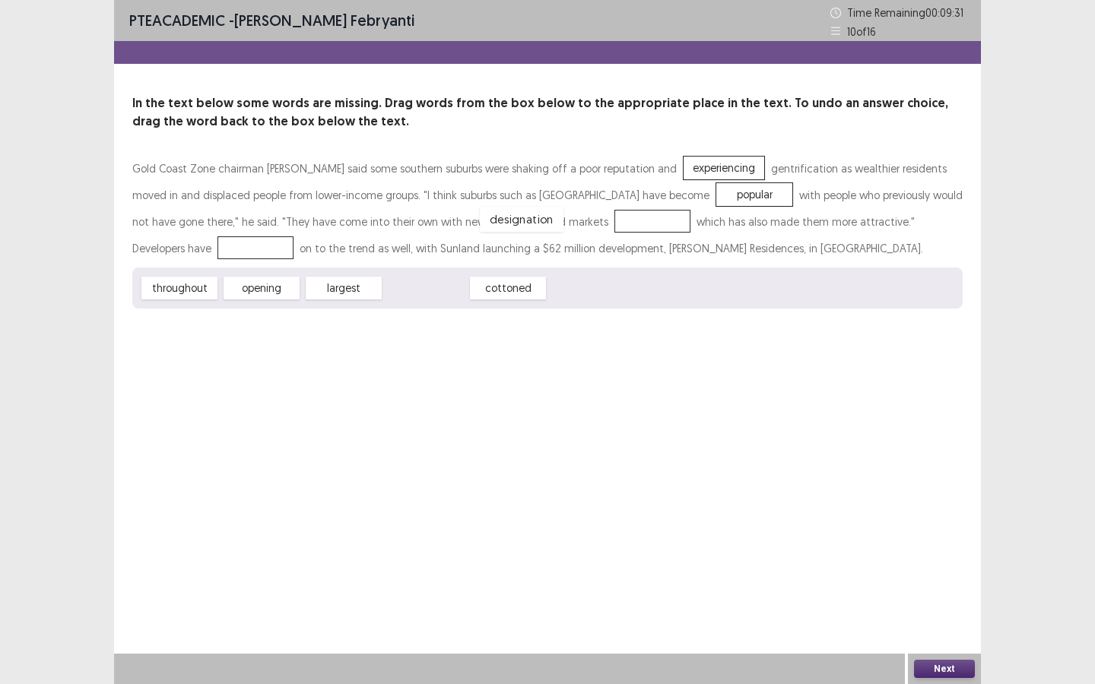
drag, startPoint x: 427, startPoint y: 291, endPoint x: 522, endPoint y: 222, distance: 118.2
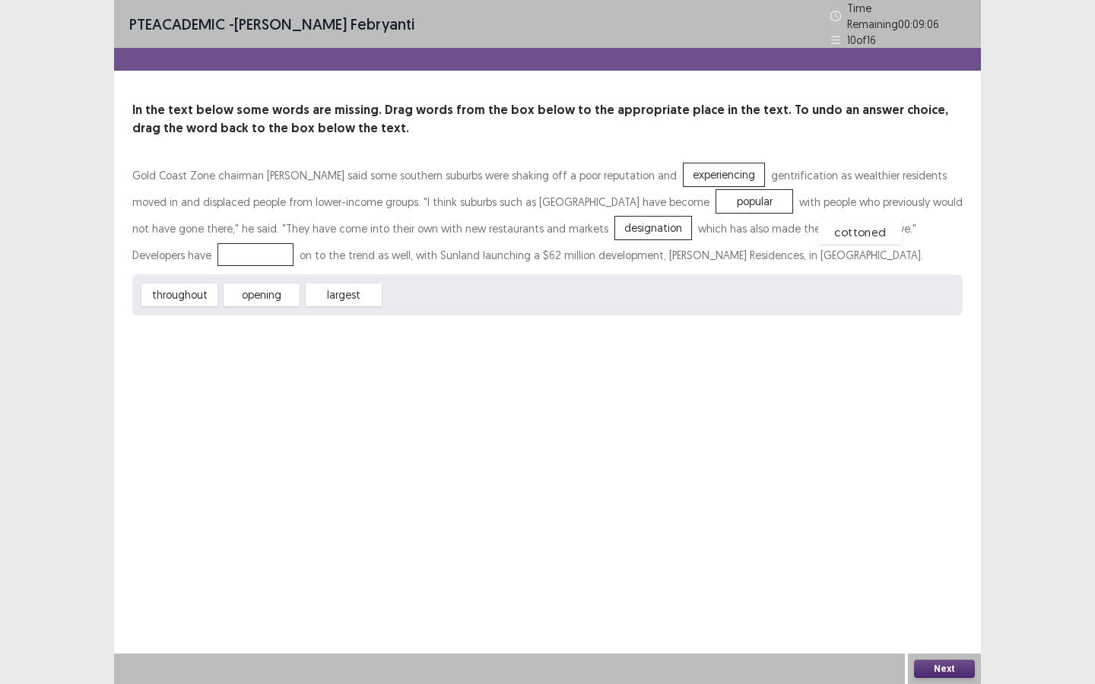
drag, startPoint x: 427, startPoint y: 287, endPoint x: 862, endPoint y: 225, distance: 440.1
click at [931, 619] on button "Next" at bounding box center [944, 669] width 61 height 18
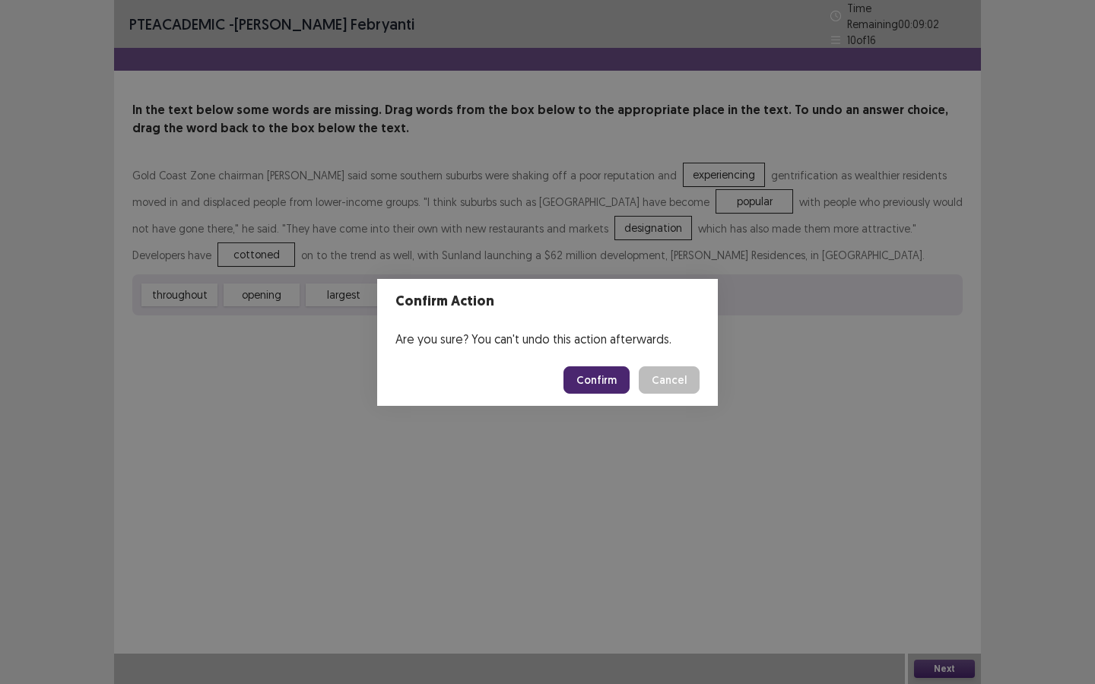
click at [592, 373] on button "Confirm" at bounding box center [596, 379] width 66 height 27
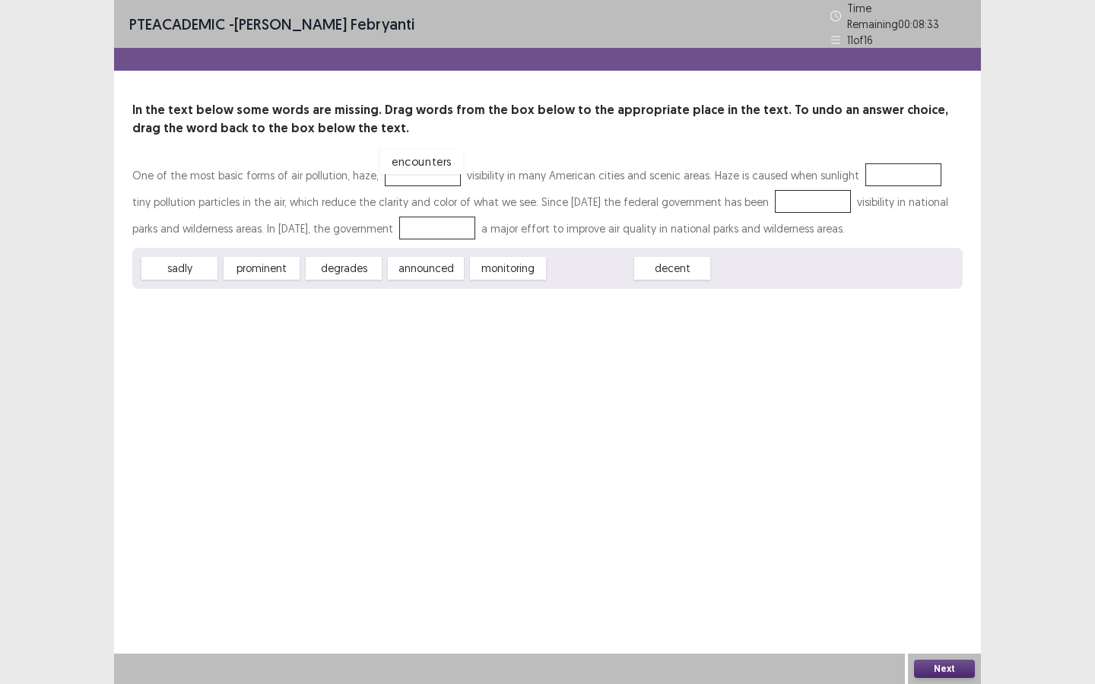
drag, startPoint x: 615, startPoint y: 271, endPoint x: 446, endPoint y: 165, distance: 199.6
drag, startPoint x: 405, startPoint y: 170, endPoint x: 891, endPoint y: 170, distance: 485.9
drag, startPoint x: 497, startPoint y: 263, endPoint x: 750, endPoint y: 187, distance: 264.4
drag, startPoint x: 417, startPoint y: 261, endPoint x: 366, endPoint y: 214, distance: 68.3
drag, startPoint x: 346, startPoint y: 262, endPoint x: 409, endPoint y: 167, distance: 114.1
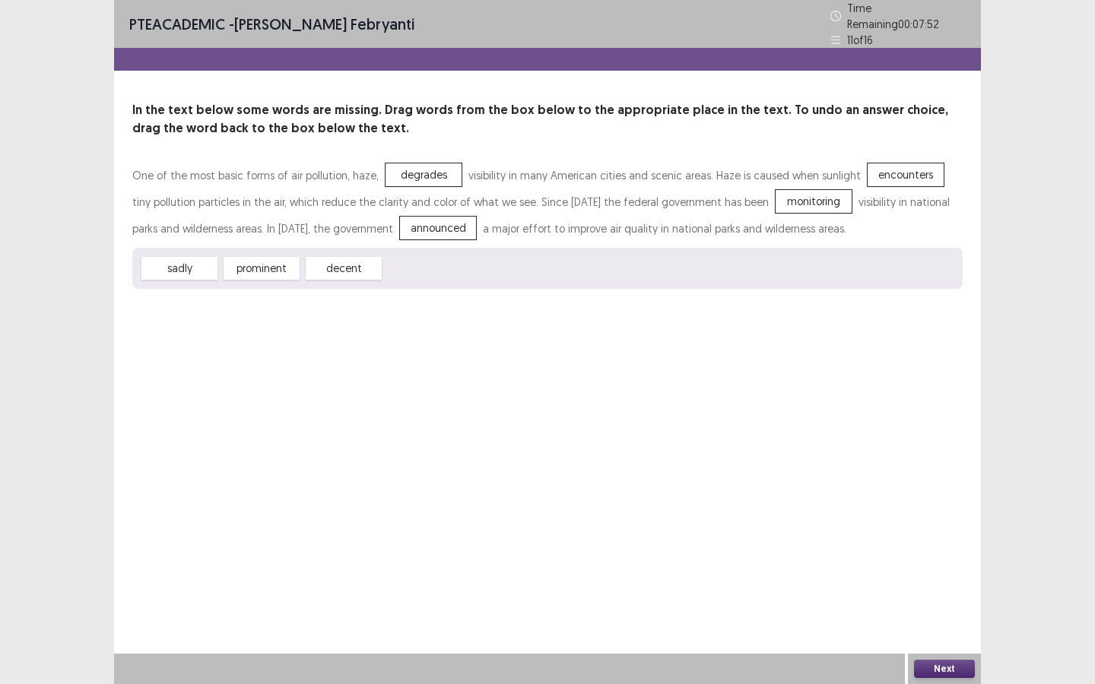
click at [956, 619] on button "Next" at bounding box center [944, 669] width 61 height 18
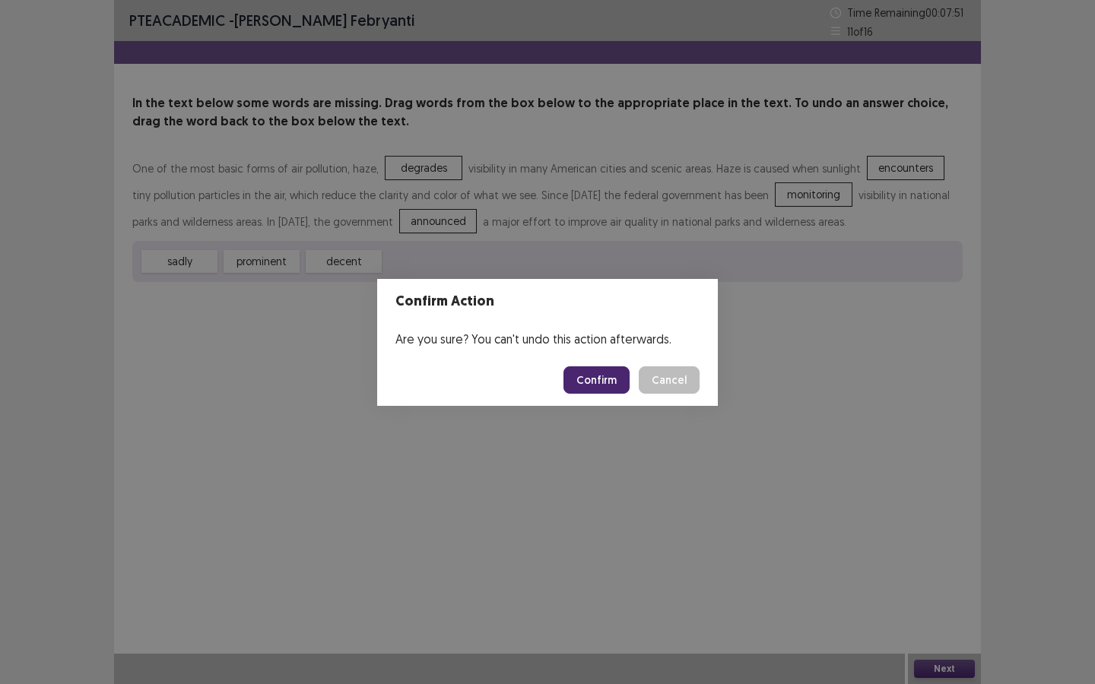
click at [617, 385] on button "Confirm" at bounding box center [596, 379] width 66 height 27
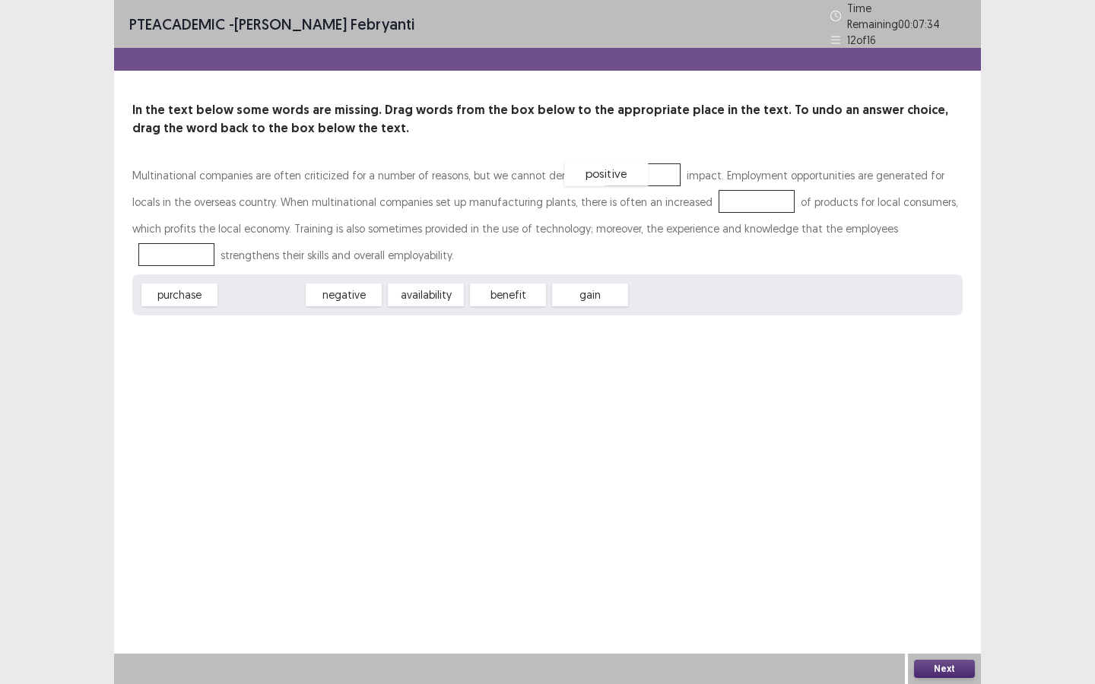
drag, startPoint x: 271, startPoint y: 295, endPoint x: 615, endPoint y: 174, distance: 365.0
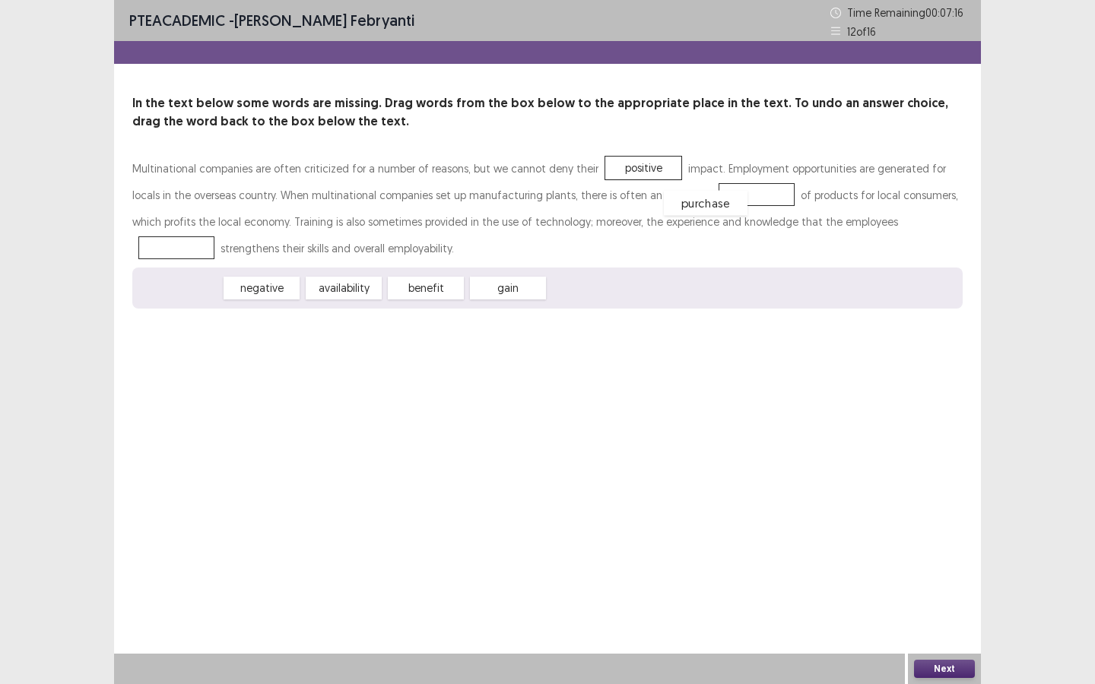
drag, startPoint x: 163, startPoint y: 291, endPoint x: 689, endPoint y: 206, distance: 533.0
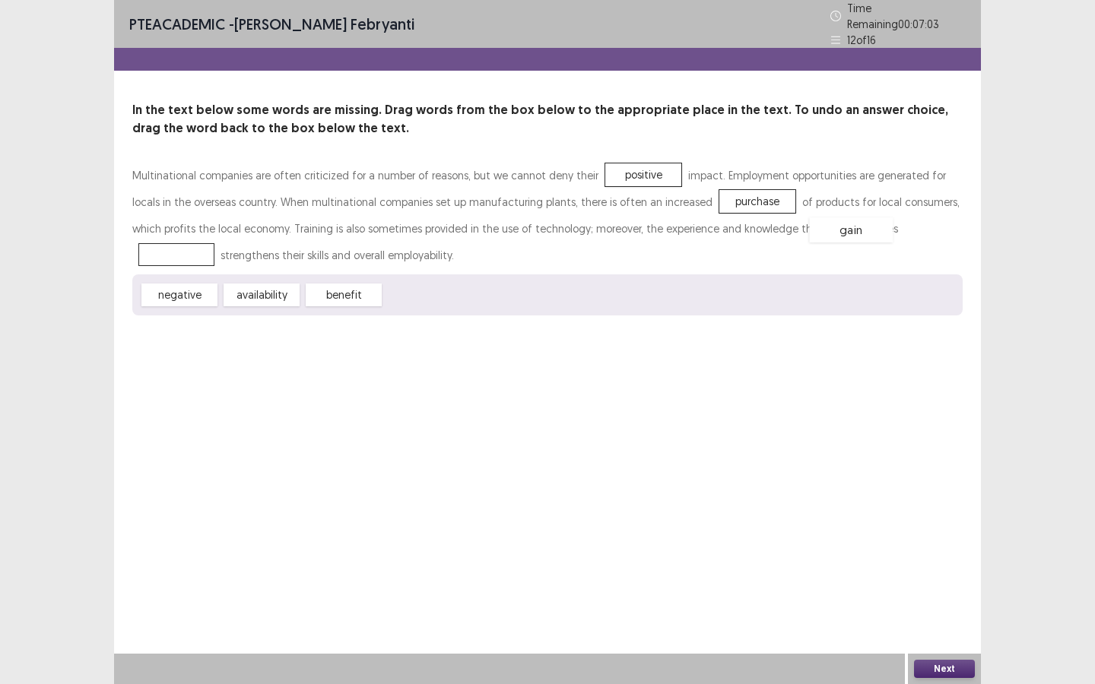
drag, startPoint x: 420, startPoint y: 288, endPoint x: 845, endPoint y: 224, distance: 429.9
click at [950, 619] on button "Next" at bounding box center [944, 669] width 61 height 18
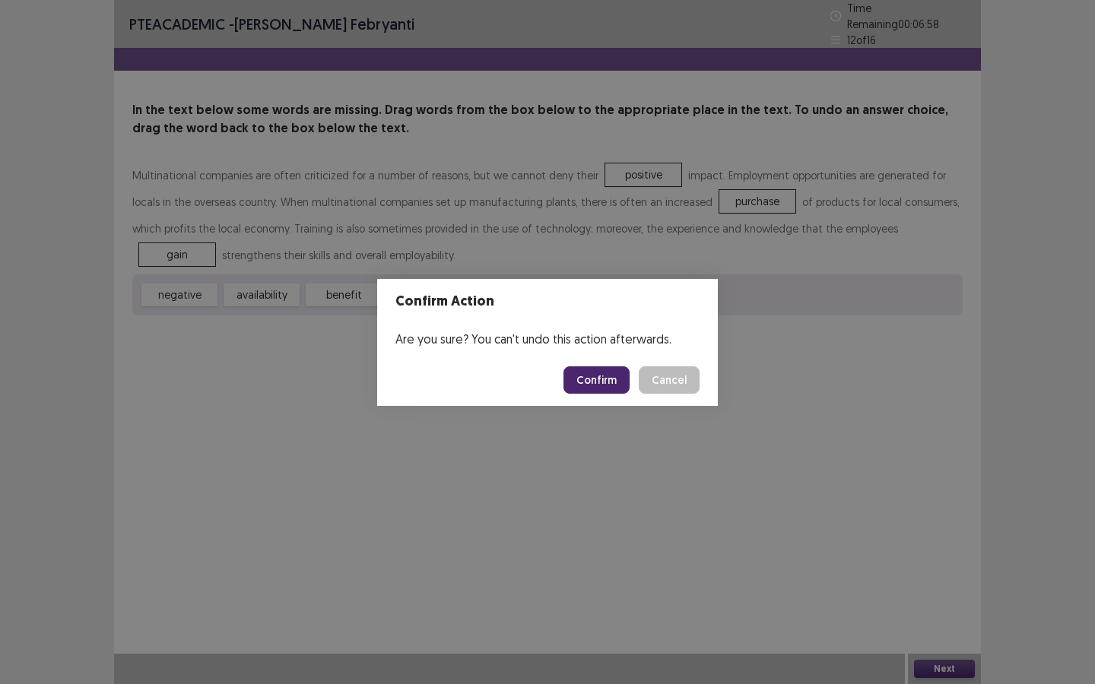
click at [585, 374] on button "Confirm" at bounding box center [596, 379] width 66 height 27
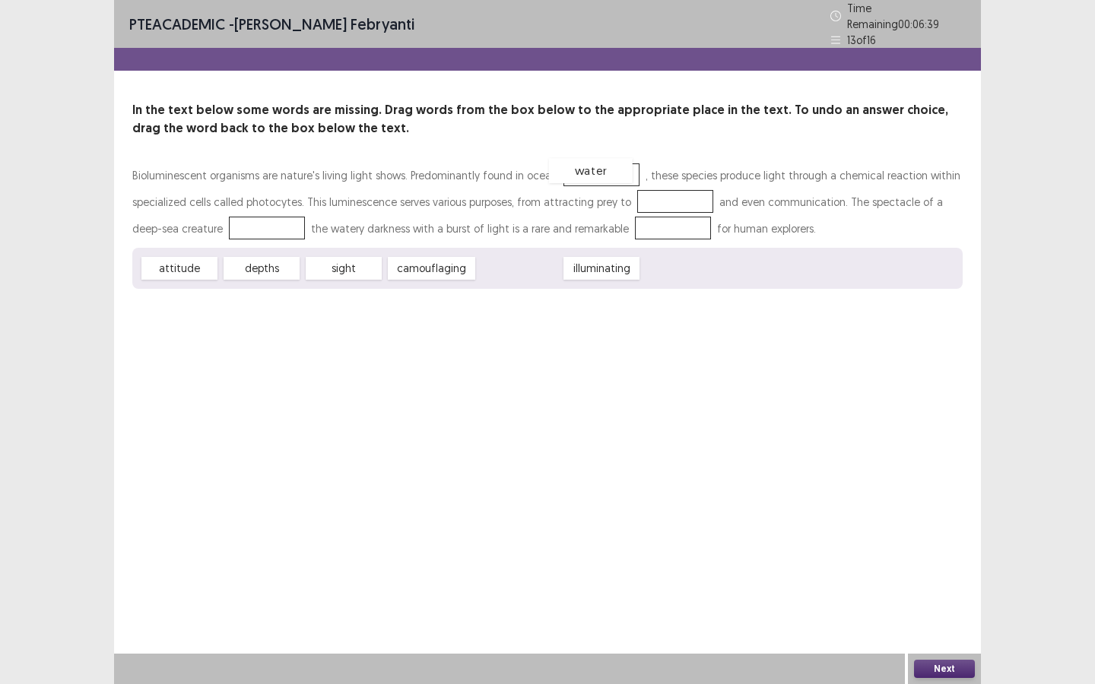
drag, startPoint x: 502, startPoint y: 263, endPoint x: 574, endPoint y: 165, distance: 121.8
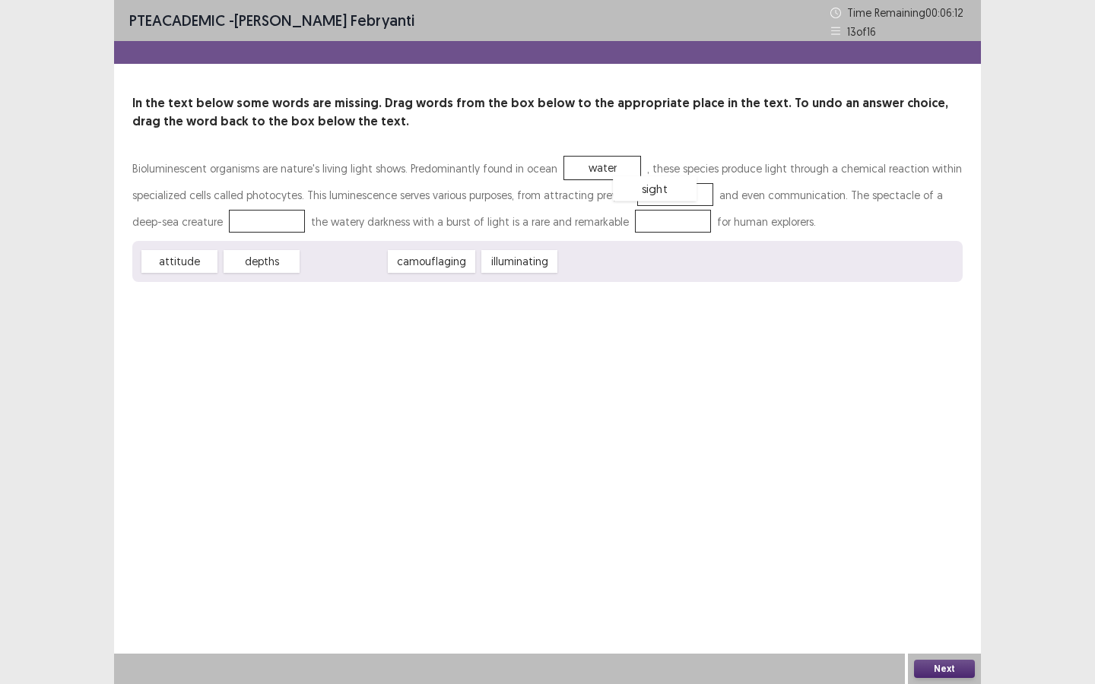
drag, startPoint x: 334, startPoint y: 269, endPoint x: 646, endPoint y: 198, distance: 319.8
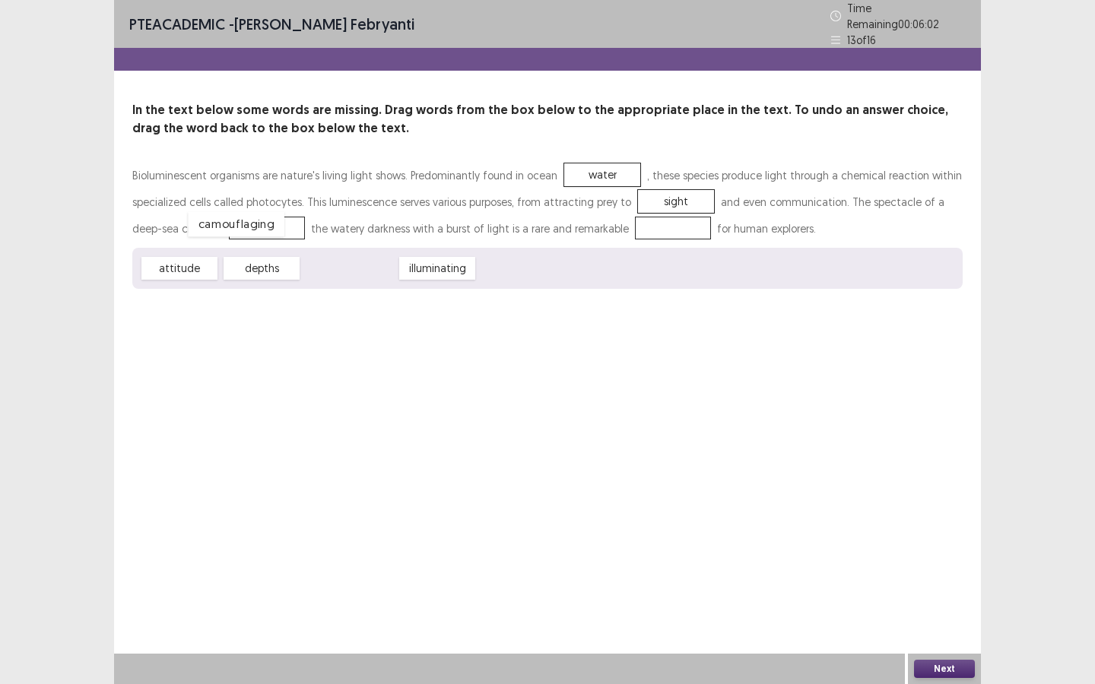
drag, startPoint x: 335, startPoint y: 263, endPoint x: 221, endPoint y: 219, distance: 121.6
drag, startPoint x: 198, startPoint y: 271, endPoint x: 646, endPoint y: 221, distance: 450.6
click at [965, 619] on button "Next" at bounding box center [944, 669] width 61 height 18
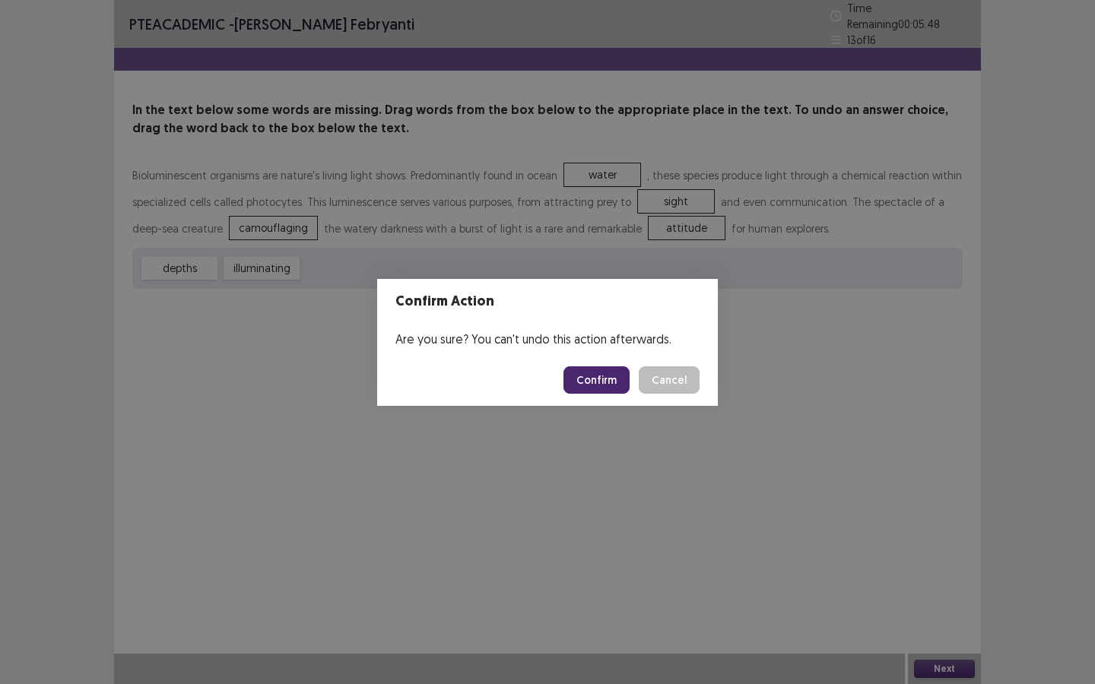
click at [610, 379] on button "Confirm" at bounding box center [596, 379] width 66 height 27
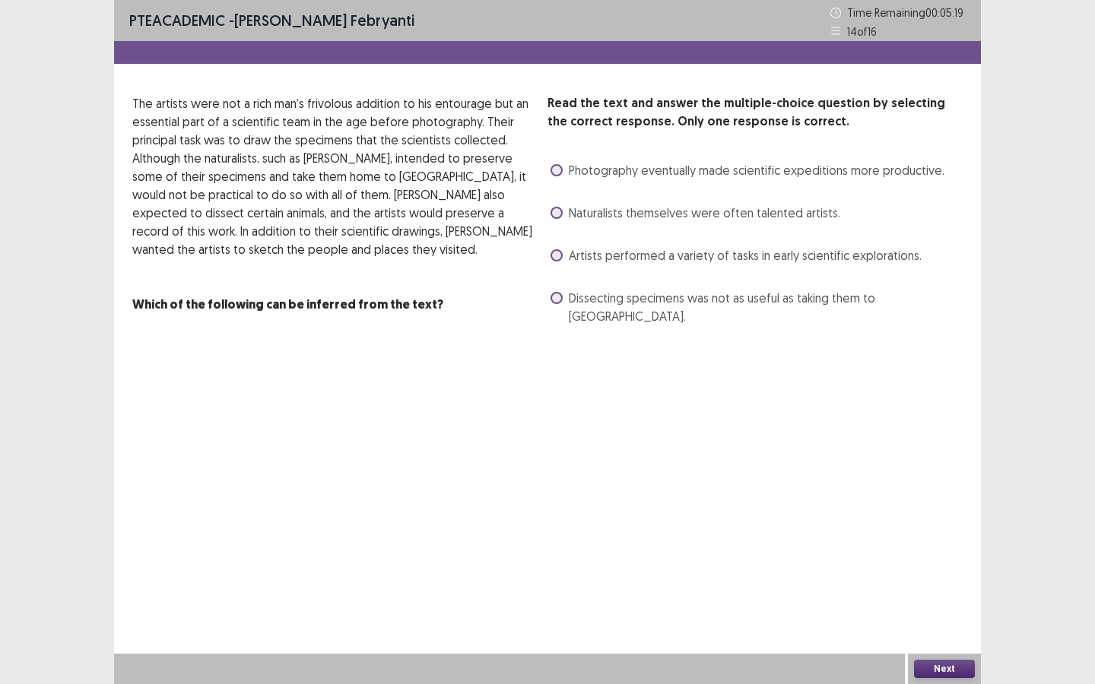
click at [560, 249] on label "Artists performed a variety of tasks in early scientific explorations." at bounding box center [735, 255] width 371 height 18
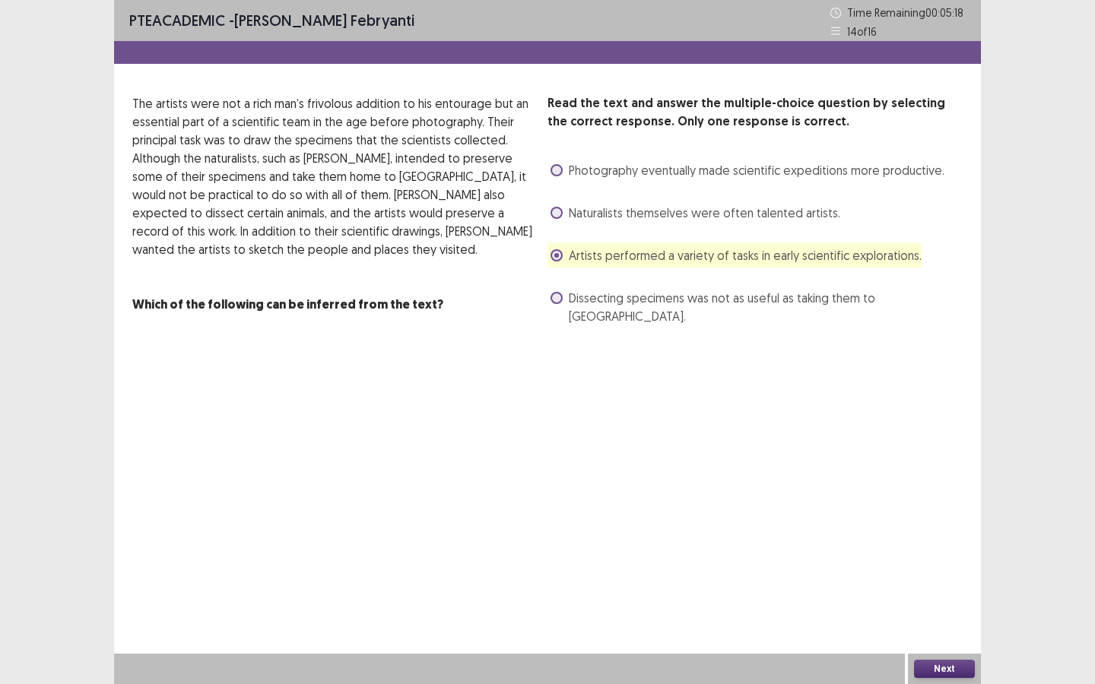
click at [944, 619] on button "Next" at bounding box center [944, 669] width 61 height 18
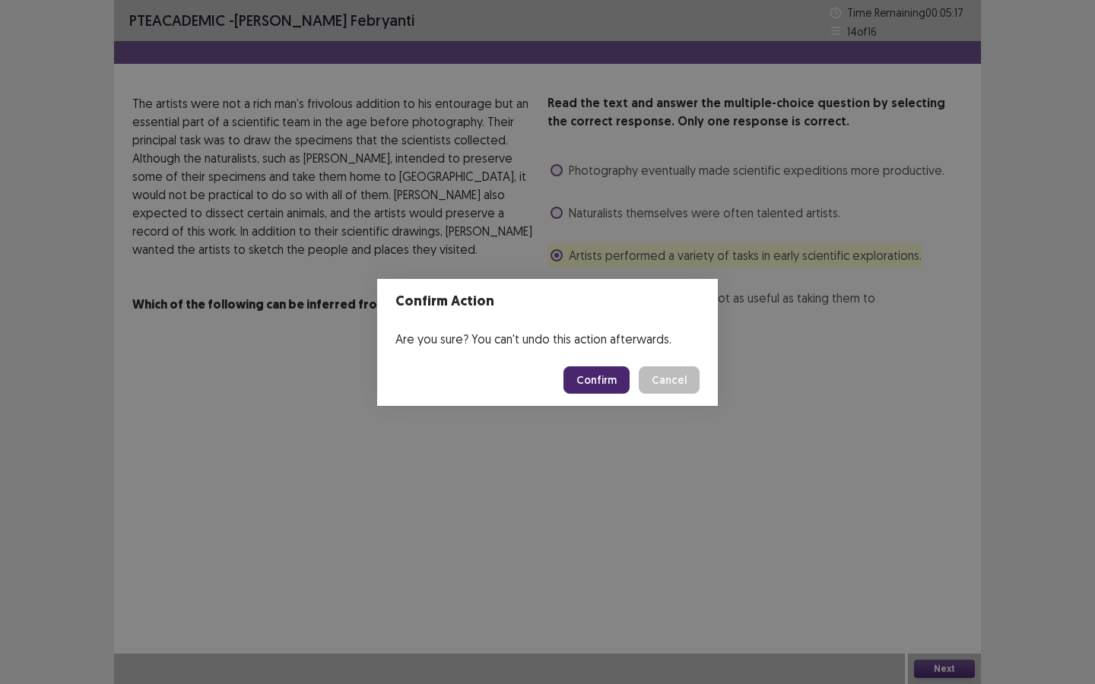
click at [608, 385] on button "Confirm" at bounding box center [596, 379] width 66 height 27
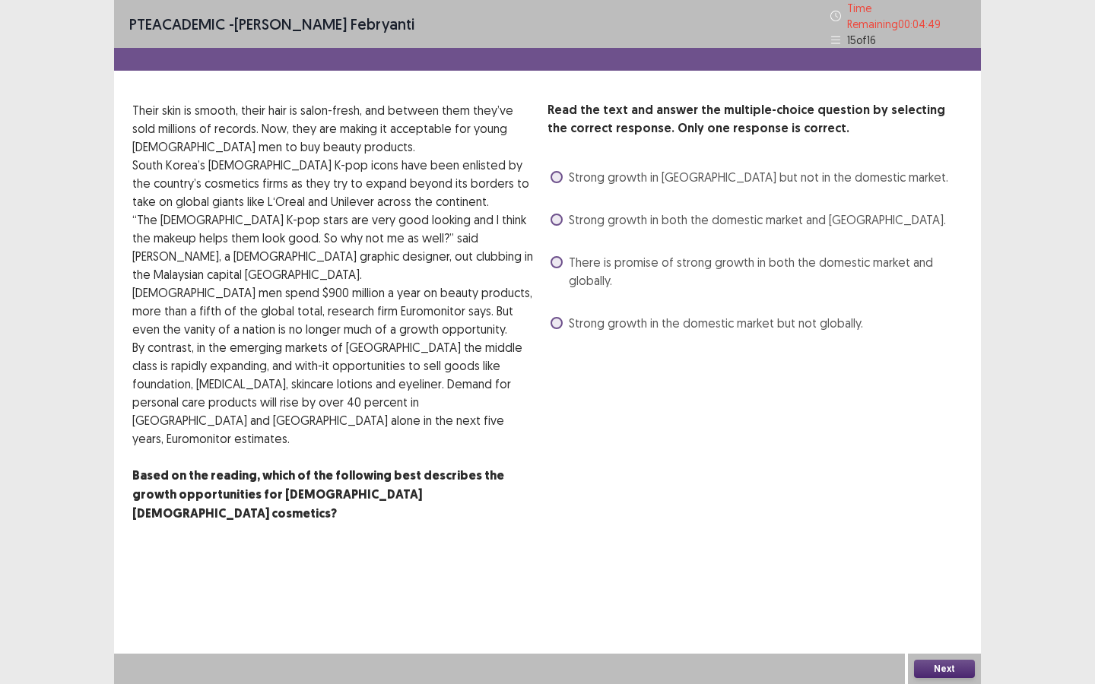
click at [563, 211] on label "Strong growth in both the domestic market and [GEOGRAPHIC_DATA]." at bounding box center [747, 220] width 395 height 18
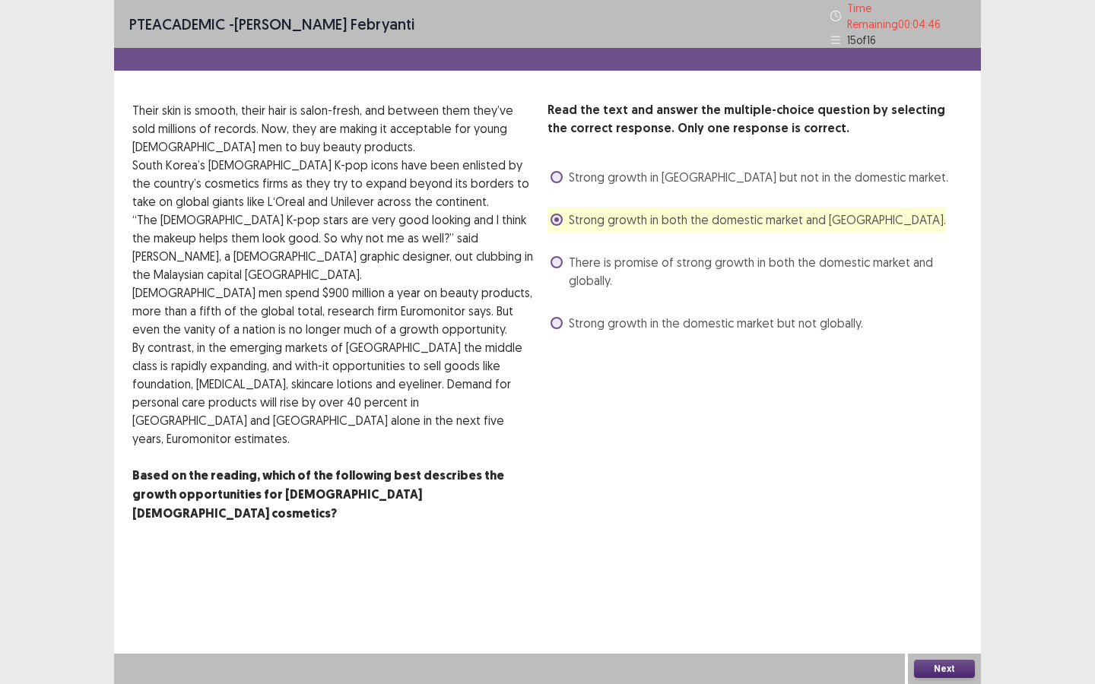
click at [953, 619] on button "Next" at bounding box center [944, 669] width 61 height 18
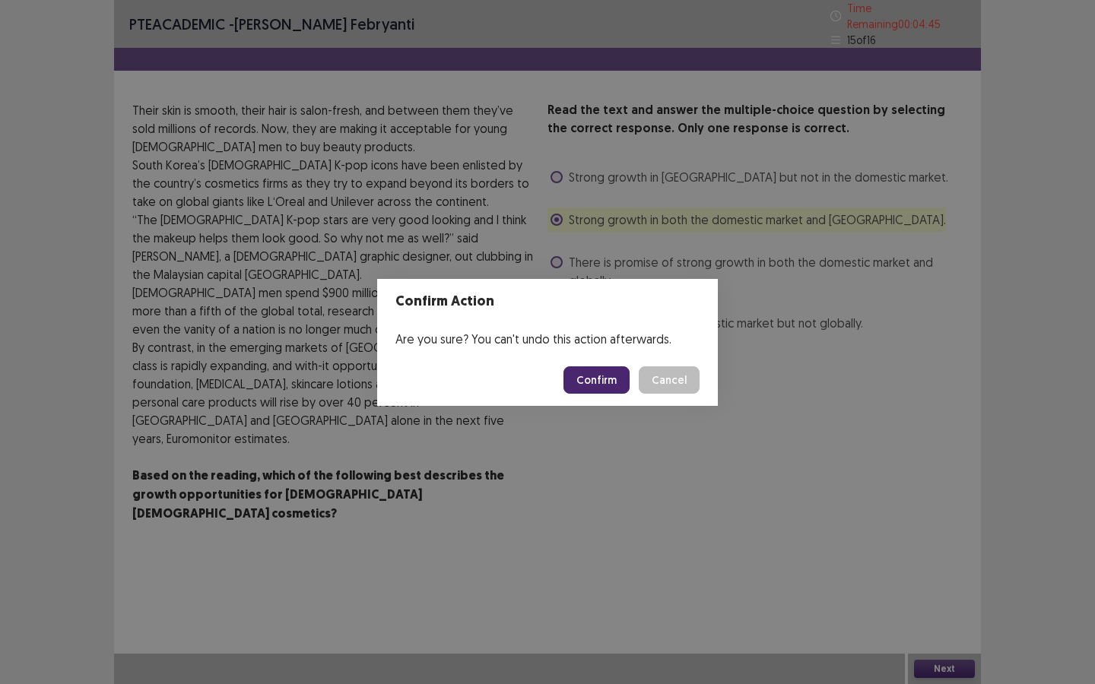
click at [611, 379] on button "Confirm" at bounding box center [596, 379] width 66 height 27
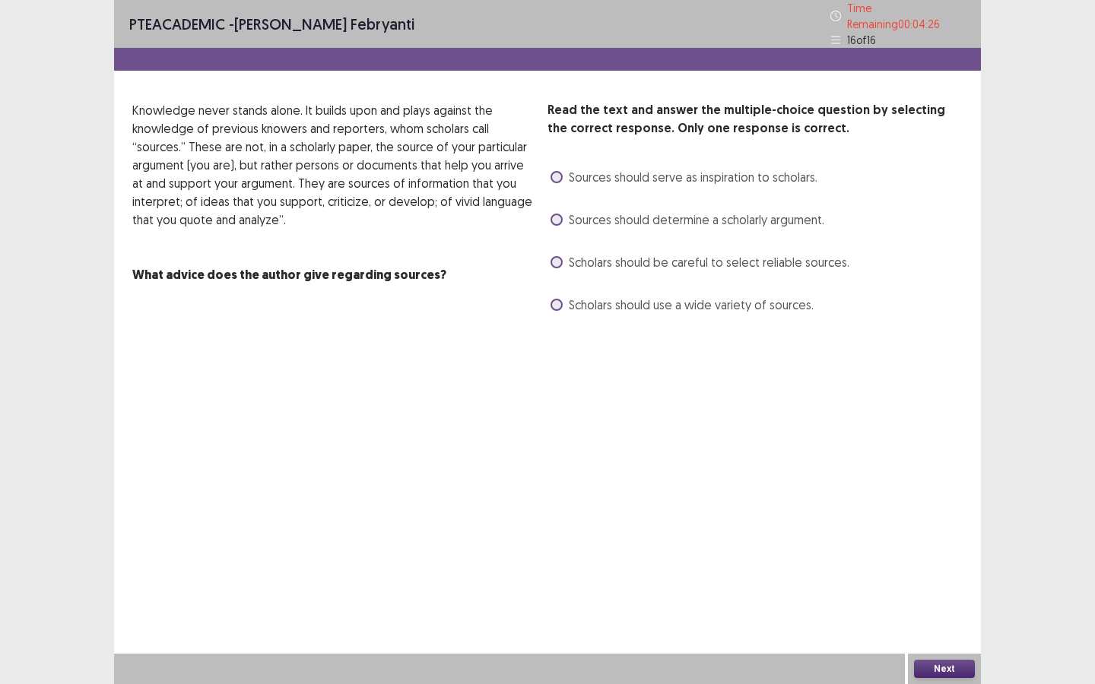
click at [558, 217] on span at bounding box center [556, 220] width 12 height 12
click at [557, 256] on span at bounding box center [556, 262] width 12 height 12
click at [927, 619] on button "Next" at bounding box center [944, 669] width 61 height 18
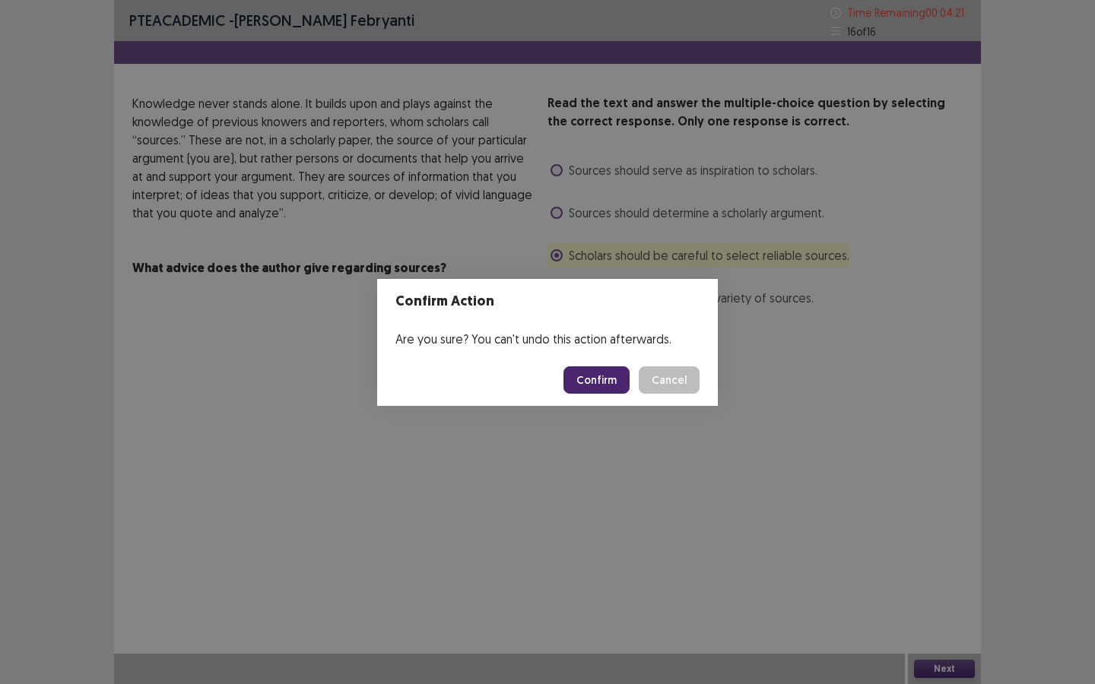
click at [594, 382] on button "Confirm" at bounding box center [596, 379] width 66 height 27
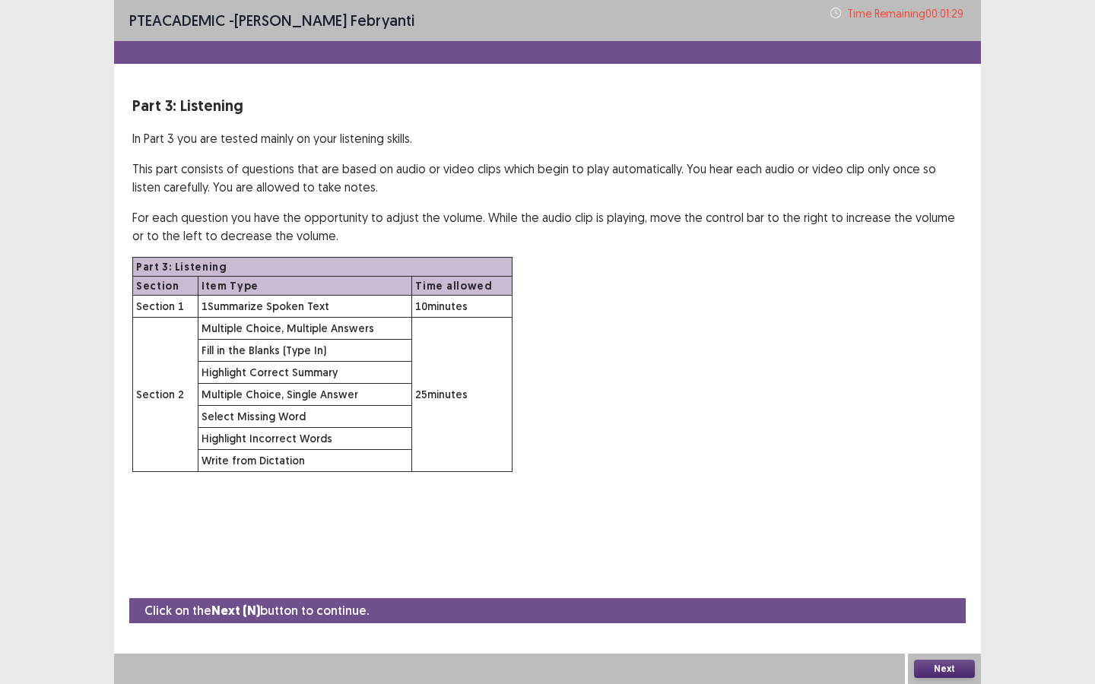
click at [963, 619] on button "Next" at bounding box center [944, 669] width 61 height 18
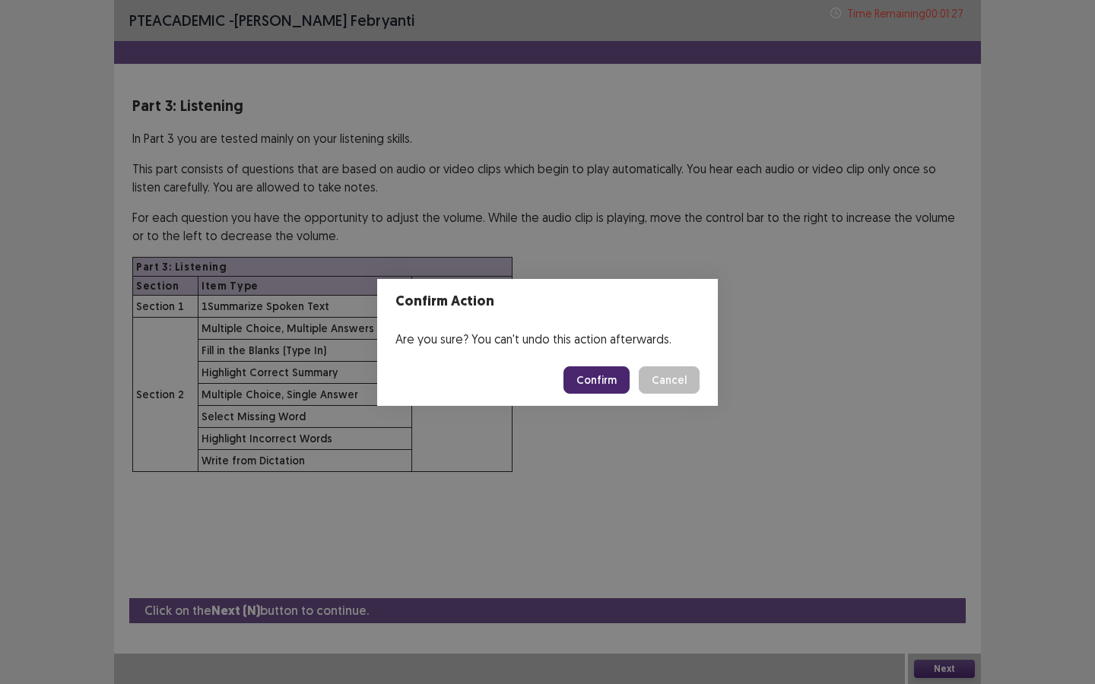
click at [603, 379] on button "Confirm" at bounding box center [596, 379] width 66 height 27
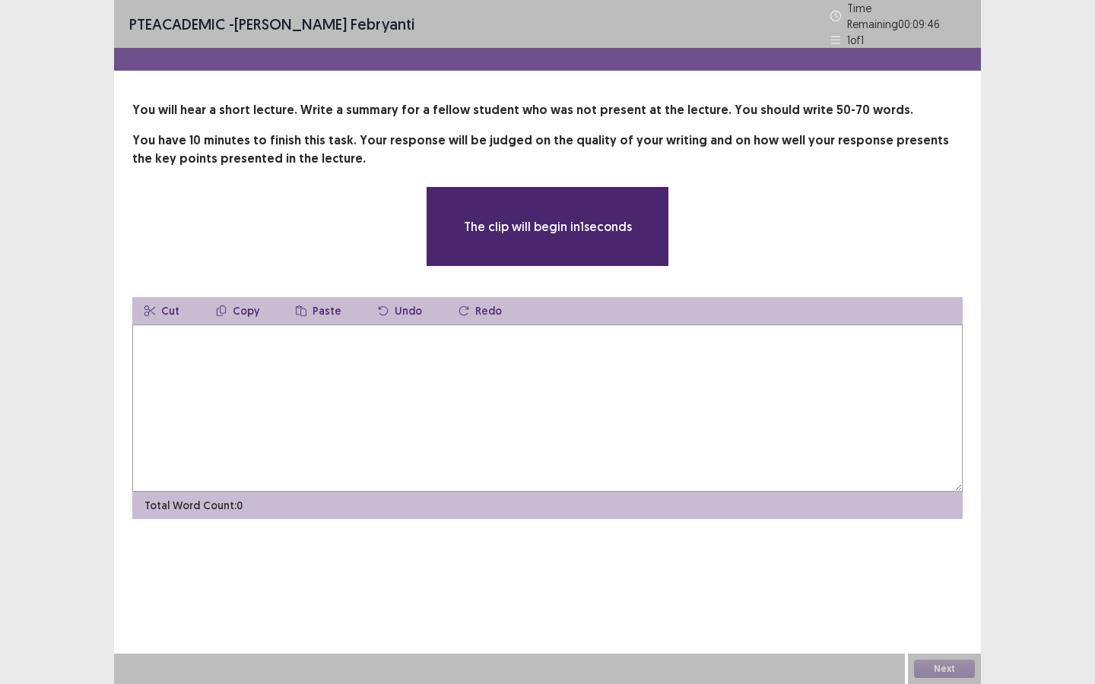
click at [603, 379] on textarea at bounding box center [547, 408] width 830 height 167
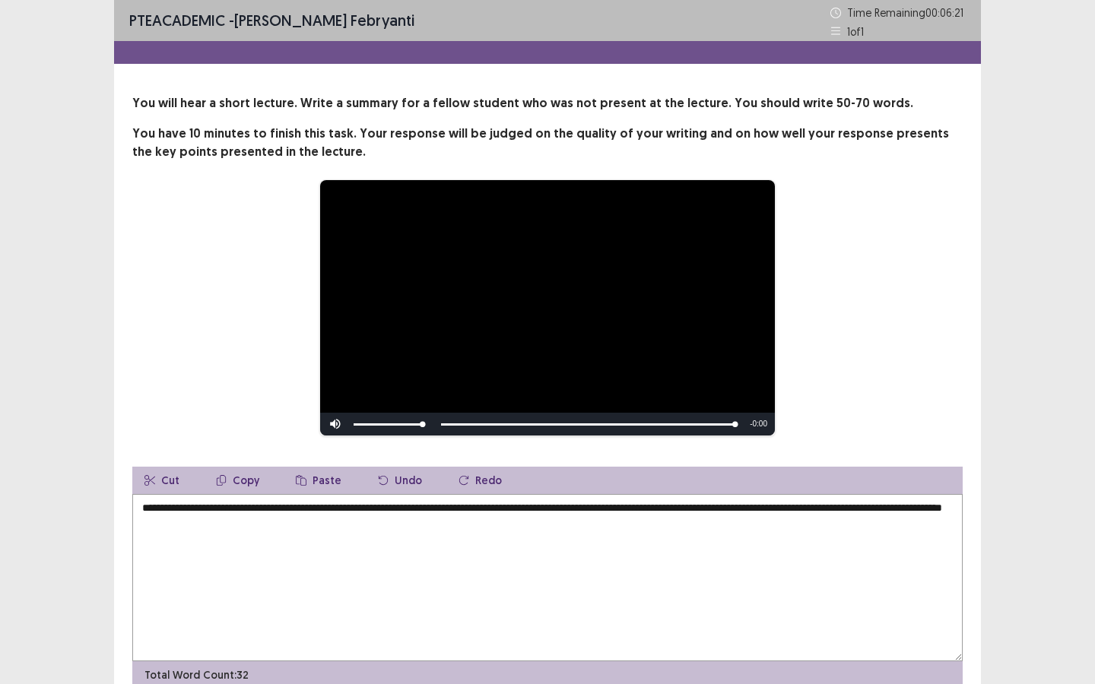
click at [240, 524] on textarea "**********" at bounding box center [547, 577] width 830 height 167
click at [388, 524] on textarea "**********" at bounding box center [547, 577] width 830 height 167
click at [273, 529] on textarea "**********" at bounding box center [547, 577] width 830 height 167
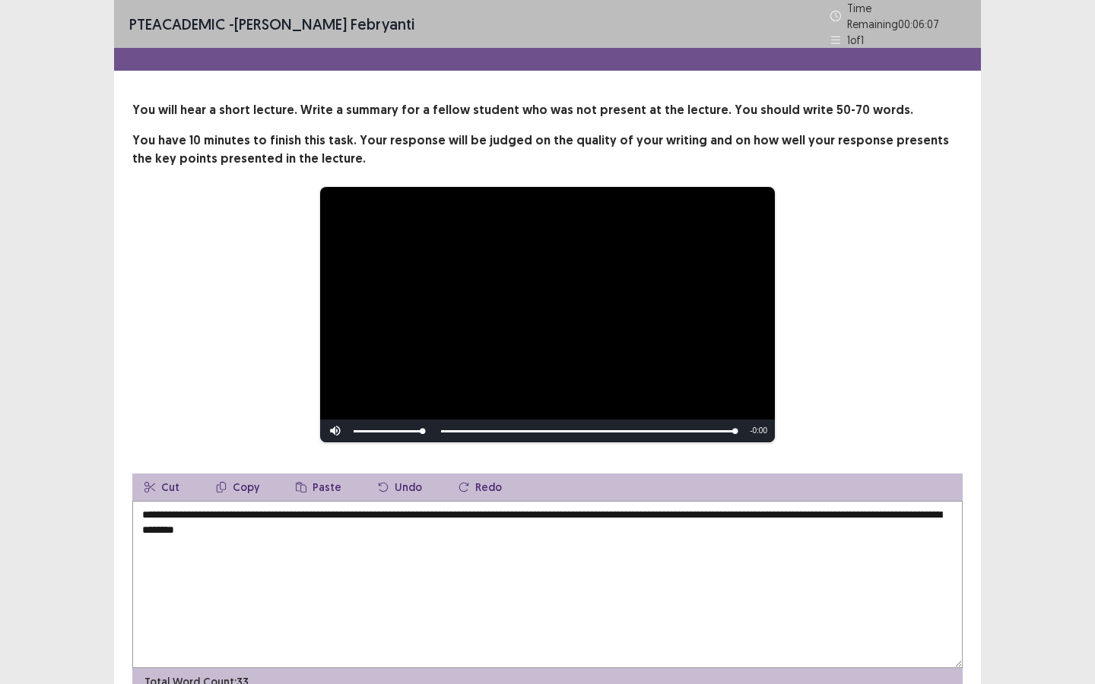
click at [402, 518] on textarea "**********" at bounding box center [547, 584] width 830 height 167
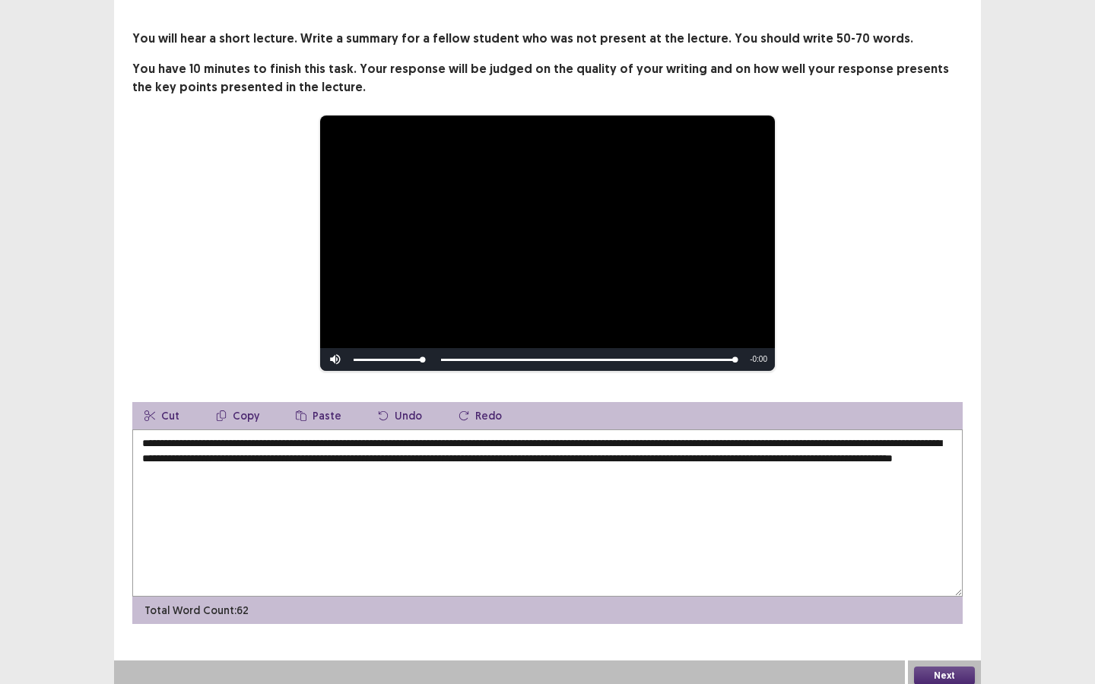
type textarea "**********"
click at [950, 619] on button "Next" at bounding box center [944, 676] width 61 height 18
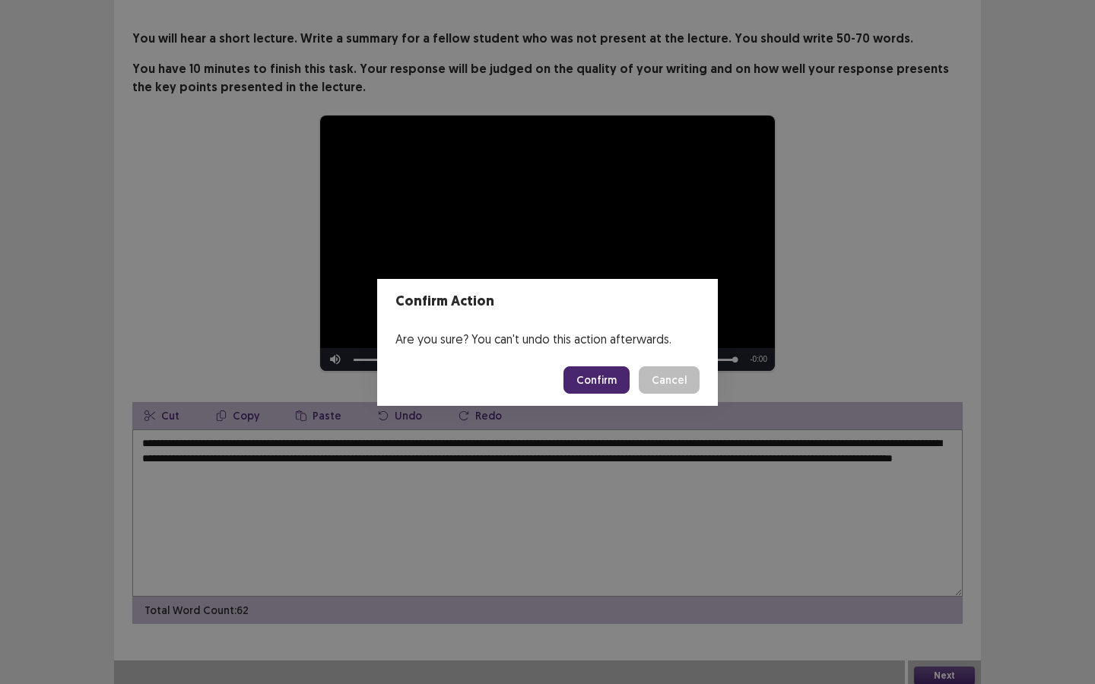
click at [599, 373] on button "Confirm" at bounding box center [596, 379] width 66 height 27
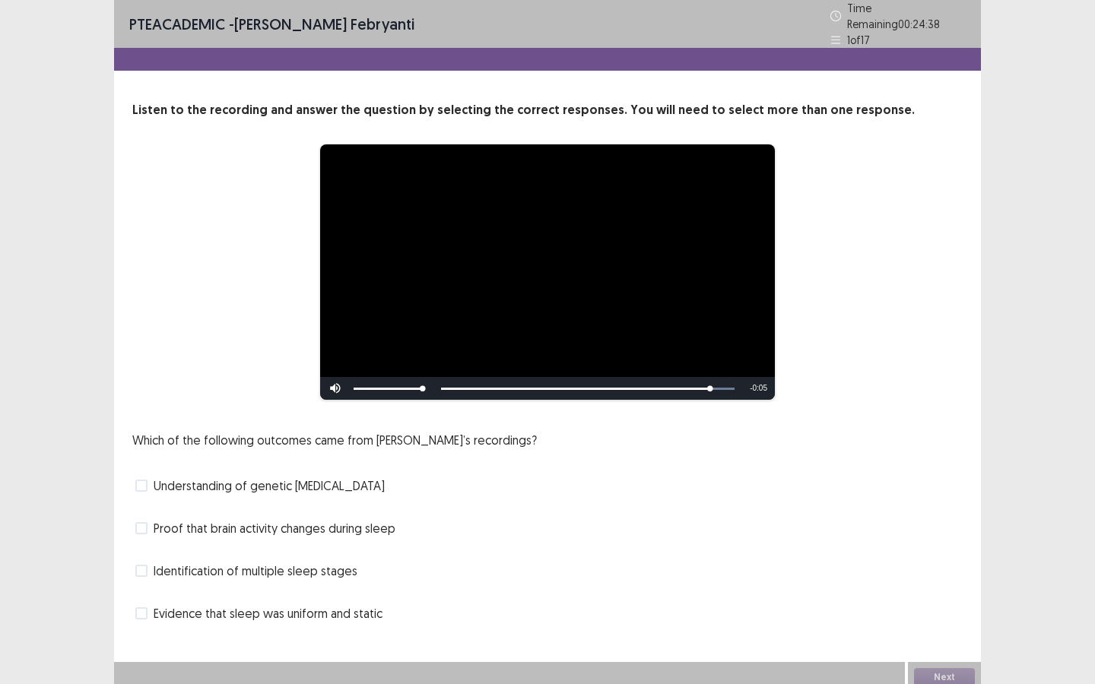
click at [138, 522] on span at bounding box center [141, 528] width 12 height 12
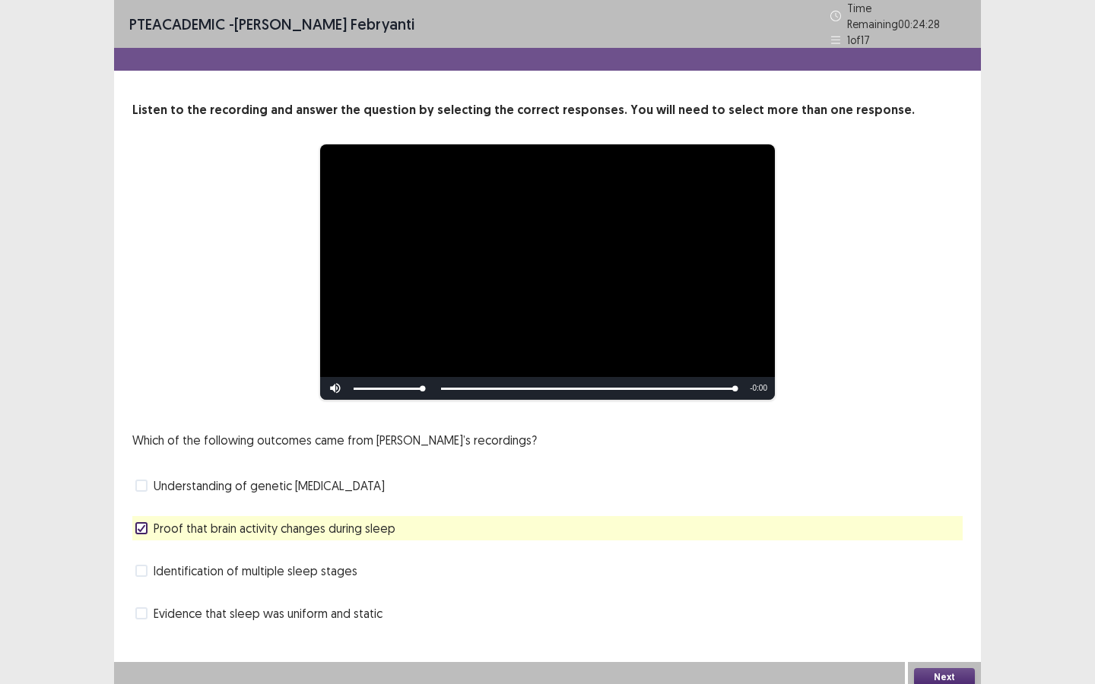
click at [137, 567] on span at bounding box center [141, 571] width 12 height 12
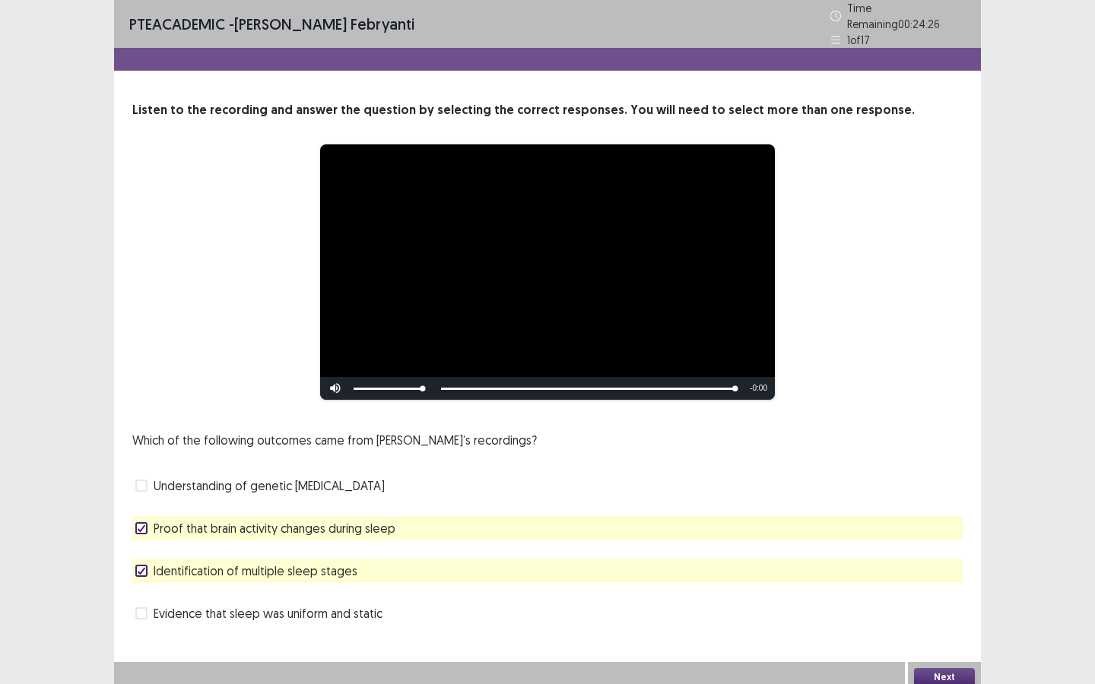
click at [936, 619] on button "Next" at bounding box center [944, 677] width 61 height 18
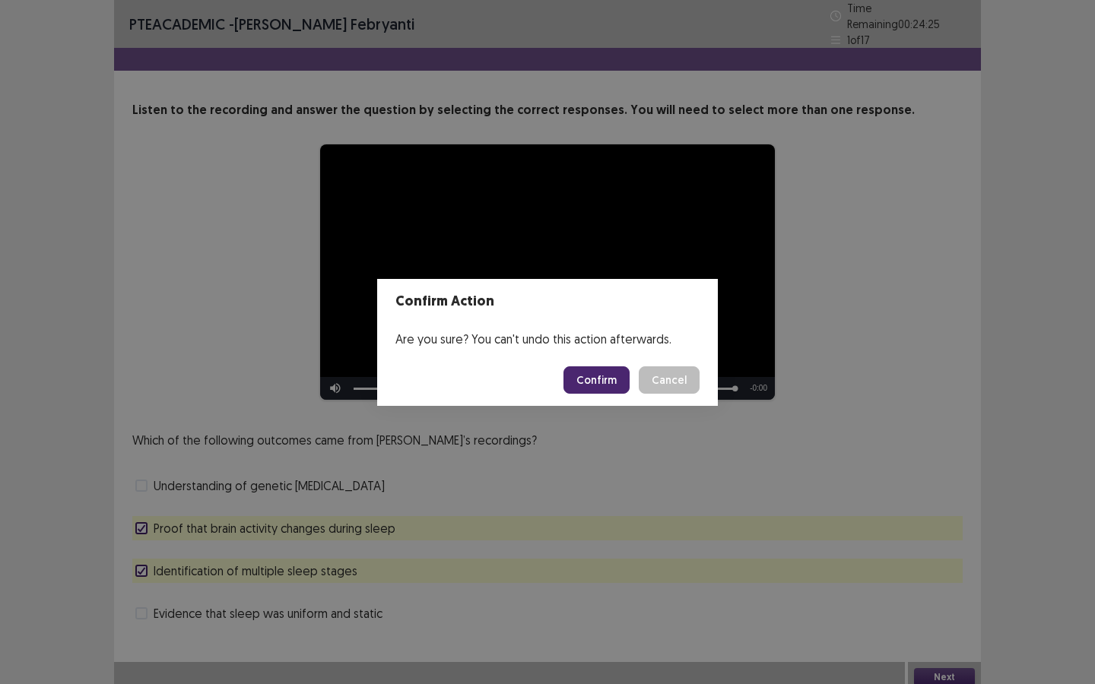
click at [607, 383] on button "Confirm" at bounding box center [596, 379] width 66 height 27
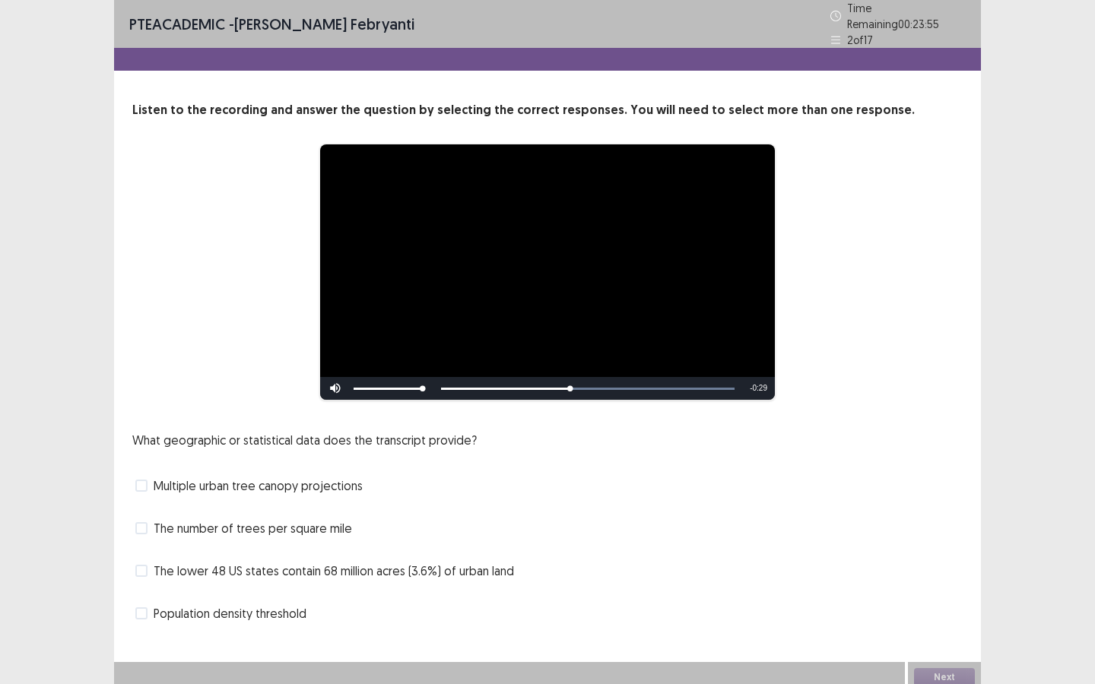
click at [142, 522] on span at bounding box center [141, 528] width 12 height 12
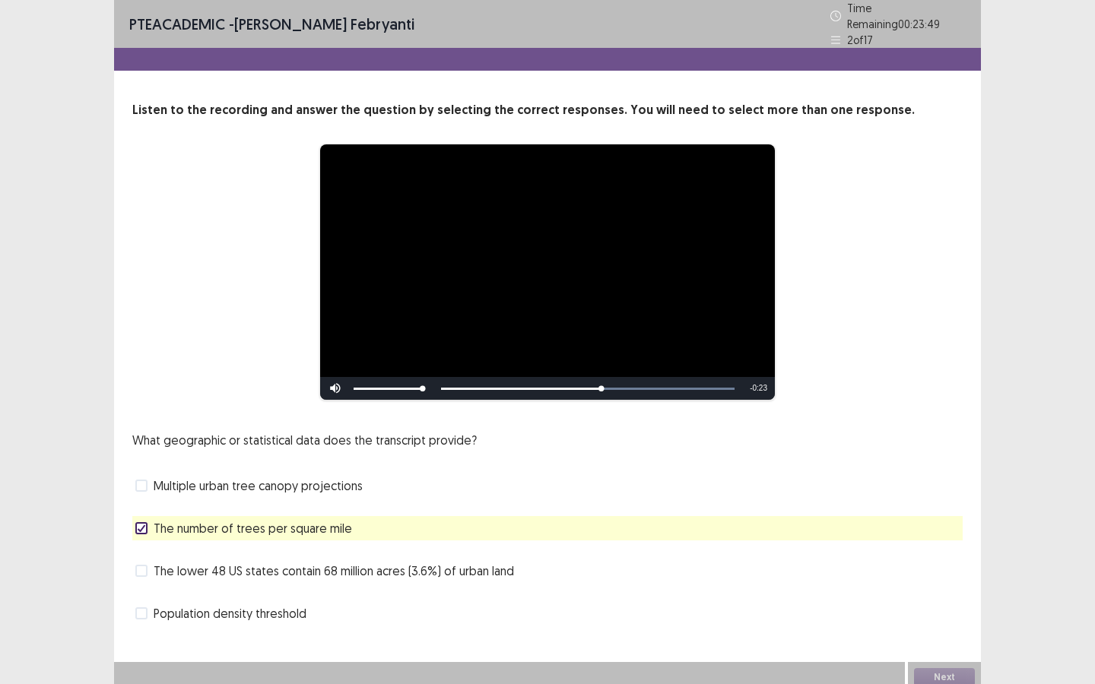
click at [148, 563] on label "The lower 48 US states contain 68 million acres (3.6%) of urban land" at bounding box center [324, 571] width 379 height 18
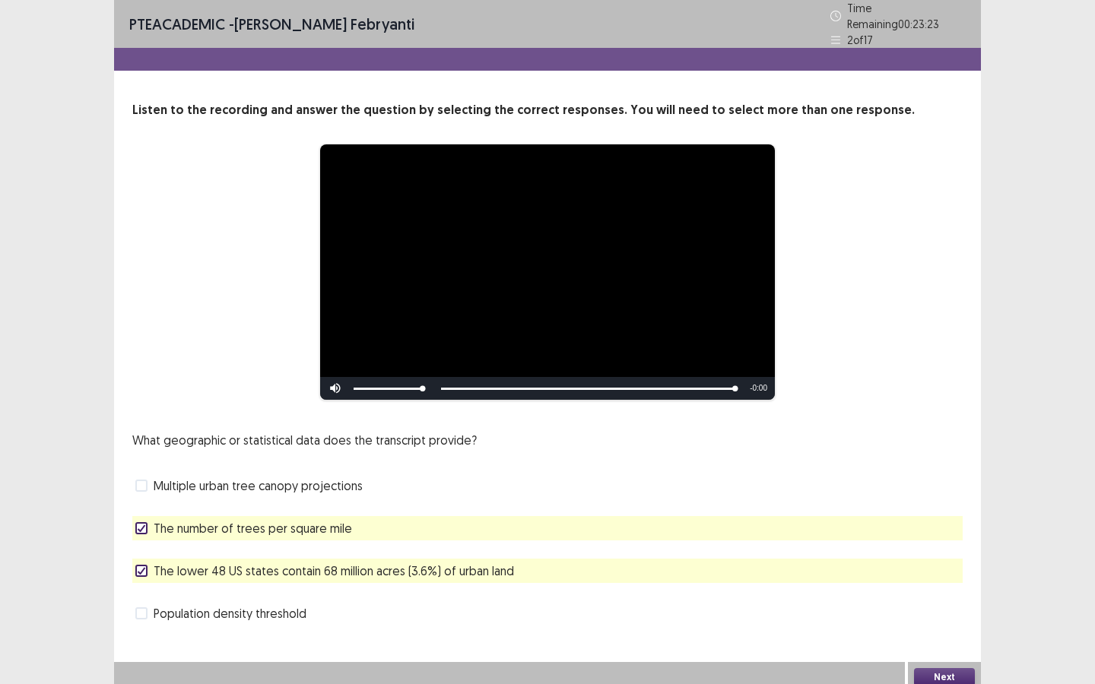
click at [954, 619] on button "Next" at bounding box center [944, 677] width 61 height 18
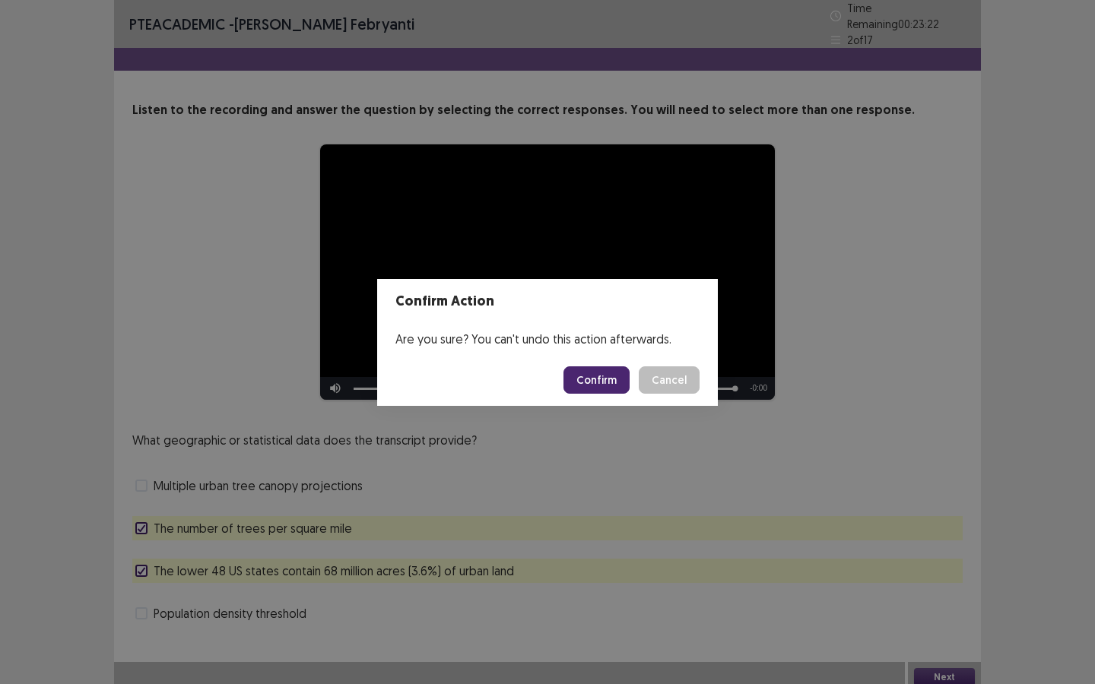
click at [595, 376] on button "Confirm" at bounding box center [596, 379] width 66 height 27
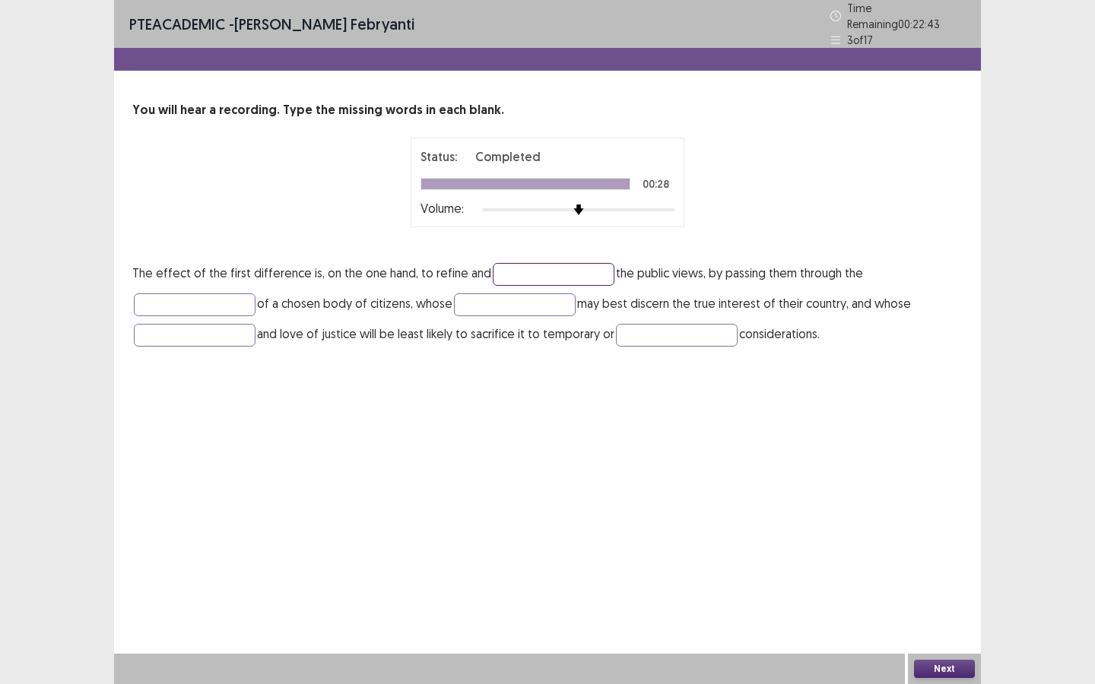
click at [535, 264] on input "text" at bounding box center [554, 274] width 122 height 23
type input "*******"
click at [187, 303] on input "text" at bounding box center [195, 304] width 122 height 23
type input "******"
click at [701, 325] on input "text" at bounding box center [677, 335] width 122 height 23
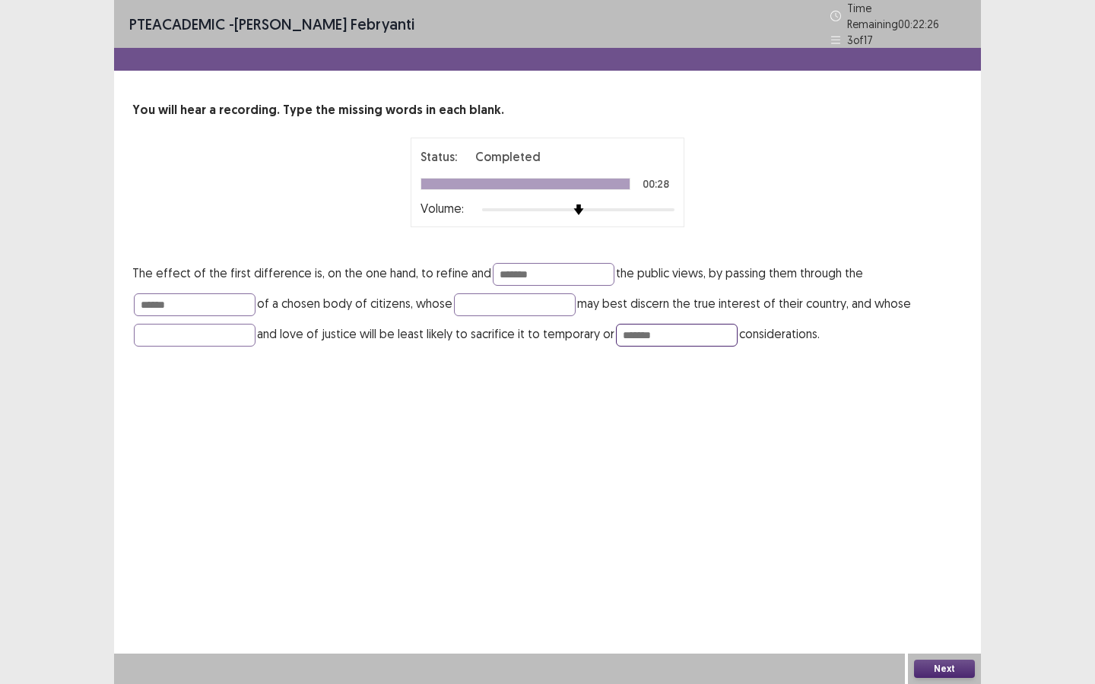
type input "*******"
click at [955, 619] on button "Next" at bounding box center [944, 669] width 61 height 18
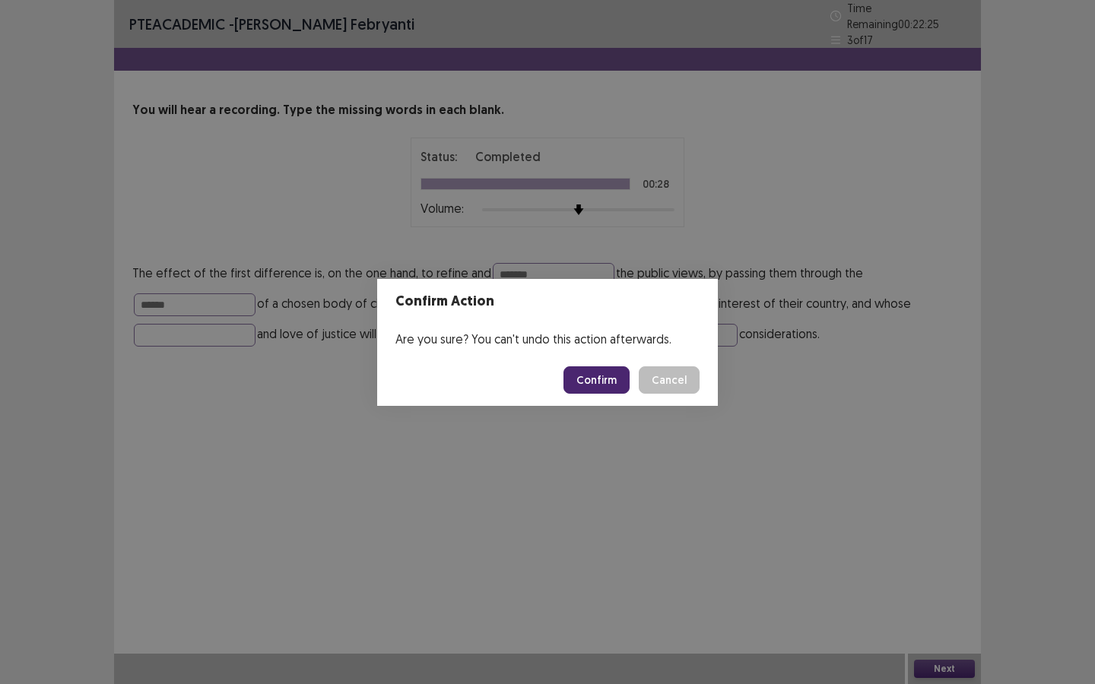
click at [610, 378] on button "Confirm" at bounding box center [596, 379] width 66 height 27
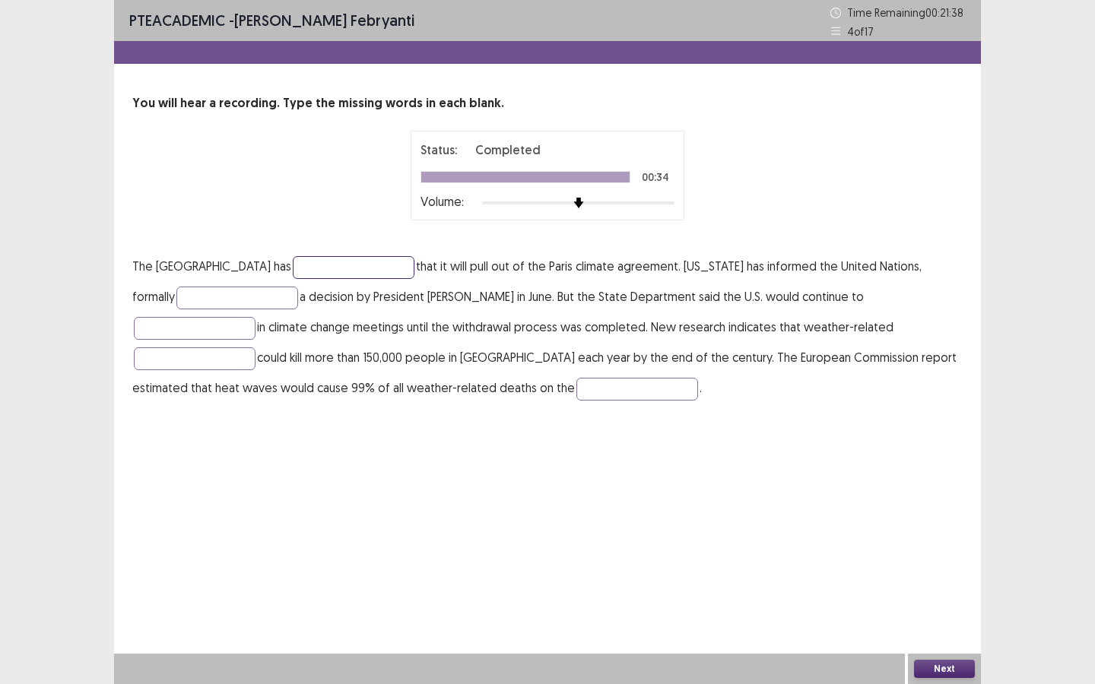
click at [343, 269] on input "text" at bounding box center [354, 267] width 122 height 23
type input "*********"
click at [215, 295] on input "text" at bounding box center [237, 298] width 122 height 23
type input "**********"
click at [255, 317] on input "text" at bounding box center [195, 328] width 122 height 23
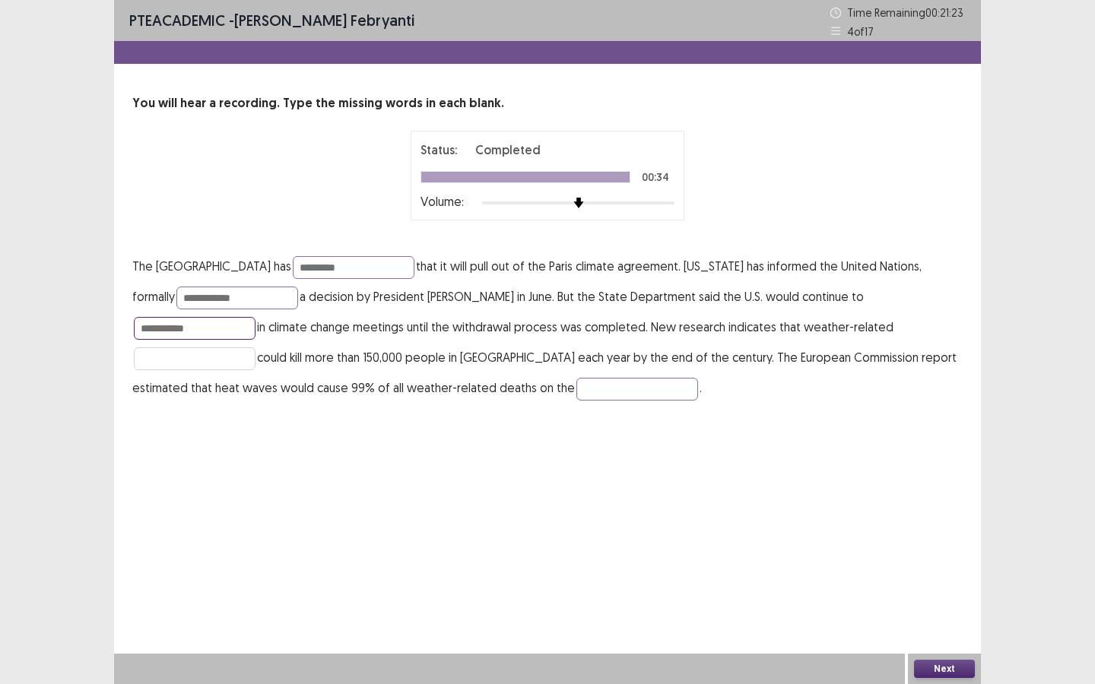
type input "**********"
click at [255, 347] on input "text" at bounding box center [195, 358] width 122 height 23
type input "*********"
click at [576, 385] on input "text" at bounding box center [637, 389] width 122 height 23
type input "*********"
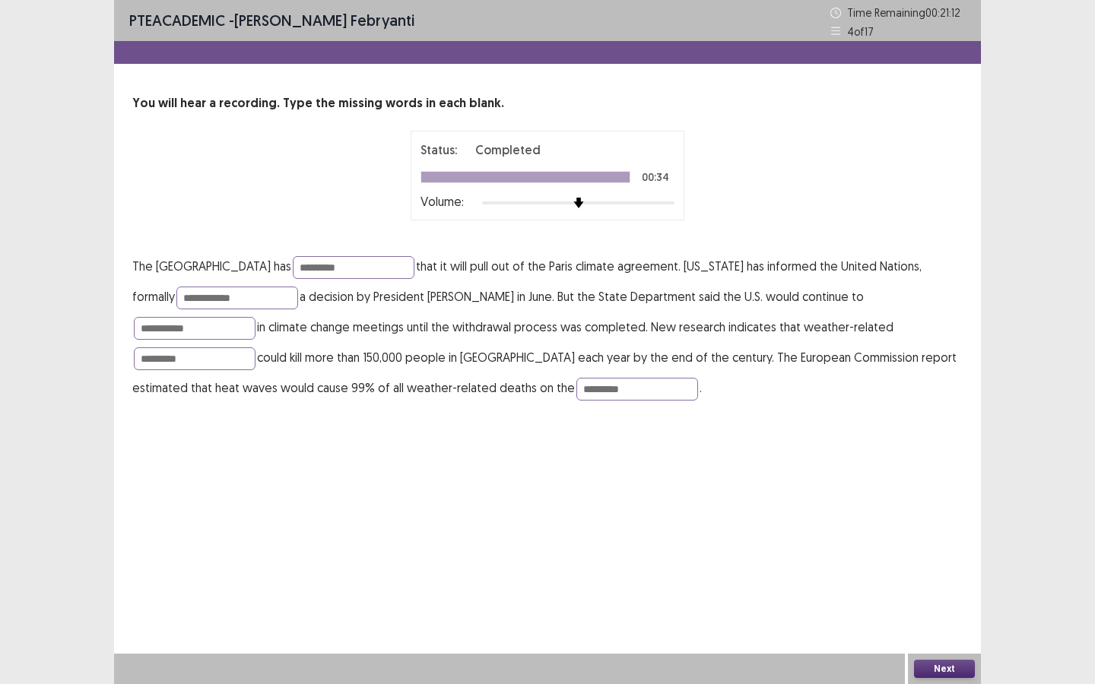
click at [947, 619] on button "Next" at bounding box center [944, 669] width 61 height 18
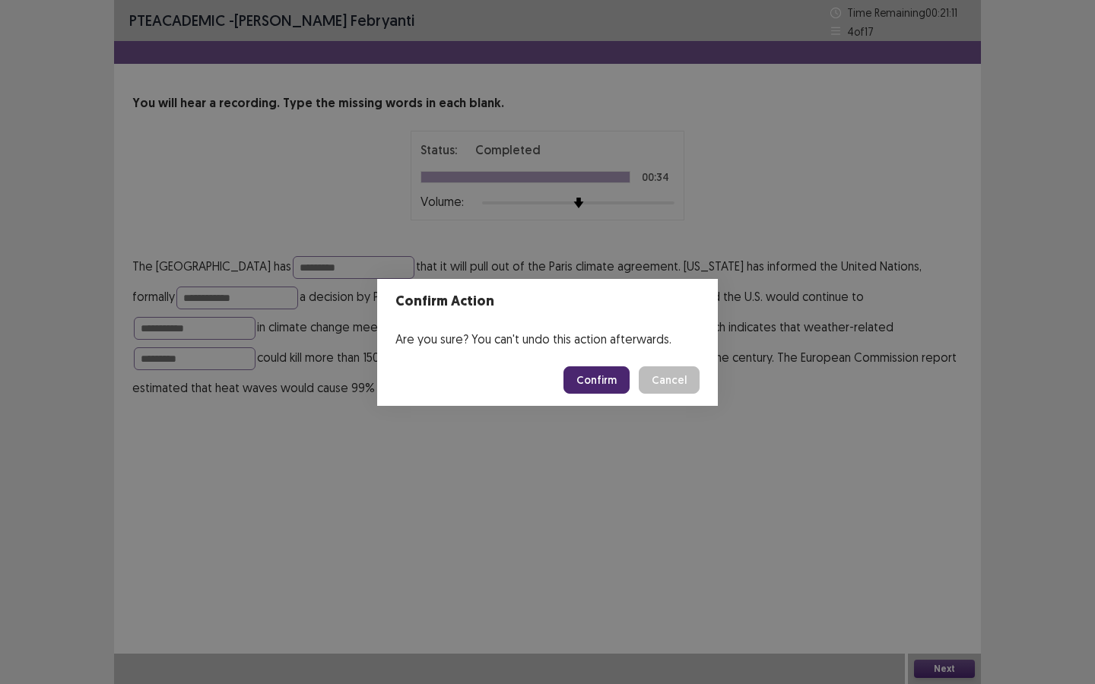
click at [621, 379] on button "Confirm" at bounding box center [596, 379] width 66 height 27
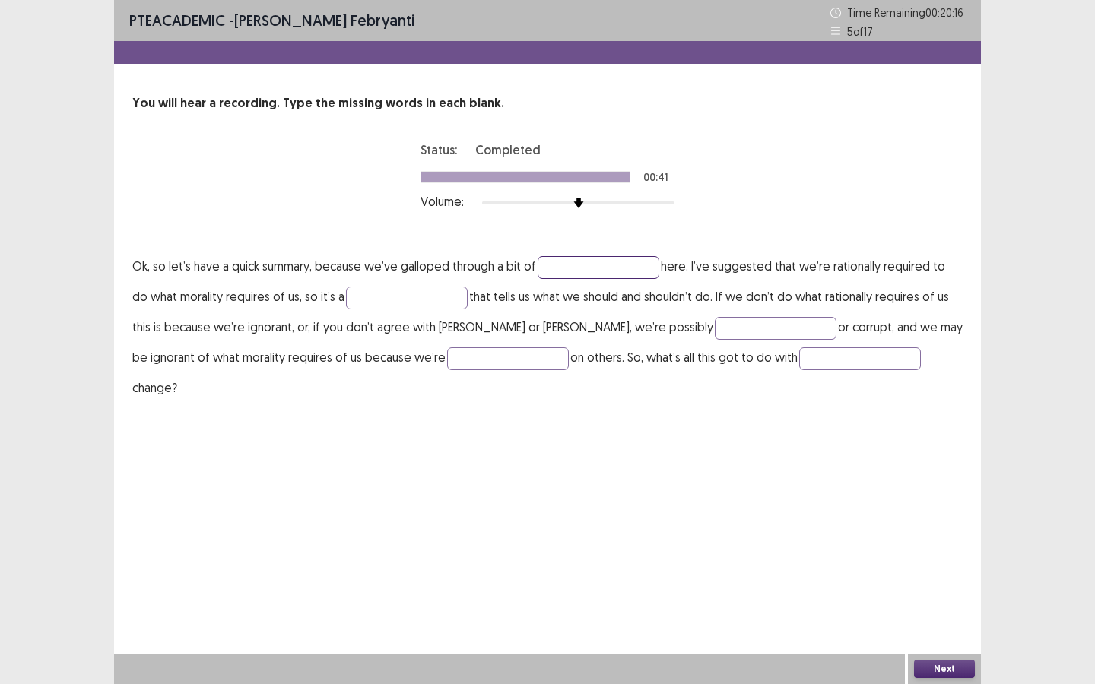
click at [601, 262] on input "text" at bounding box center [599, 267] width 122 height 23
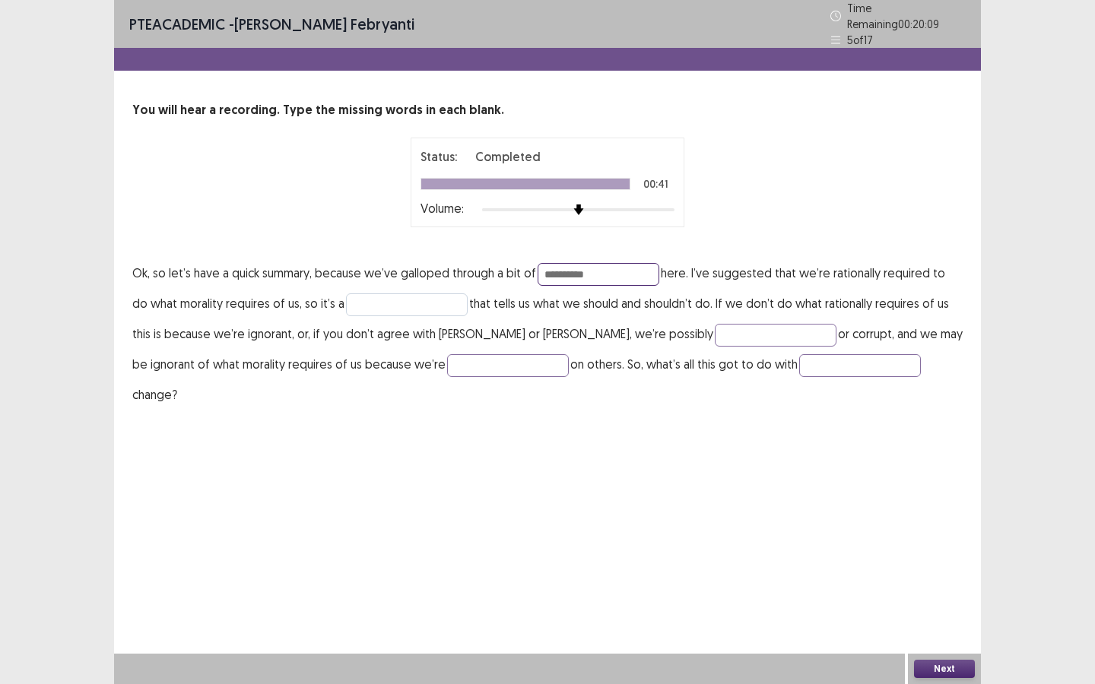
type input "**********"
click at [368, 303] on input "text" at bounding box center [407, 304] width 122 height 23
type input "******"
click at [715, 334] on input "text" at bounding box center [776, 335] width 122 height 23
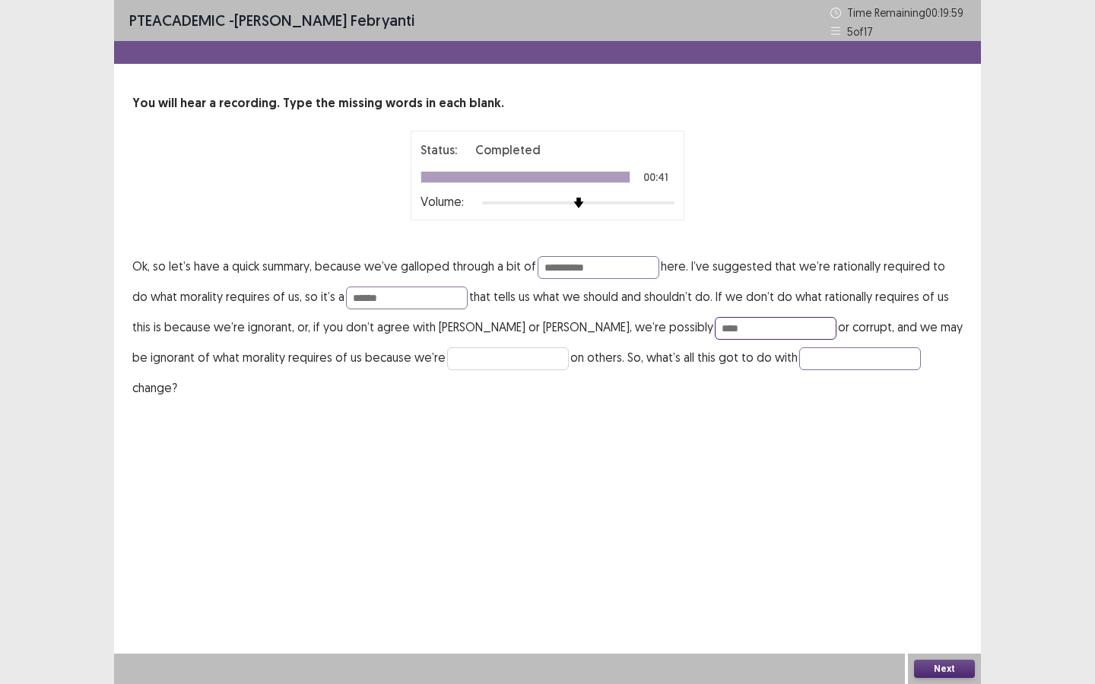
type input "****"
click at [447, 350] on input "text" at bounding box center [508, 358] width 122 height 23
type input "*******"
click at [799, 358] on input "text" at bounding box center [860, 358] width 122 height 23
type input "*******"
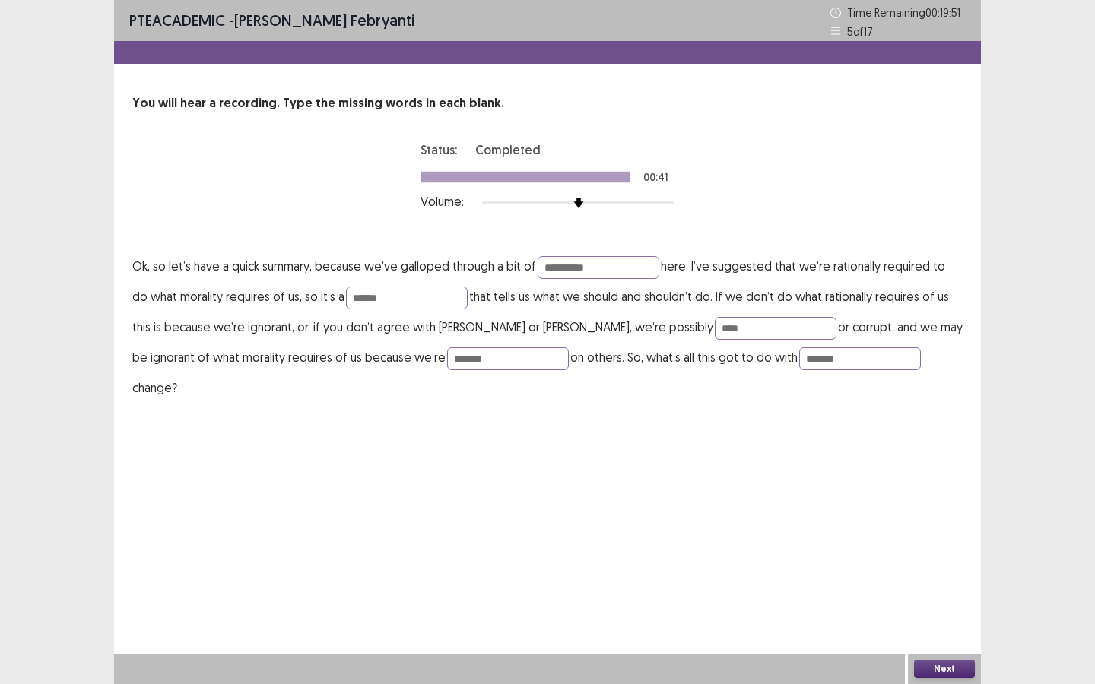
click at [954, 619] on button "Next" at bounding box center [944, 669] width 61 height 18
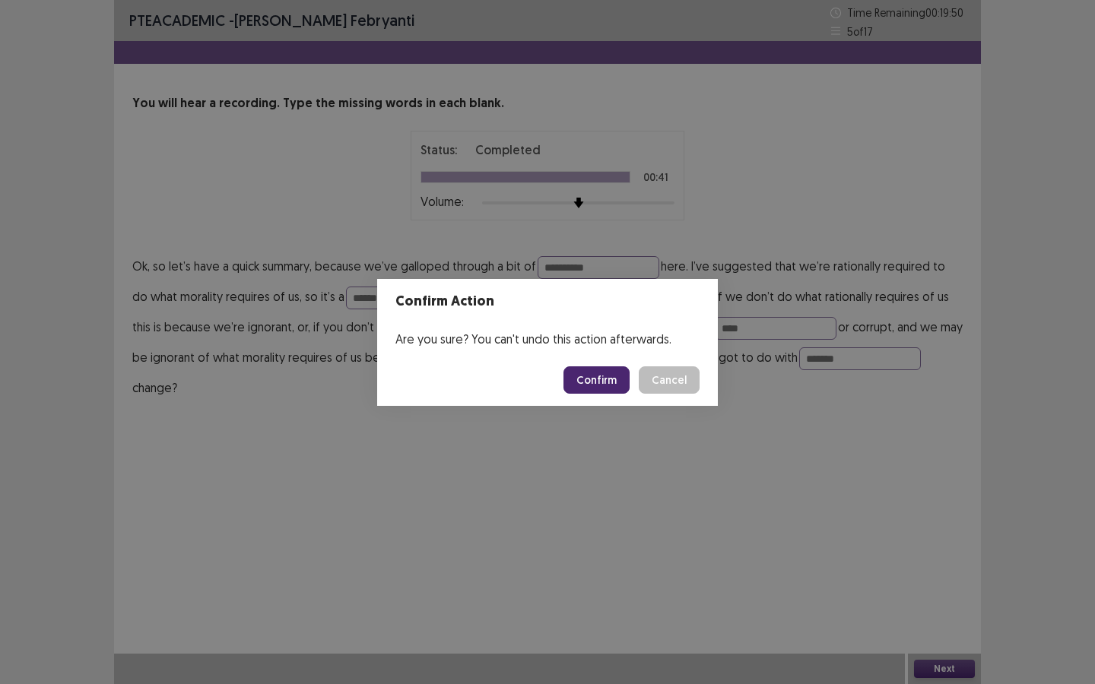
click at [618, 373] on button "Confirm" at bounding box center [596, 379] width 66 height 27
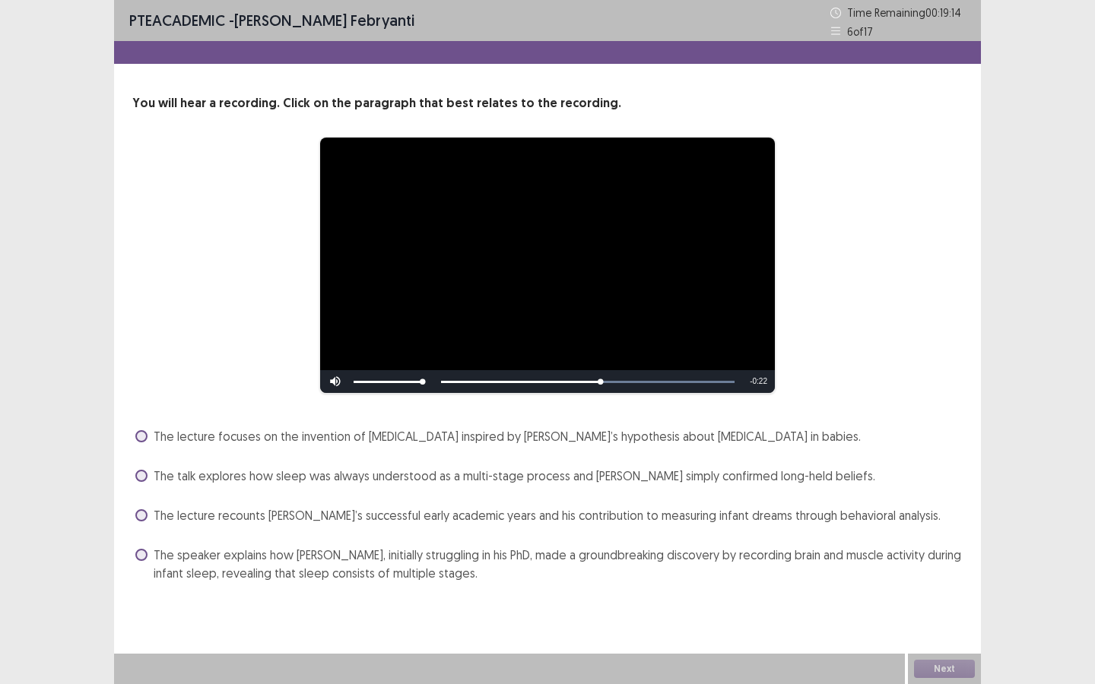
click at [145, 557] on span at bounding box center [141, 555] width 12 height 12
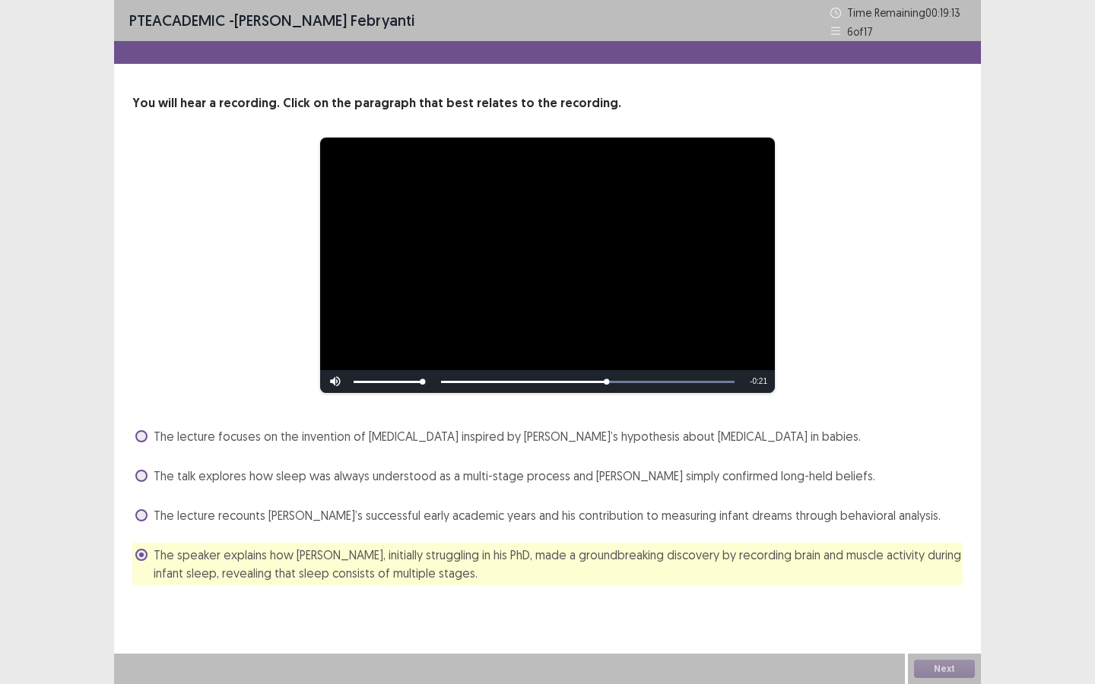
click at [147, 519] on label "The lecture recounts [PERSON_NAME]’s successful early academic years and his co…" at bounding box center [537, 515] width 805 height 18
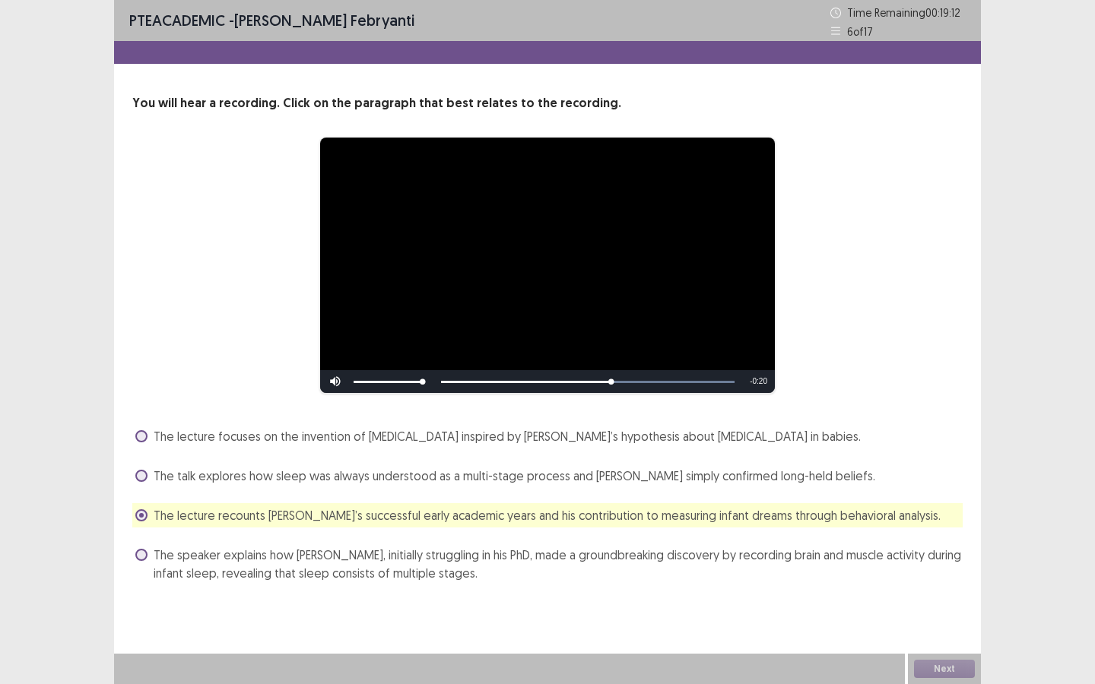
click at [144, 550] on span at bounding box center [141, 555] width 12 height 12
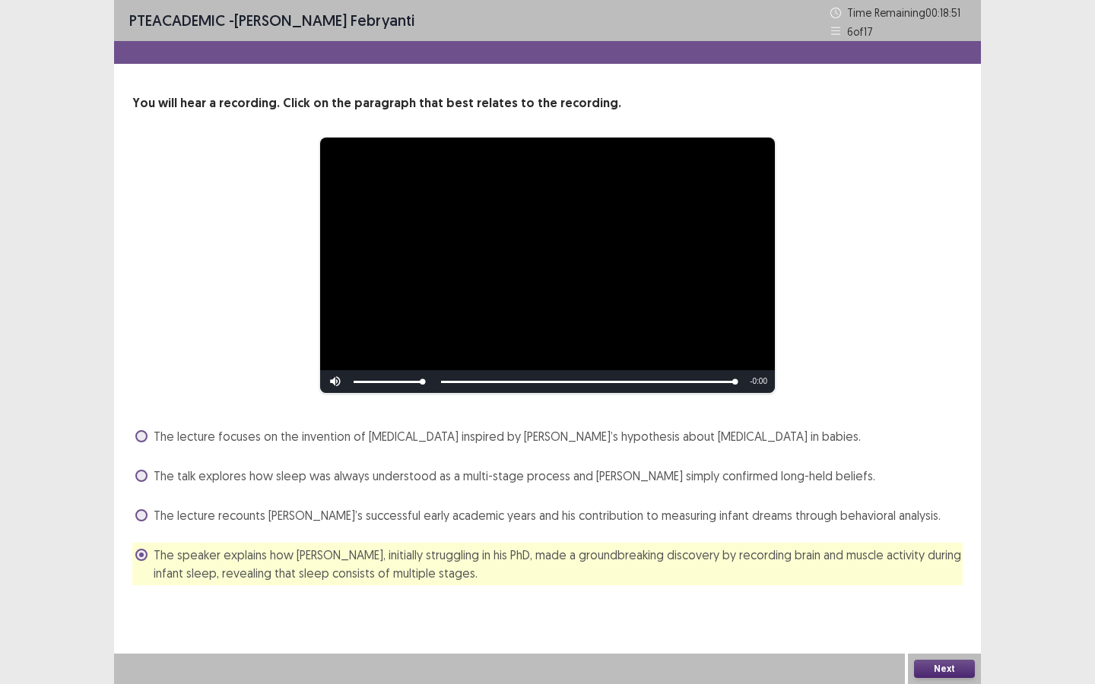
click at [958, 619] on button "Next" at bounding box center [944, 669] width 61 height 18
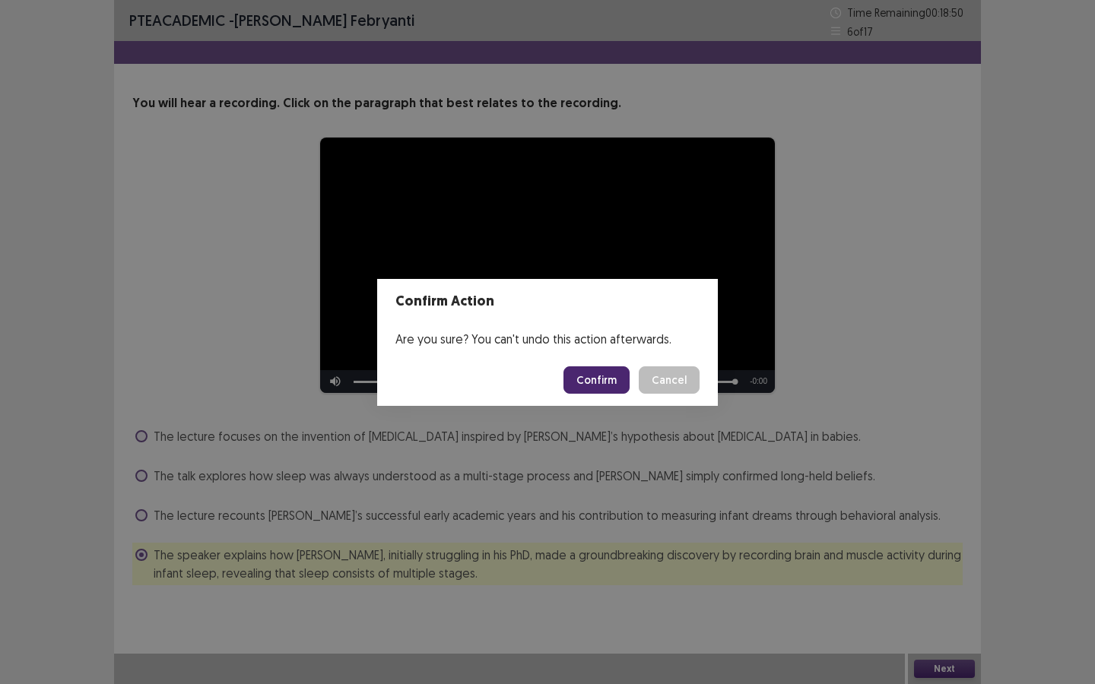
click at [605, 374] on button "Confirm" at bounding box center [596, 379] width 66 height 27
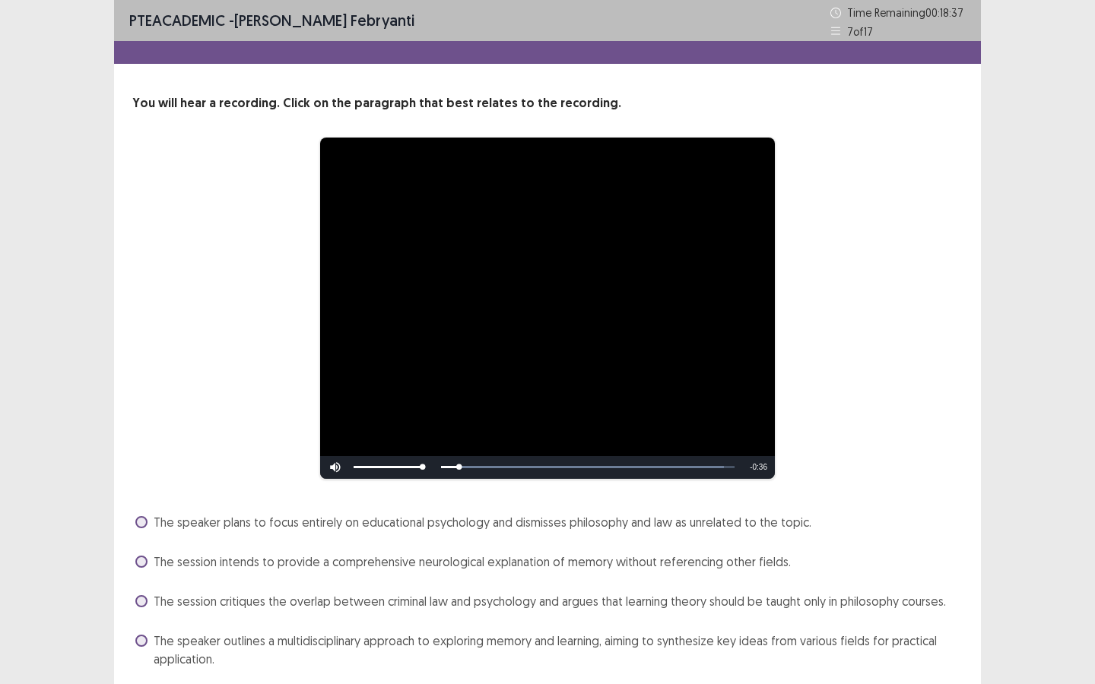
scroll to position [54, 0]
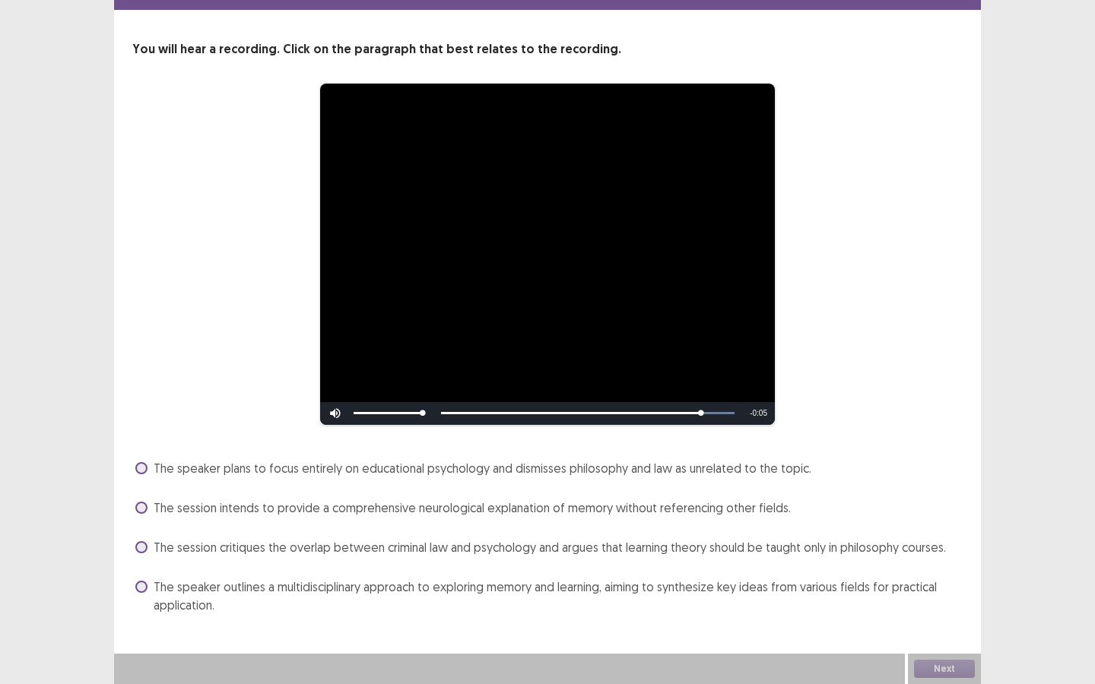
click at [142, 588] on span at bounding box center [141, 587] width 12 height 12
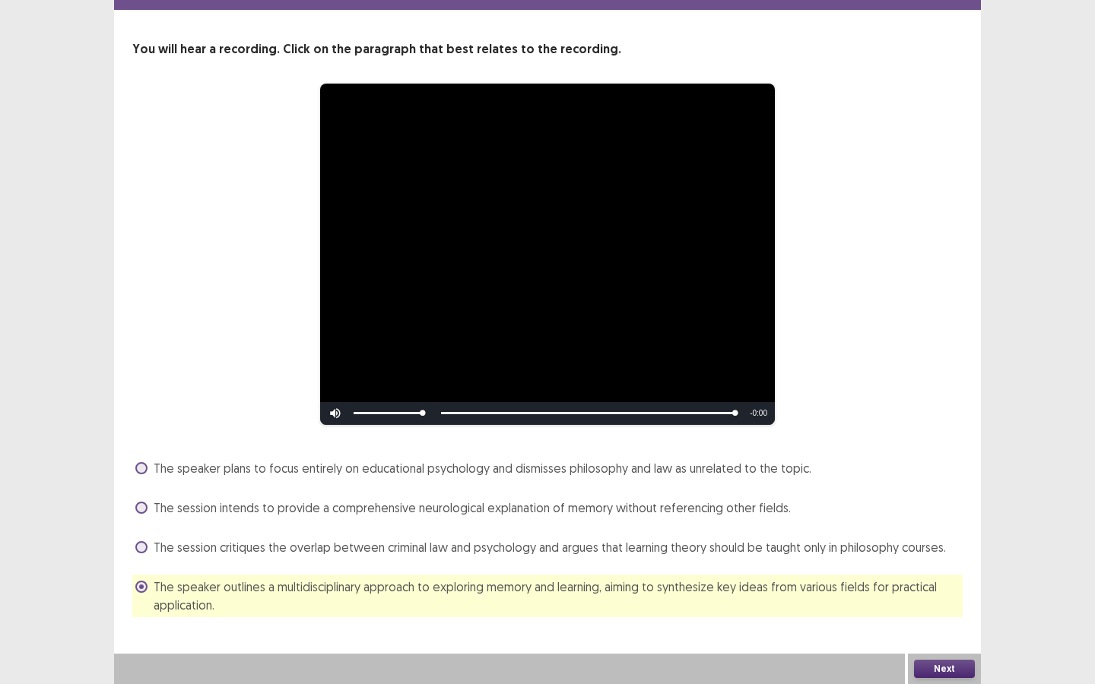
click at [931, 619] on button "Next" at bounding box center [944, 669] width 61 height 18
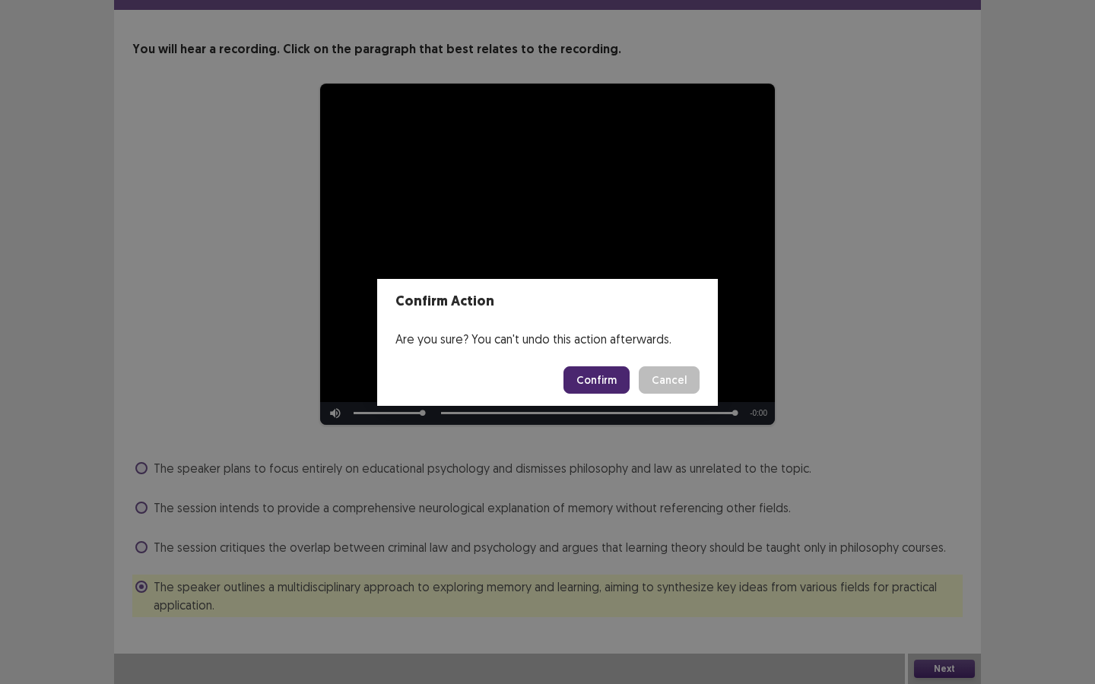
click at [599, 379] on button "Confirm" at bounding box center [596, 379] width 66 height 27
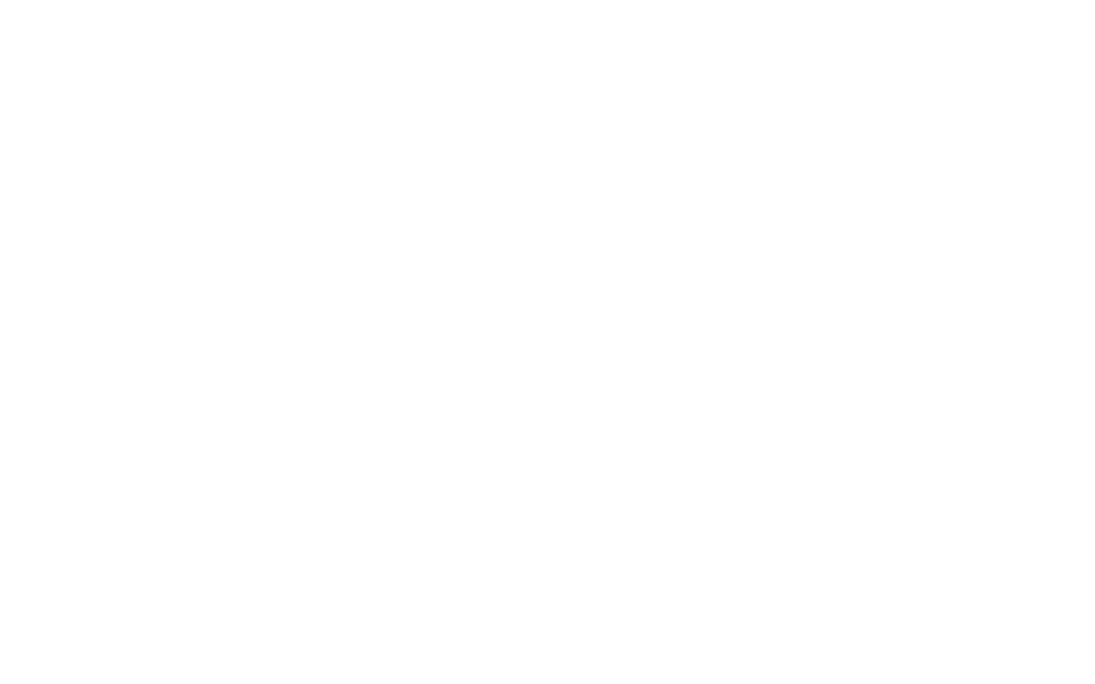
scroll to position [0, 0]
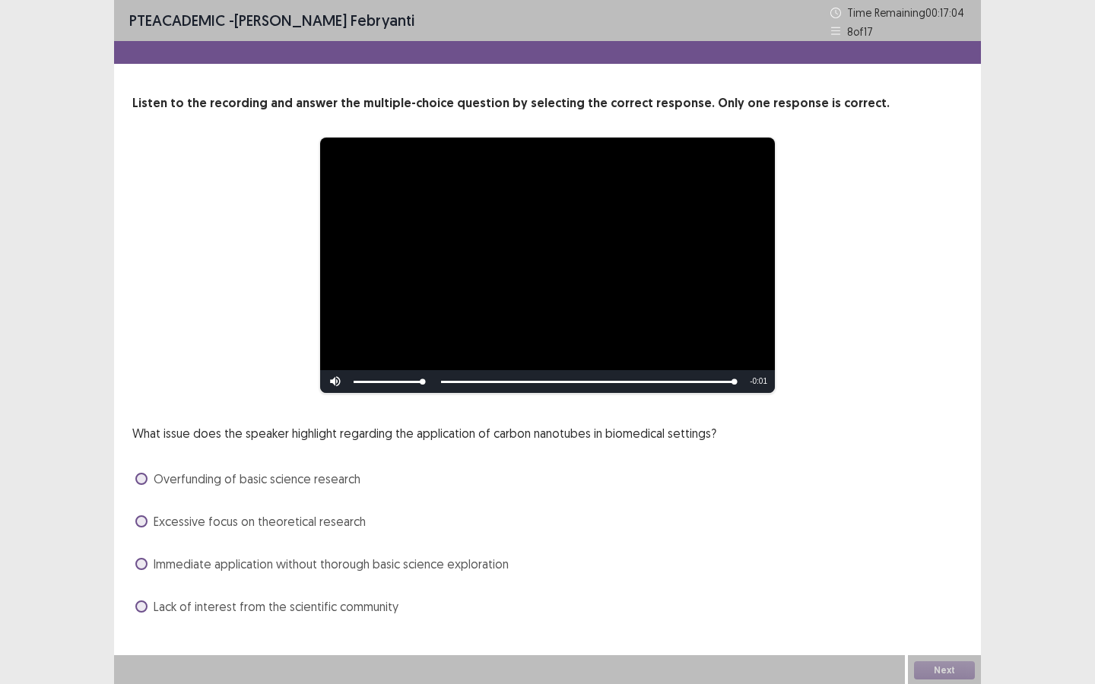
click at [141, 520] on span at bounding box center [141, 522] width 12 height 12
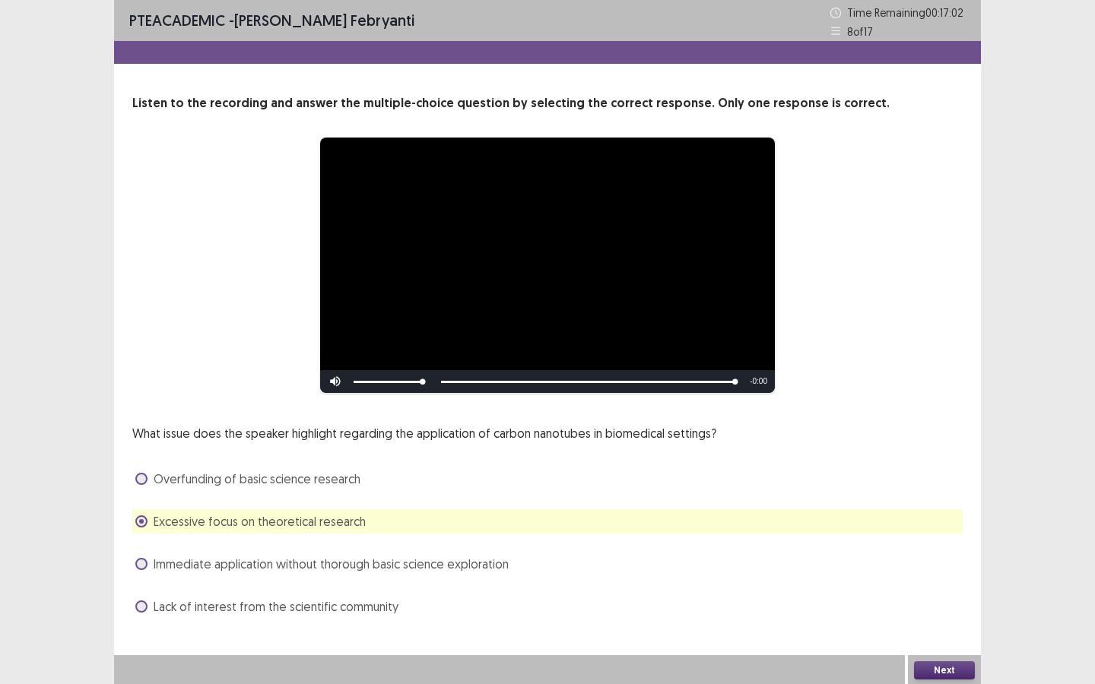
click at [933, 619] on button "Next" at bounding box center [944, 671] width 61 height 18
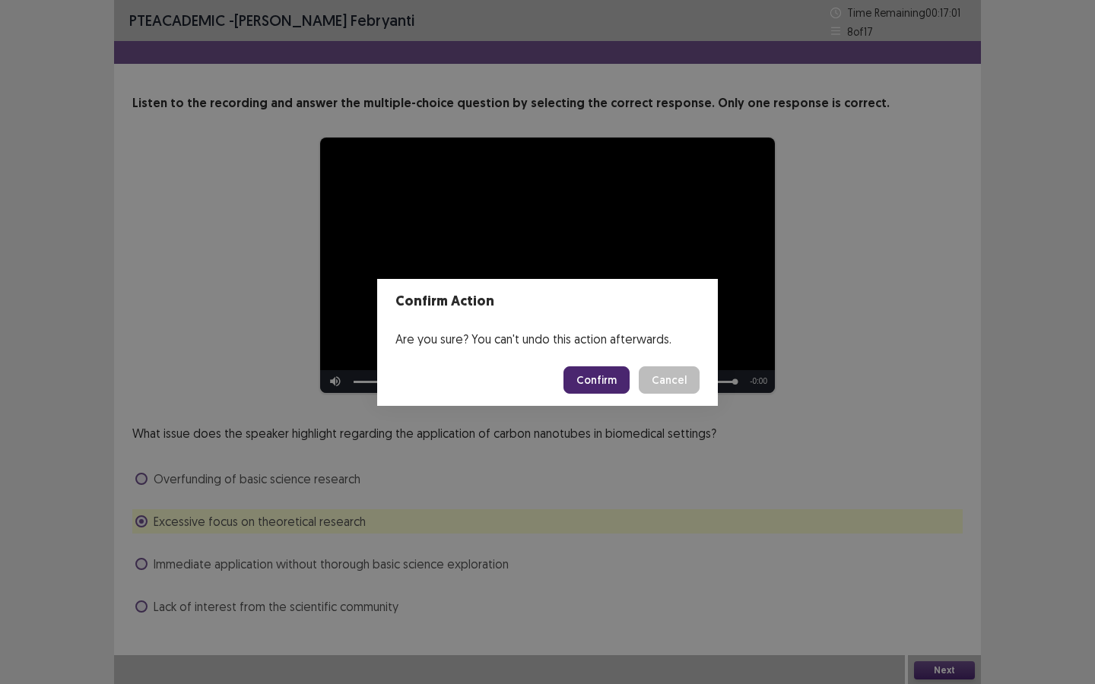
click at [598, 376] on button "Confirm" at bounding box center [596, 379] width 66 height 27
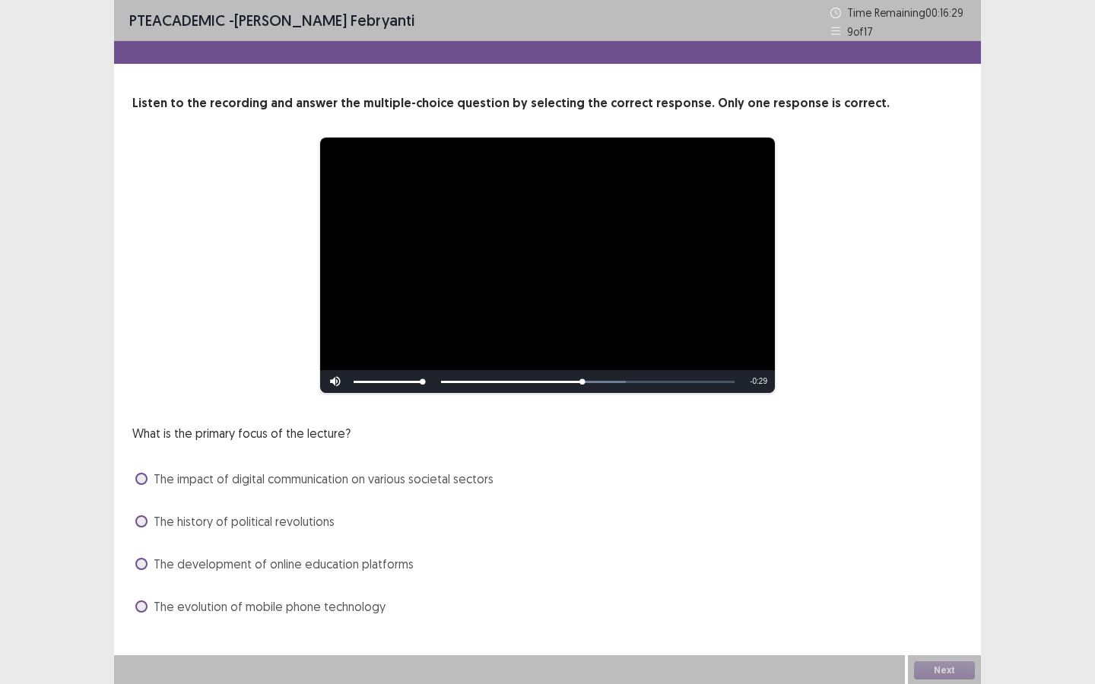
click at [142, 483] on span at bounding box center [141, 479] width 12 height 12
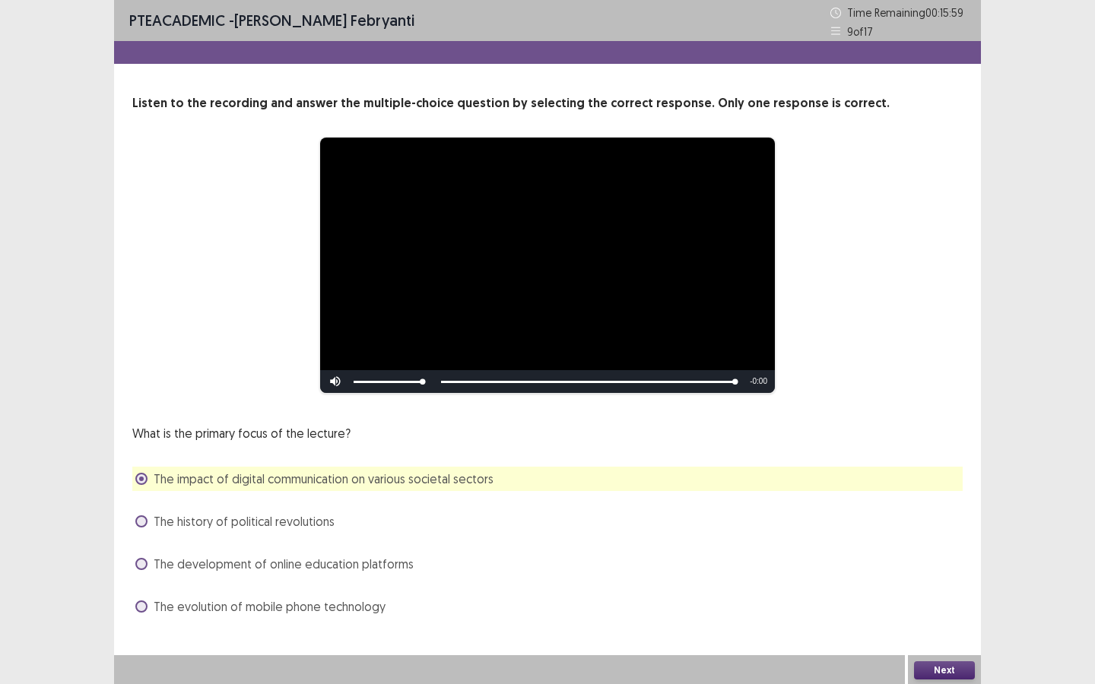
click at [944, 619] on button "Next" at bounding box center [944, 671] width 61 height 18
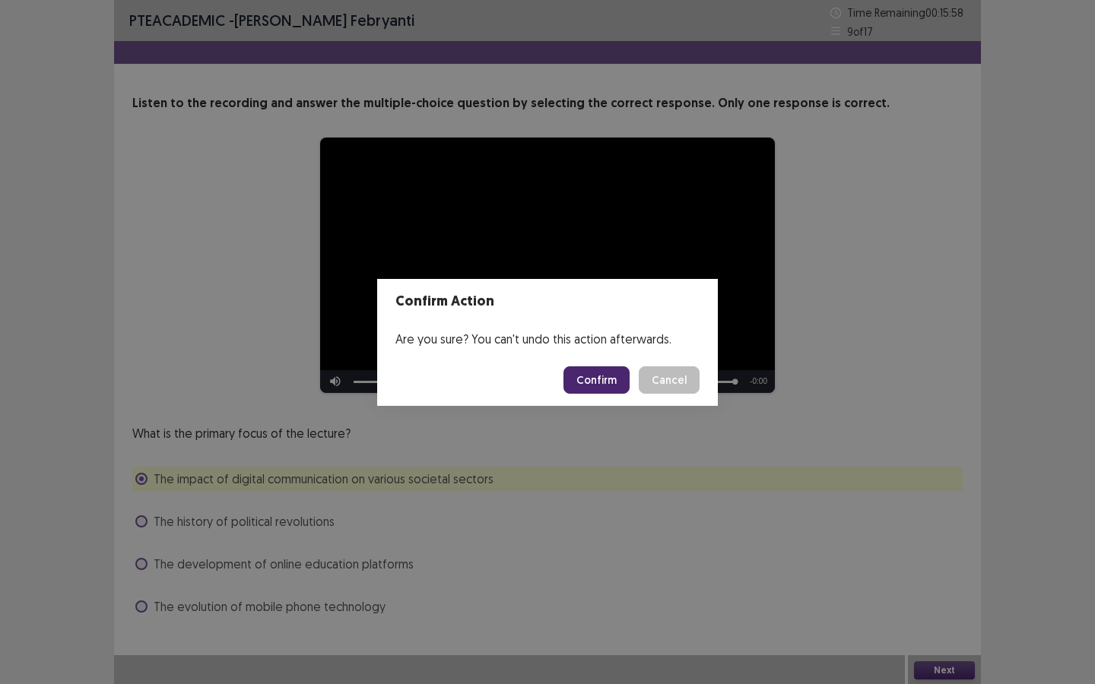
click at [592, 384] on button "Confirm" at bounding box center [596, 379] width 66 height 27
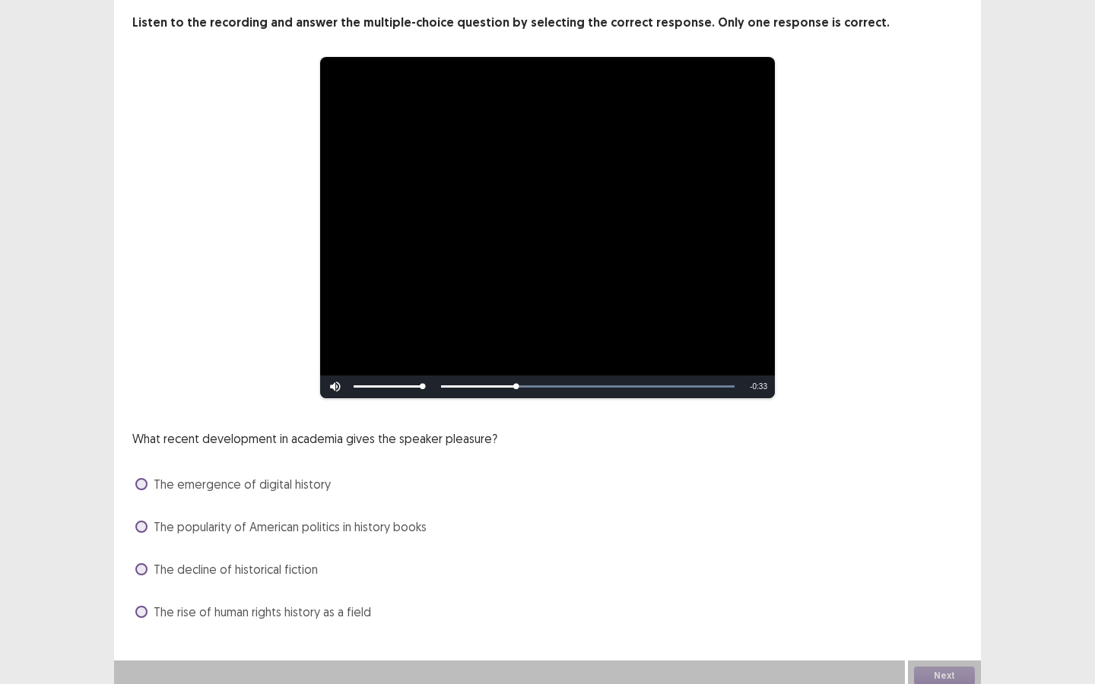
scroll to position [87, 0]
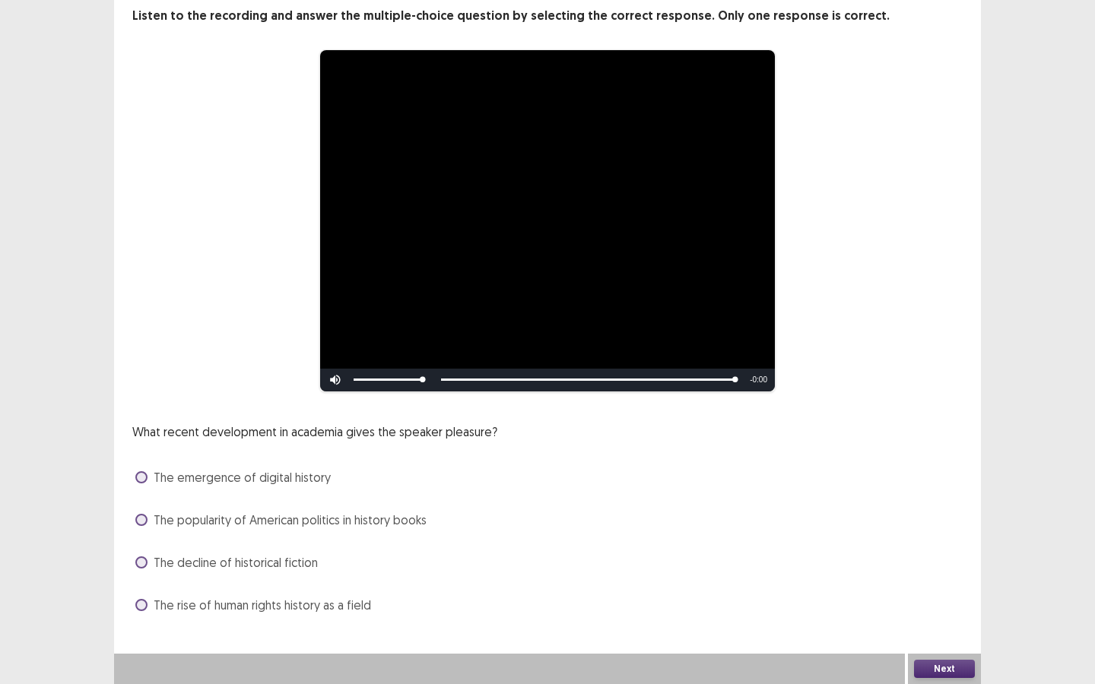
click at [143, 514] on span at bounding box center [141, 520] width 12 height 12
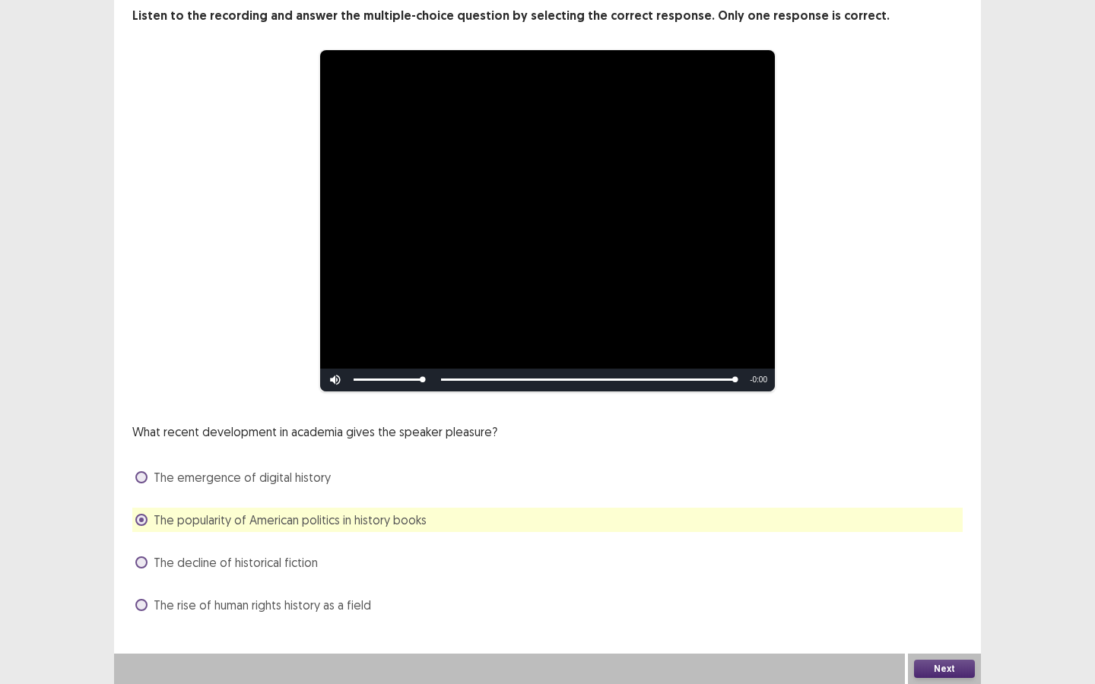
click at [952, 619] on button "Next" at bounding box center [944, 669] width 61 height 18
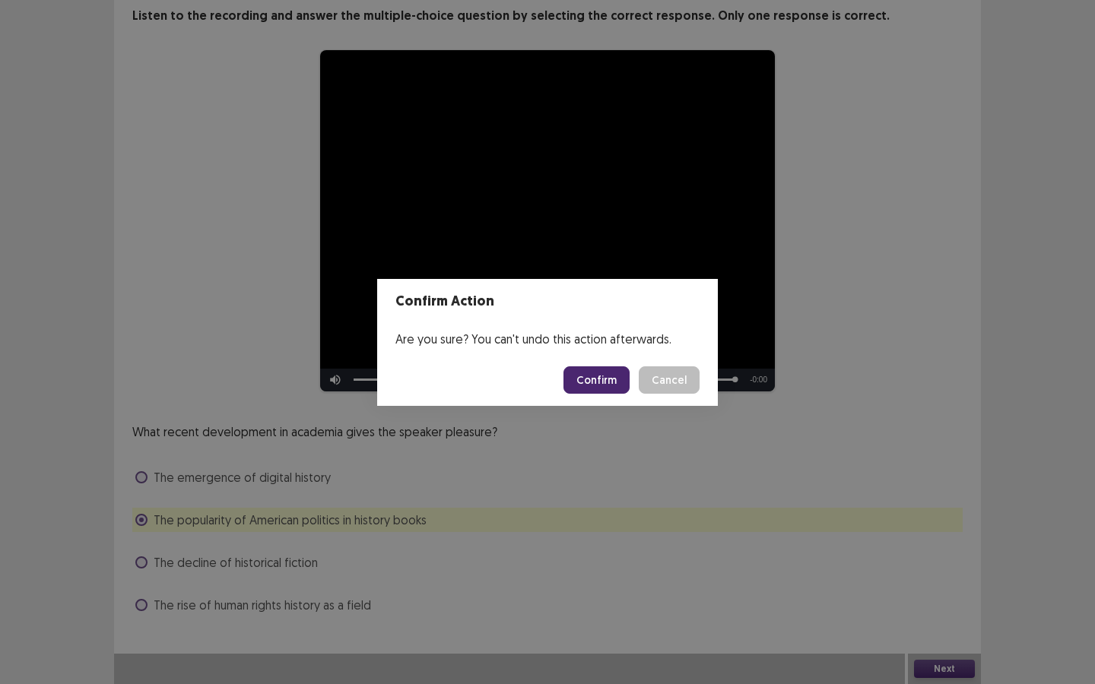
click at [597, 375] on button "Confirm" at bounding box center [596, 379] width 66 height 27
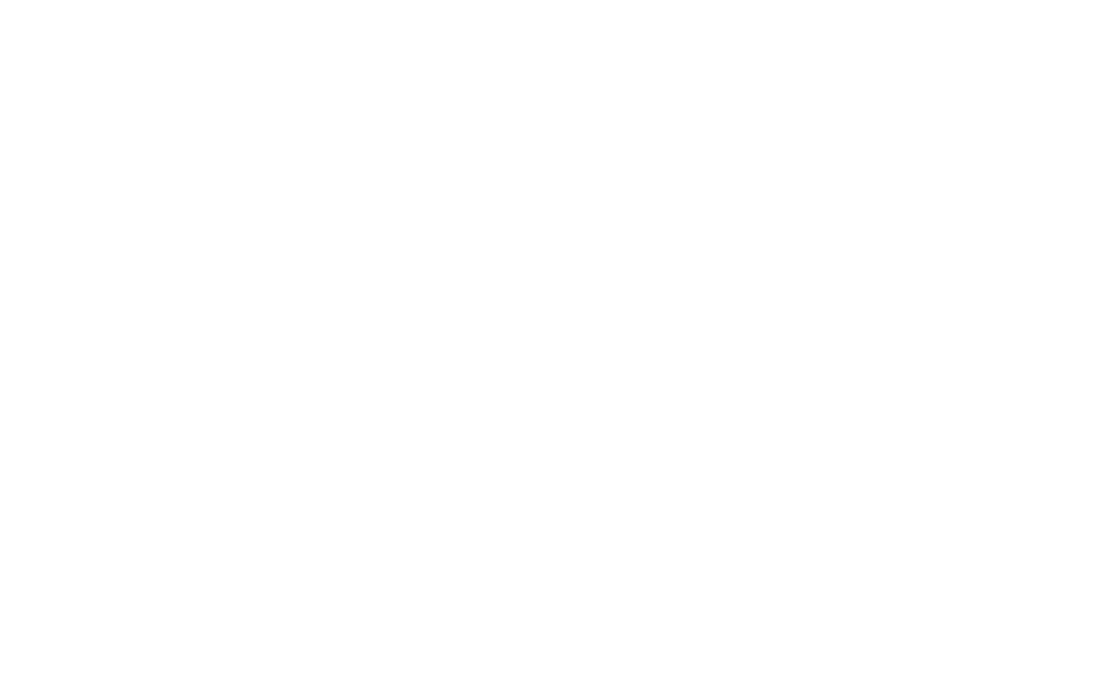
scroll to position [0, 0]
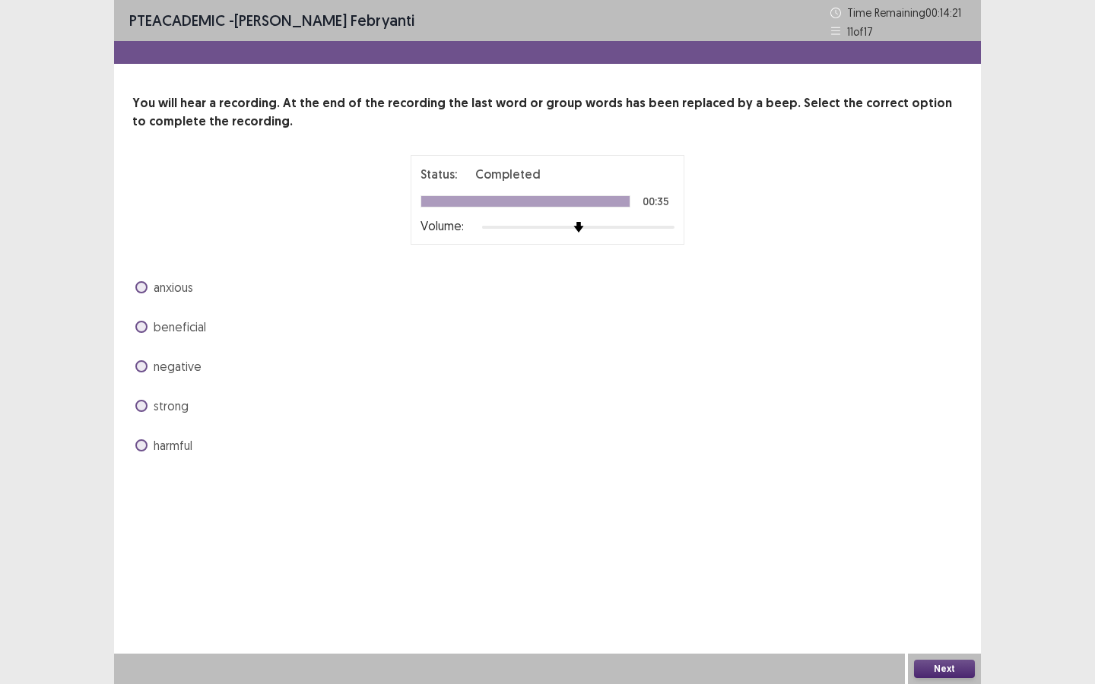
click at [141, 328] on span at bounding box center [141, 327] width 12 height 12
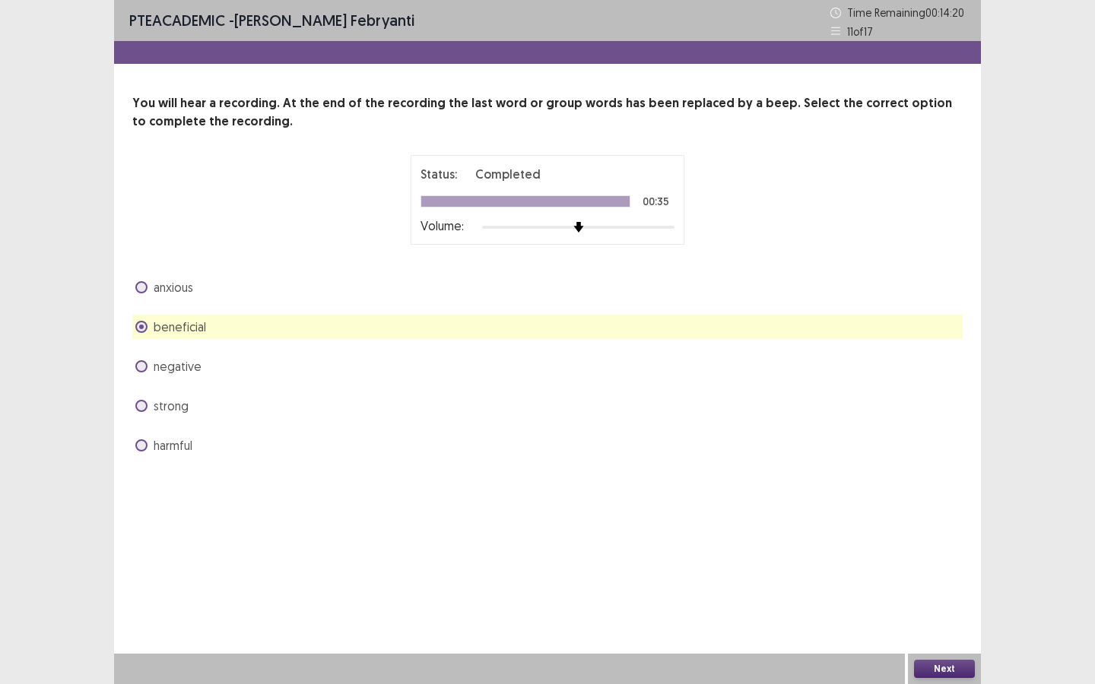
click at [957, 619] on button "Next" at bounding box center [944, 669] width 61 height 18
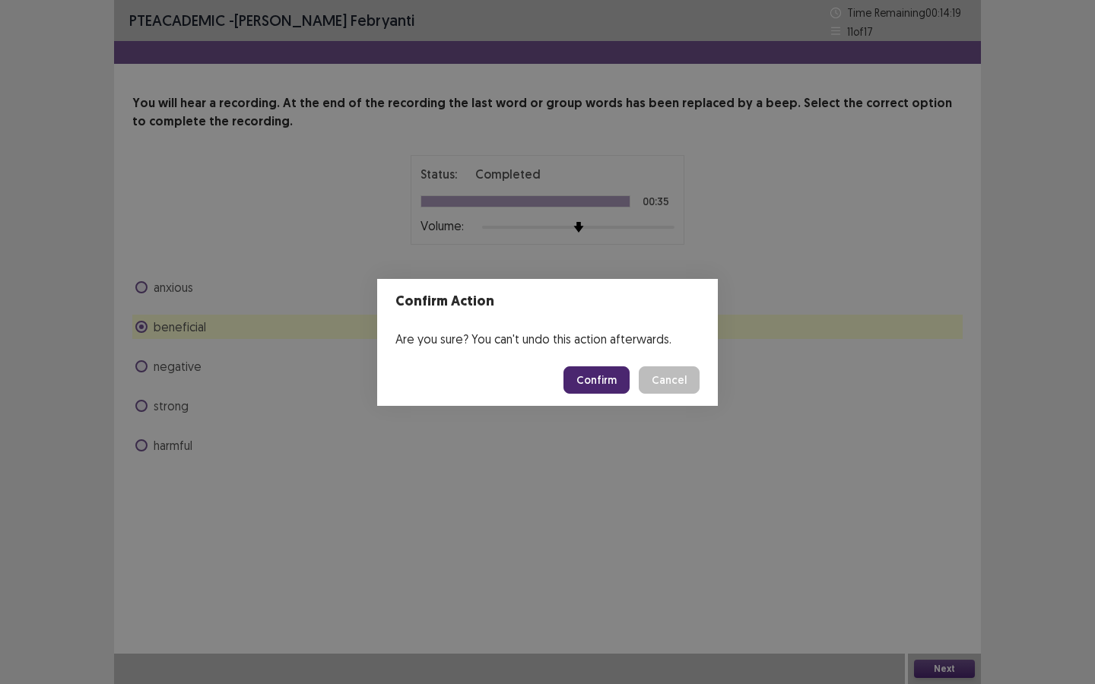
click at [618, 379] on button "Confirm" at bounding box center [596, 379] width 66 height 27
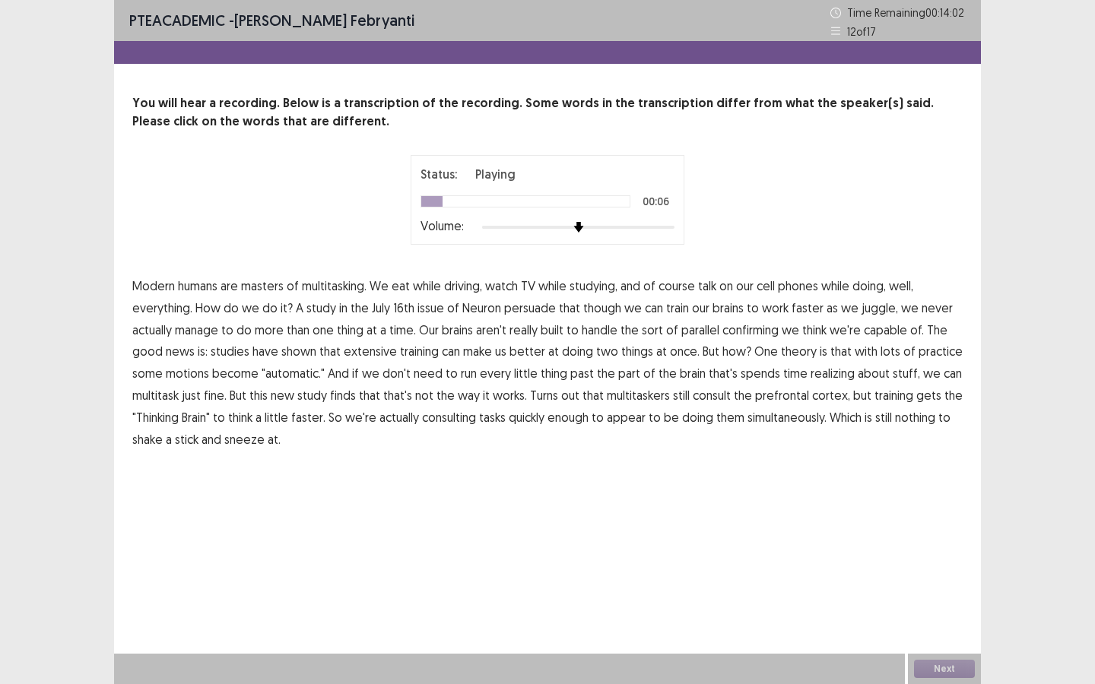
click at [675, 293] on span "course" at bounding box center [676, 286] width 36 height 18
click at [534, 315] on span "persuade" at bounding box center [530, 308] width 52 height 18
click at [757, 333] on span "confirming" at bounding box center [750, 330] width 56 height 18
click at [197, 375] on span "motions" at bounding box center [187, 373] width 43 height 18
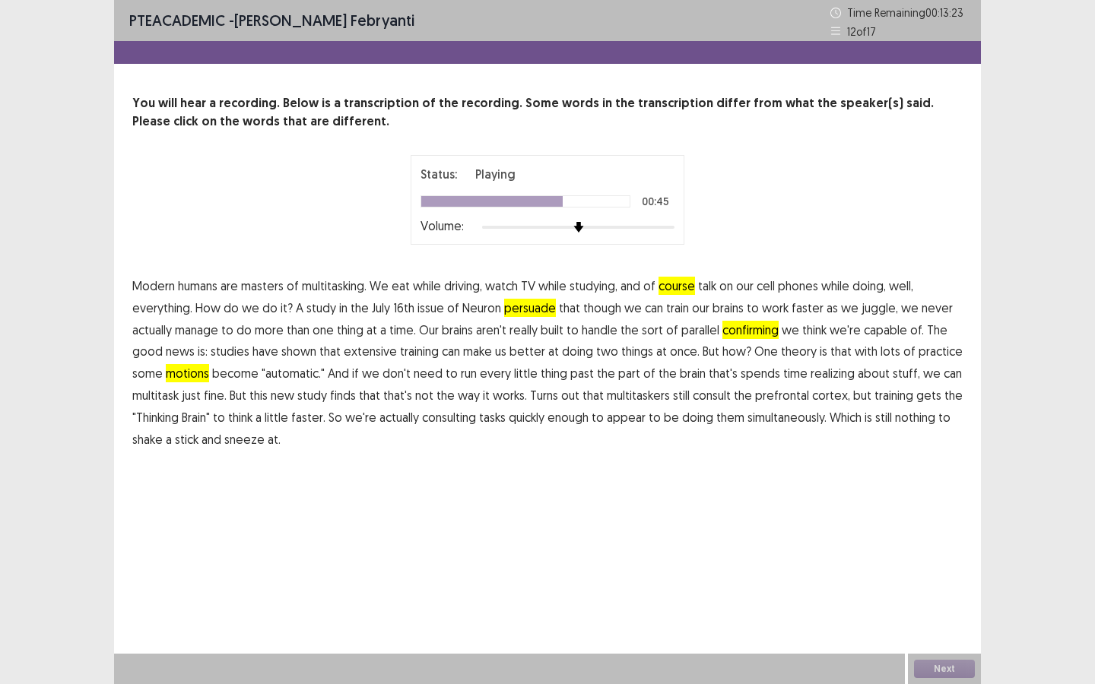
click at [811, 378] on span "realizing" at bounding box center [833, 373] width 44 height 18
click at [442, 421] on span "consulting" at bounding box center [449, 417] width 54 height 18
click at [631, 285] on span "and" at bounding box center [630, 286] width 20 height 18
click at [685, 288] on span "course" at bounding box center [676, 286] width 36 height 18
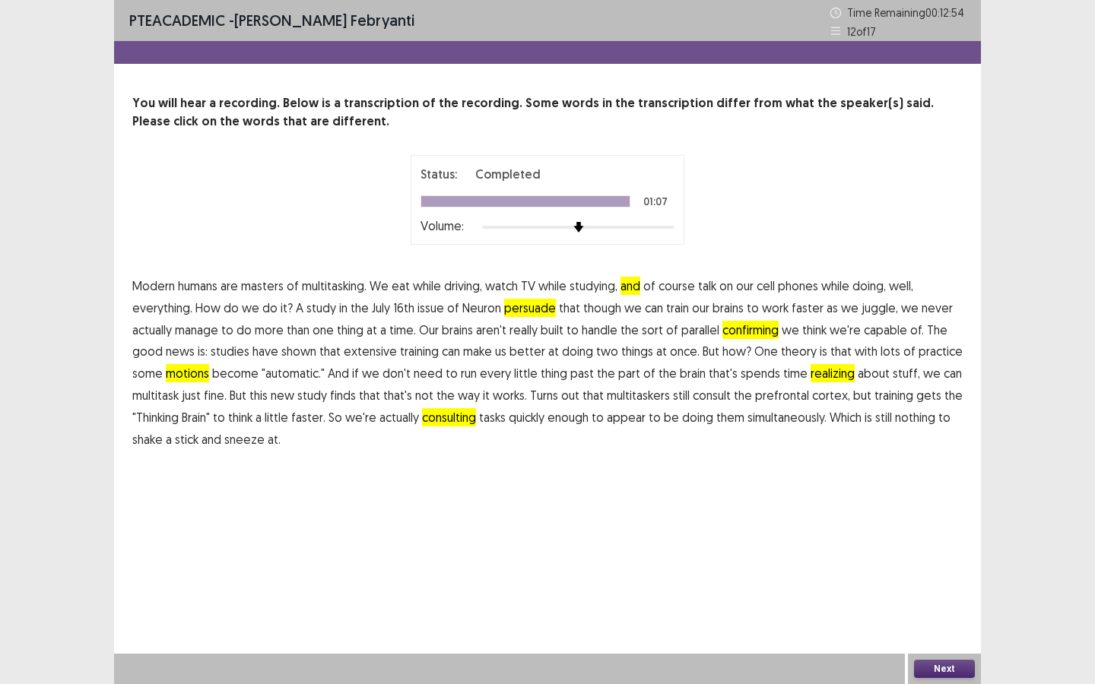
click at [934, 619] on button "Next" at bounding box center [944, 669] width 61 height 18
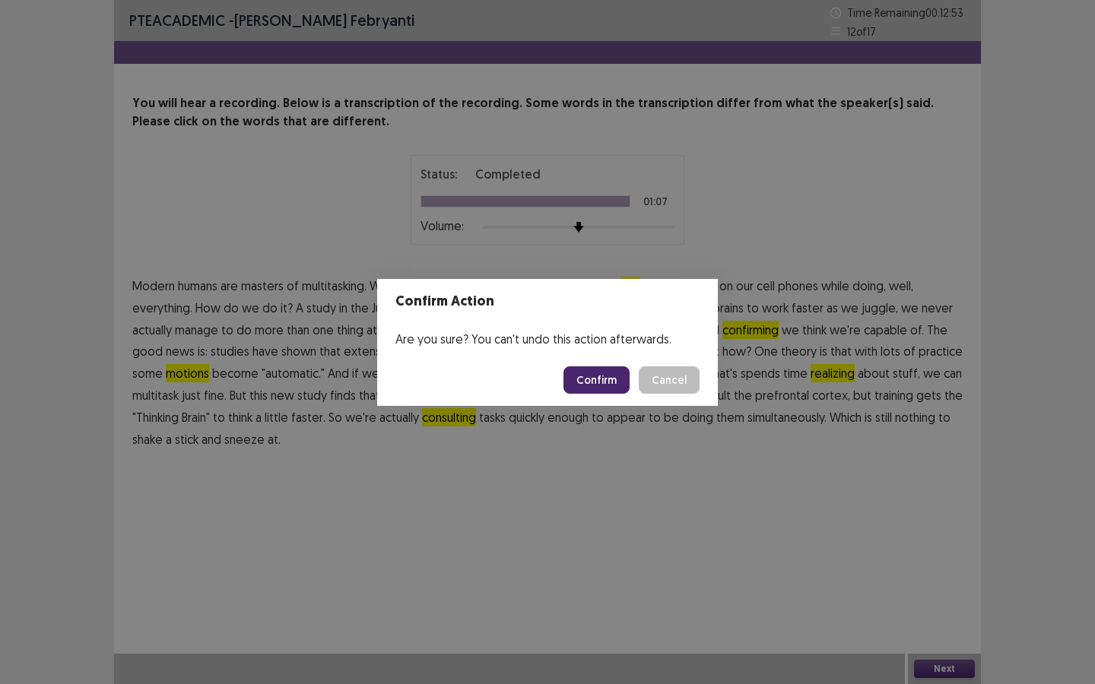
click at [608, 377] on button "Confirm" at bounding box center [596, 379] width 66 height 27
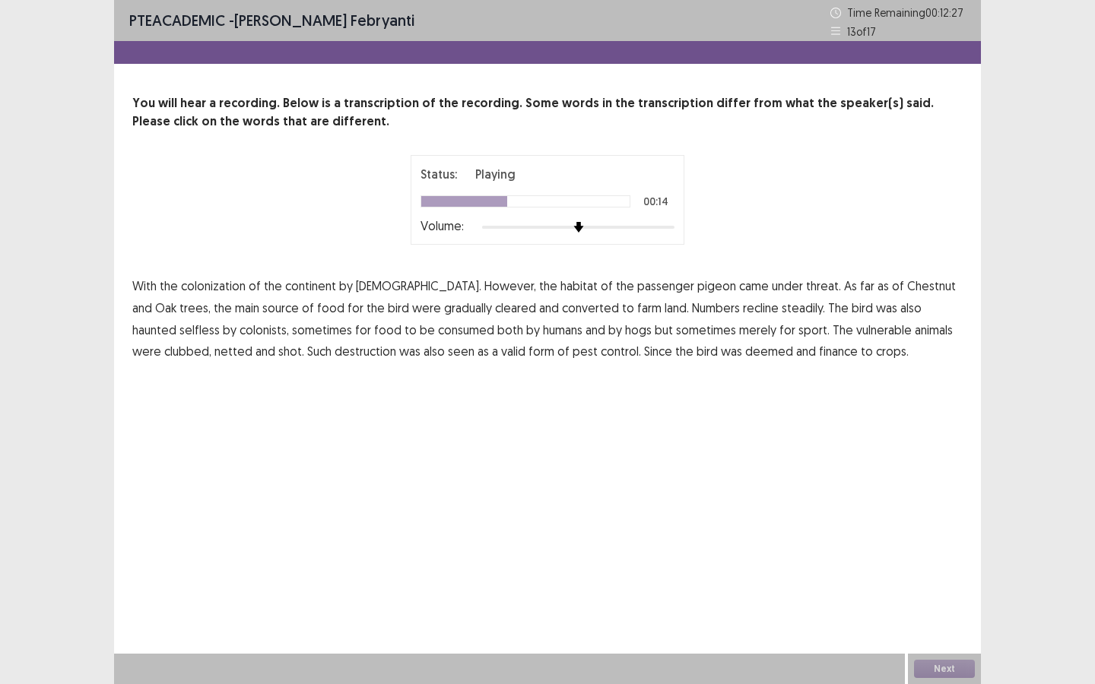
click at [743, 311] on span "recline" at bounding box center [761, 308] width 36 height 18
click at [220, 321] on span "selfless" at bounding box center [199, 330] width 40 height 18
click at [915, 334] on span "animals" at bounding box center [934, 330] width 38 height 18
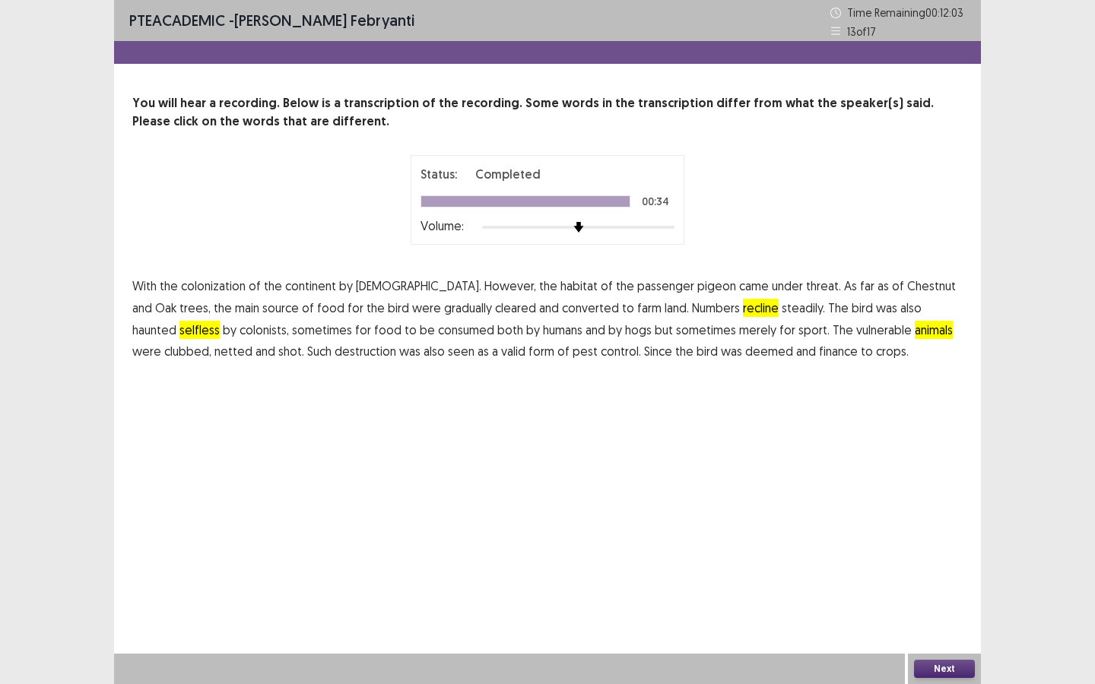
click at [819, 357] on span "finance" at bounding box center [838, 351] width 39 height 18
click at [796, 352] on span "and" at bounding box center [806, 351] width 20 height 18
click at [931, 619] on button "Next" at bounding box center [944, 669] width 61 height 18
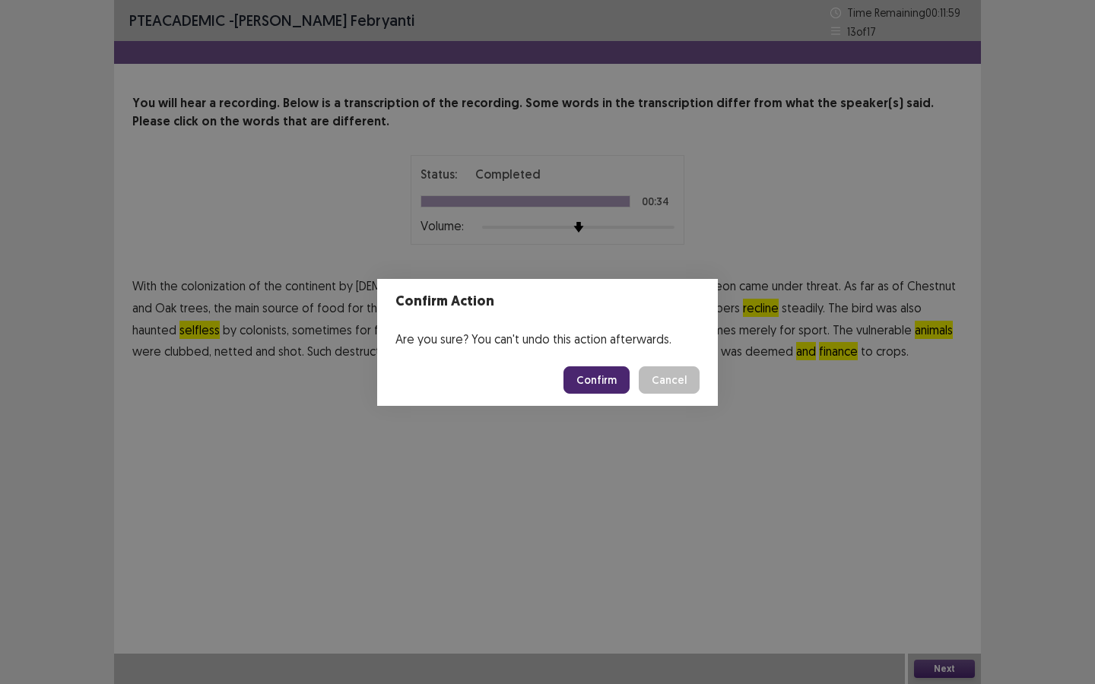
click at [616, 373] on button "Confirm" at bounding box center [596, 379] width 66 height 27
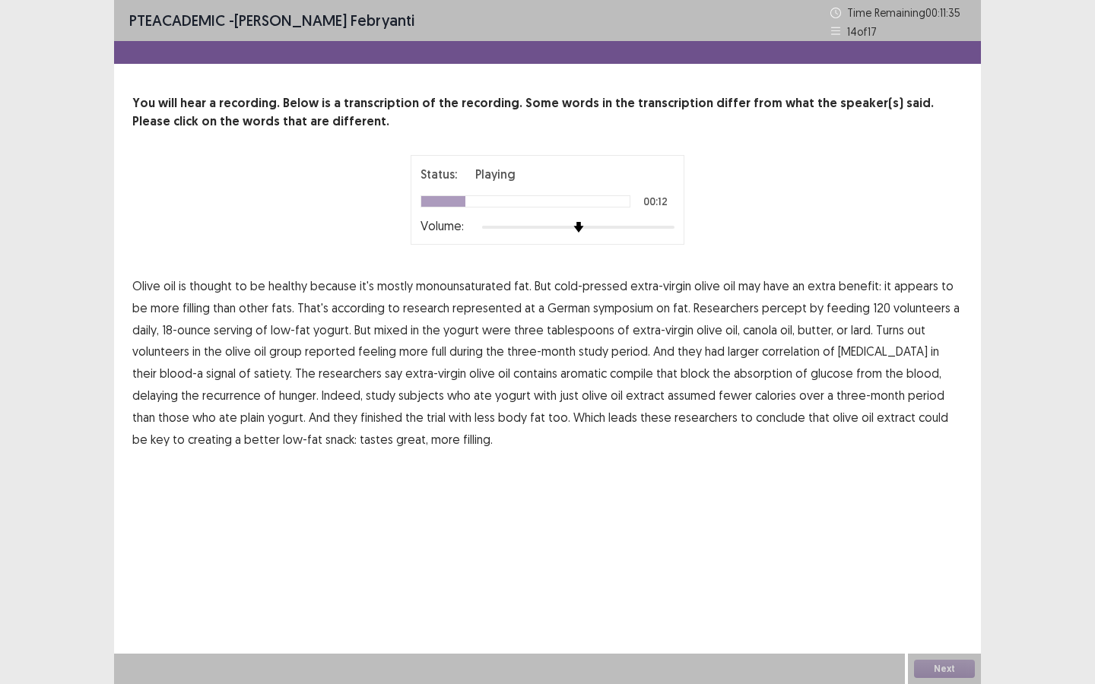
click at [477, 309] on span "represented" at bounding box center [486, 308] width 69 height 18
click at [766, 309] on span "percept" at bounding box center [784, 308] width 45 height 18
click at [762, 353] on span "correlation" at bounding box center [791, 351] width 58 height 18
click at [610, 373] on span "compile" at bounding box center [631, 373] width 43 height 18
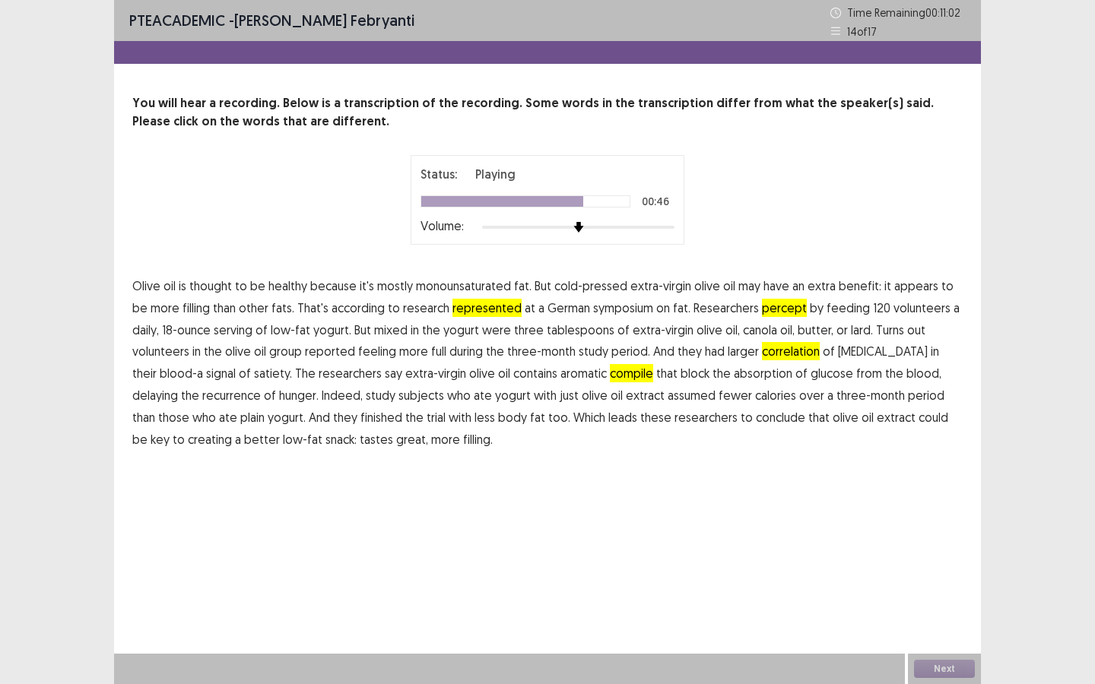
click at [668, 398] on span "assumed" at bounding box center [692, 395] width 48 height 18
click at [949, 619] on button "Next" at bounding box center [944, 669] width 61 height 18
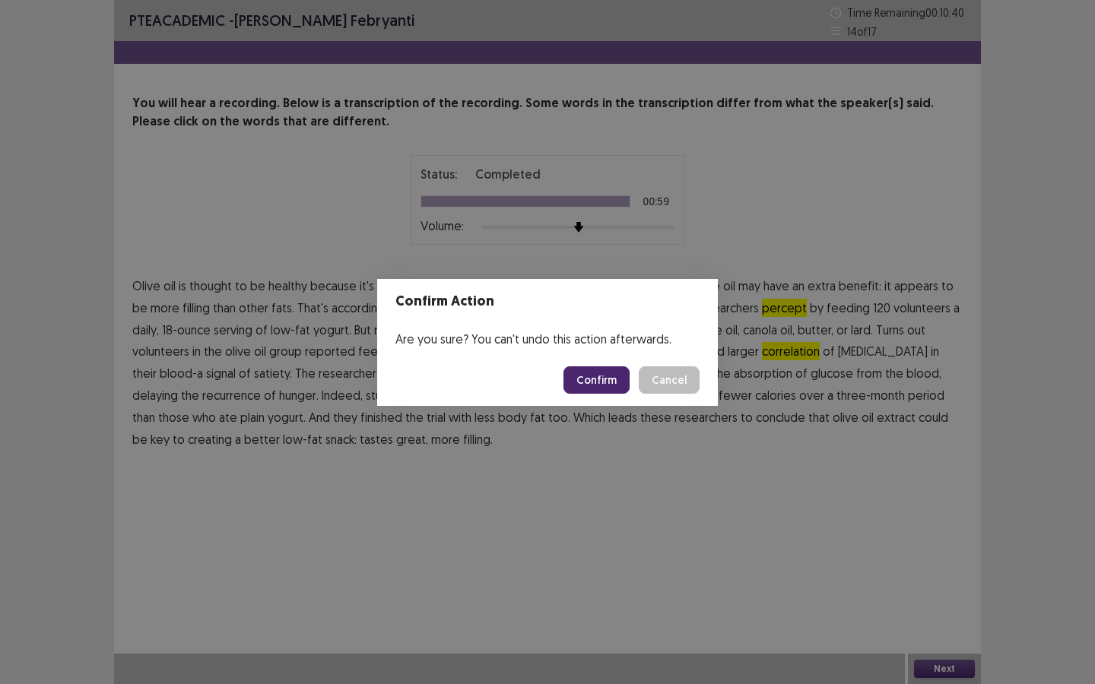
click at [604, 384] on button "Confirm" at bounding box center [596, 379] width 66 height 27
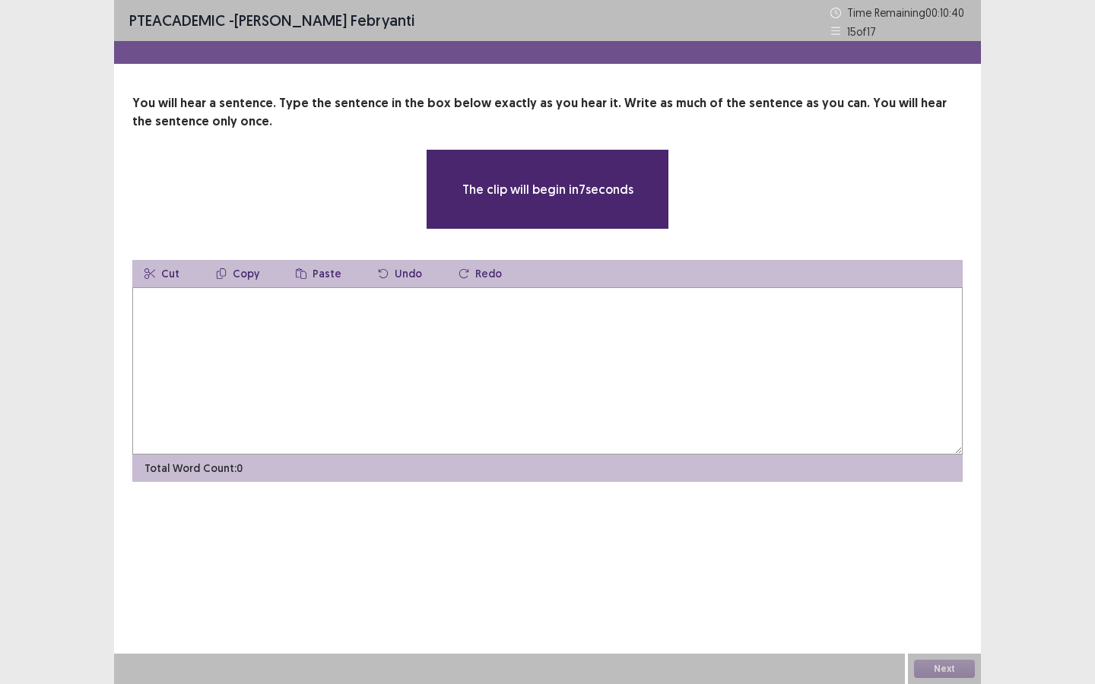
click at [604, 384] on textarea at bounding box center [547, 370] width 830 height 167
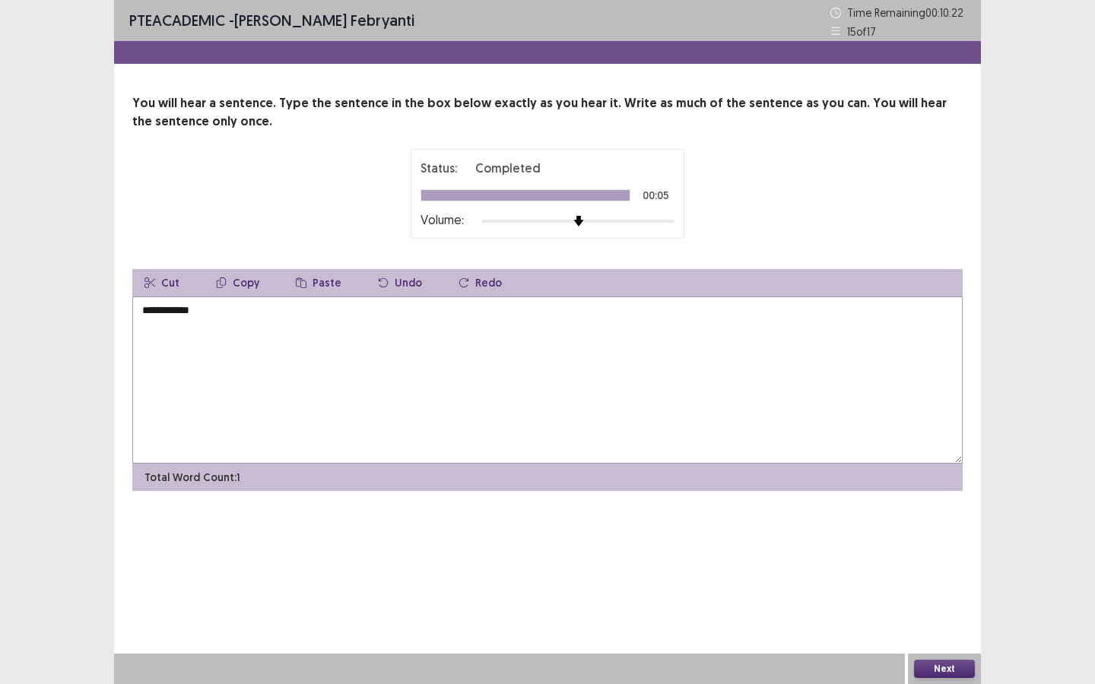
click at [140, 315] on textarea "**********" at bounding box center [547, 380] width 830 height 167
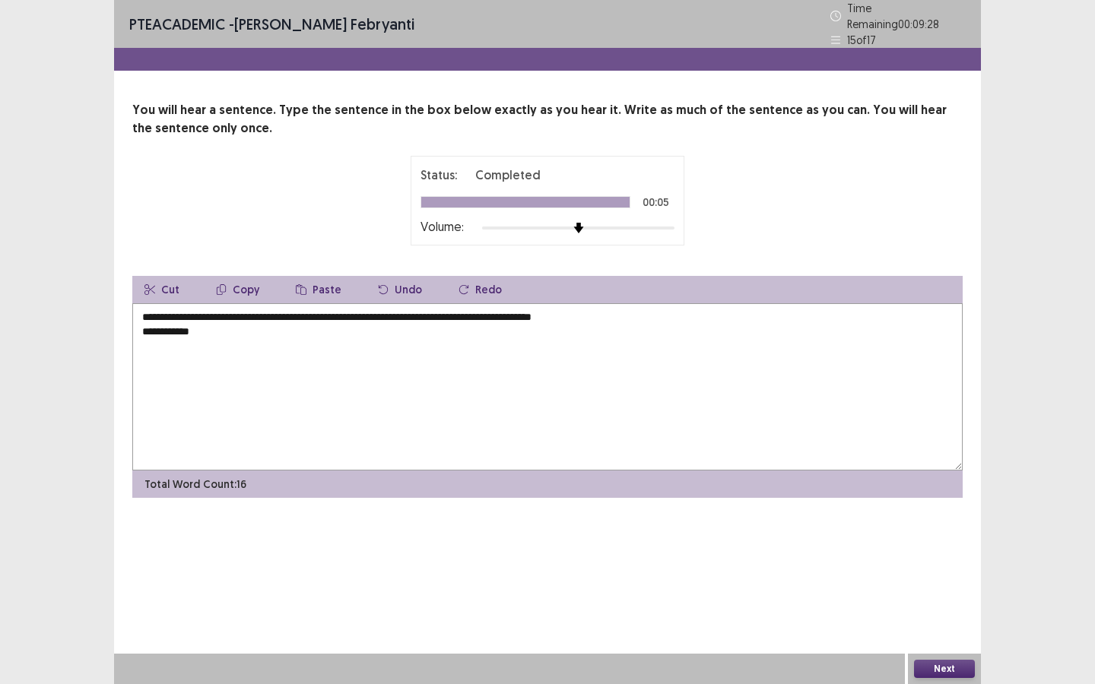
click at [163, 310] on textarea "**********" at bounding box center [547, 386] width 830 height 167
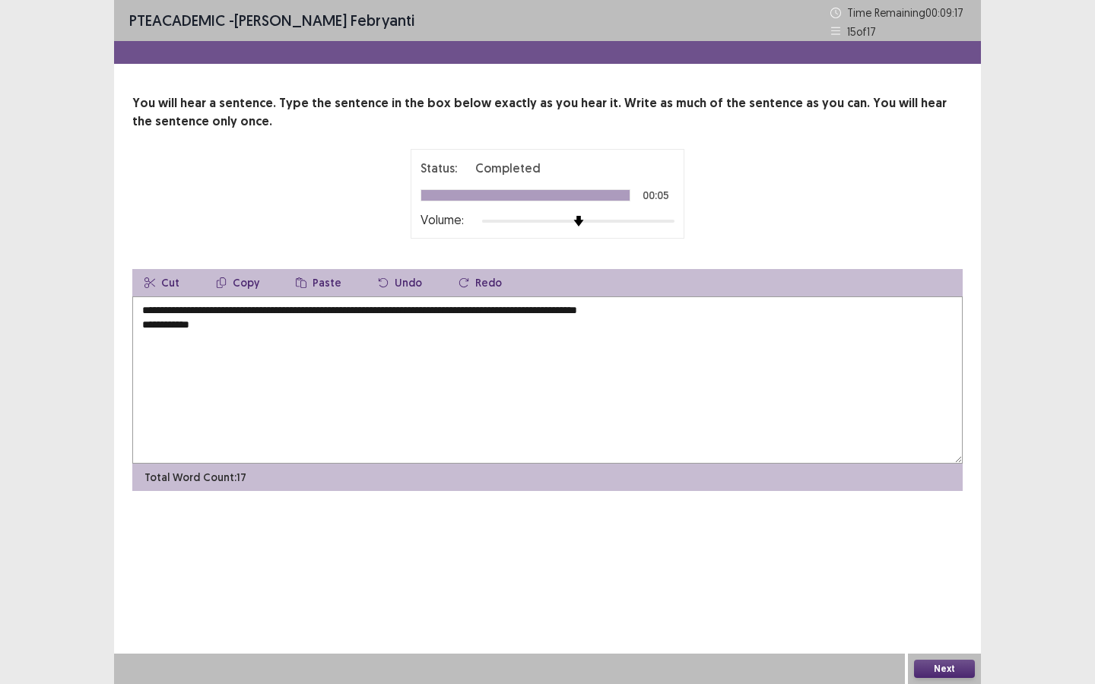
click at [257, 312] on textarea "**********" at bounding box center [547, 380] width 830 height 167
click at [234, 328] on textarea "**********" at bounding box center [547, 380] width 830 height 167
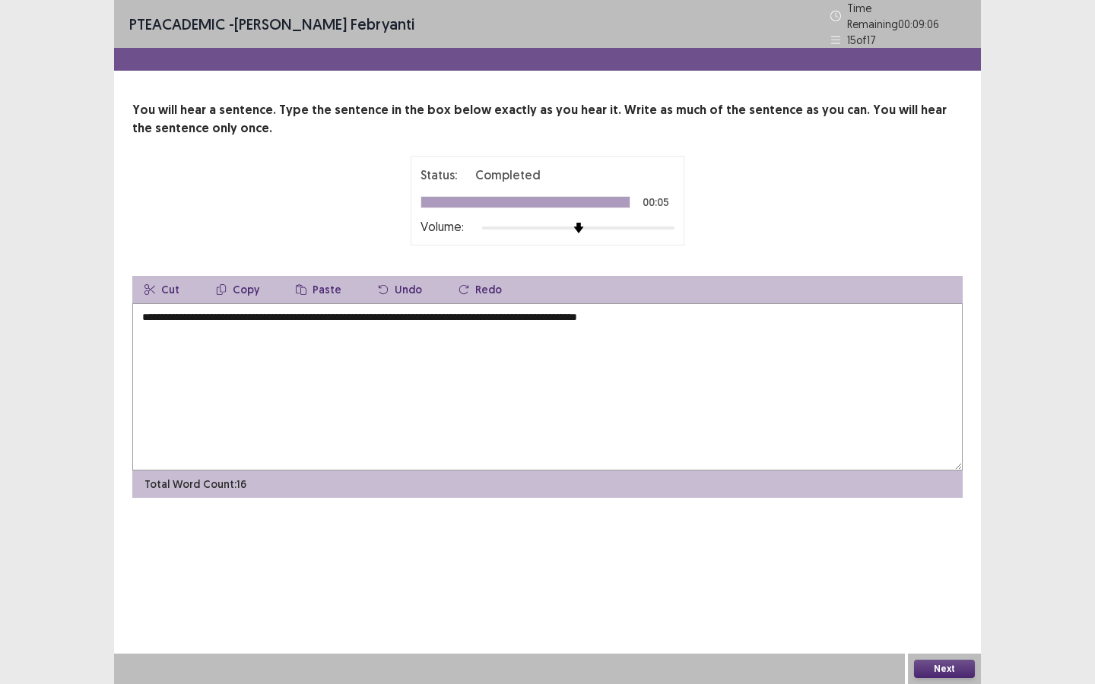
type textarea "**********"
click at [960, 619] on button "Next" at bounding box center [944, 669] width 61 height 18
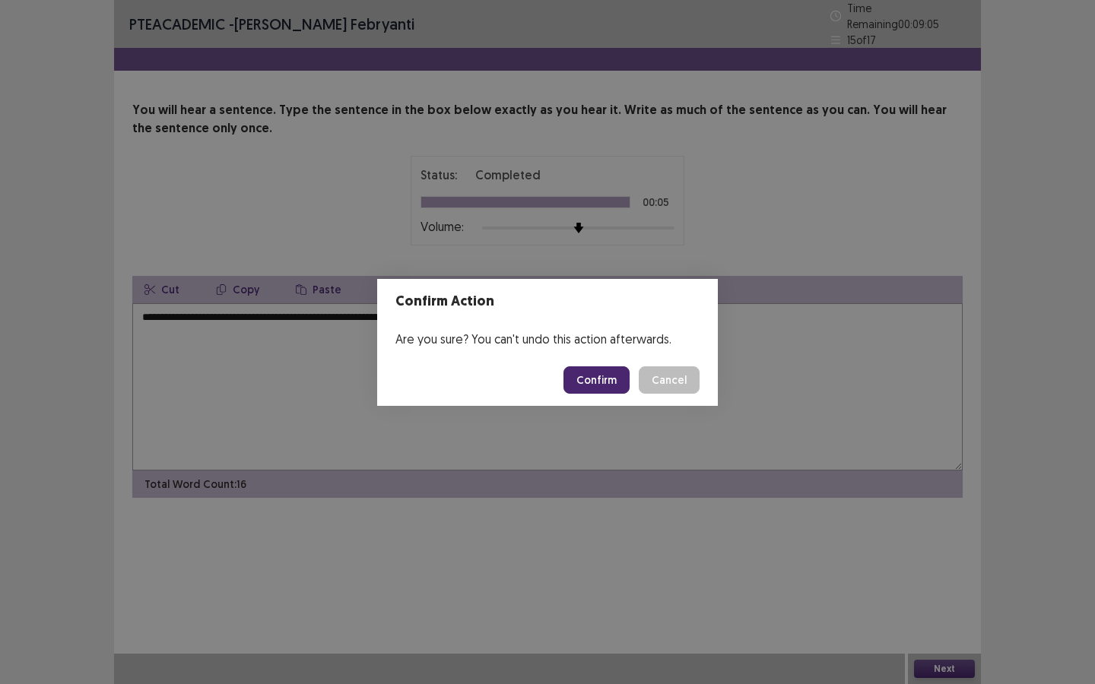
click at [600, 381] on button "Confirm" at bounding box center [596, 379] width 66 height 27
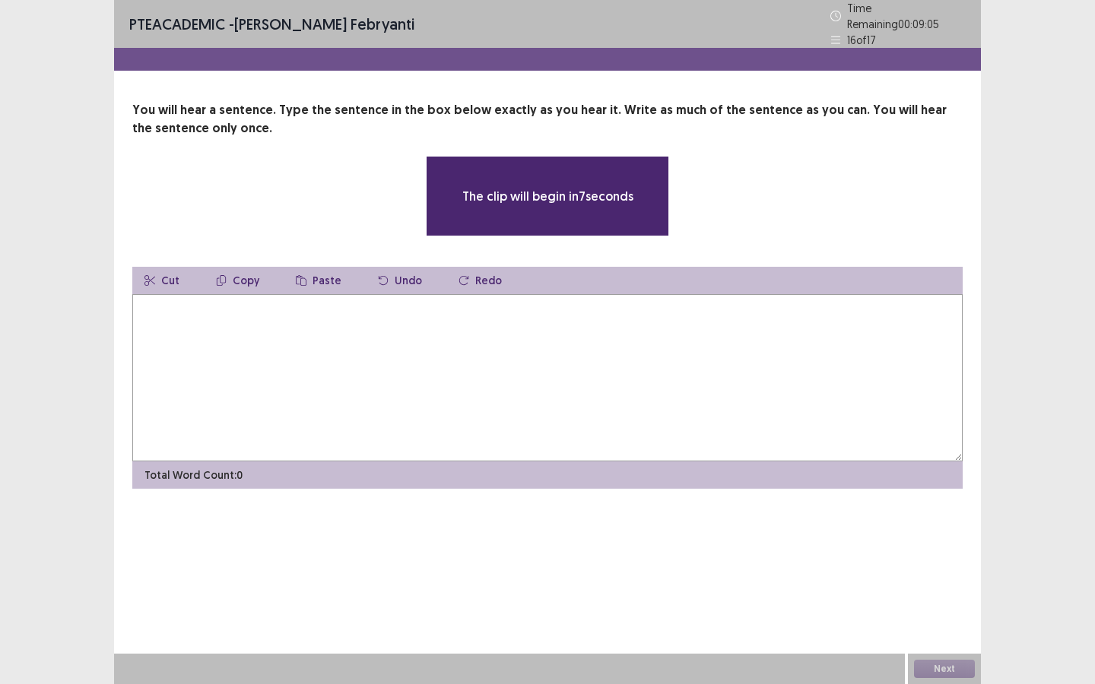
click at [575, 376] on textarea at bounding box center [547, 377] width 830 height 167
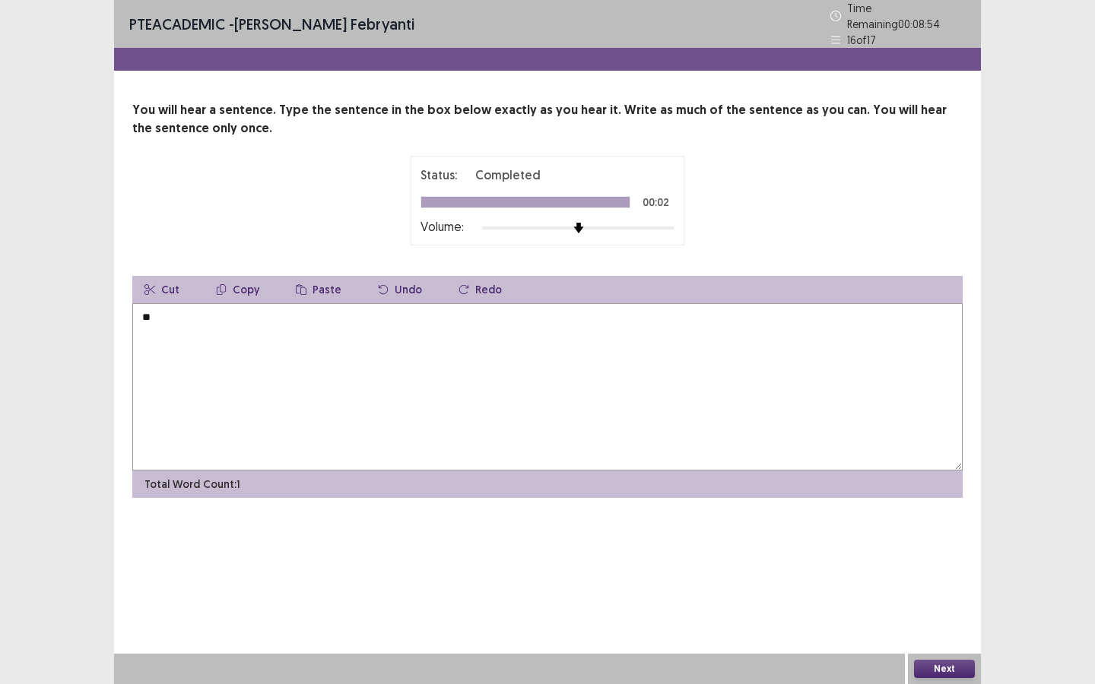
type textarea "*"
type textarea "**********"
click at [953, 619] on button "Next" at bounding box center [944, 669] width 61 height 18
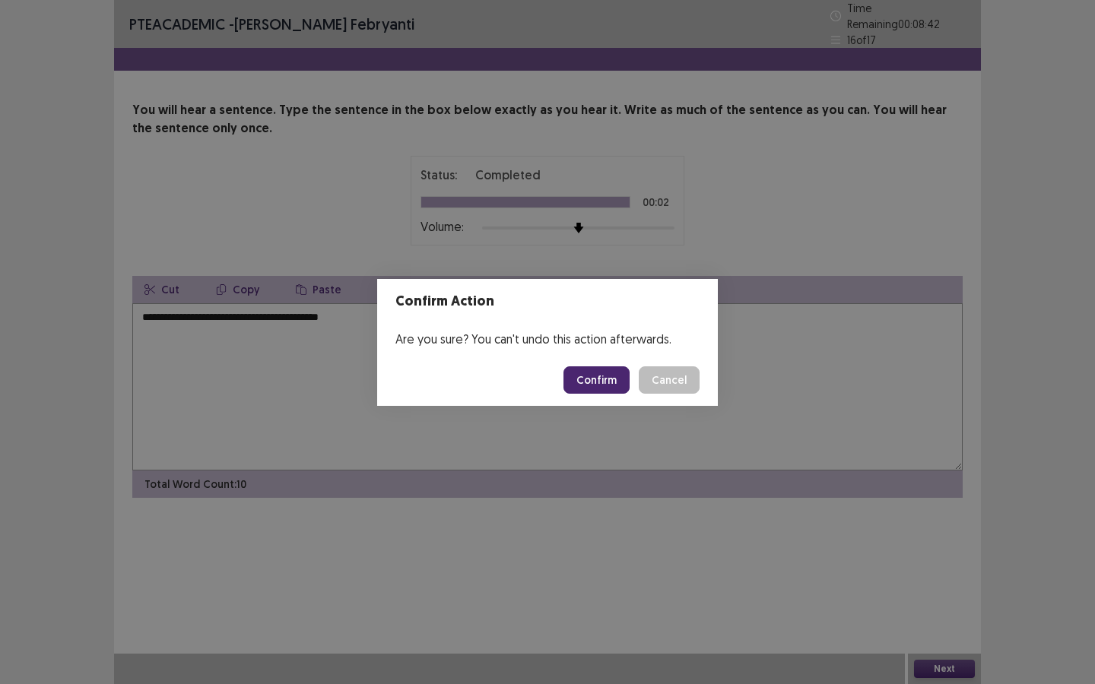
click at [589, 381] on button "Confirm" at bounding box center [596, 379] width 66 height 27
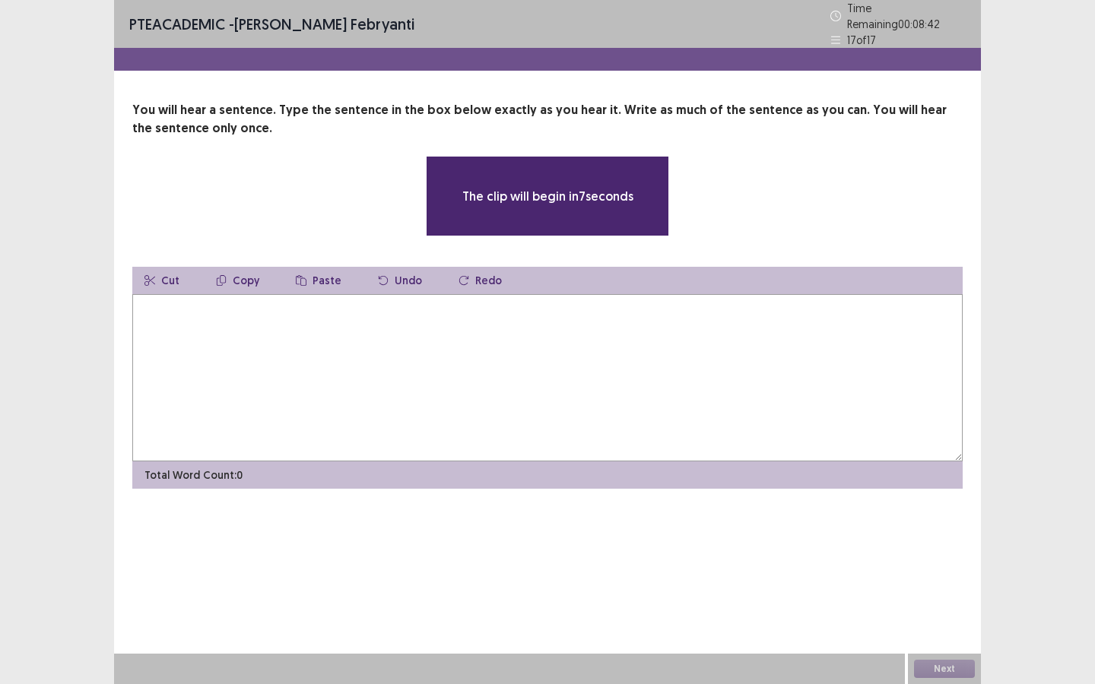
click at [535, 363] on textarea at bounding box center [547, 377] width 830 height 167
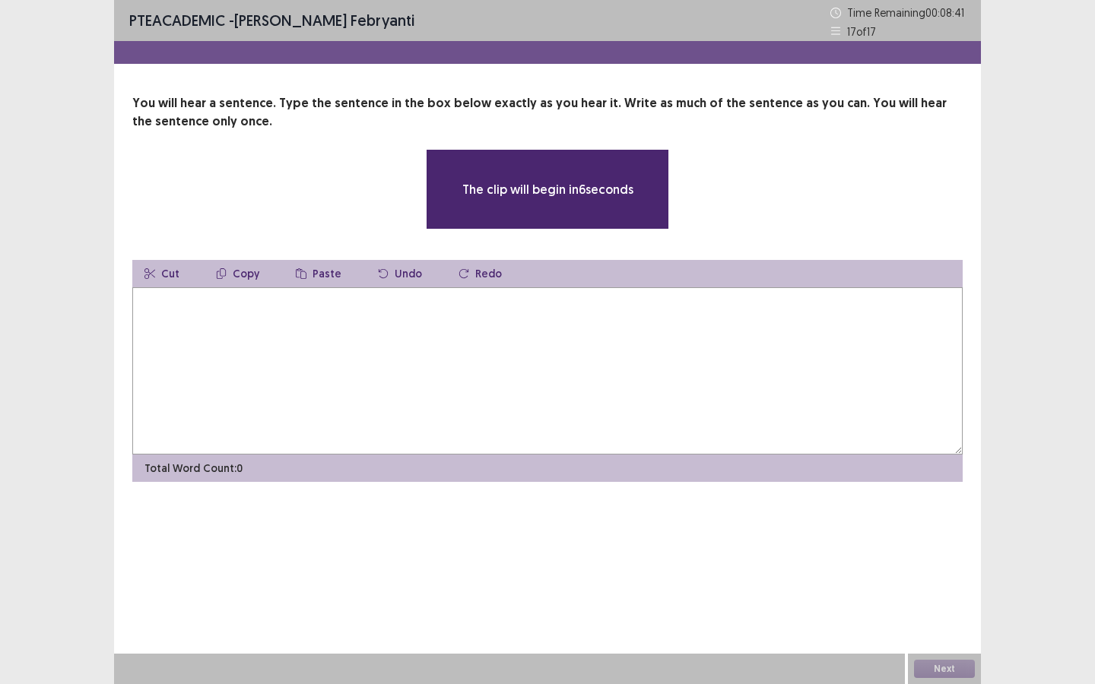
click at [535, 363] on textarea at bounding box center [547, 370] width 830 height 167
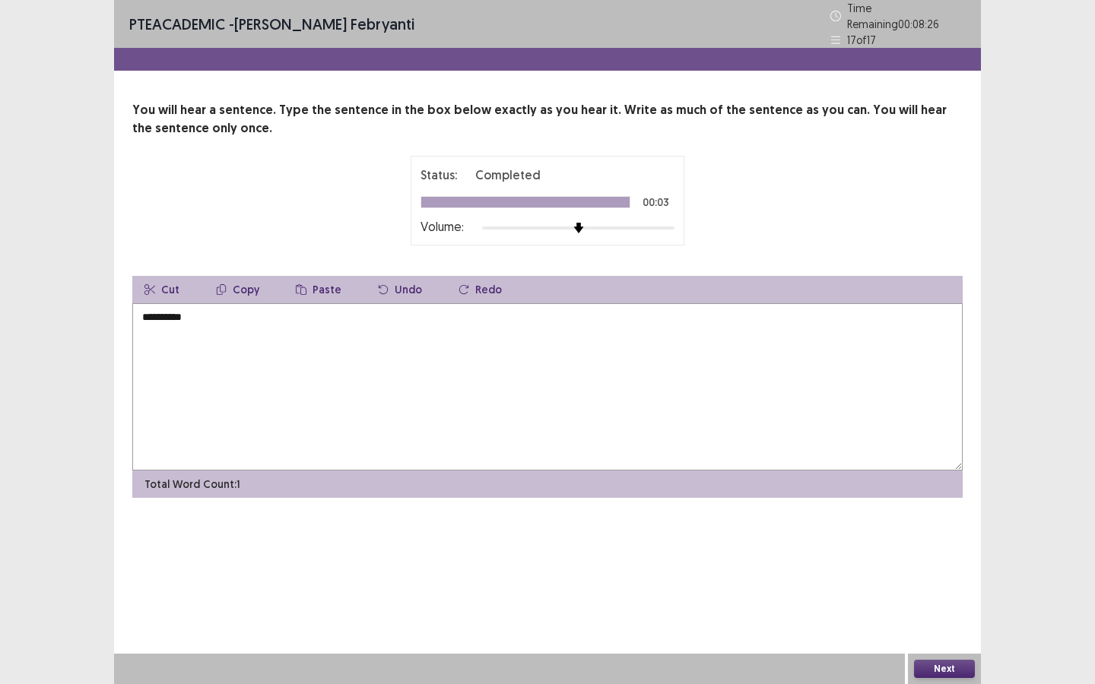
click at [141, 311] on textarea "**********" at bounding box center [547, 386] width 830 height 167
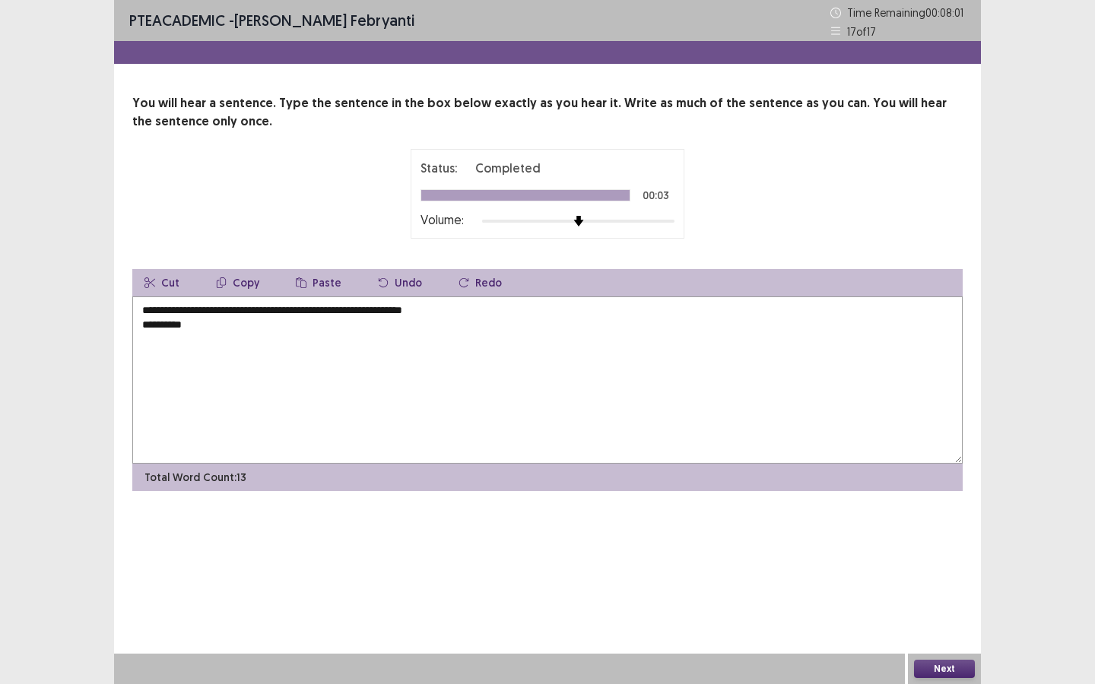
click at [224, 331] on textarea "**********" at bounding box center [547, 380] width 830 height 167
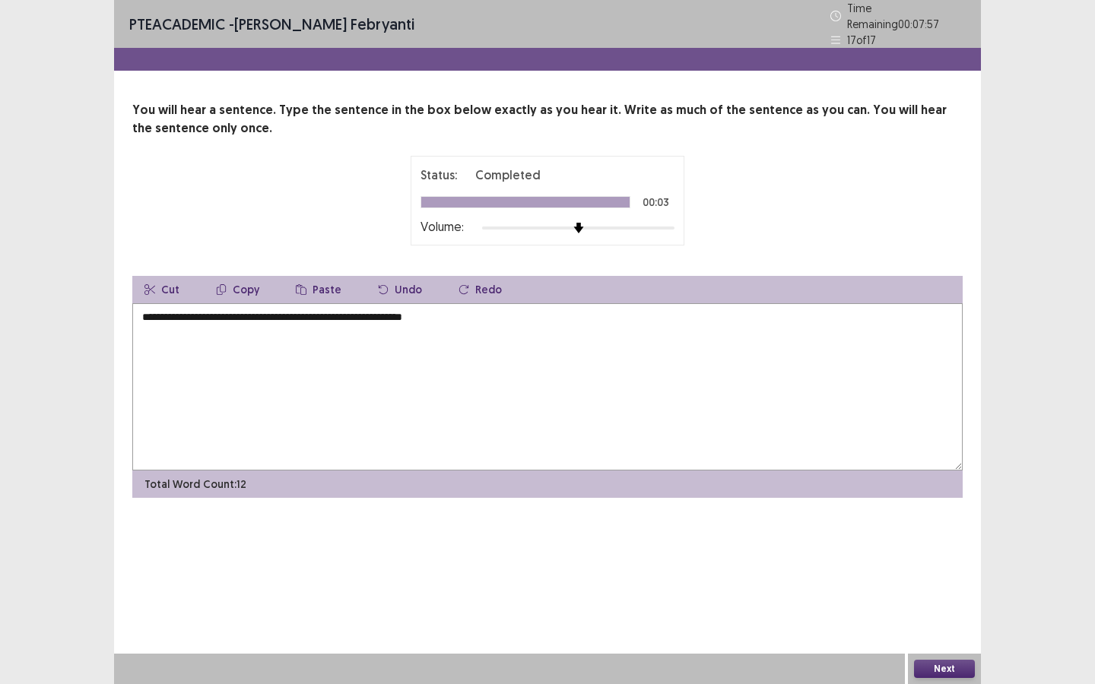
type textarea "**********"
click at [931, 619] on button "Next" at bounding box center [944, 669] width 61 height 18
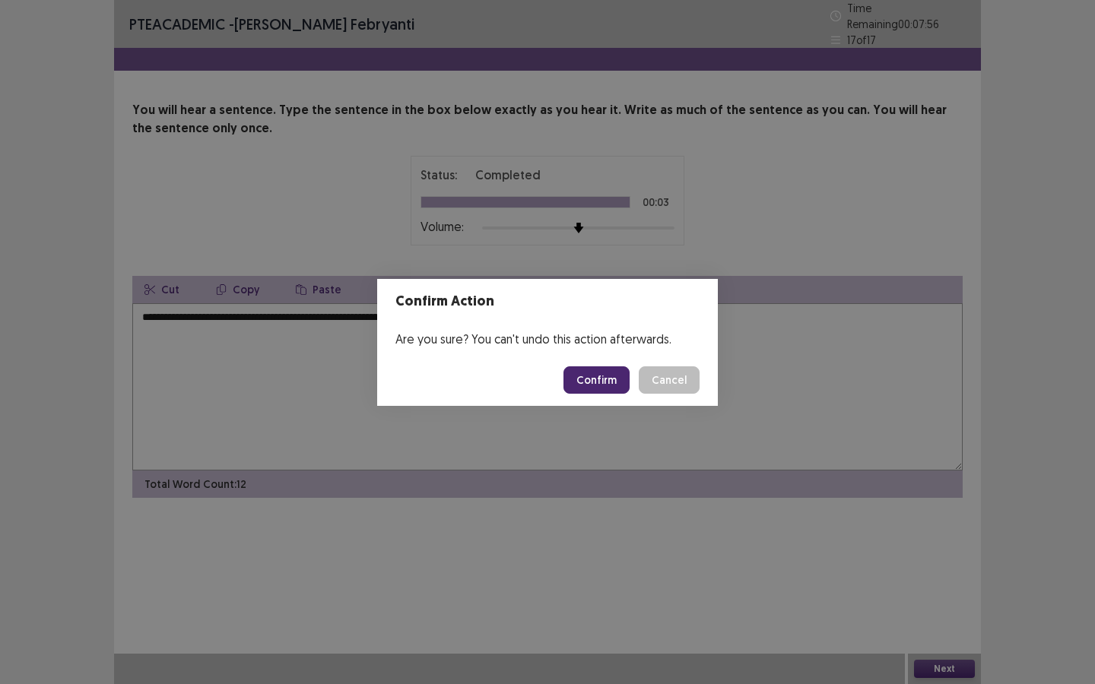
click at [587, 378] on button "Confirm" at bounding box center [596, 379] width 66 height 27
